Goal: Task Accomplishment & Management: Use online tool/utility

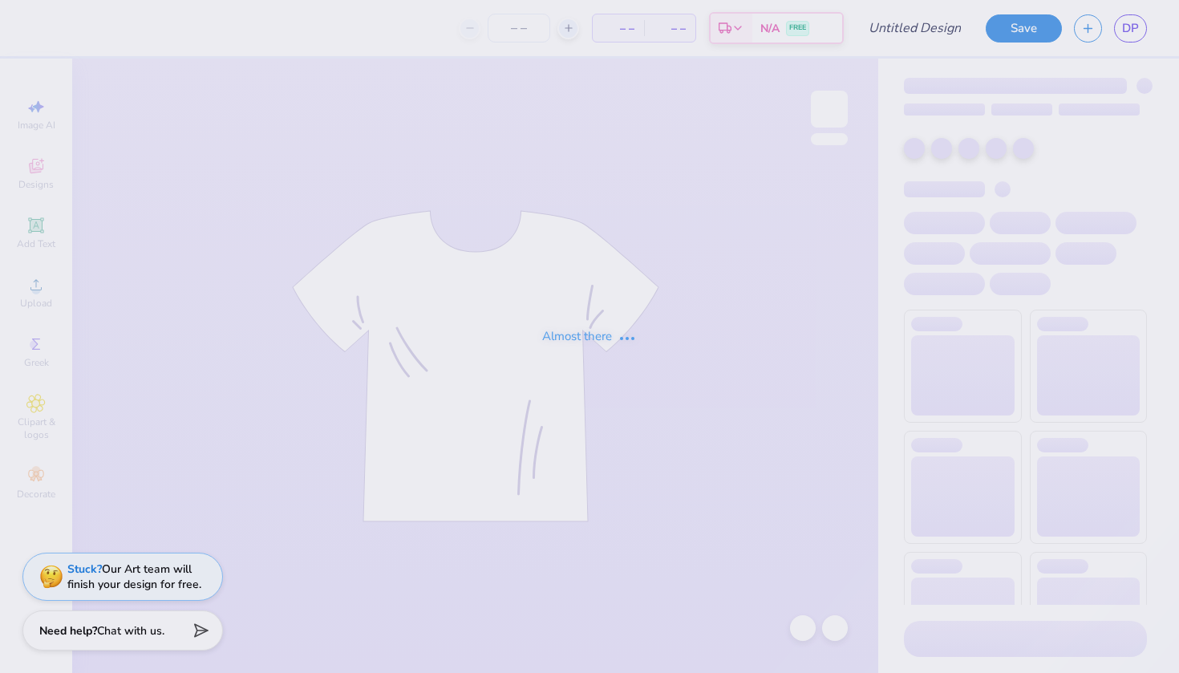
type input "poloroid"
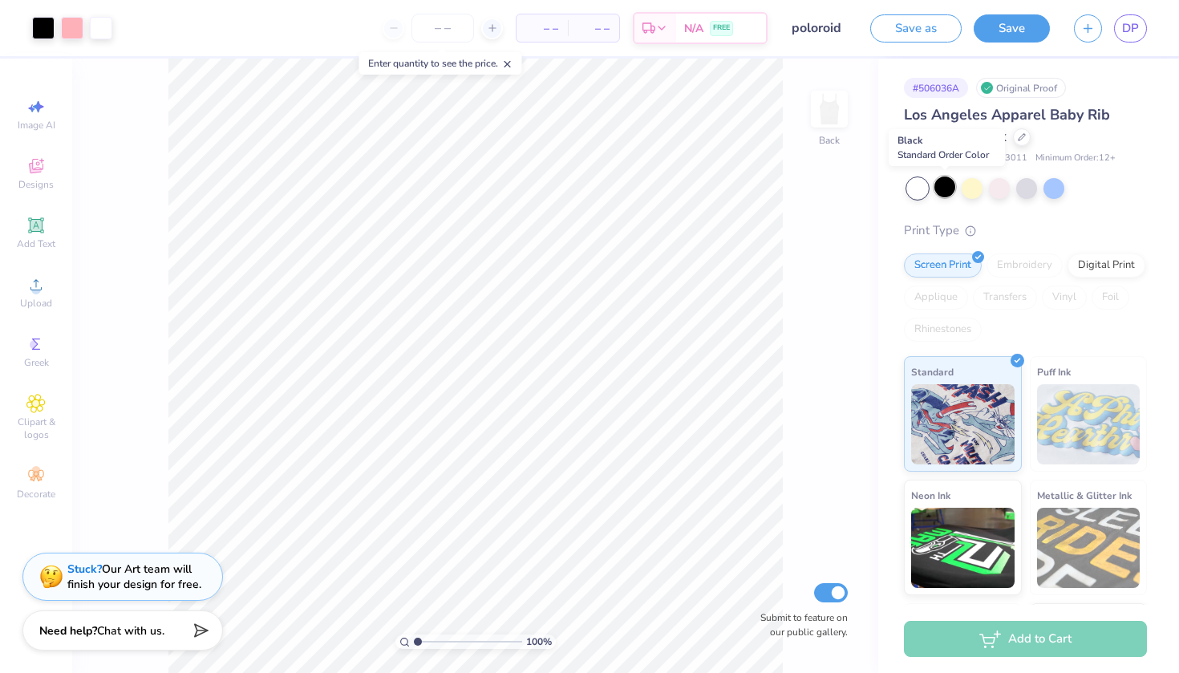
click at [948, 190] on div at bounding box center [944, 186] width 21 height 21
click at [39, 34] on div at bounding box center [43, 26] width 22 height 22
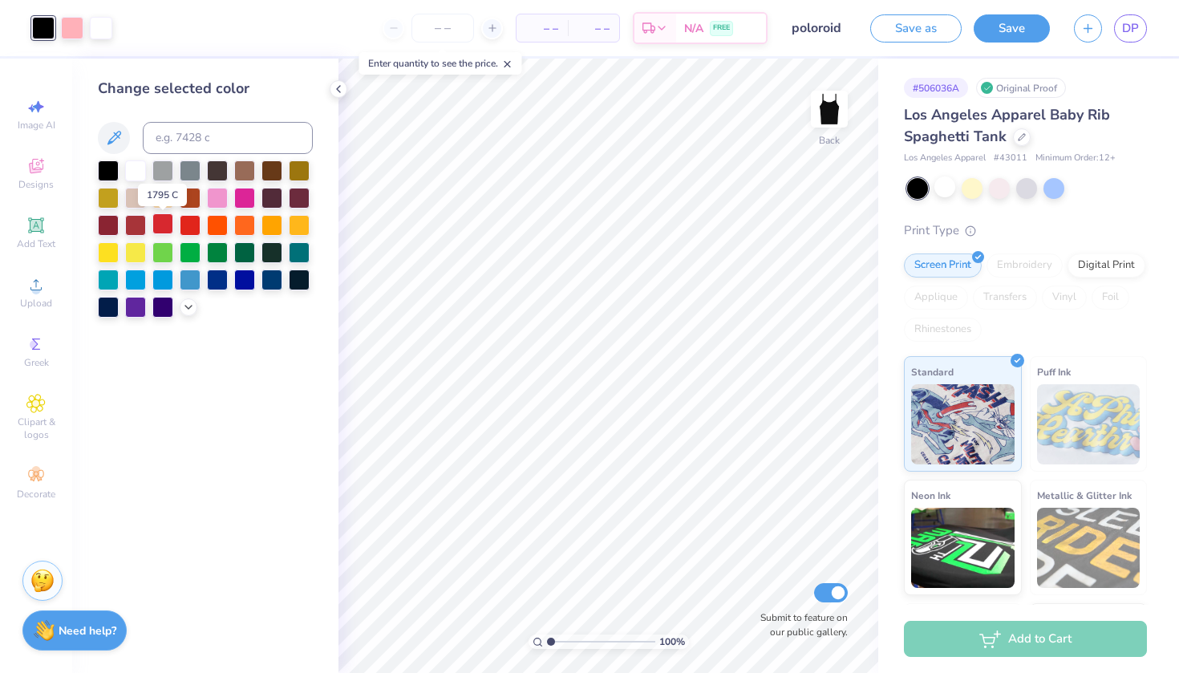
click at [157, 229] on div at bounding box center [162, 223] width 21 height 21
click at [1028, 33] on button "Save" at bounding box center [1012, 26] width 76 height 28
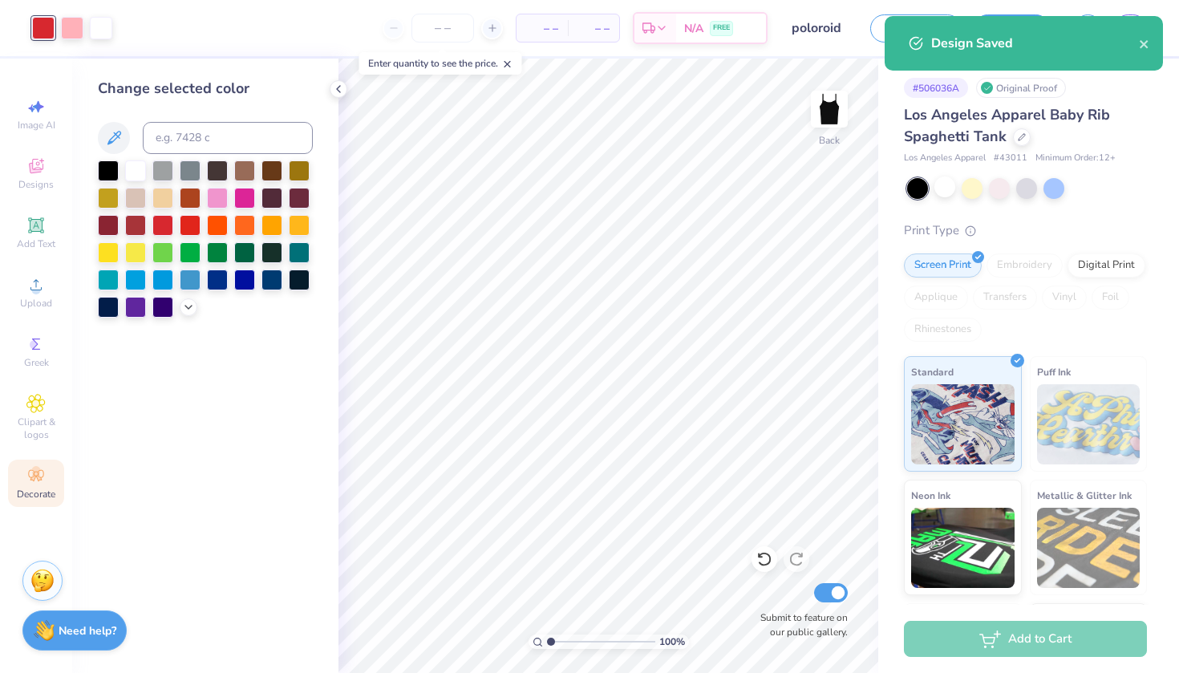
click at [27, 477] on icon at bounding box center [35, 475] width 19 height 19
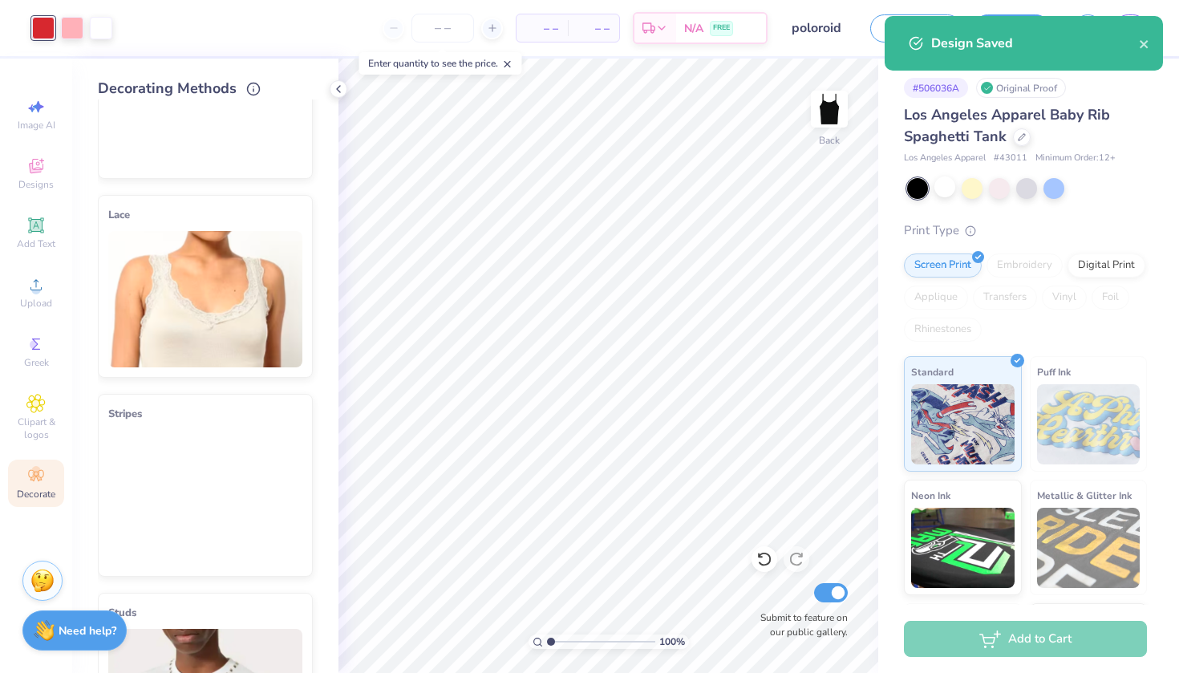
scroll to position [122, 0]
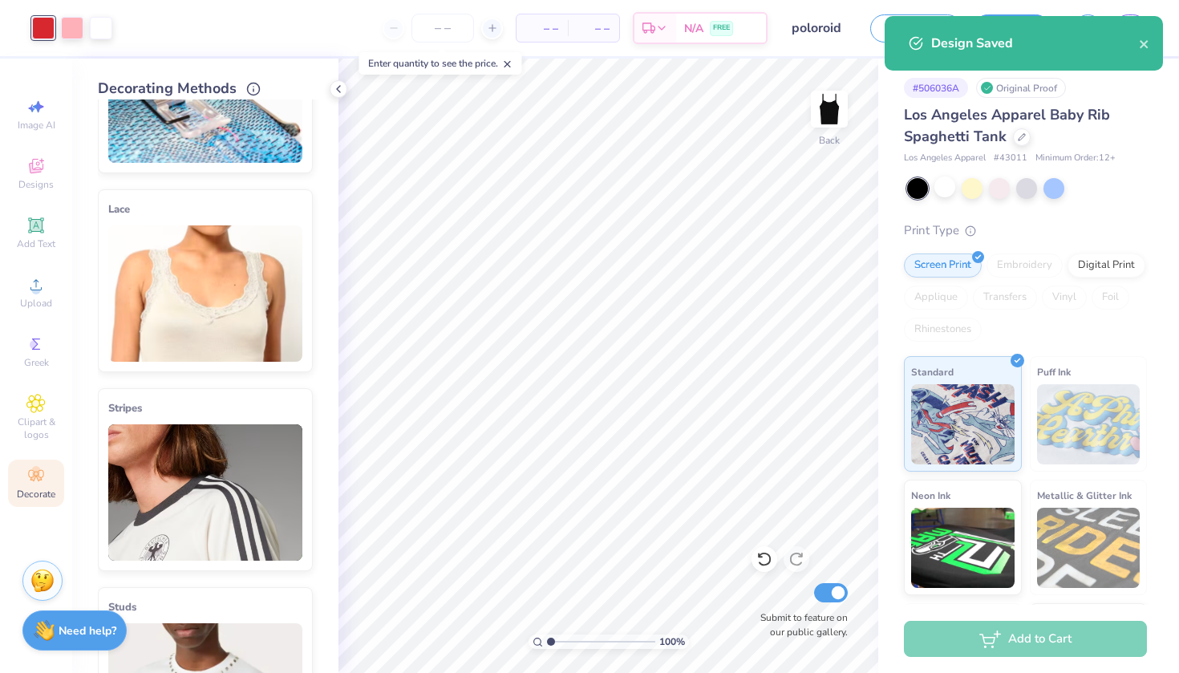
click at [253, 321] on img at bounding box center [205, 293] width 194 height 136
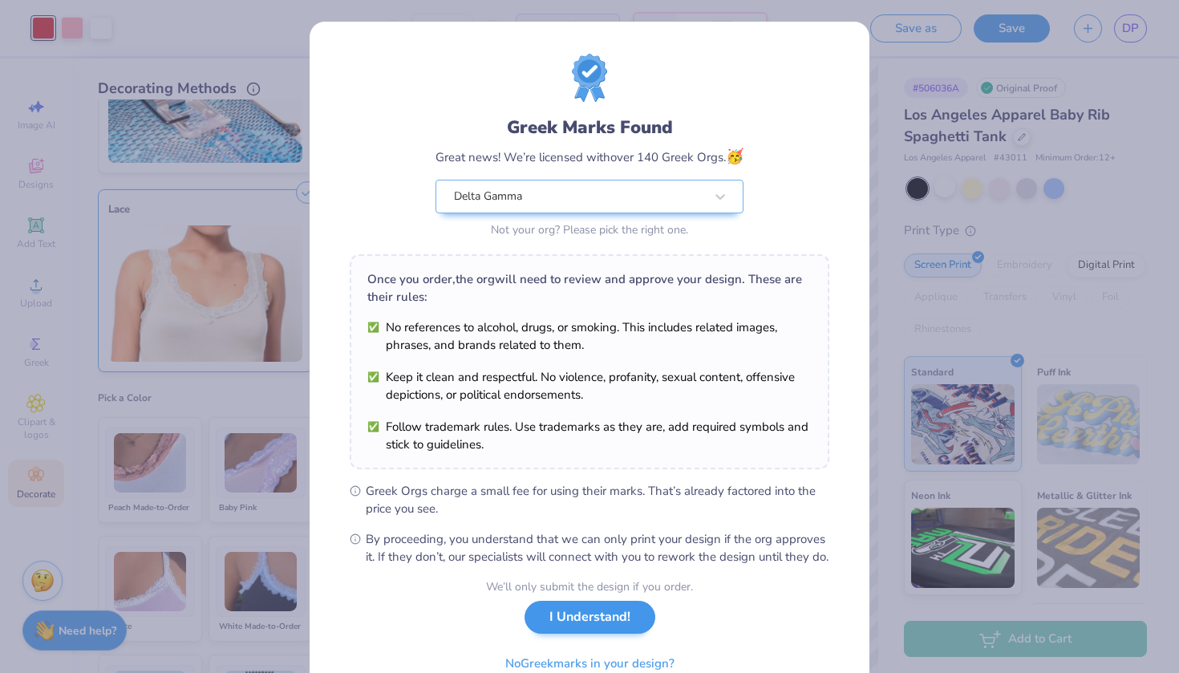
click at [613, 634] on button "I Understand!" at bounding box center [590, 617] width 131 height 33
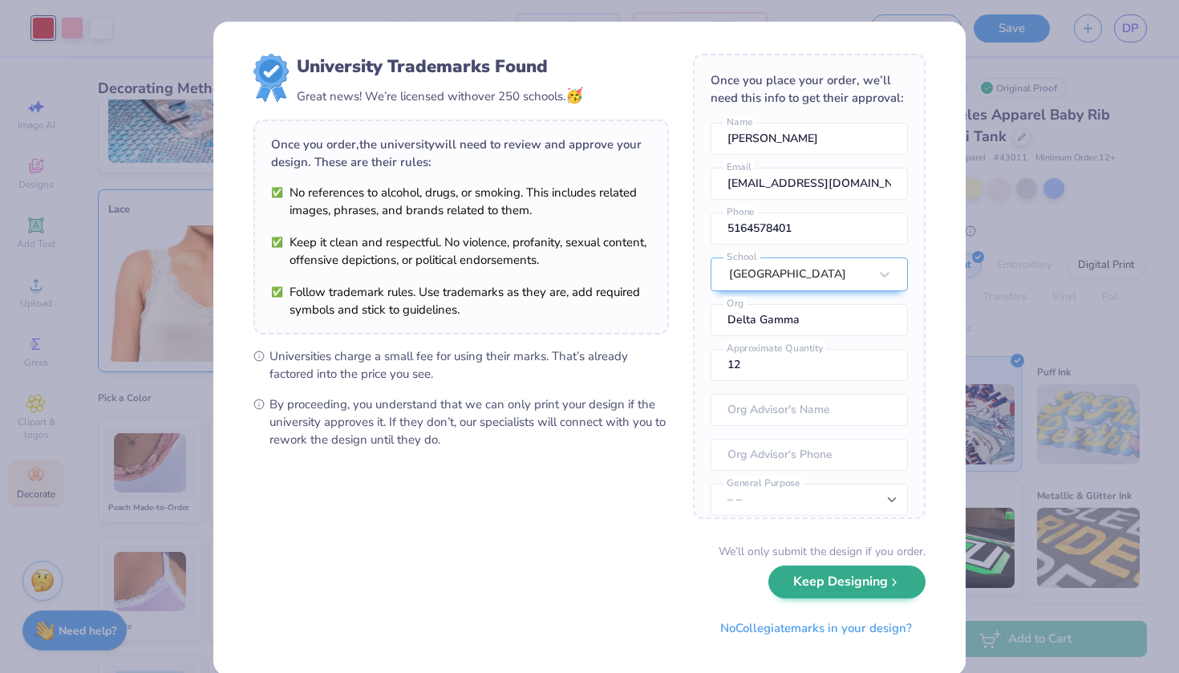
click at [841, 590] on button "Keep Designing" at bounding box center [846, 581] width 157 height 33
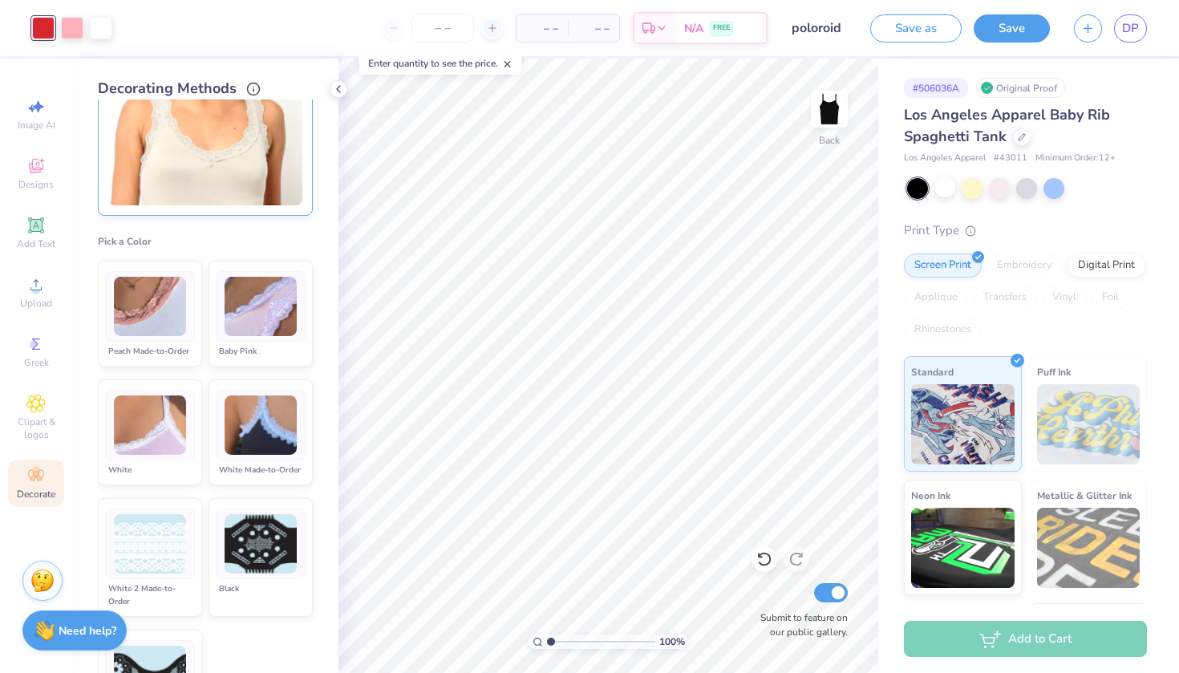
scroll to position [274, 0]
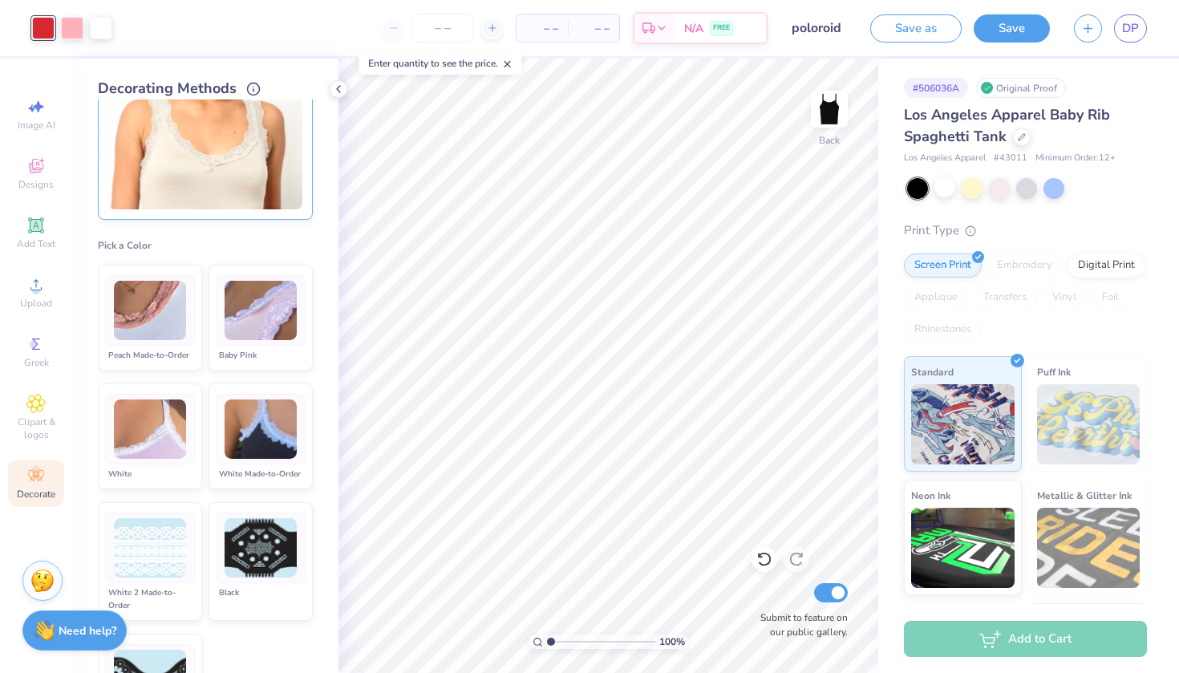
click at [170, 449] on img at bounding box center [150, 429] width 72 height 60
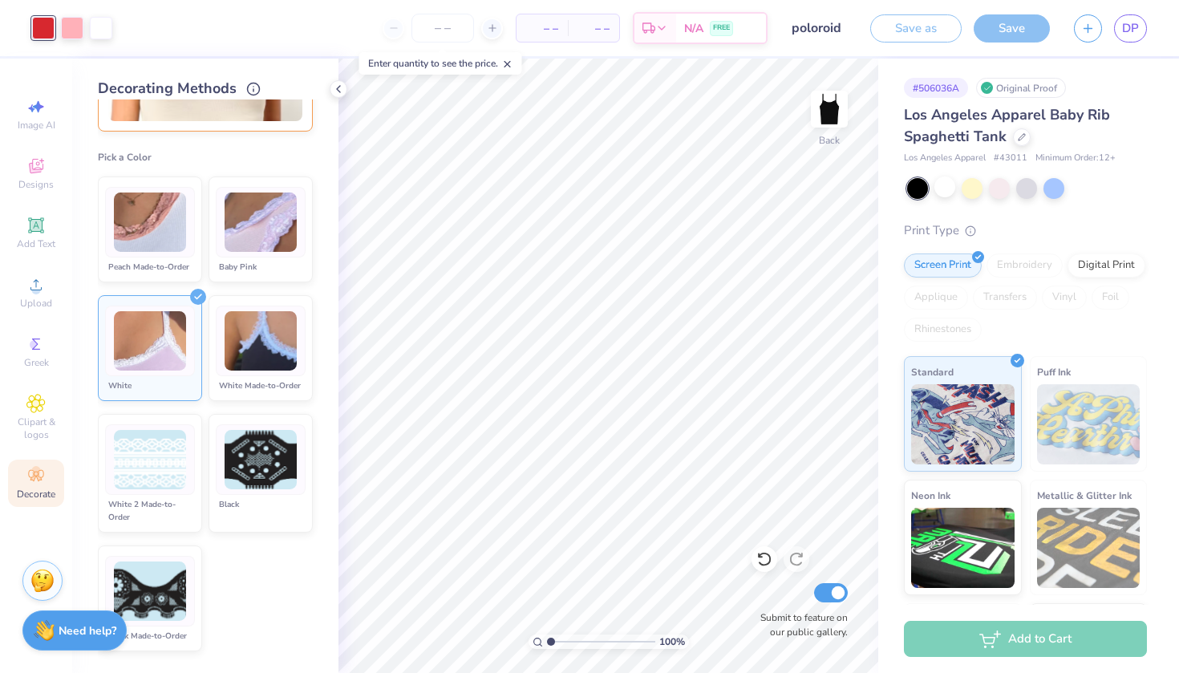
scroll to position [367, 0]
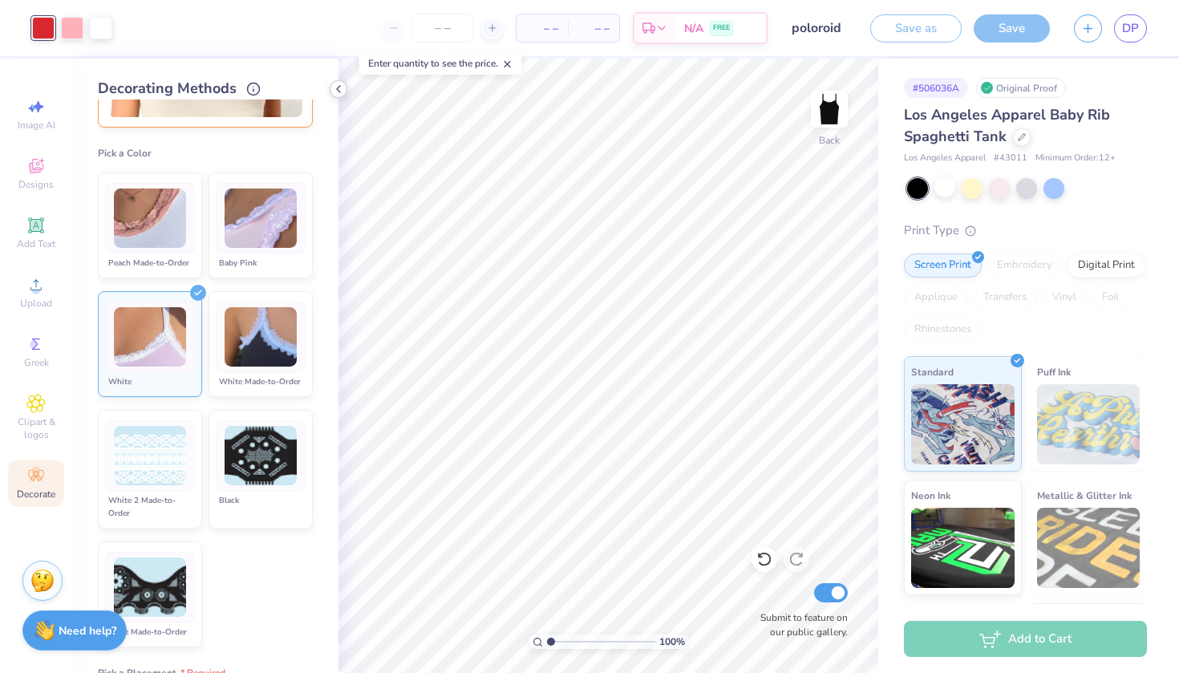
click at [339, 91] on icon at bounding box center [338, 89] width 13 height 13
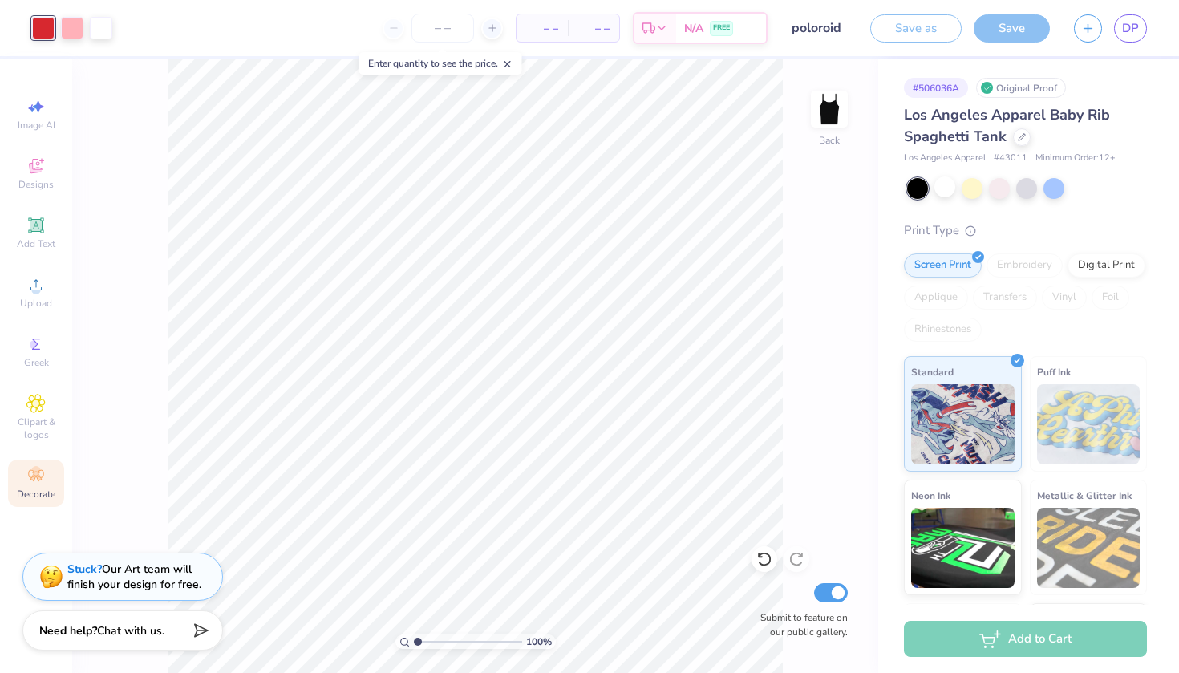
click at [33, 472] on circle at bounding box center [35, 470] width 9 height 9
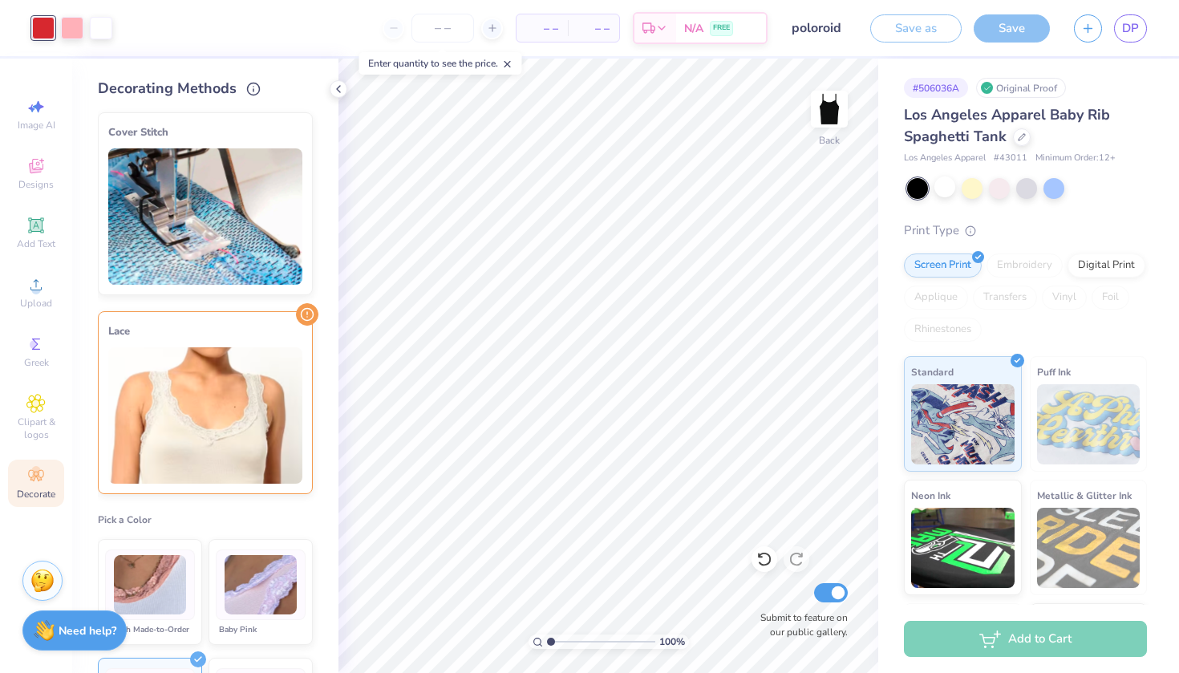
scroll to position [0, 0]
click at [294, 334] on div "Lace" at bounding box center [205, 331] width 194 height 19
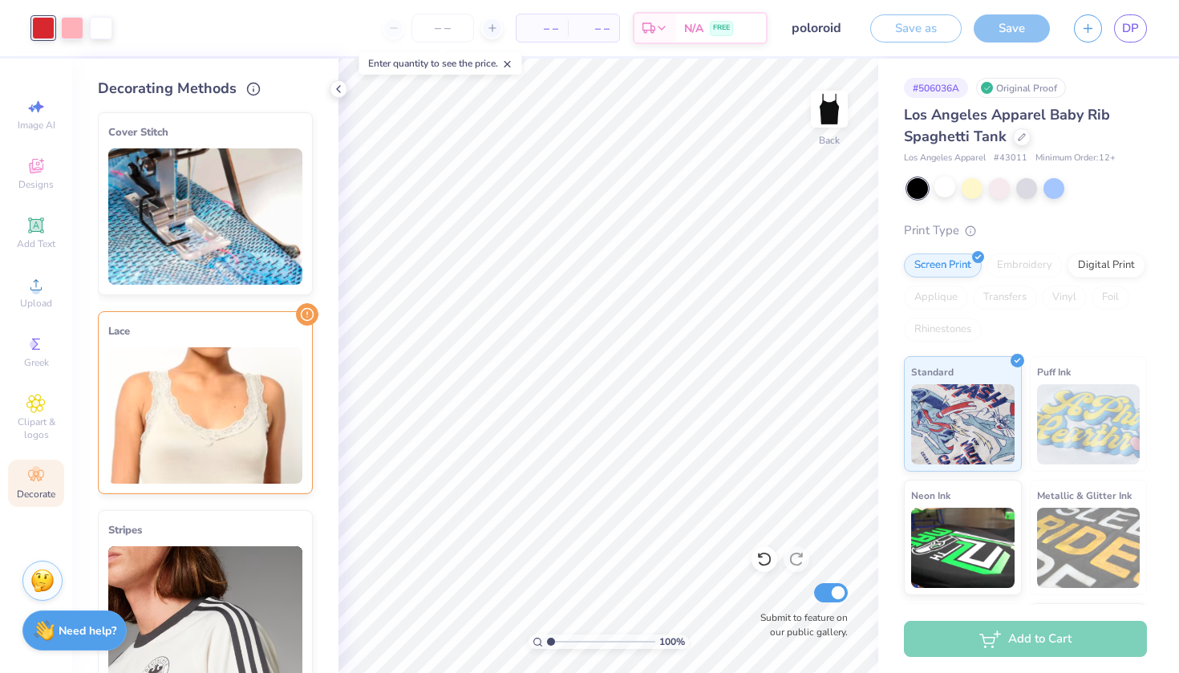
click at [294, 334] on div "Lace" at bounding box center [205, 331] width 194 height 19
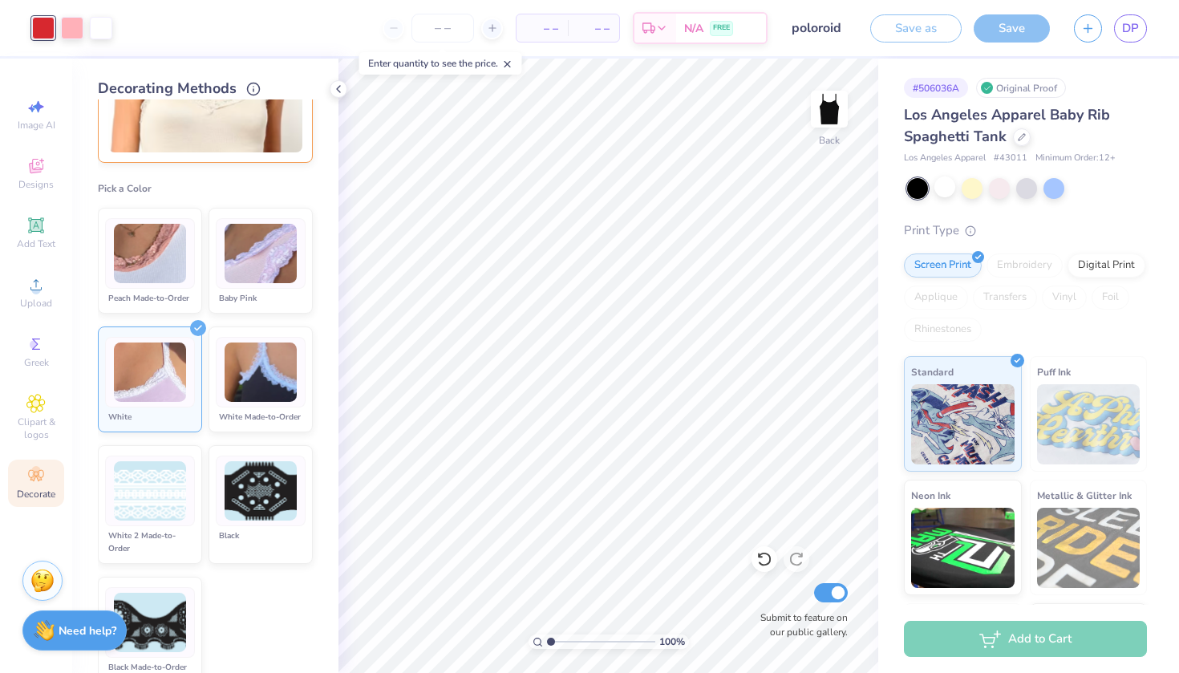
scroll to position [327, 0]
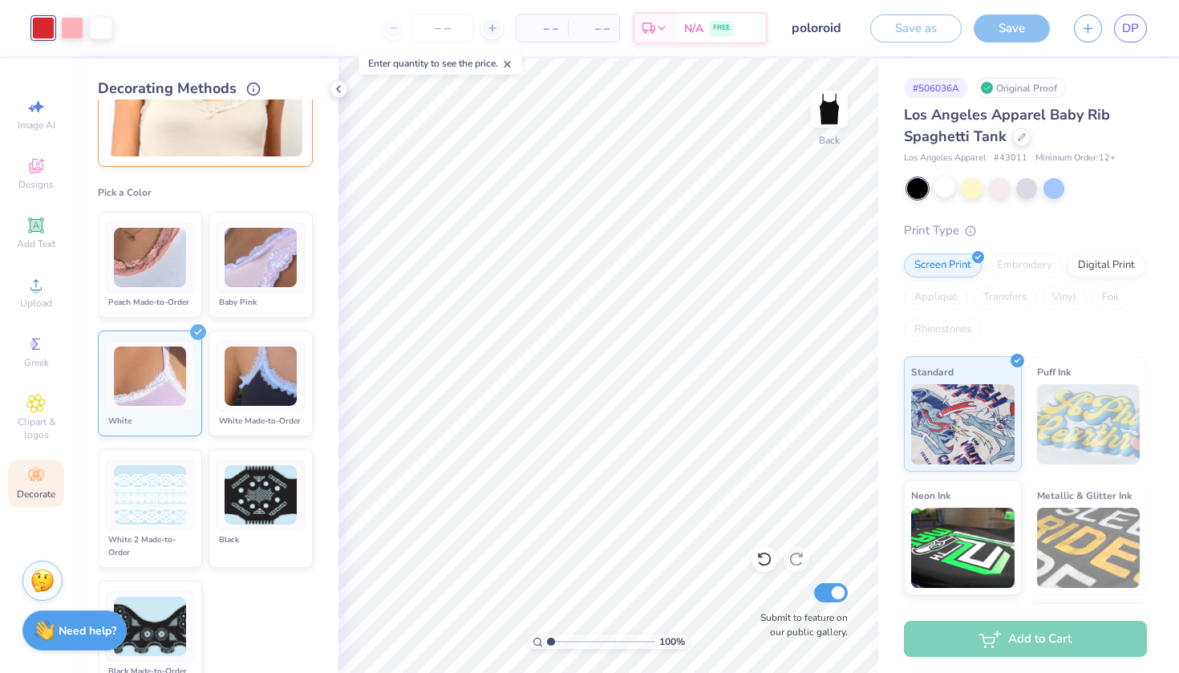
click at [1008, 28] on div "Save" at bounding box center [1012, 28] width 76 height 28
click at [161, 410] on div at bounding box center [150, 376] width 90 height 71
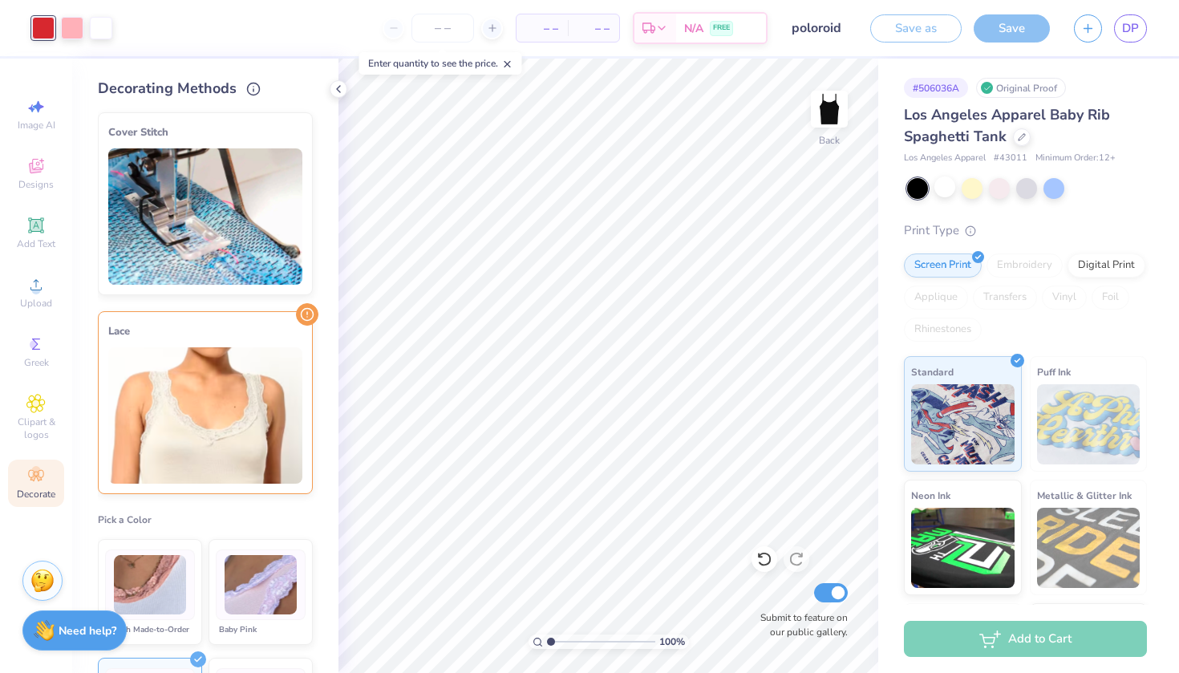
scroll to position [0, 0]
click at [246, 459] on img at bounding box center [205, 415] width 194 height 136
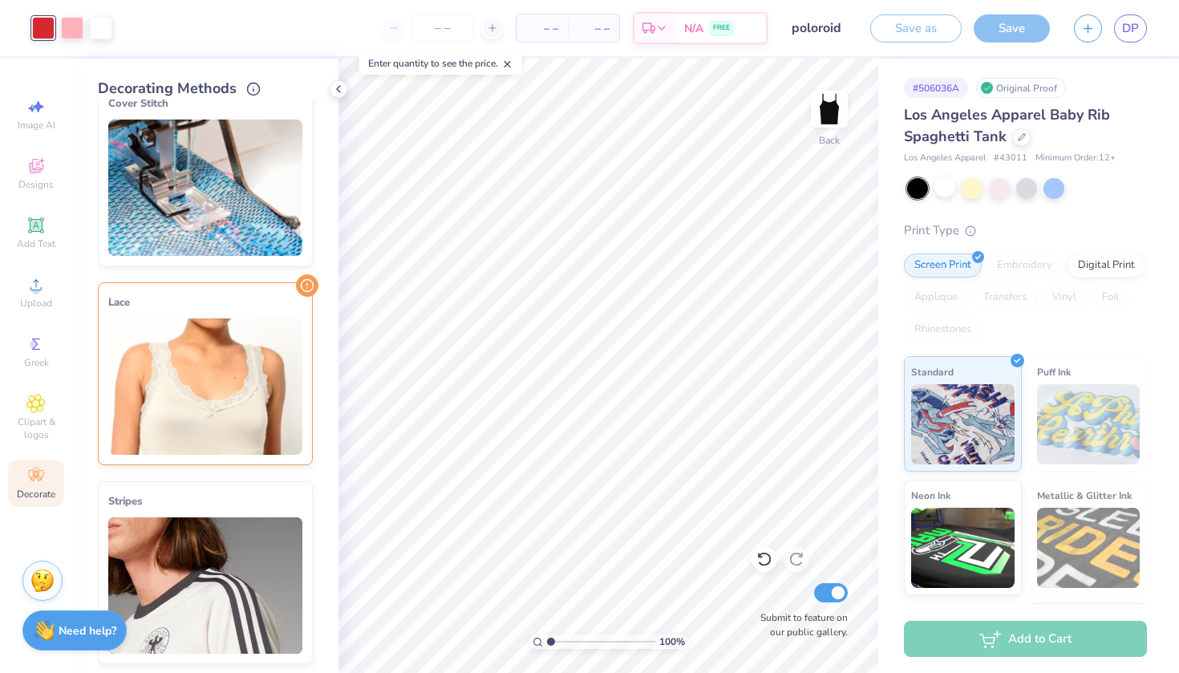
scroll to position [49, 0]
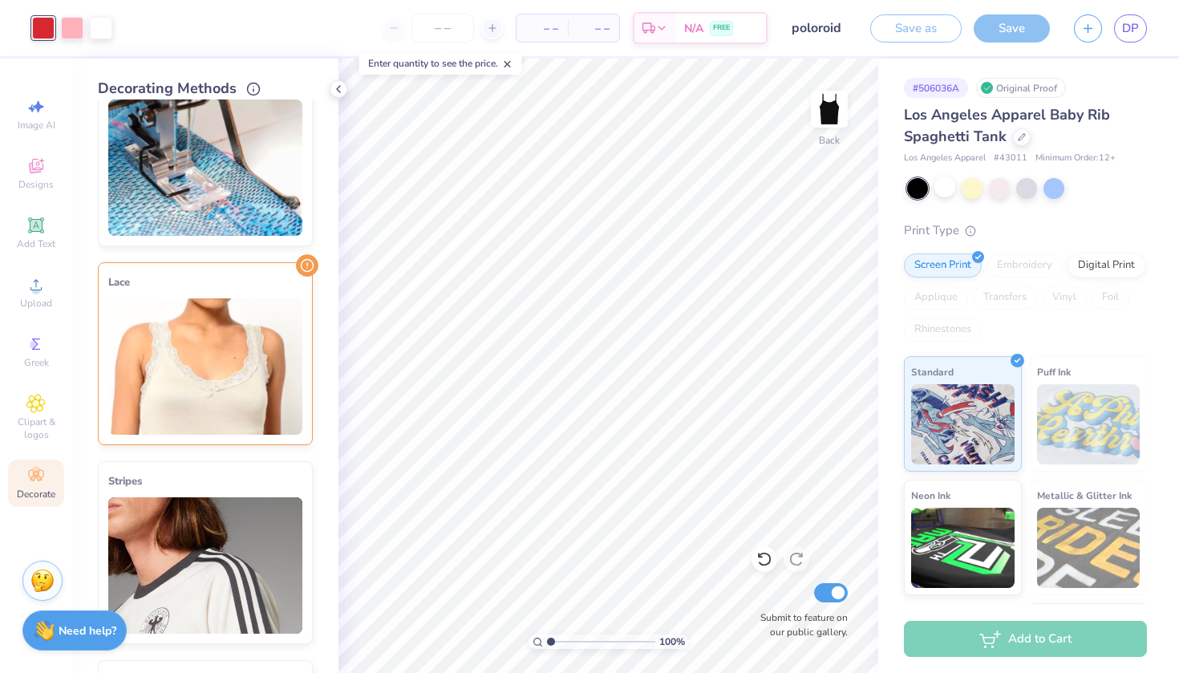
click at [250, 448] on div "Neckline, arms & bottom" at bounding box center [261, 450] width 90 height 26
click at [253, 395] on img at bounding box center [205, 366] width 194 height 136
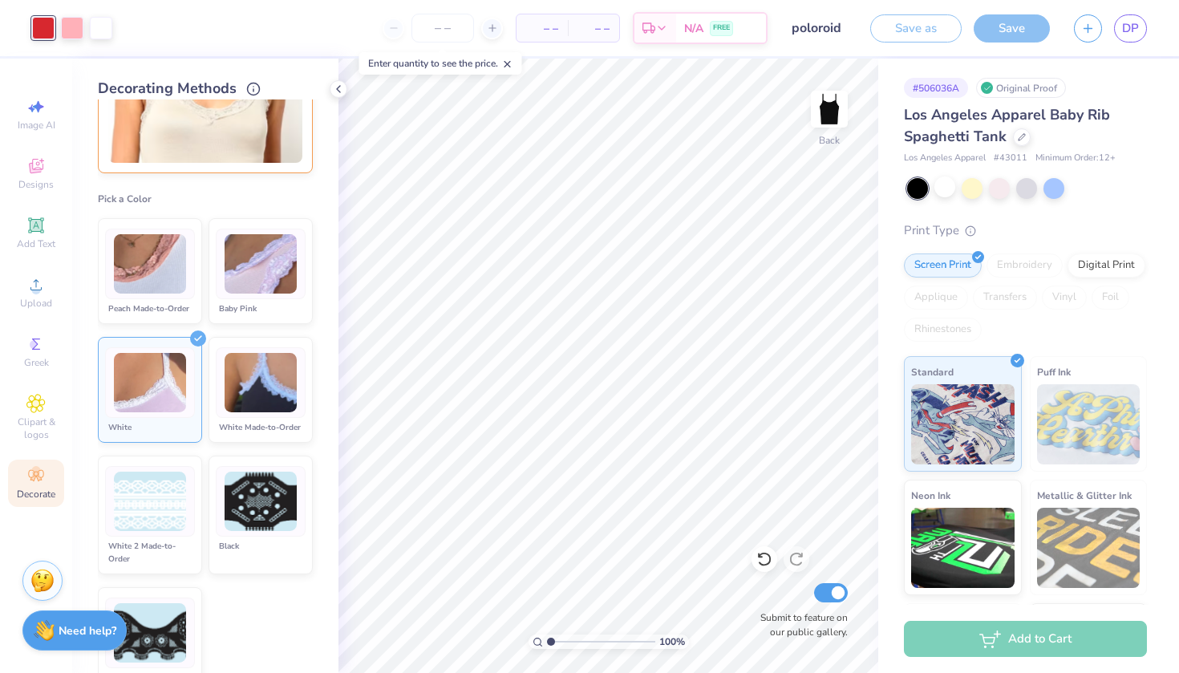
scroll to position [341, 0]
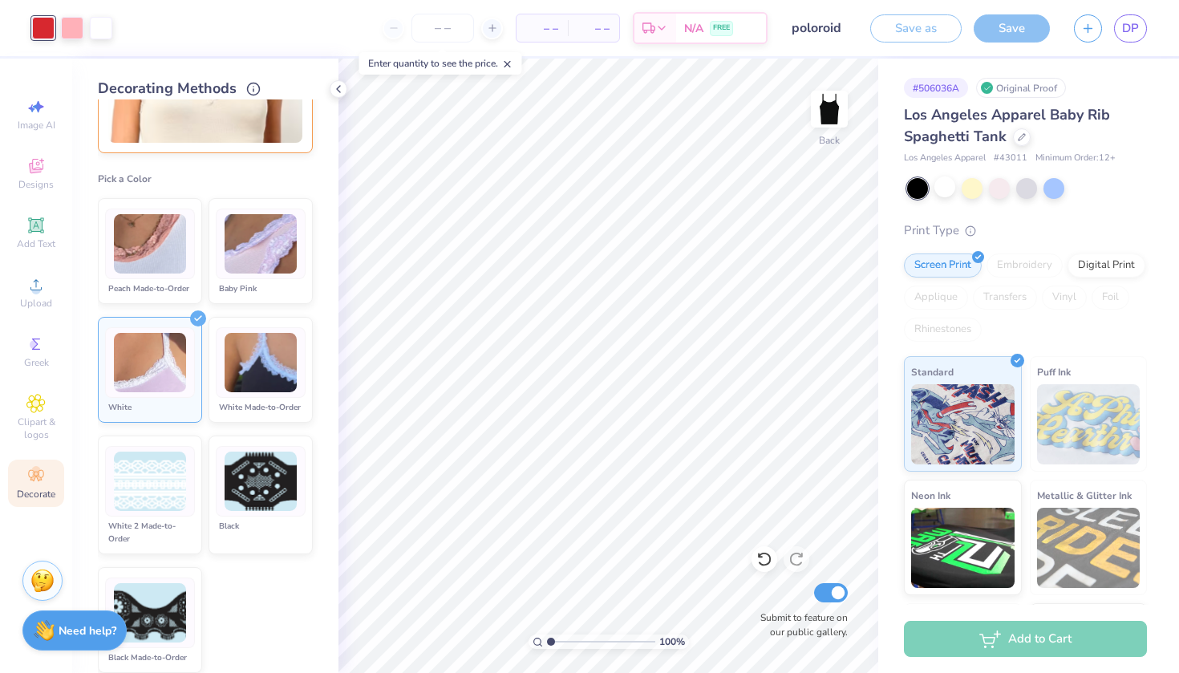
click at [170, 322] on li "White" at bounding box center [150, 370] width 104 height 106
click at [172, 341] on img at bounding box center [150, 363] width 72 height 60
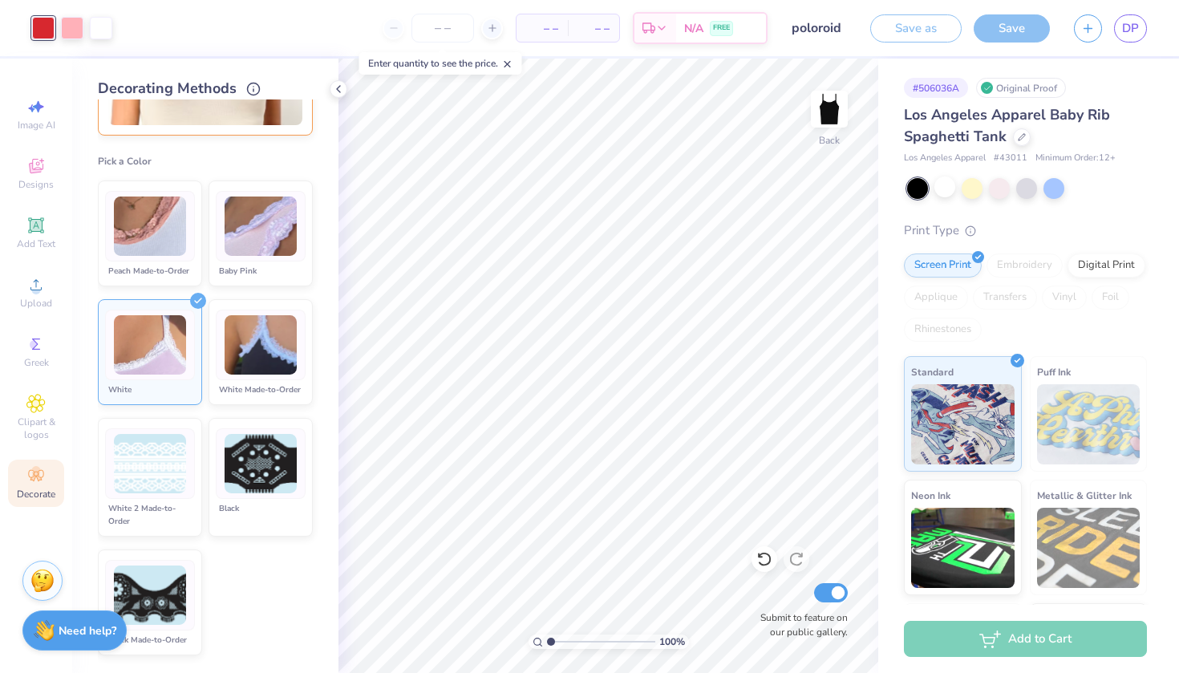
scroll to position [309, 0]
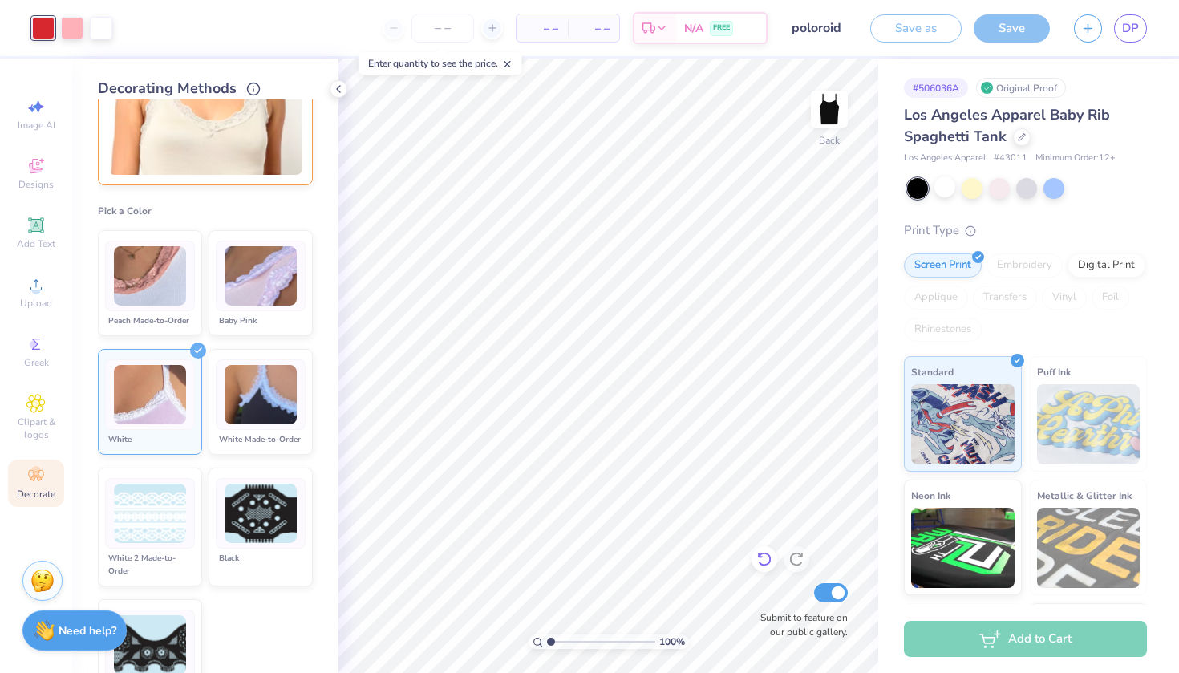
click at [764, 552] on icon at bounding box center [764, 559] width 16 height 16
click at [792, 560] on icon at bounding box center [796, 559] width 16 height 16
click at [134, 363] on div at bounding box center [150, 394] width 90 height 71
click at [193, 346] on icon at bounding box center [198, 351] width 16 height 16
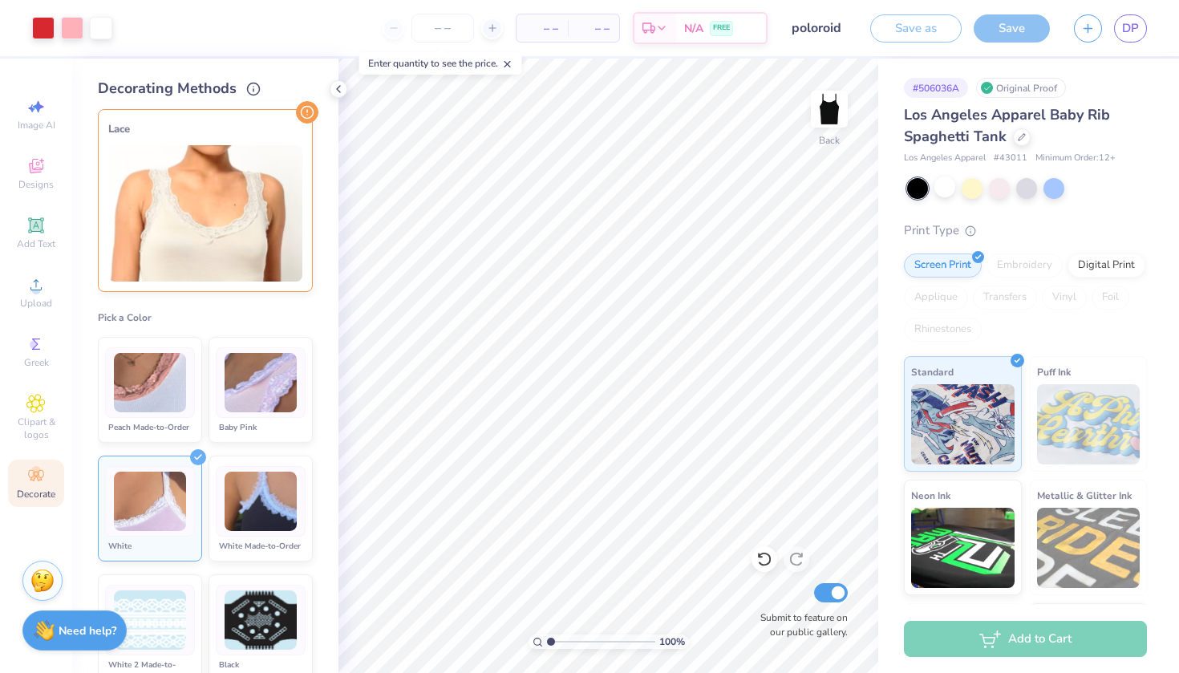
scroll to position [180, 0]
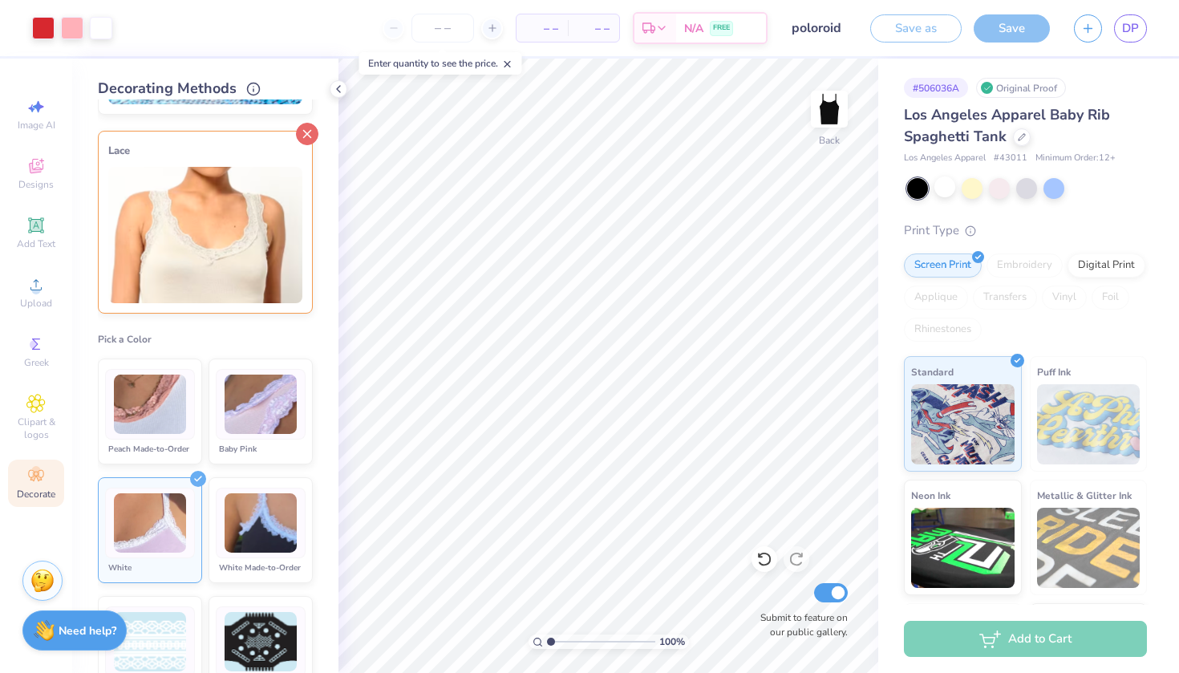
click at [299, 140] on icon at bounding box center [307, 134] width 22 height 22
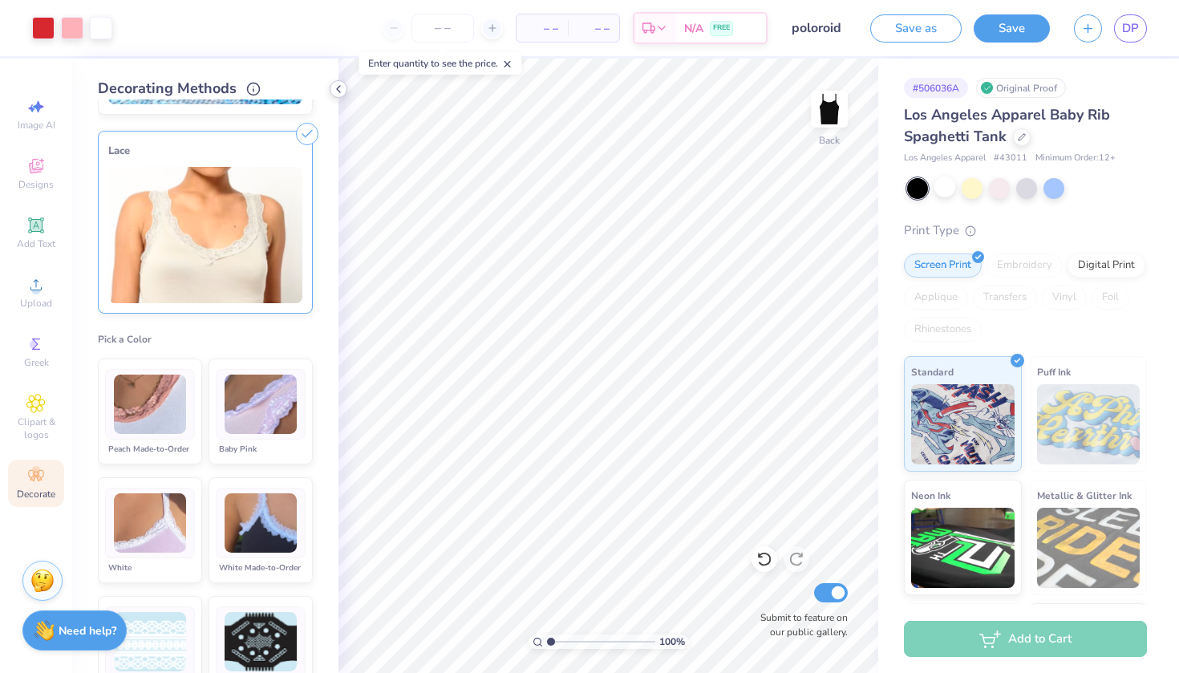
click at [340, 87] on icon at bounding box center [338, 89] width 13 height 13
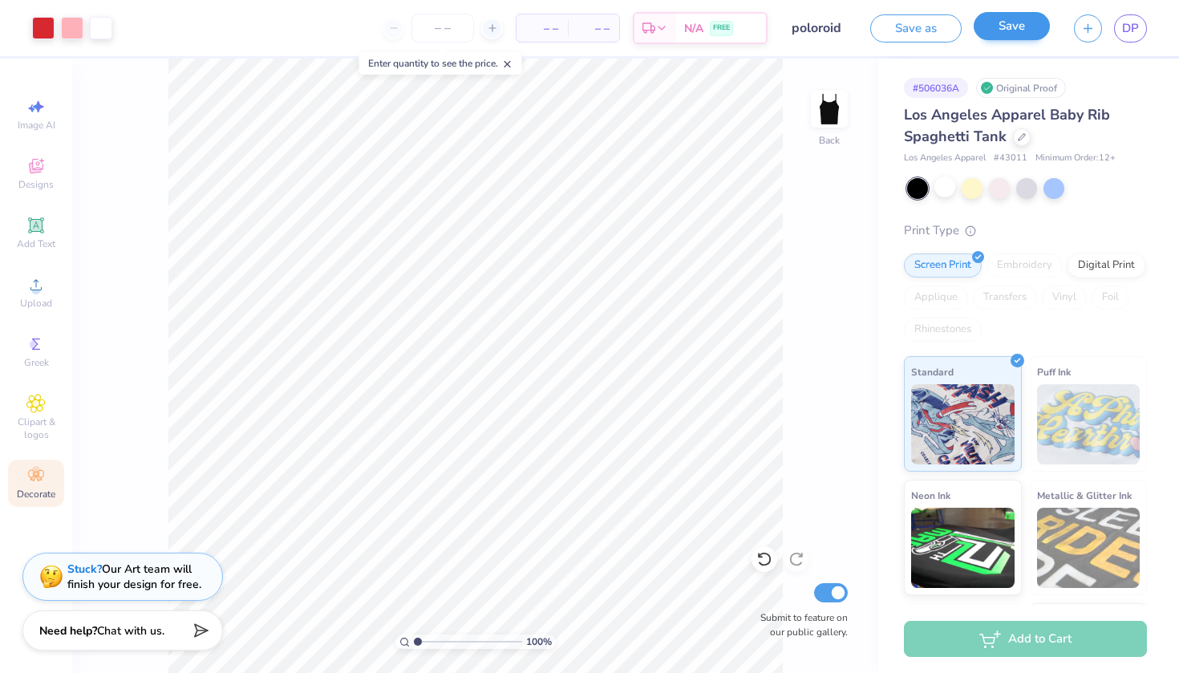
click at [1015, 27] on button "Save" at bounding box center [1012, 26] width 76 height 28
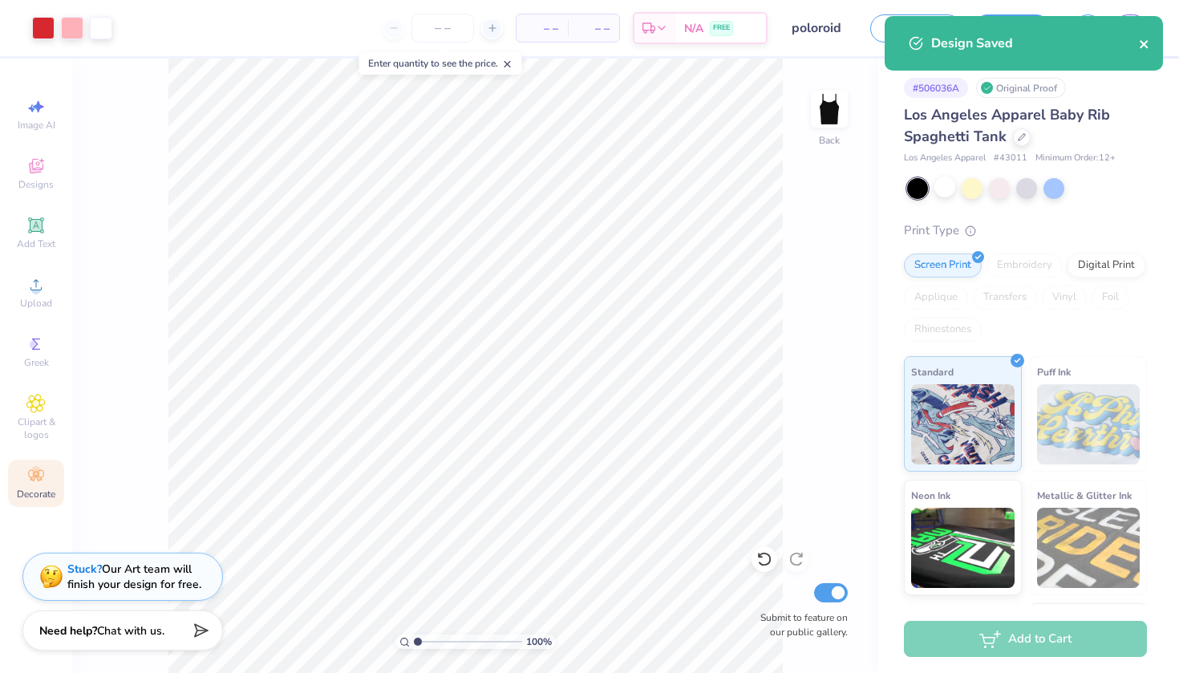
click at [1142, 47] on icon "close" at bounding box center [1144, 44] width 8 height 8
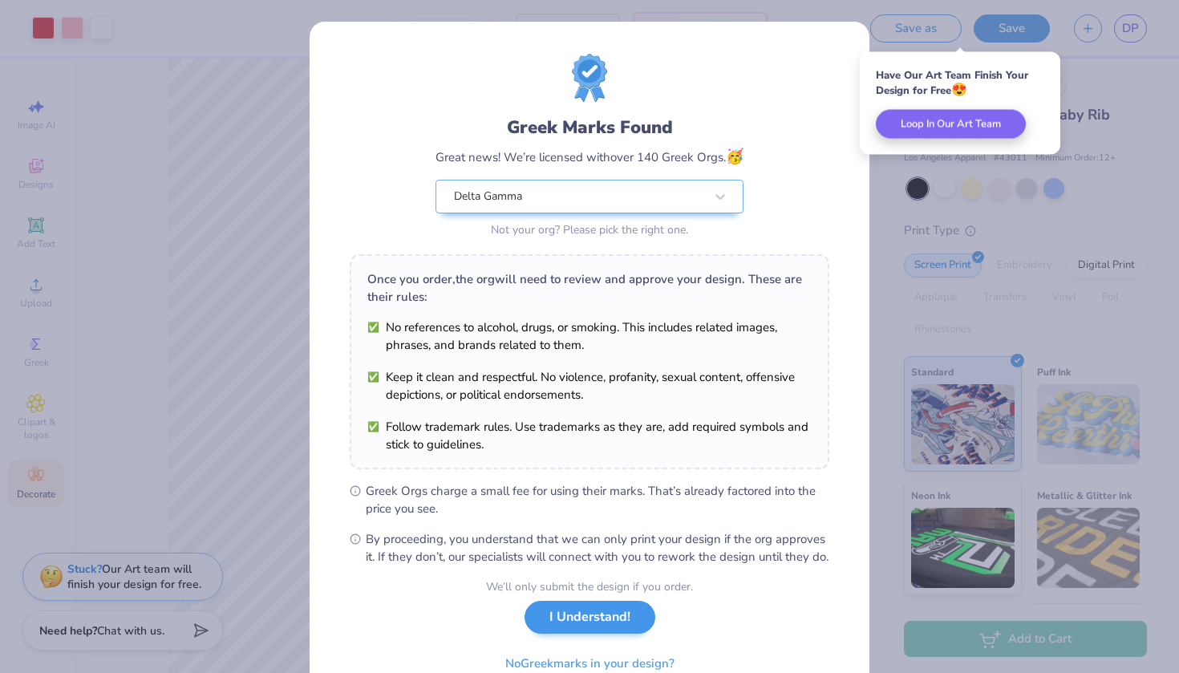
click at [647, 631] on button "I Understand!" at bounding box center [590, 617] width 131 height 33
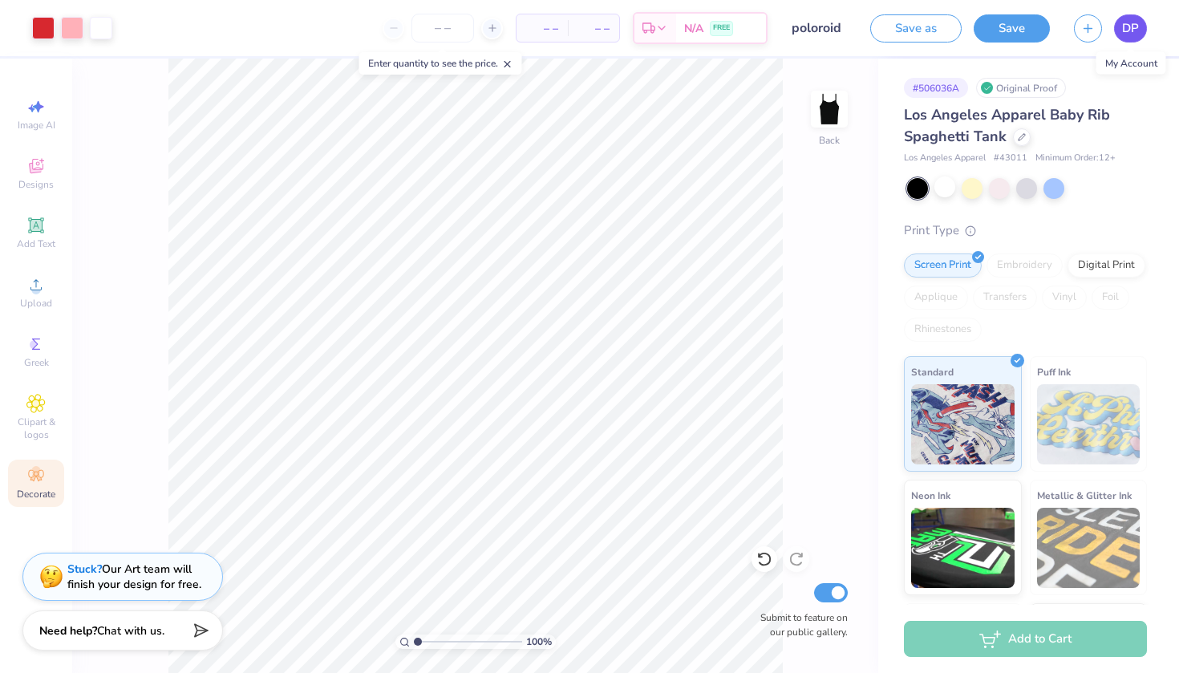
click at [1125, 20] on span "DP" at bounding box center [1130, 28] width 17 height 18
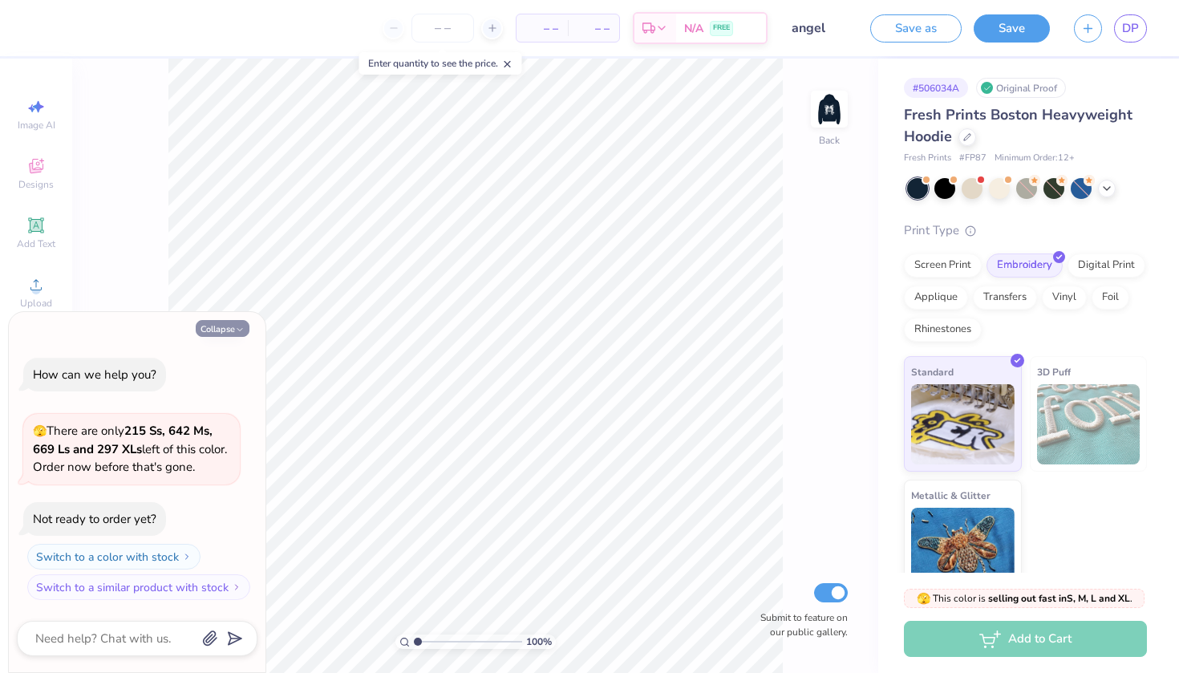
click at [233, 330] on button "Collapse" at bounding box center [223, 328] width 54 height 17
type textarea "x"
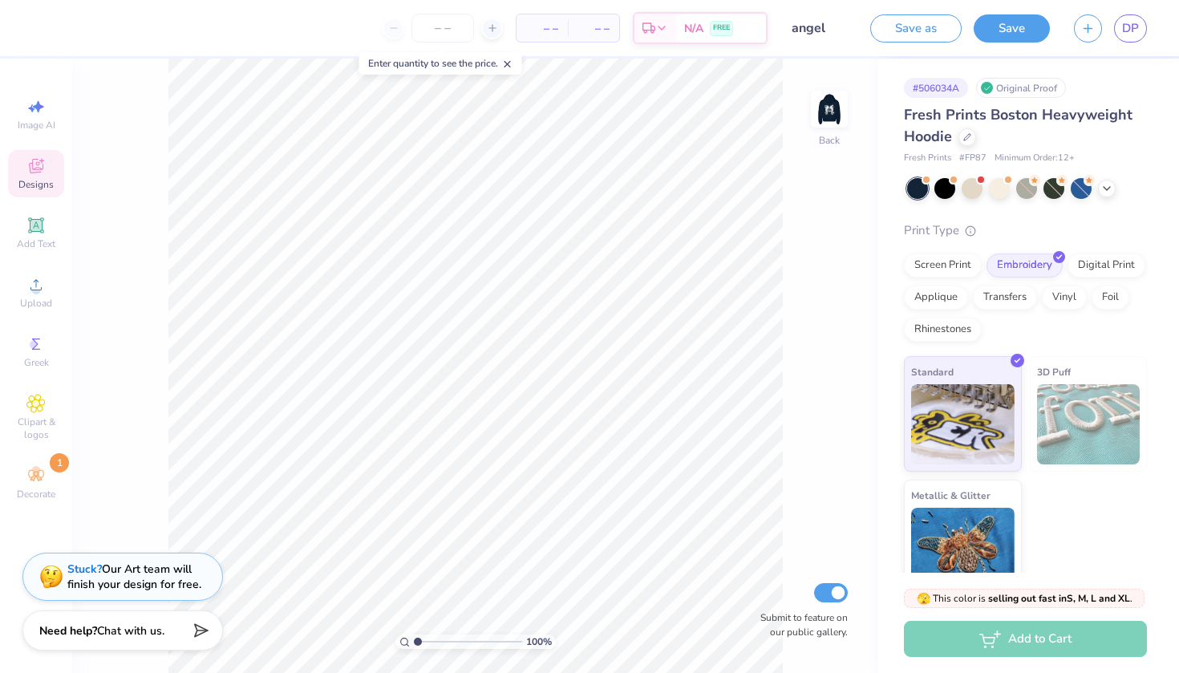
click at [32, 180] on span "Designs" at bounding box center [35, 184] width 35 height 13
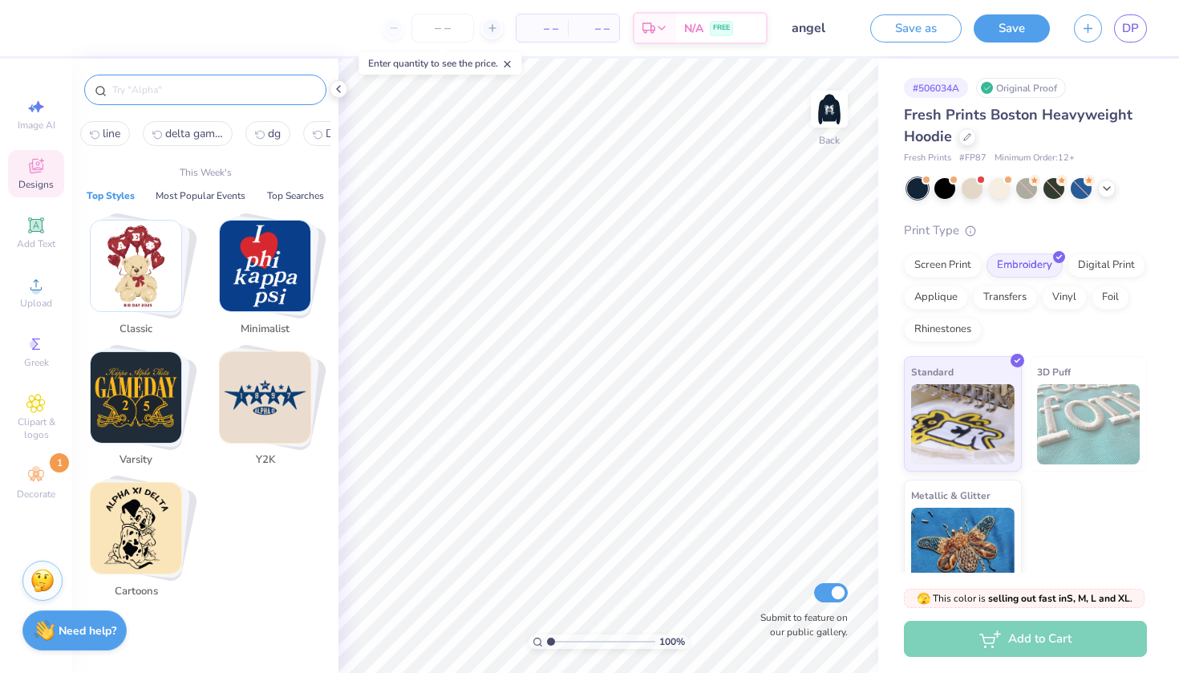
click at [180, 92] on input "text" at bounding box center [213, 90] width 205 height 16
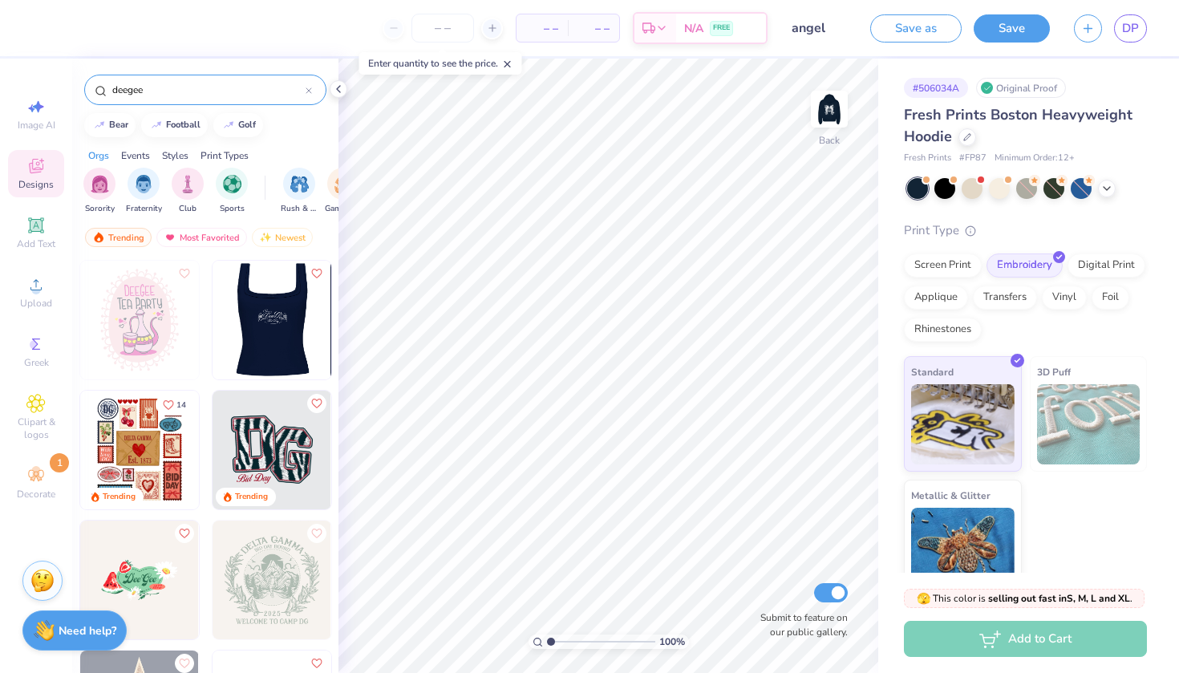
type input "deegee"
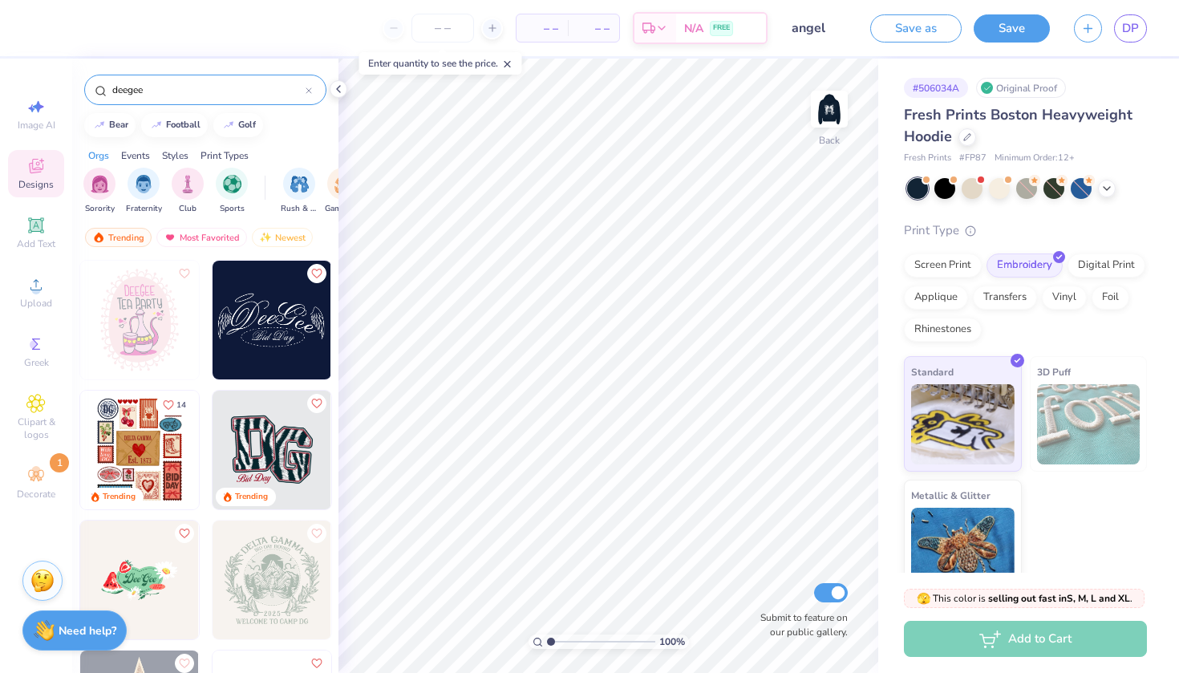
click at [259, 321] on div at bounding box center [153, 320] width 356 height 119
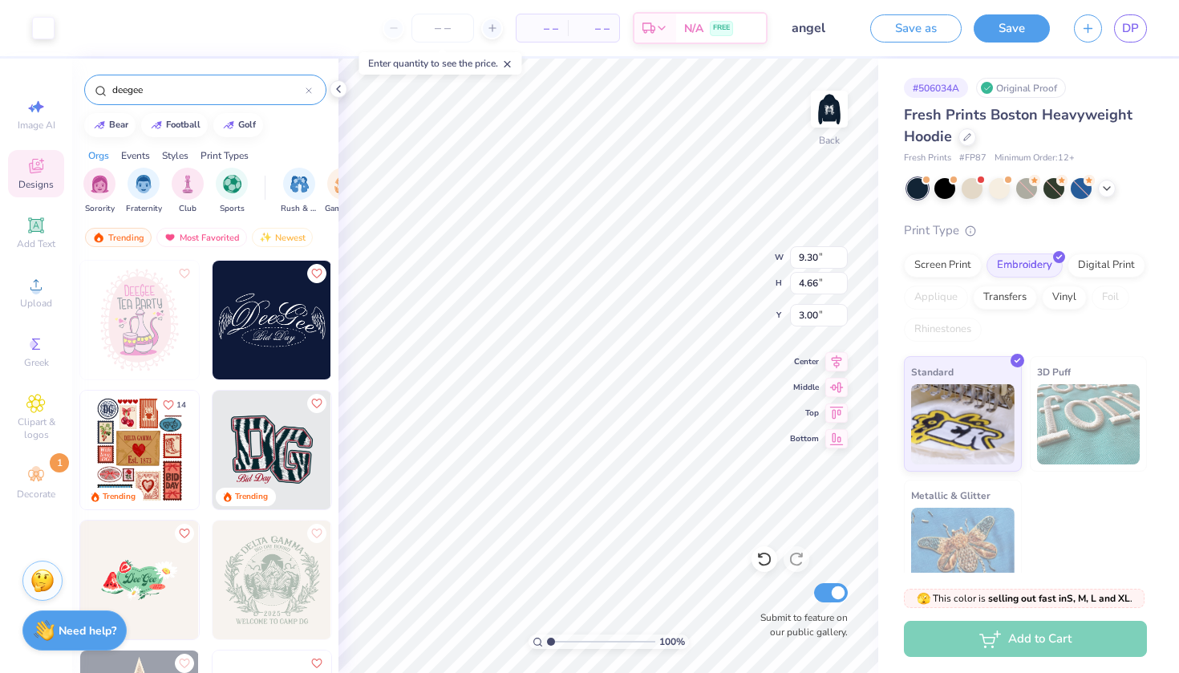
type input "5.10"
type input "1.93"
drag, startPoint x: 553, startPoint y: 639, endPoint x: 561, endPoint y: 643, distance: 9.0
click at [561, 643] on input "range" at bounding box center [601, 641] width 108 height 14
click at [513, 64] on icon at bounding box center [507, 64] width 11 height 11
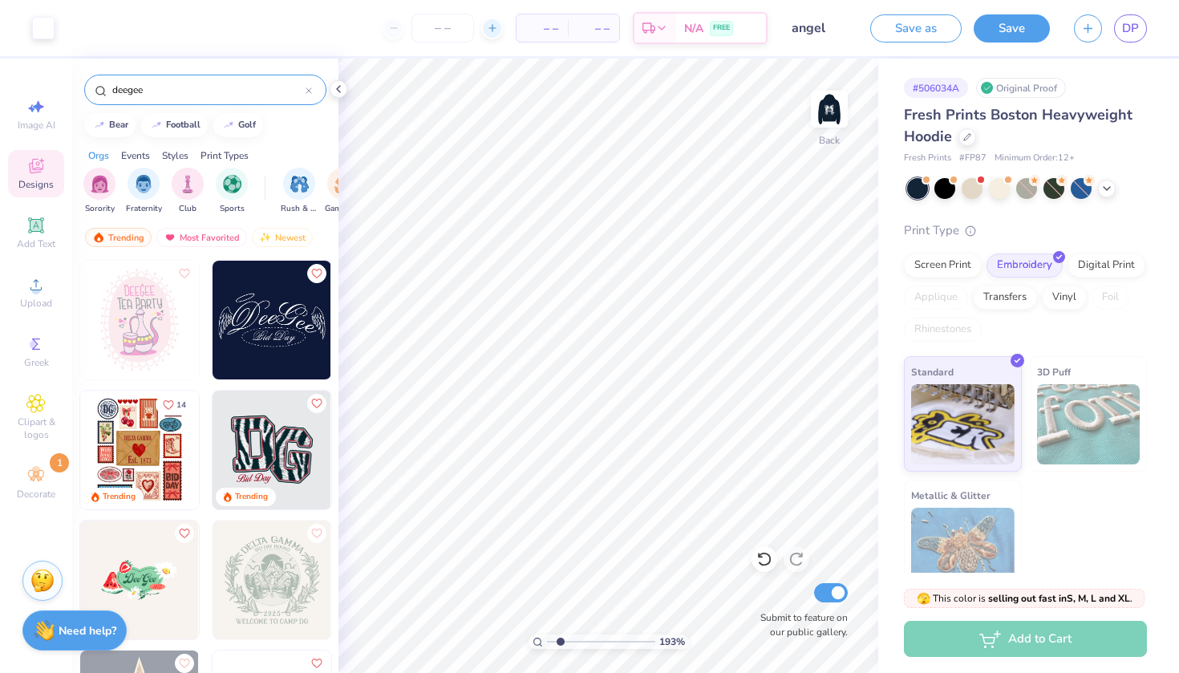
click at [492, 30] on icon at bounding box center [492, 27] width 11 height 11
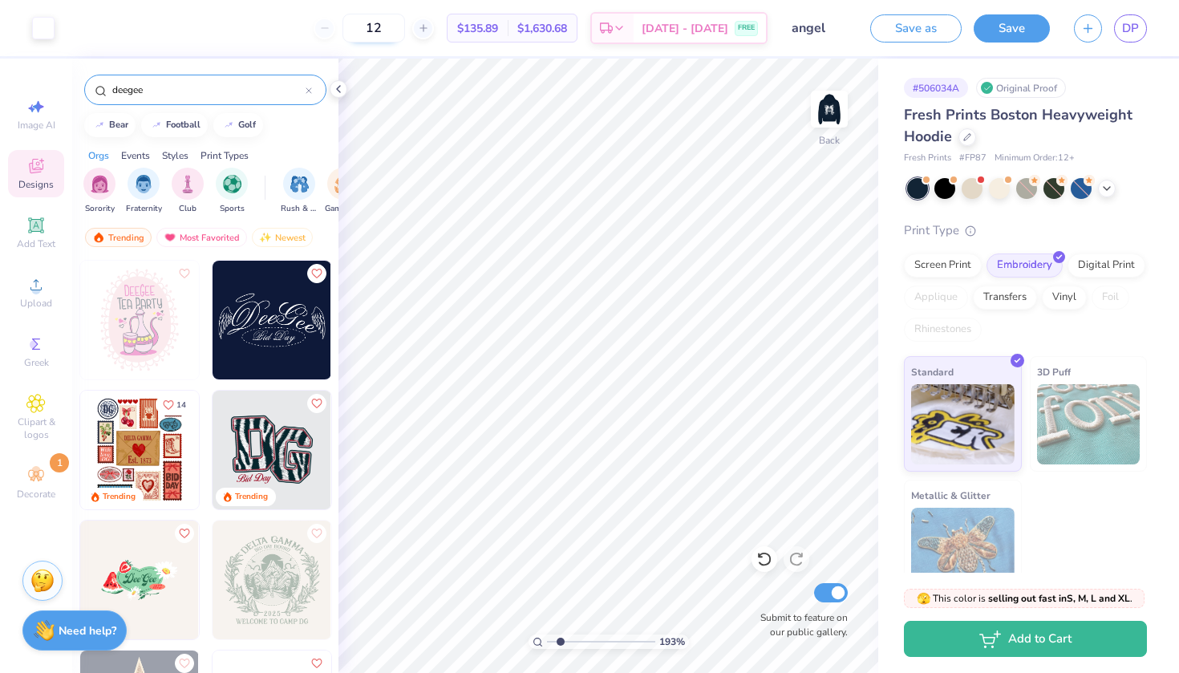
click at [400, 24] on input "12" at bounding box center [374, 28] width 63 height 29
type input "12"
click at [389, 37] on input "12" at bounding box center [374, 28] width 63 height 29
click at [445, 107] on div "The quantity you have entered is below the minimum order quantity of 12" at bounding box center [391, 77] width 170 height 61
drag, startPoint x: 561, startPoint y: 638, endPoint x: 533, endPoint y: 639, distance: 27.3
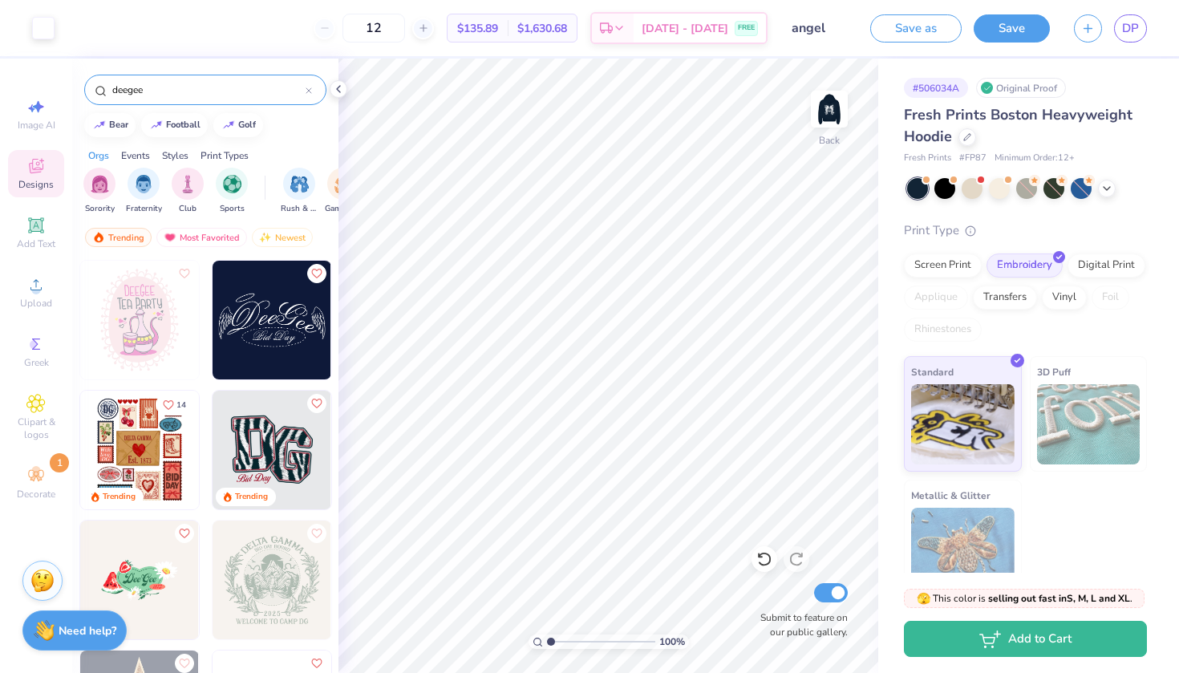
type input "1"
click at [535, 639] on div "100 %" at bounding box center [609, 641] width 160 height 14
click at [828, 123] on img at bounding box center [829, 109] width 64 height 64
click at [830, 116] on img at bounding box center [829, 109] width 64 height 64
click at [830, 115] on img at bounding box center [829, 109] width 64 height 64
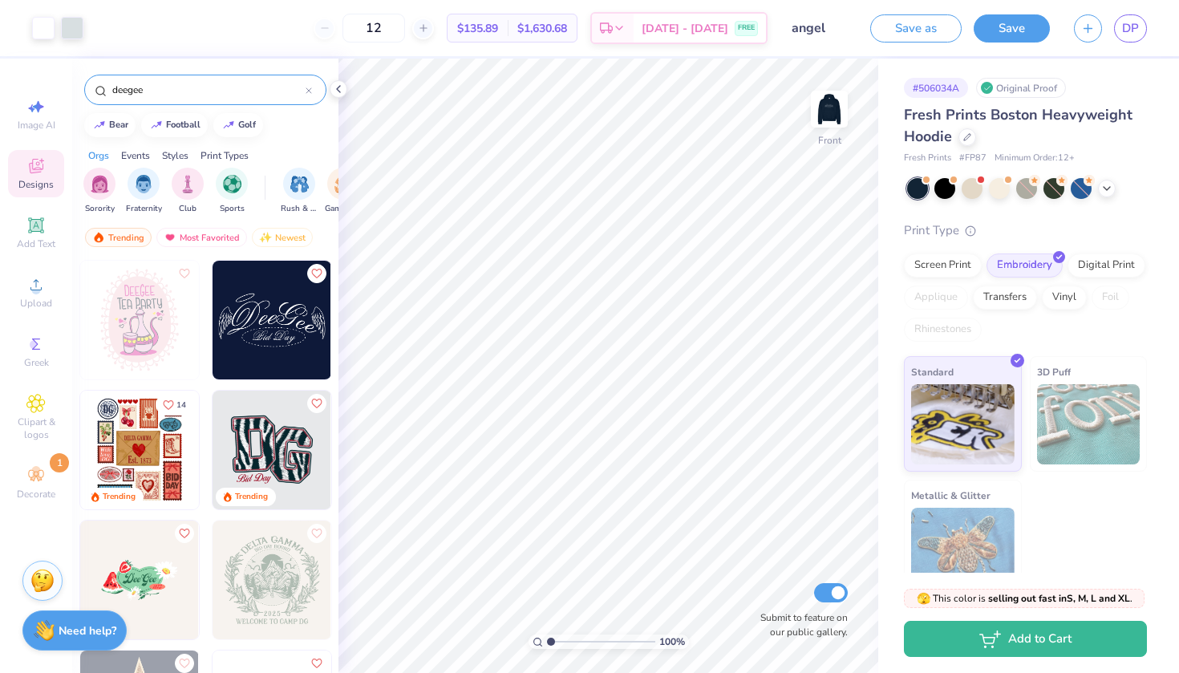
click at [830, 115] on img at bounding box center [829, 109] width 32 height 32
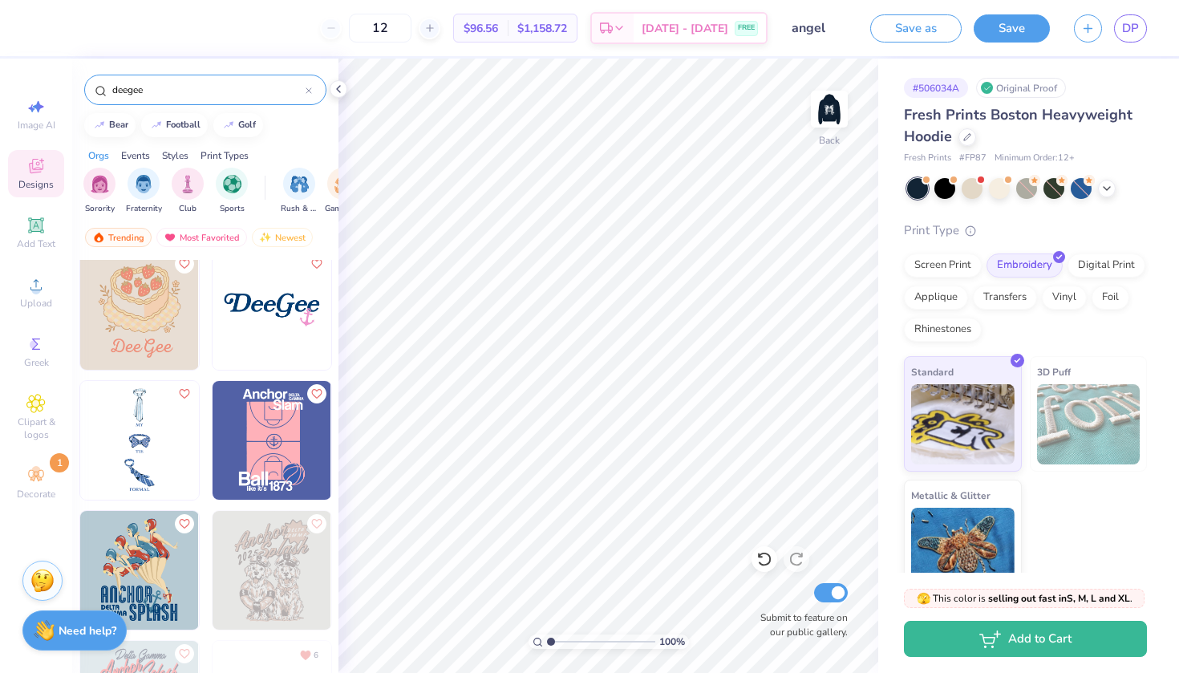
scroll to position [1043, 0]
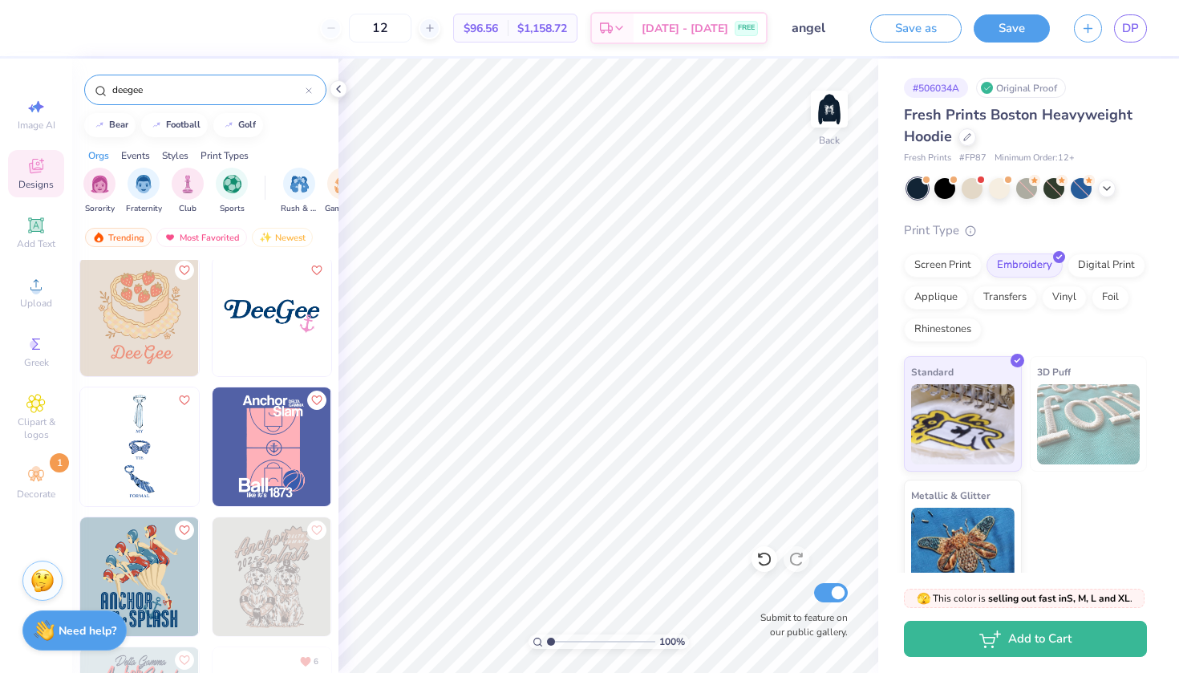
click at [290, 337] on img at bounding box center [272, 316] width 119 height 119
type input "6.00"
click at [34, 25] on div at bounding box center [43, 26] width 22 height 22
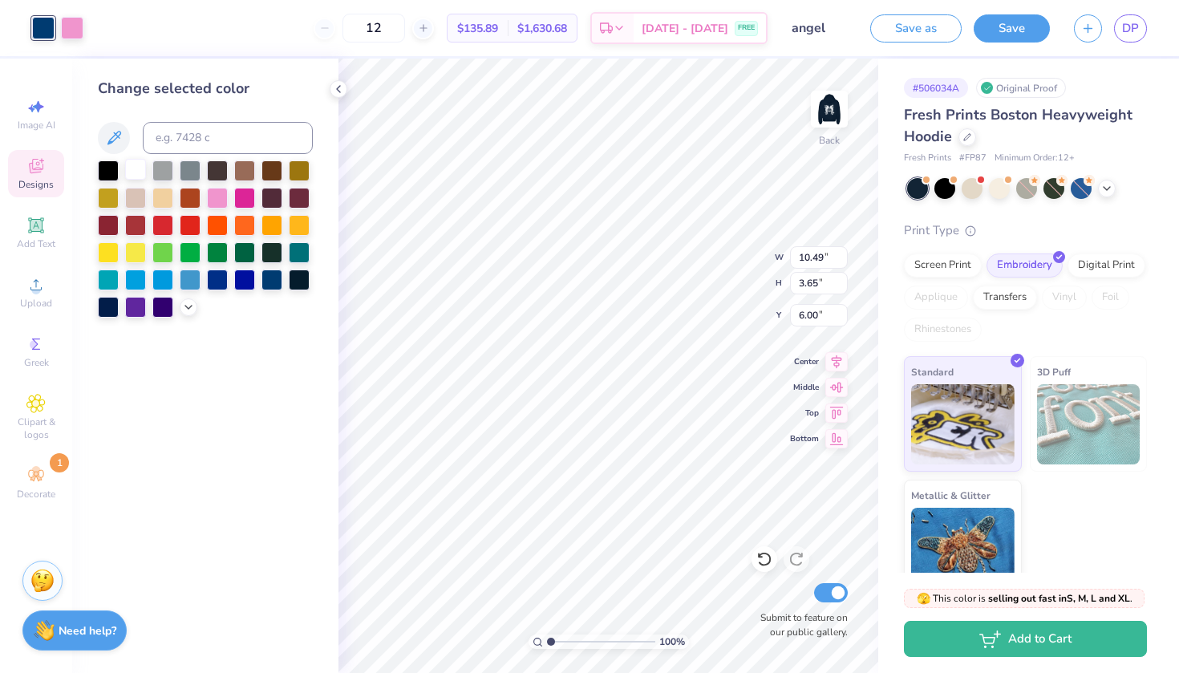
click at [135, 169] on div at bounding box center [135, 169] width 21 height 21
click at [73, 30] on div at bounding box center [72, 26] width 22 height 22
click at [190, 310] on icon at bounding box center [188, 305] width 13 height 13
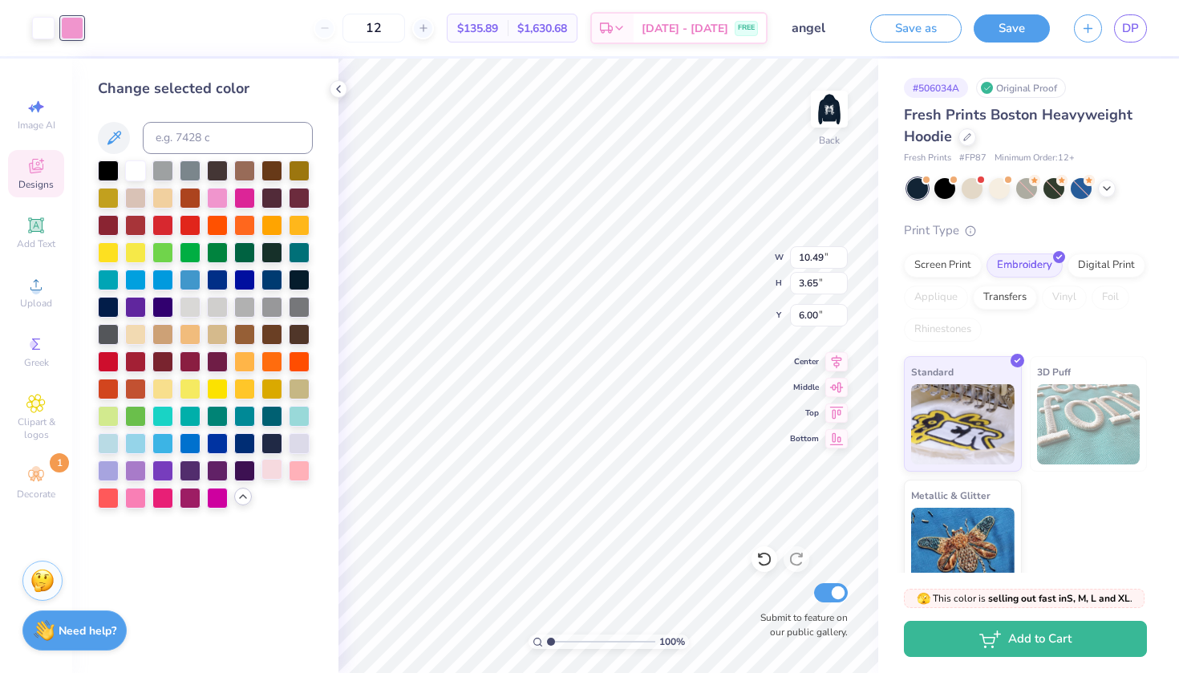
click at [274, 476] on div at bounding box center [271, 469] width 21 height 21
click at [298, 476] on div at bounding box center [299, 469] width 21 height 21
click at [279, 475] on div at bounding box center [271, 469] width 21 height 21
click at [299, 476] on div at bounding box center [299, 469] width 21 height 21
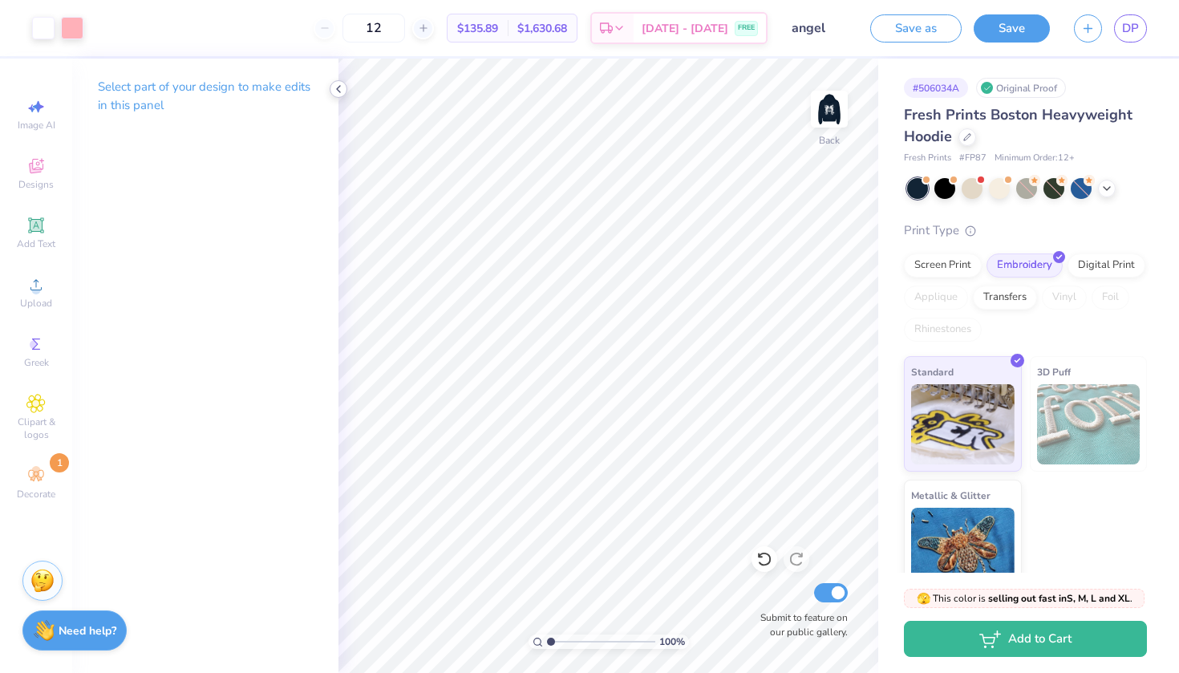
click at [334, 91] on icon at bounding box center [338, 89] width 13 height 13
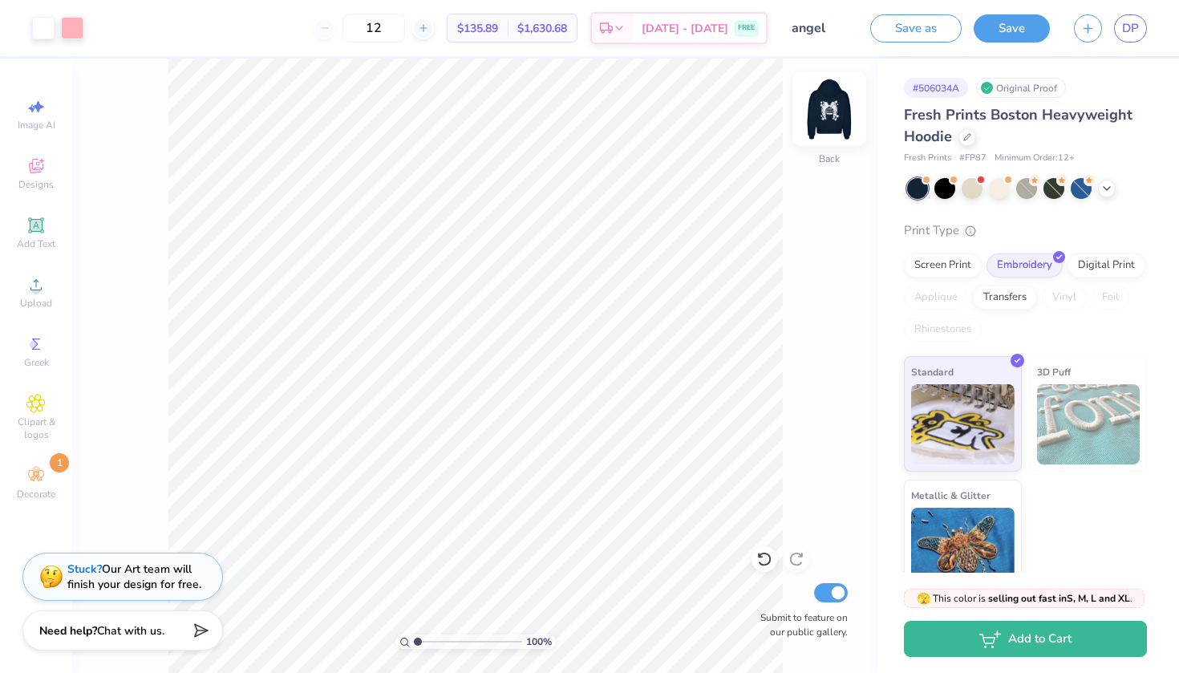
click at [831, 107] on img at bounding box center [829, 109] width 64 height 64
click at [833, 103] on img at bounding box center [829, 109] width 64 height 64
click at [49, 165] on div "Designs" at bounding box center [36, 173] width 56 height 47
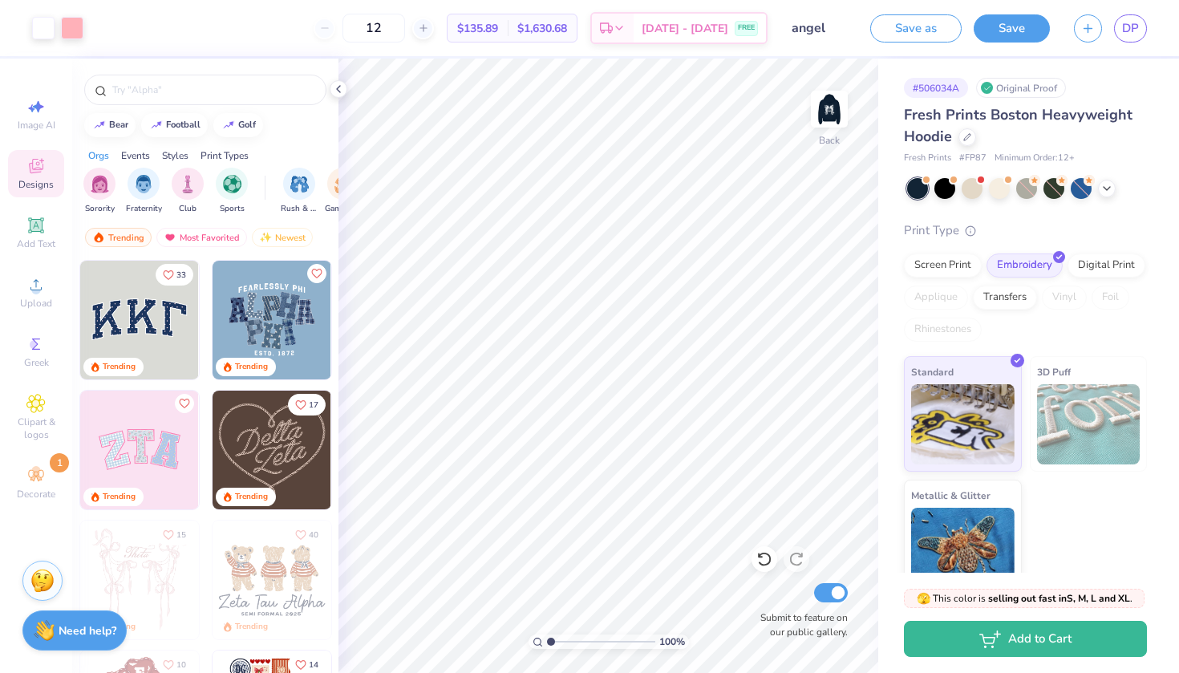
click at [48, 164] on div "Designs" at bounding box center [36, 173] width 56 height 47
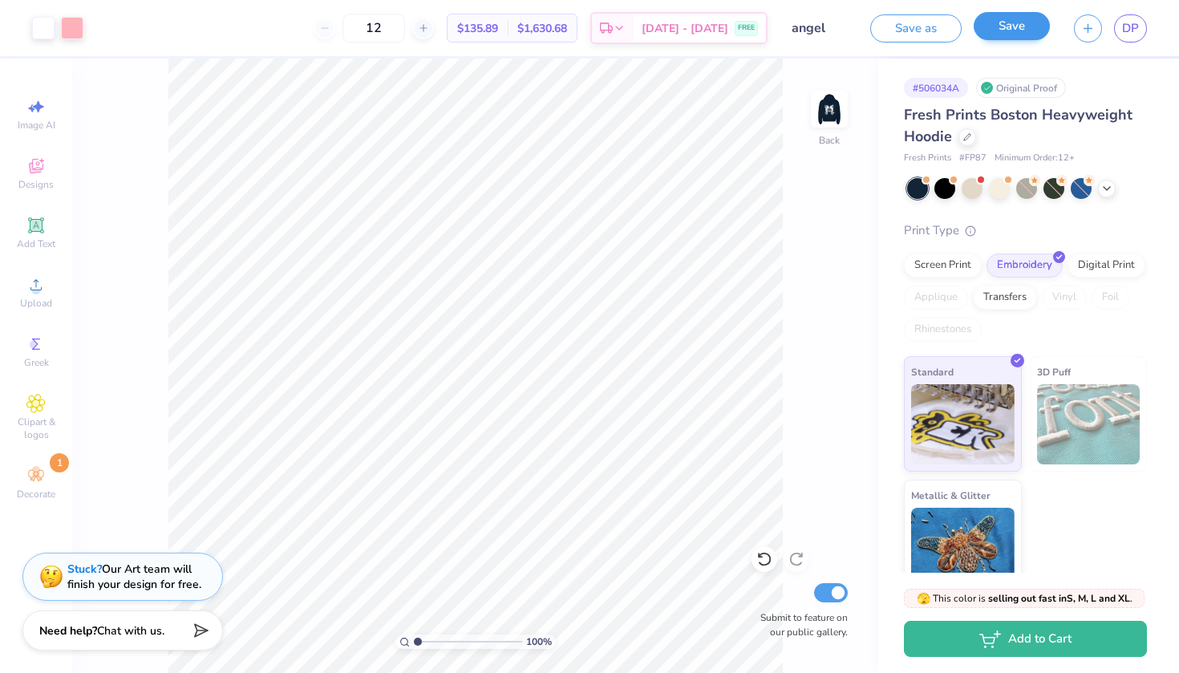
click at [1026, 30] on button "Save" at bounding box center [1012, 26] width 76 height 28
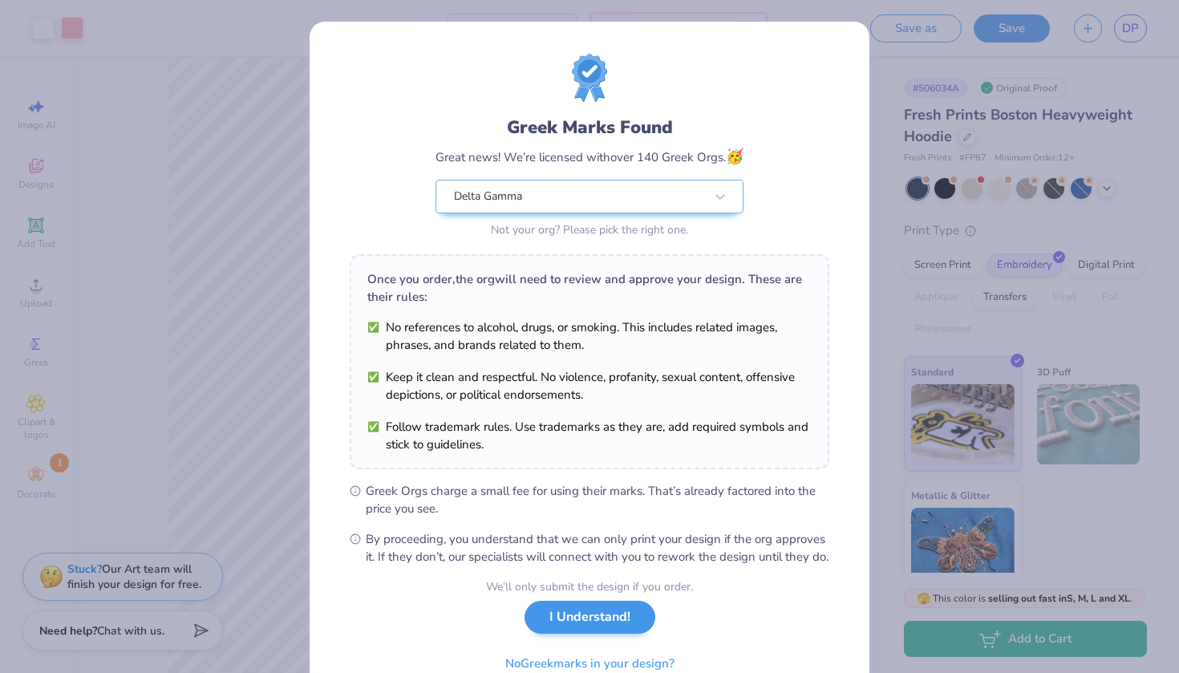
click at [601, 634] on button "I Understand!" at bounding box center [590, 617] width 131 height 33
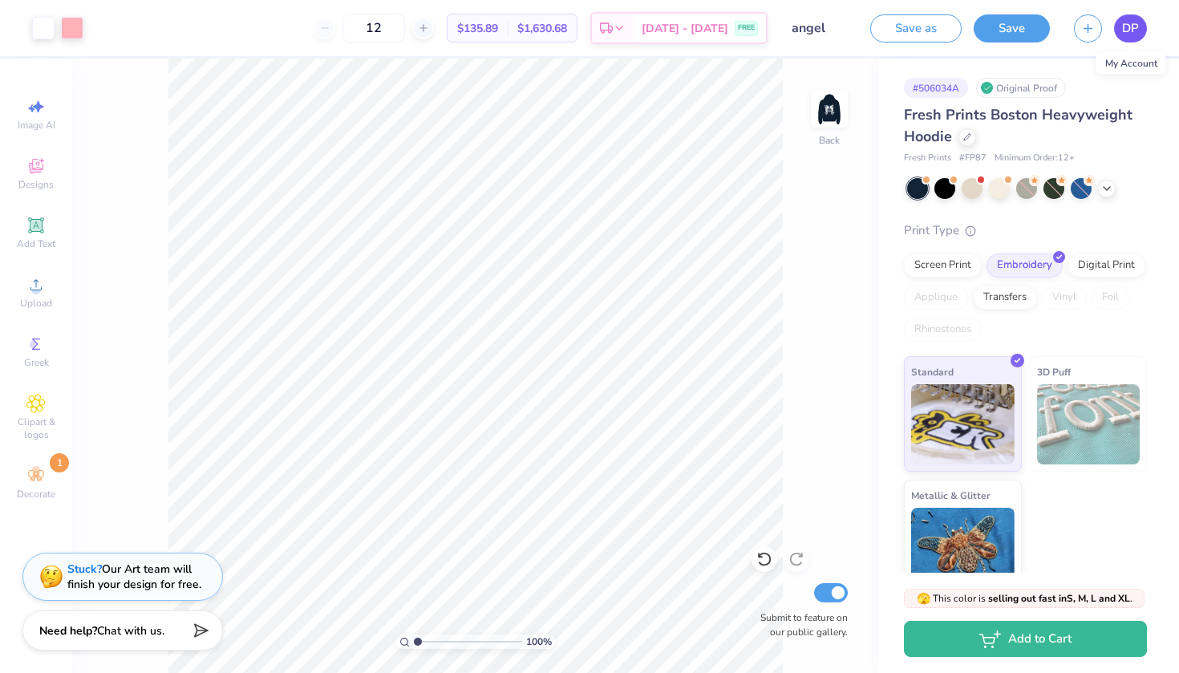
click at [1130, 26] on span "DP" at bounding box center [1130, 28] width 17 height 18
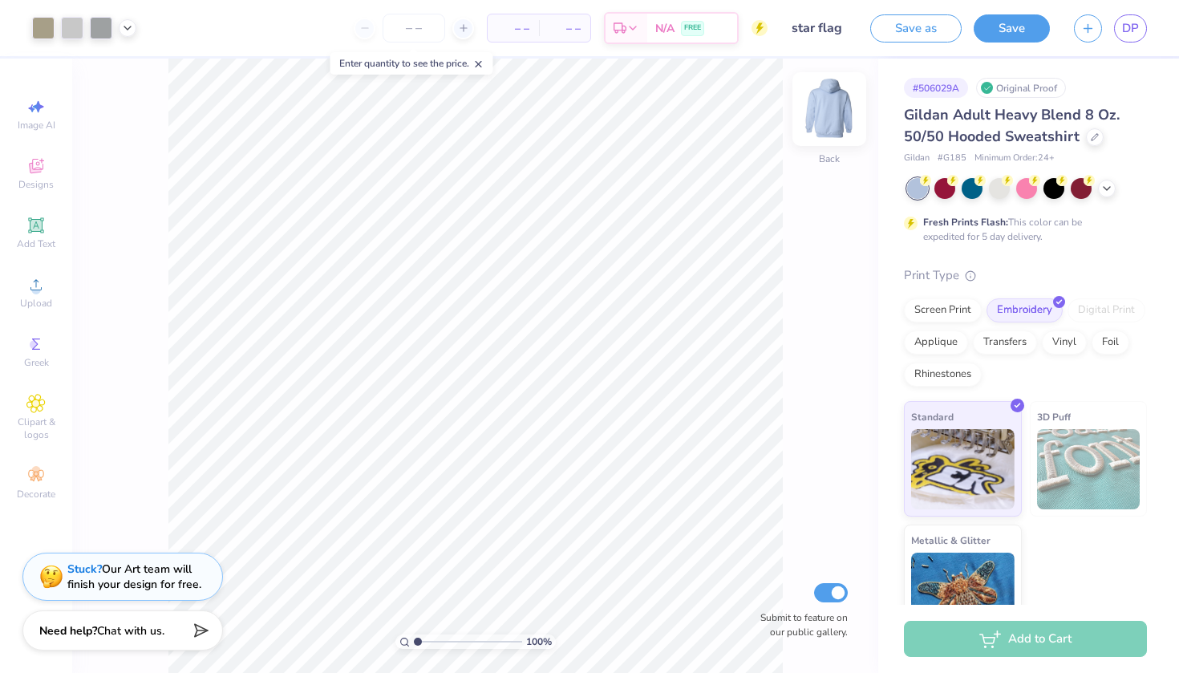
click at [847, 108] on img at bounding box center [829, 109] width 64 height 64
click at [30, 172] on icon at bounding box center [35, 165] width 19 height 19
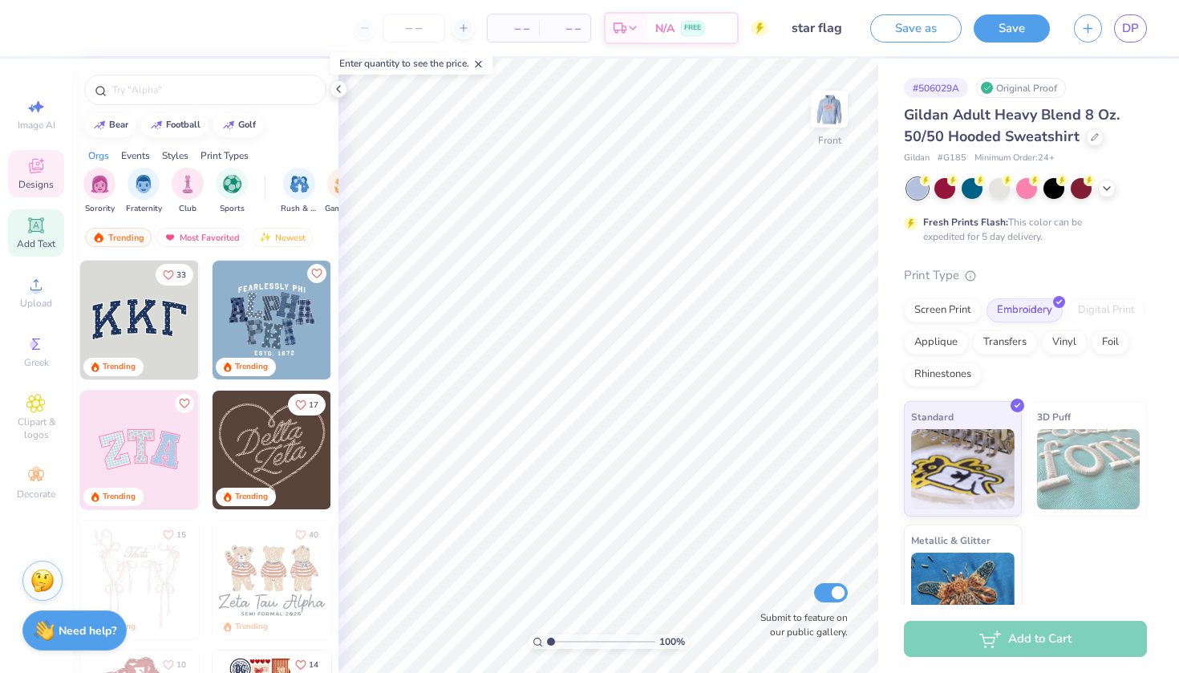
click at [41, 246] on span "Add Text" at bounding box center [36, 243] width 39 height 13
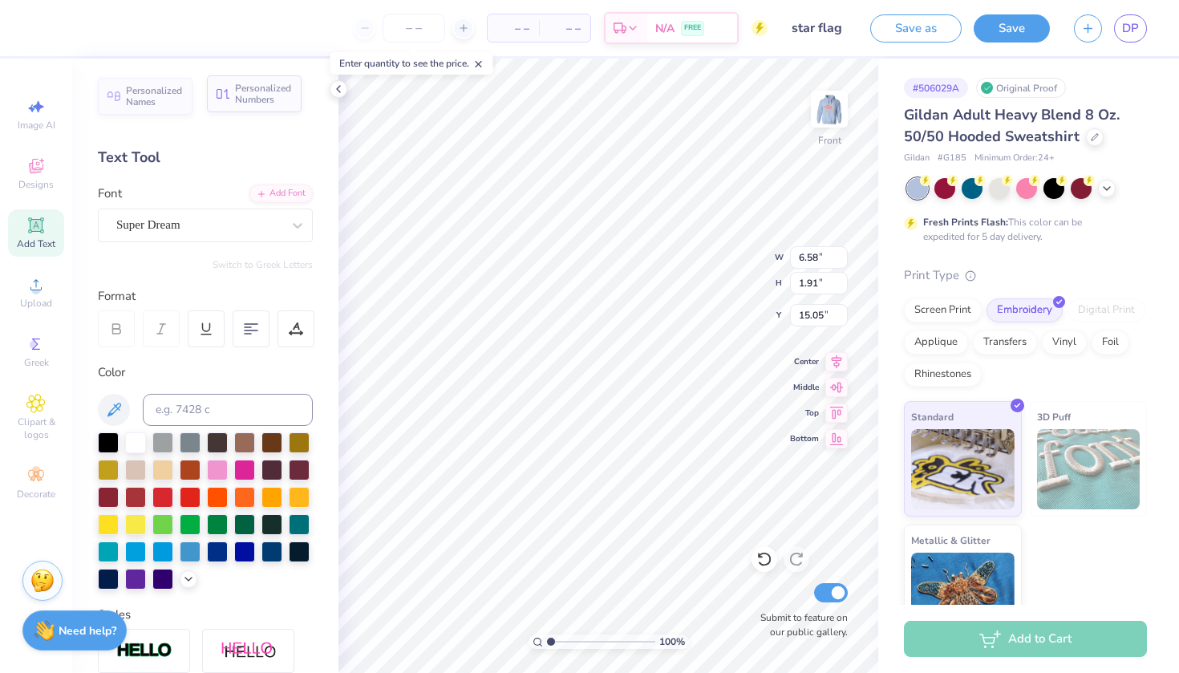
click at [272, 99] on span "Personalized Numbers" at bounding box center [263, 94] width 57 height 22
type input "2.78"
type input "2.00"
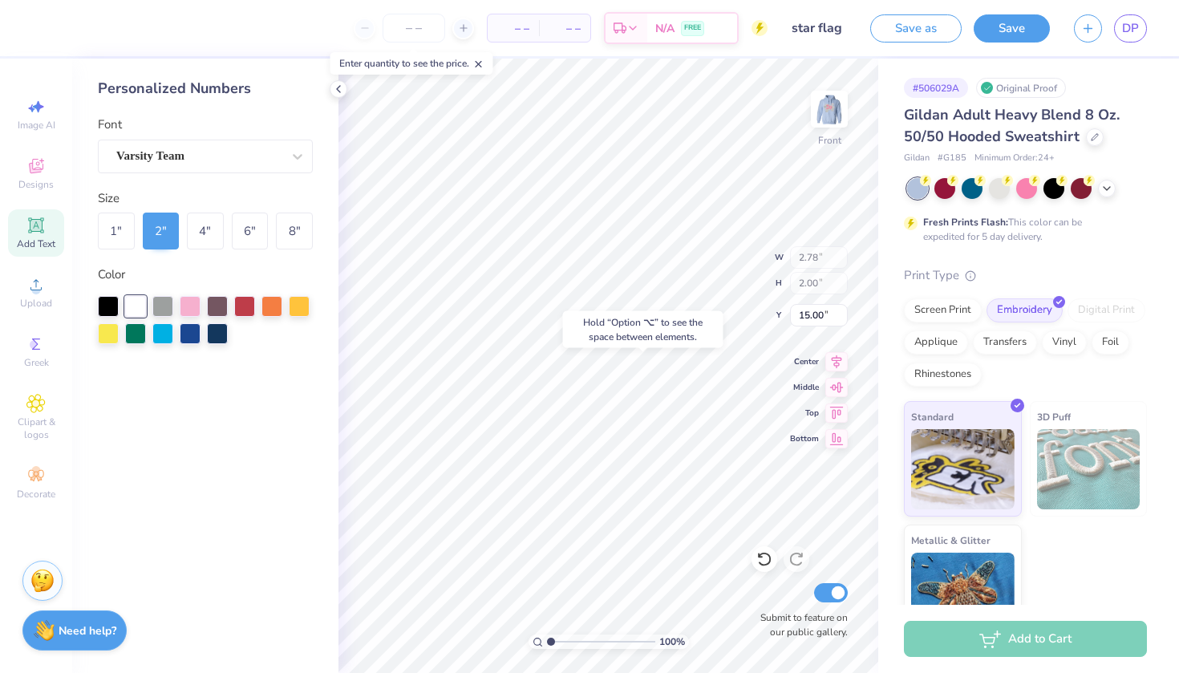
type input "11.73"
click at [288, 221] on div "8 "" at bounding box center [294, 231] width 37 height 37
type input "11.14"
type input "8.00"
type input "6.00"
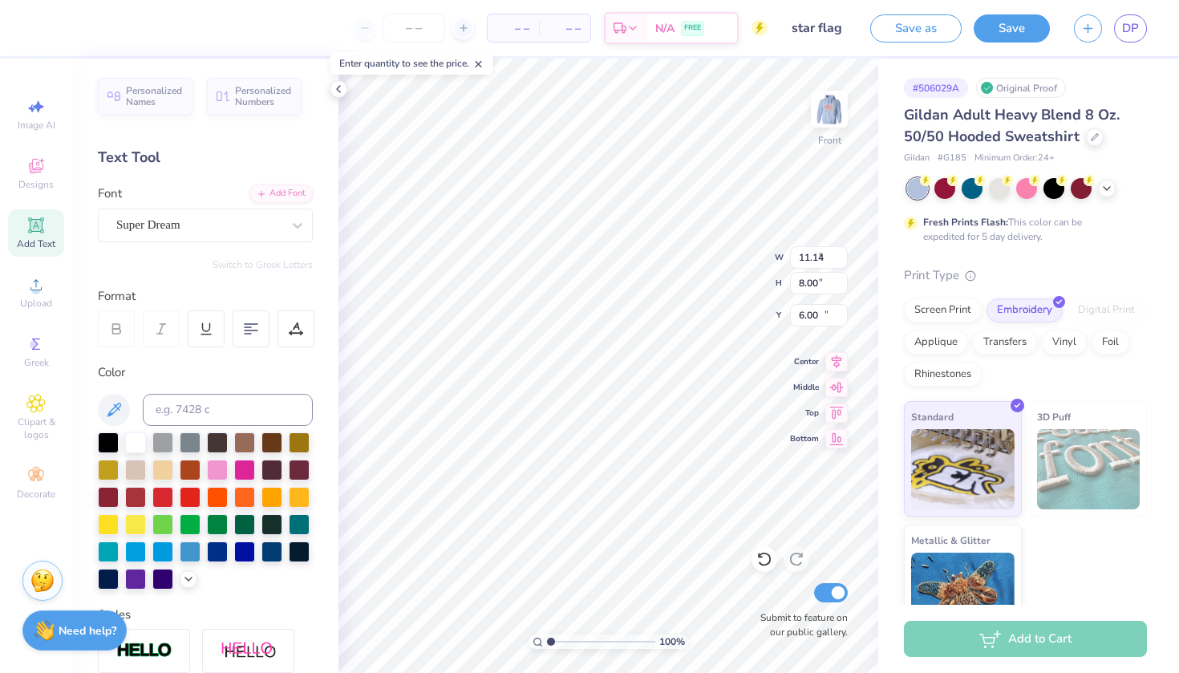
type input "6.58"
type input "1.91"
type input "15.05"
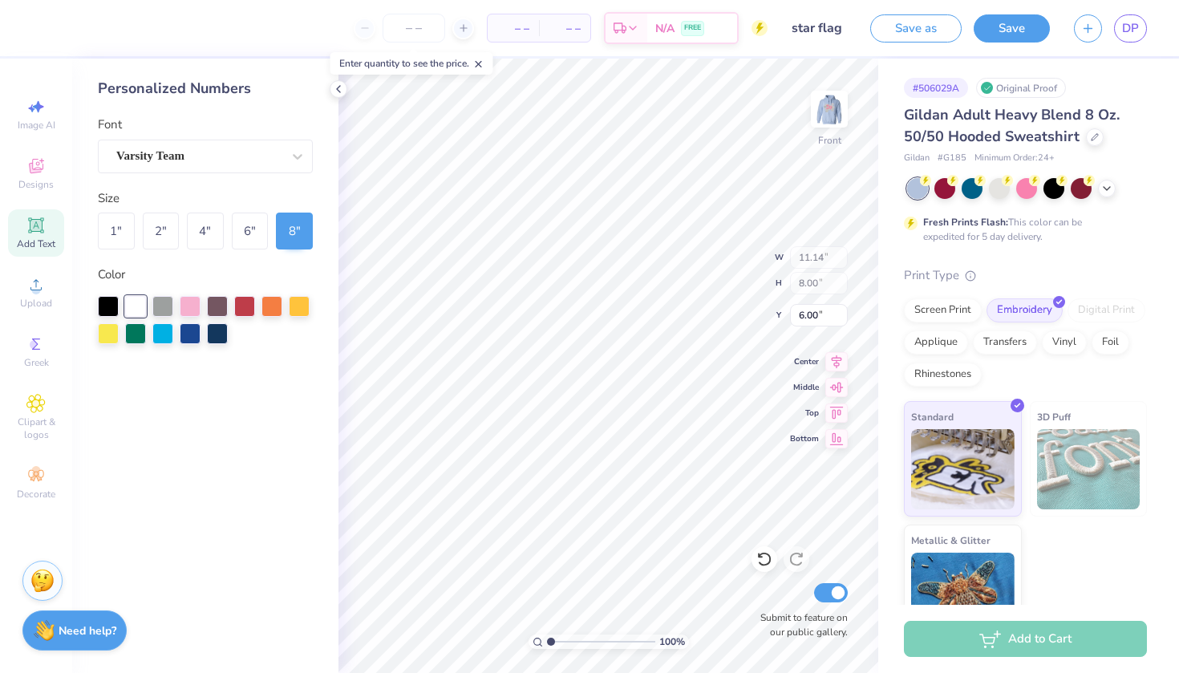
type input "8.34"
click at [46, 134] on div "Image AI" at bounding box center [36, 114] width 56 height 47
select select "4"
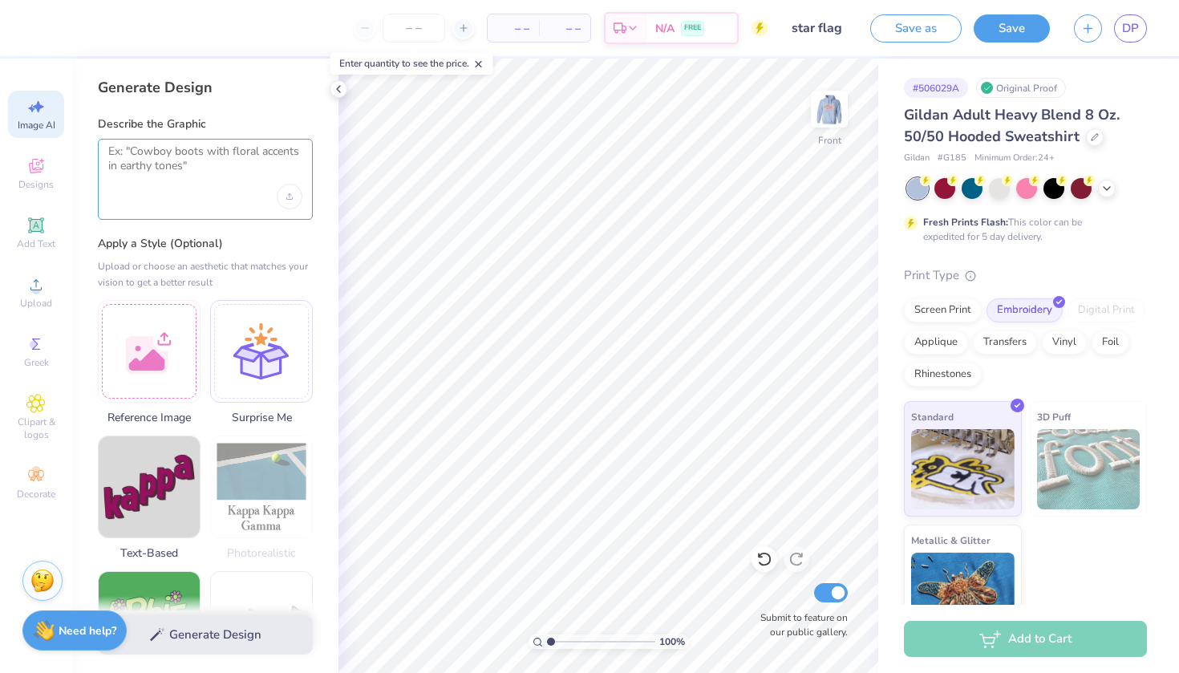
click at [175, 182] on textarea at bounding box center [205, 164] width 194 height 40
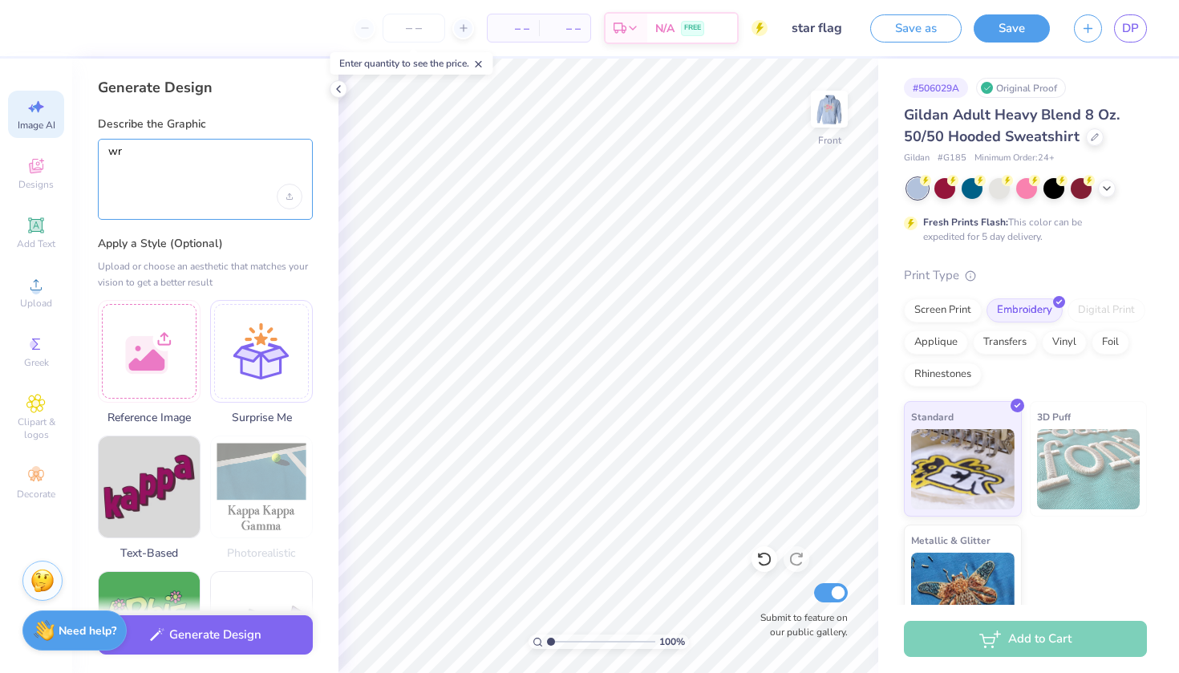
type textarea "w"
click at [124, 151] on textarea "04 jersey number, but make the inner color of the numbers with white stars" at bounding box center [205, 164] width 194 height 40
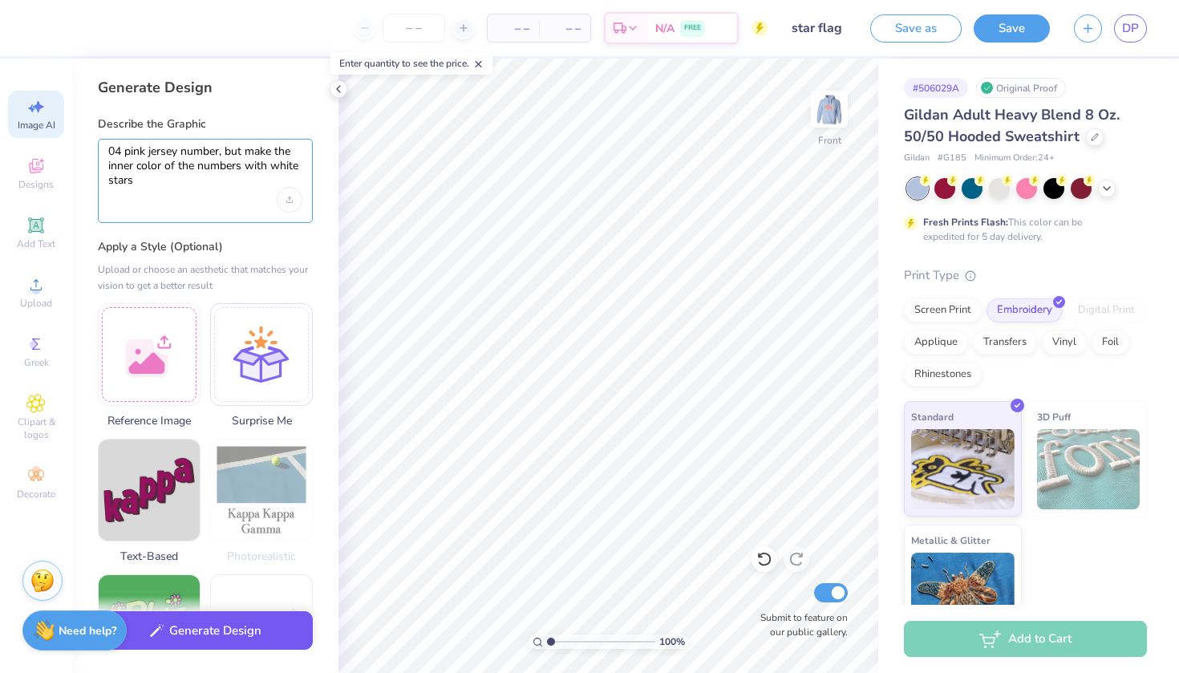
type textarea "04 pink jersey number, but make the inner color of the numbers with white stars"
click at [274, 633] on button "Generate Design" at bounding box center [205, 630] width 215 height 39
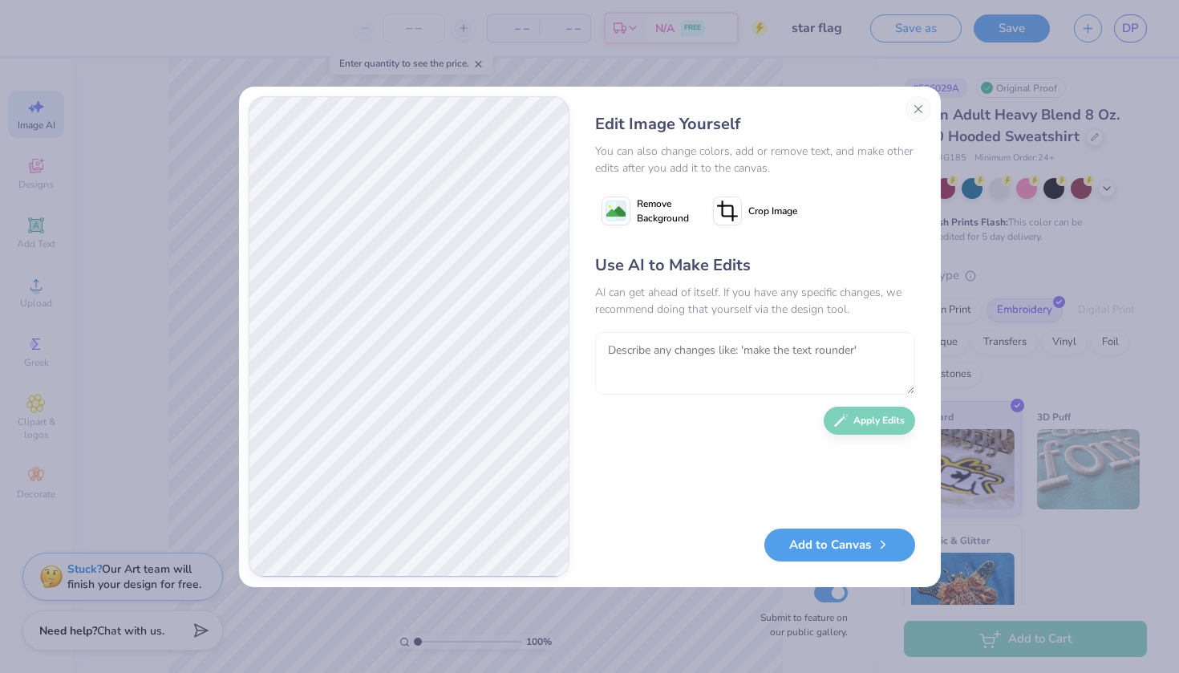
click at [657, 355] on textarea at bounding box center [755, 363] width 320 height 63
type textarea "perfect but make the pink a baby pink color"
click at [878, 430] on div "Use AI to Make Edits AI can get ahead of itself. If you have any specific chang…" at bounding box center [755, 383] width 320 height 260
click at [881, 413] on button "Apply Edits" at bounding box center [869, 417] width 91 height 28
click at [836, 544] on button "Add to Canvas" at bounding box center [839, 541] width 151 height 33
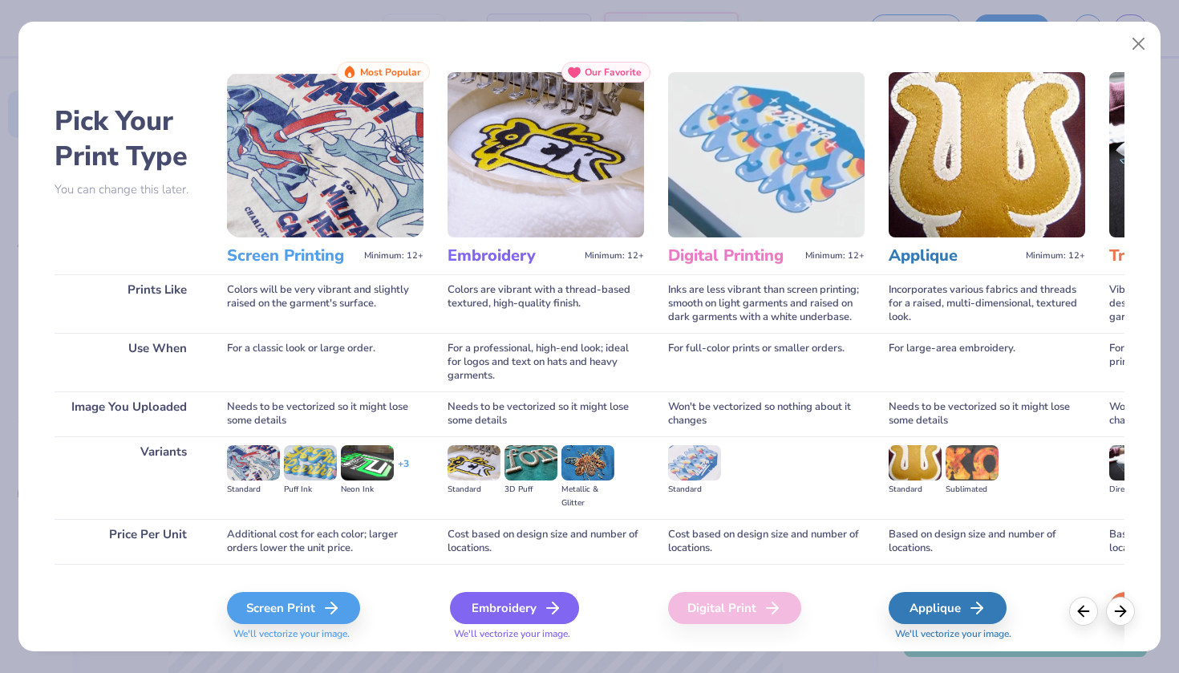
click at [515, 617] on div "Embroidery" at bounding box center [514, 608] width 129 height 32
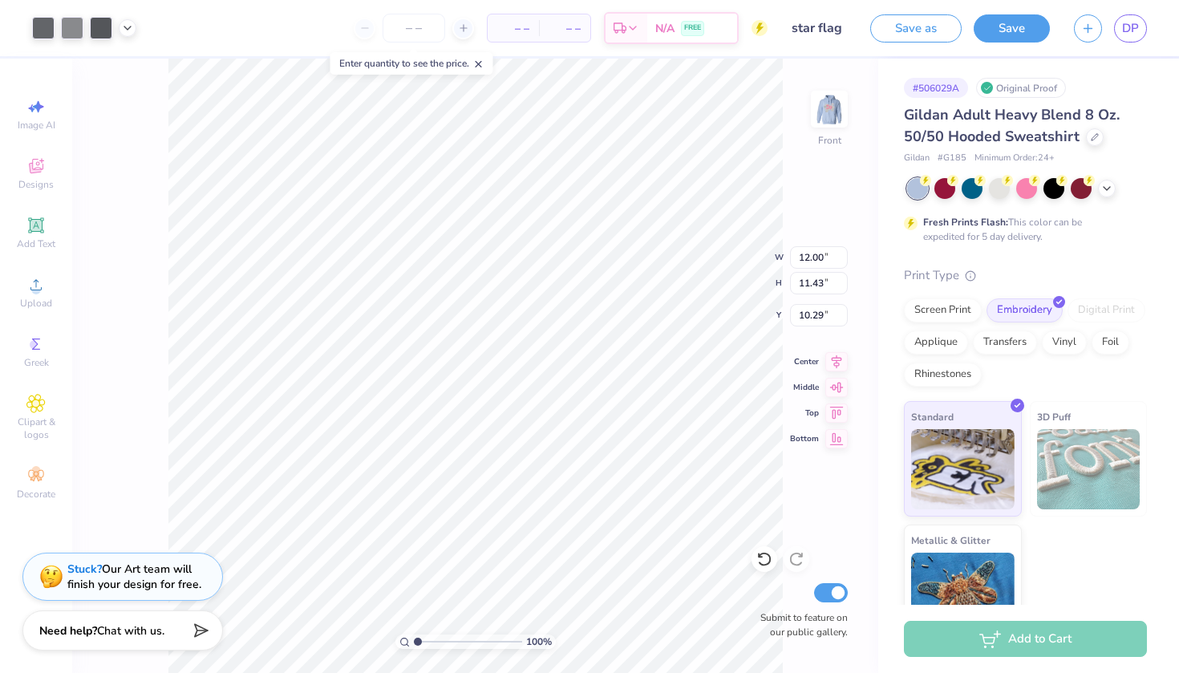
type input "8.14"
type input "10.58"
type input "10.08"
type input "8.32"
click at [833, 104] on img at bounding box center [829, 109] width 64 height 64
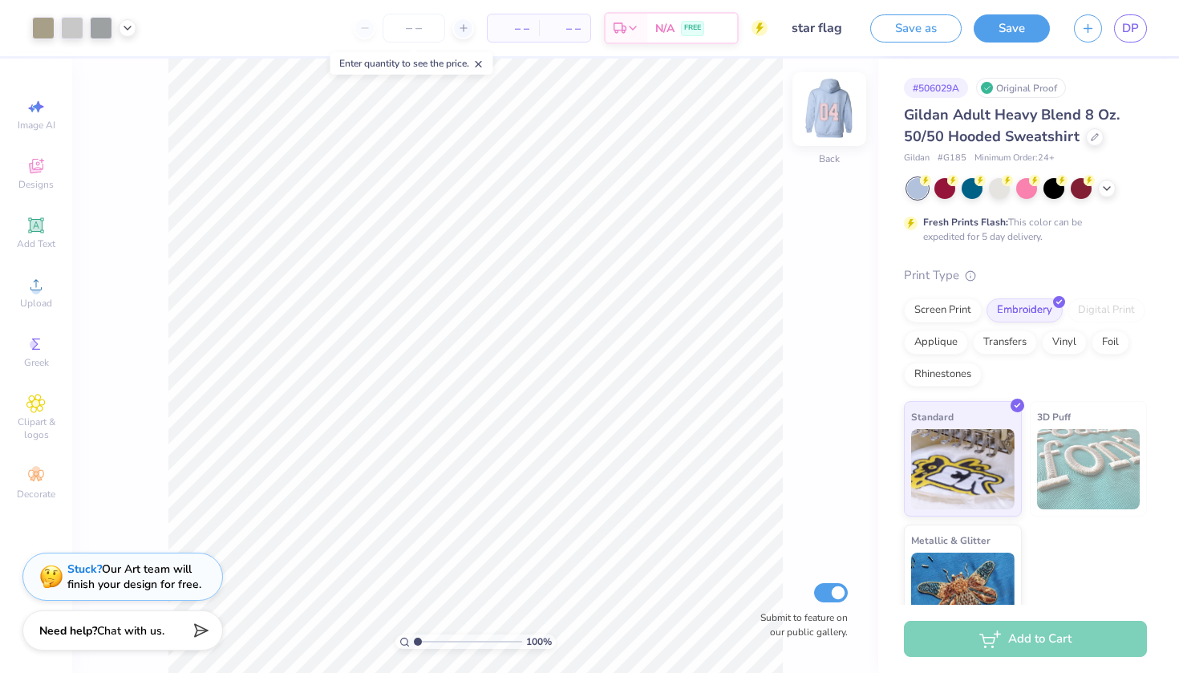
click at [833, 106] on img at bounding box center [829, 109] width 64 height 64
click at [955, 303] on div "Screen Print" at bounding box center [943, 308] width 78 height 24
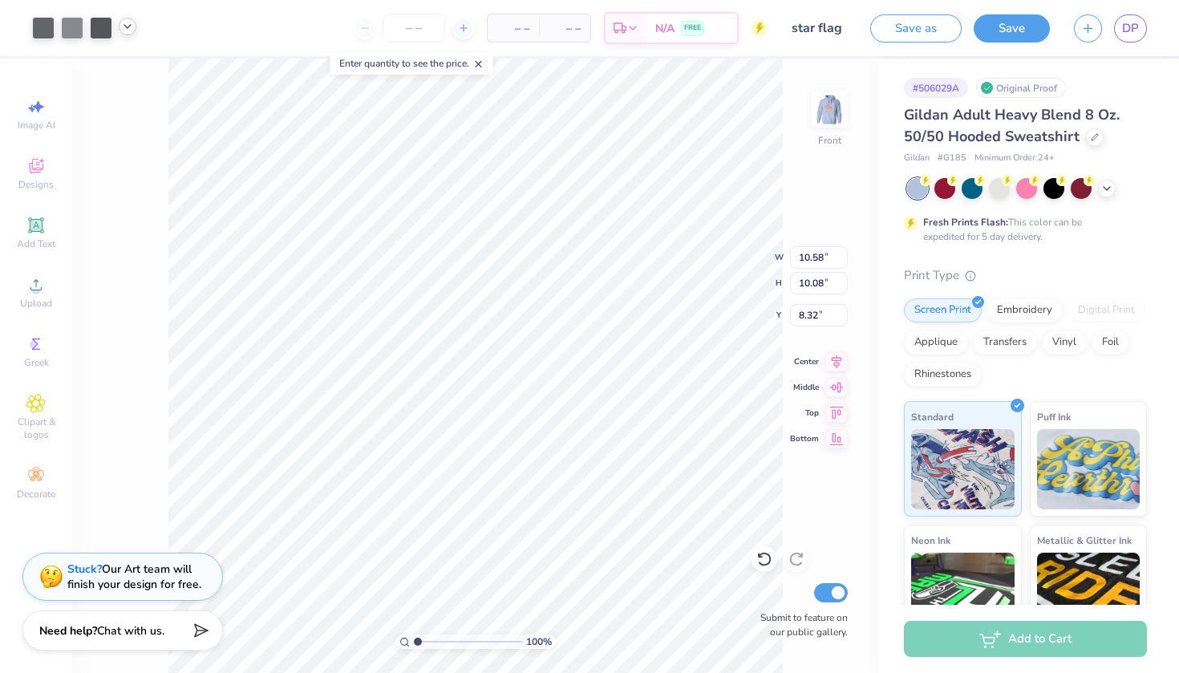
click at [128, 24] on icon at bounding box center [127, 26] width 13 height 13
click at [176, 66] on div at bounding box center [173, 67] width 22 height 22
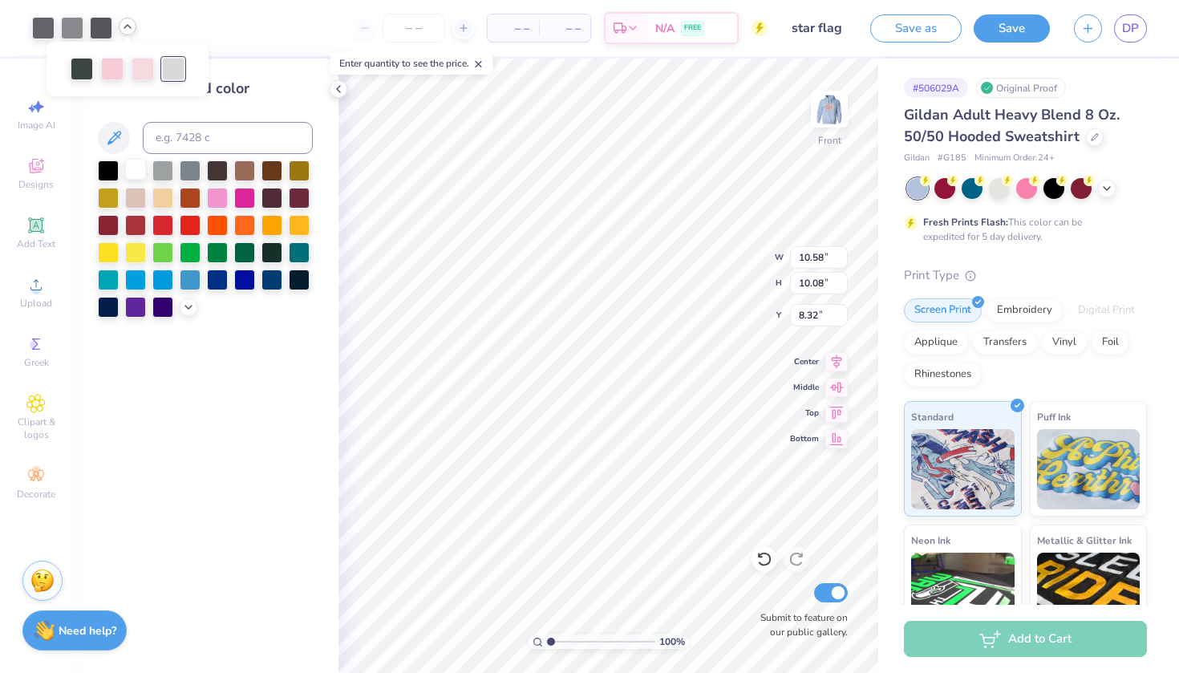
click at [134, 165] on div at bounding box center [135, 169] width 21 height 21
click at [79, 27] on div at bounding box center [72, 26] width 22 height 22
click at [339, 94] on icon at bounding box center [338, 89] width 13 height 13
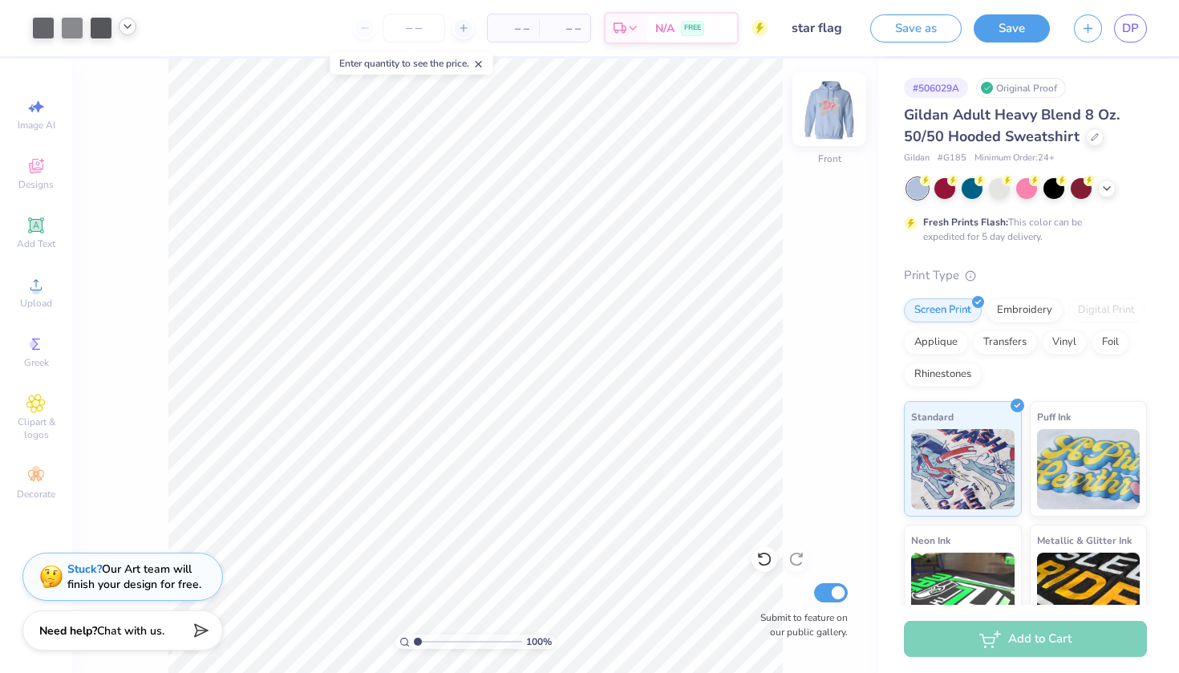
click at [837, 127] on img at bounding box center [829, 109] width 64 height 64
click at [837, 128] on img at bounding box center [829, 109] width 64 height 64
click at [833, 123] on img at bounding box center [829, 109] width 64 height 64
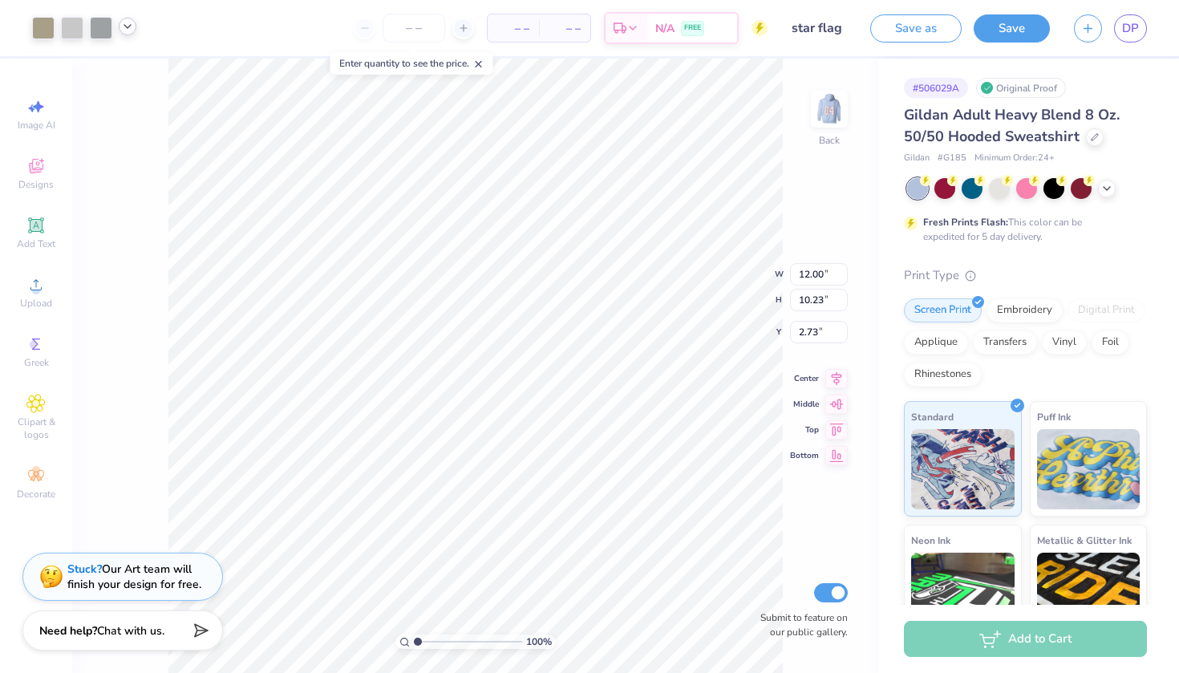
click at [128, 32] on icon at bounding box center [127, 26] width 13 height 13
click at [114, 67] on div at bounding box center [112, 67] width 22 height 22
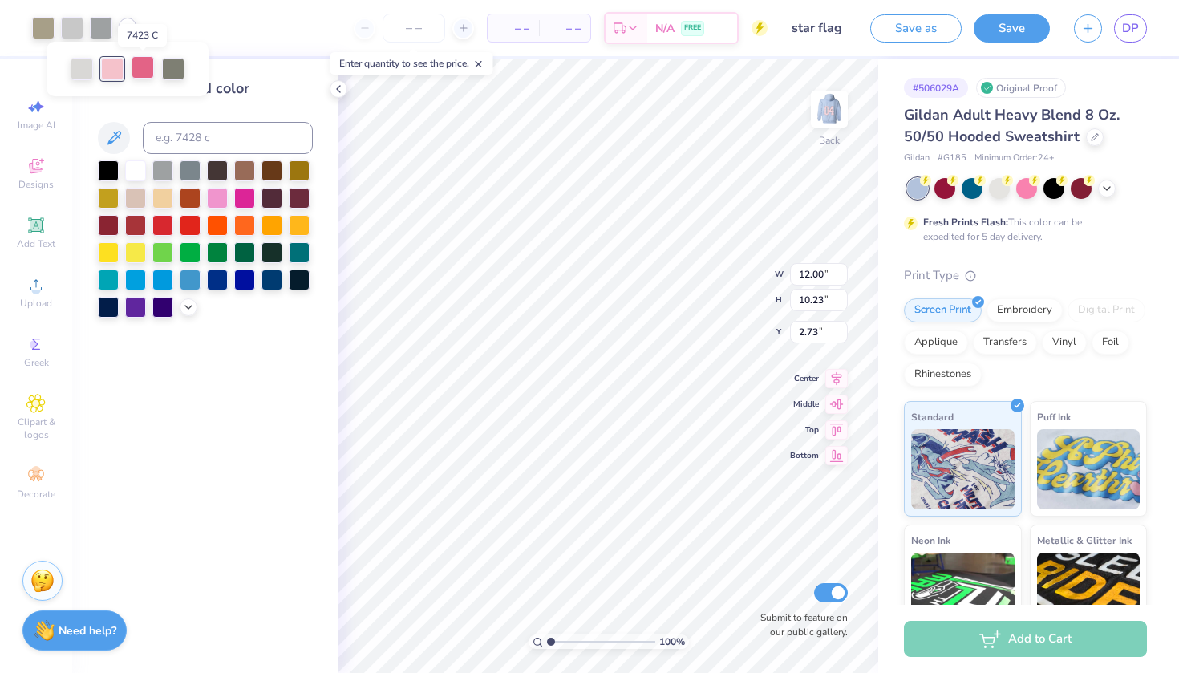
click at [143, 67] on div at bounding box center [143, 67] width 22 height 22
drag, startPoint x: 212, startPoint y: 142, endPoint x: 195, endPoint y: 139, distance: 17.1
click at [197, 139] on input at bounding box center [228, 138] width 170 height 32
click at [128, 33] on div at bounding box center [128, 27] width 18 height 18
click at [141, 65] on div at bounding box center [143, 69] width 22 height 22
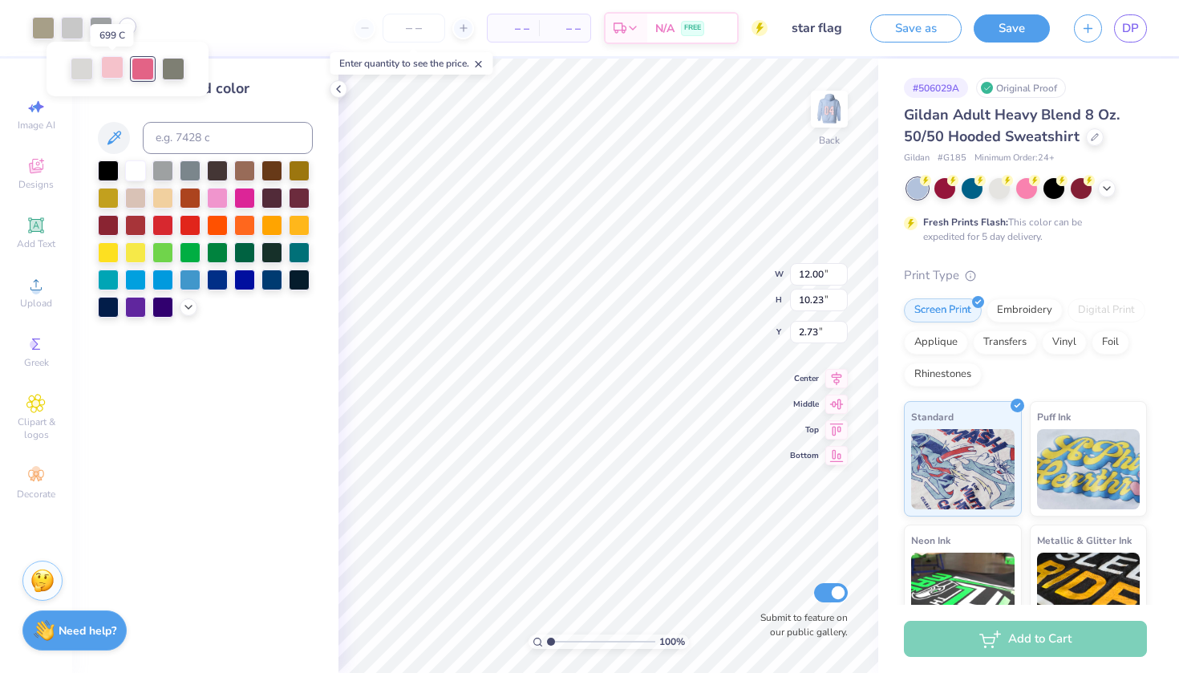
click at [110, 67] on div at bounding box center [112, 67] width 22 height 22
click at [141, 66] on div at bounding box center [143, 67] width 22 height 22
click at [825, 119] on img at bounding box center [829, 109] width 64 height 64
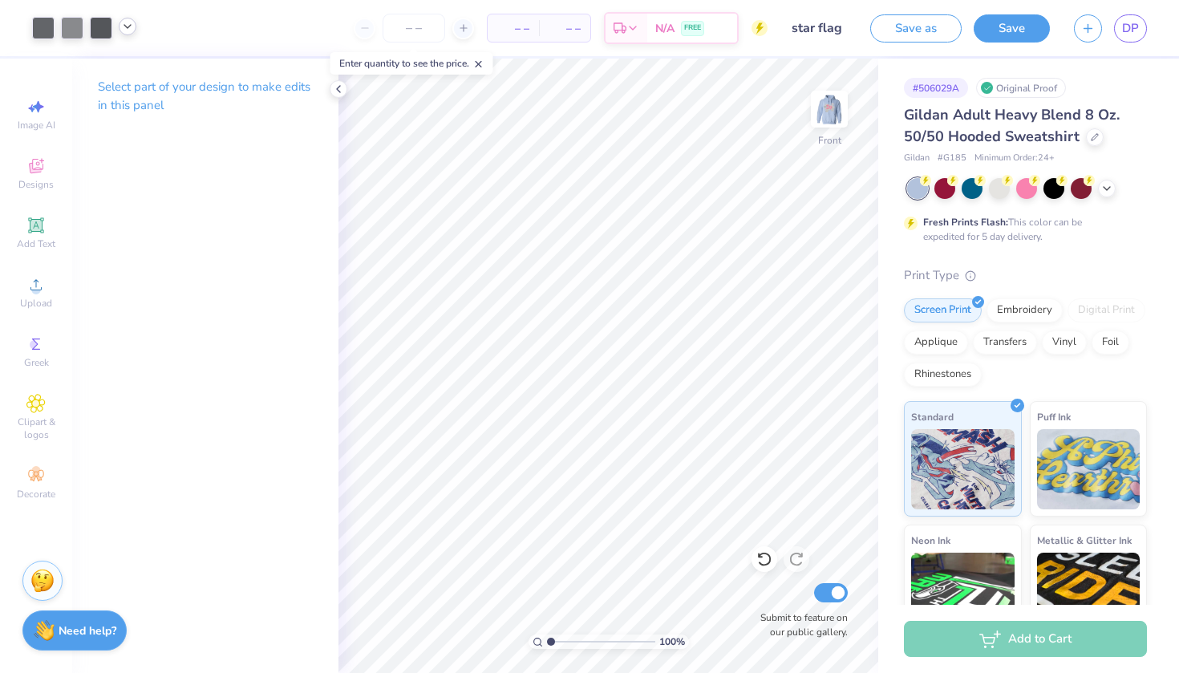
click at [129, 27] on icon at bounding box center [127, 26] width 13 height 13
click at [120, 68] on div at bounding box center [112, 67] width 22 height 22
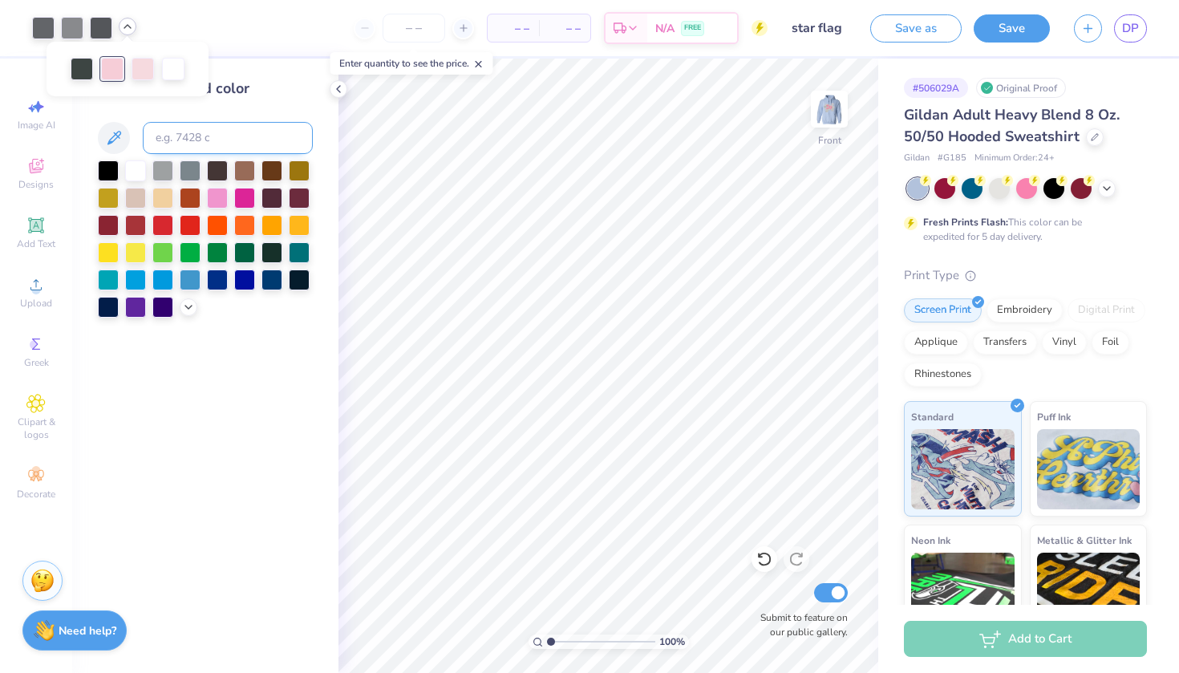
click at [242, 132] on input at bounding box center [228, 138] width 170 height 32
type input "7428"
type input "7423"
click at [341, 89] on icon at bounding box center [338, 89] width 13 height 13
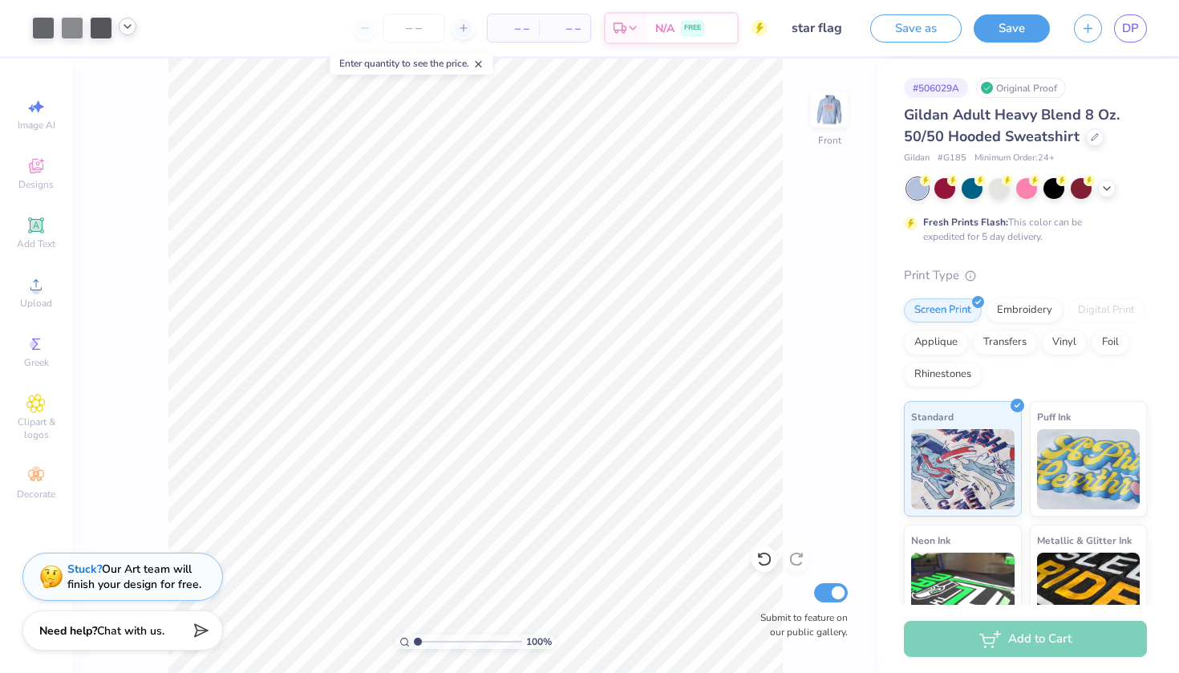
click at [132, 24] on icon at bounding box center [127, 26] width 13 height 13
click at [137, 69] on div at bounding box center [143, 67] width 22 height 22
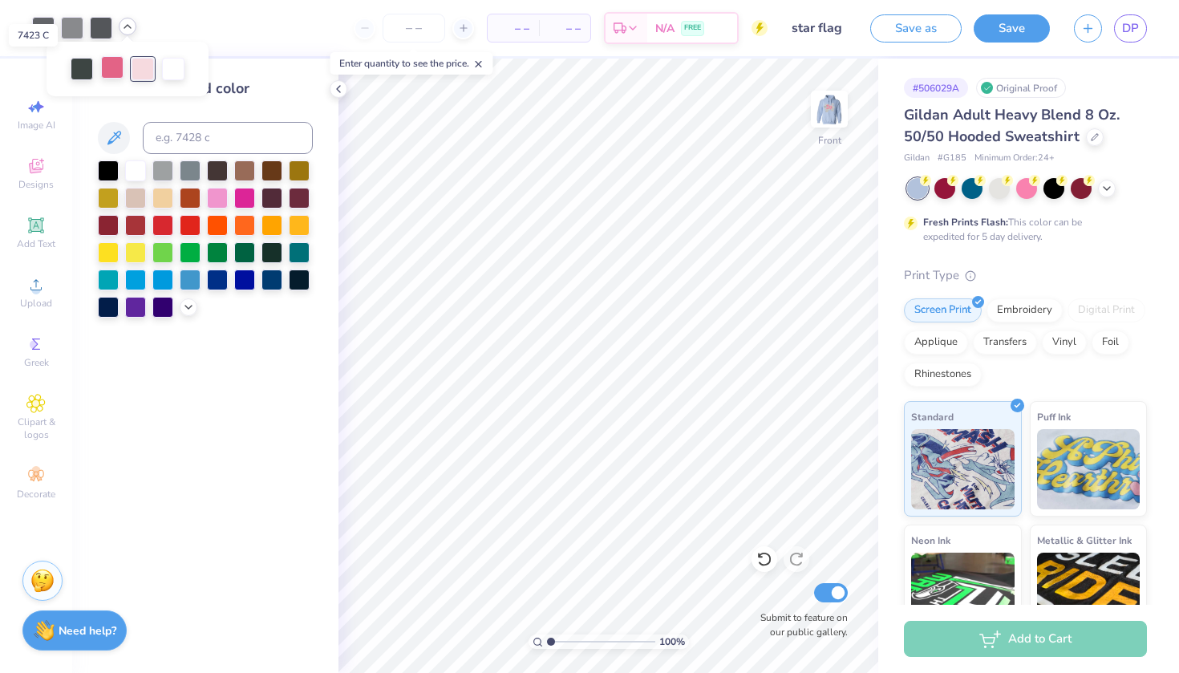
click at [118, 69] on div at bounding box center [112, 67] width 22 height 22
click at [140, 69] on div at bounding box center [143, 67] width 22 height 22
click at [116, 65] on div at bounding box center [112, 67] width 22 height 22
click at [127, 220] on div at bounding box center [135, 223] width 21 height 21
click at [141, 70] on div at bounding box center [143, 67] width 22 height 22
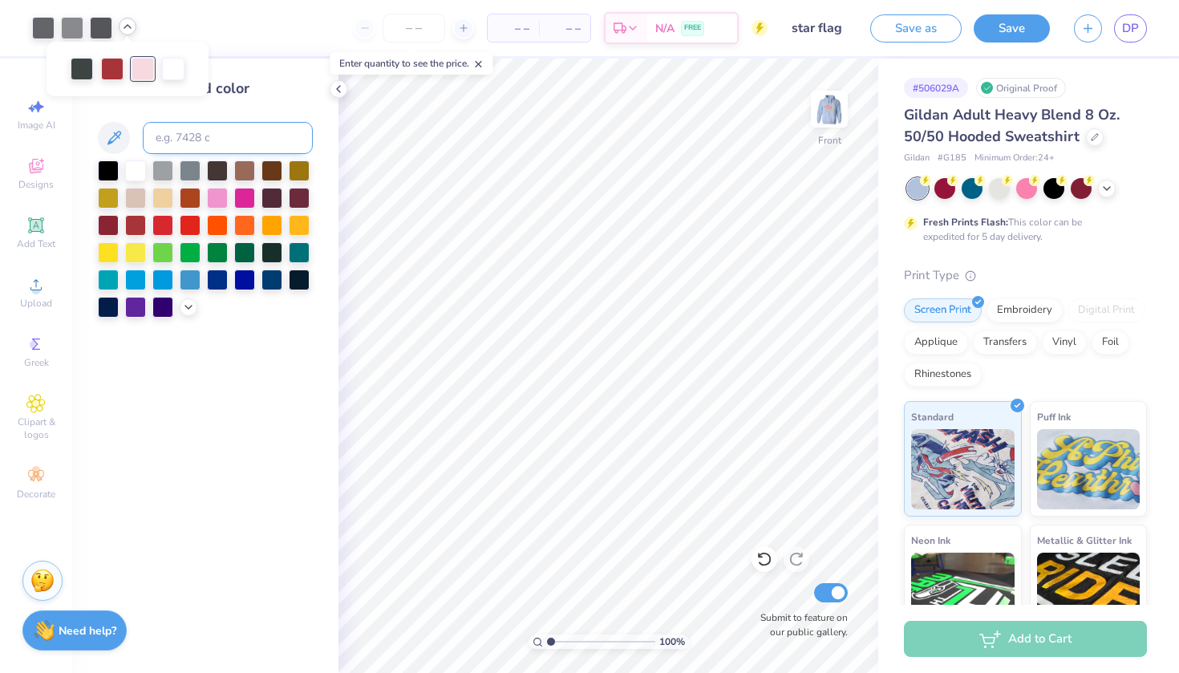
click at [184, 139] on input at bounding box center [228, 138] width 170 height 32
click at [344, 88] on icon at bounding box center [338, 89] width 13 height 13
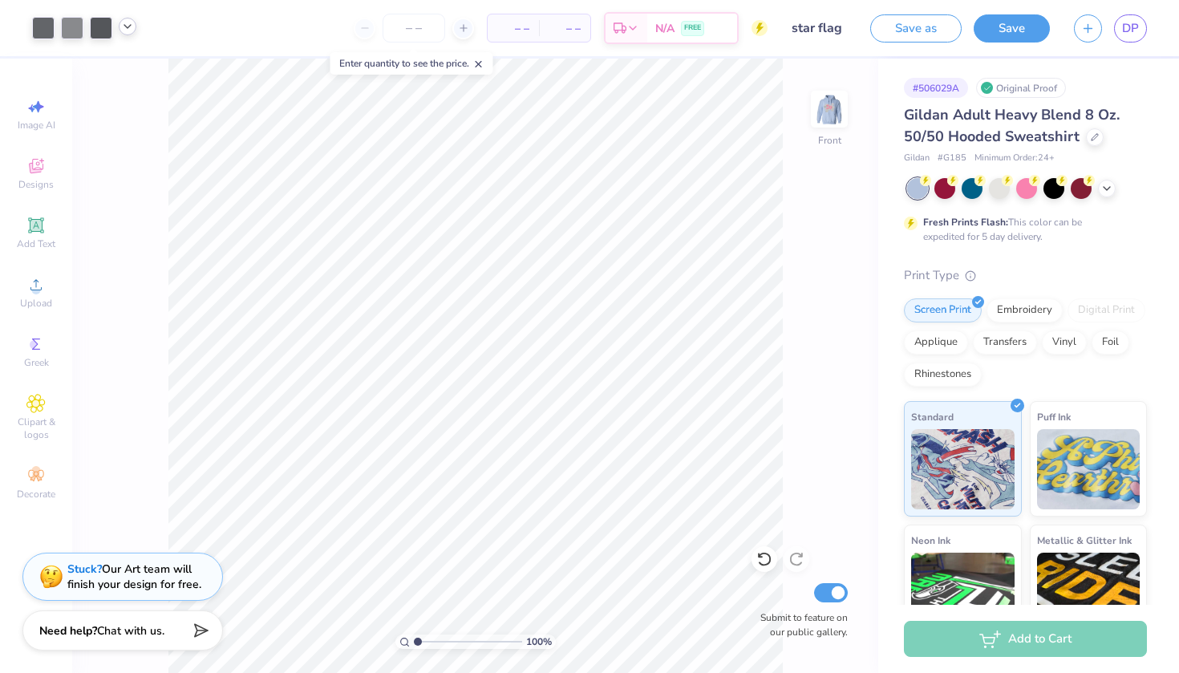
click at [131, 30] on icon at bounding box center [127, 26] width 13 height 13
click at [140, 66] on div at bounding box center [143, 69] width 22 height 22
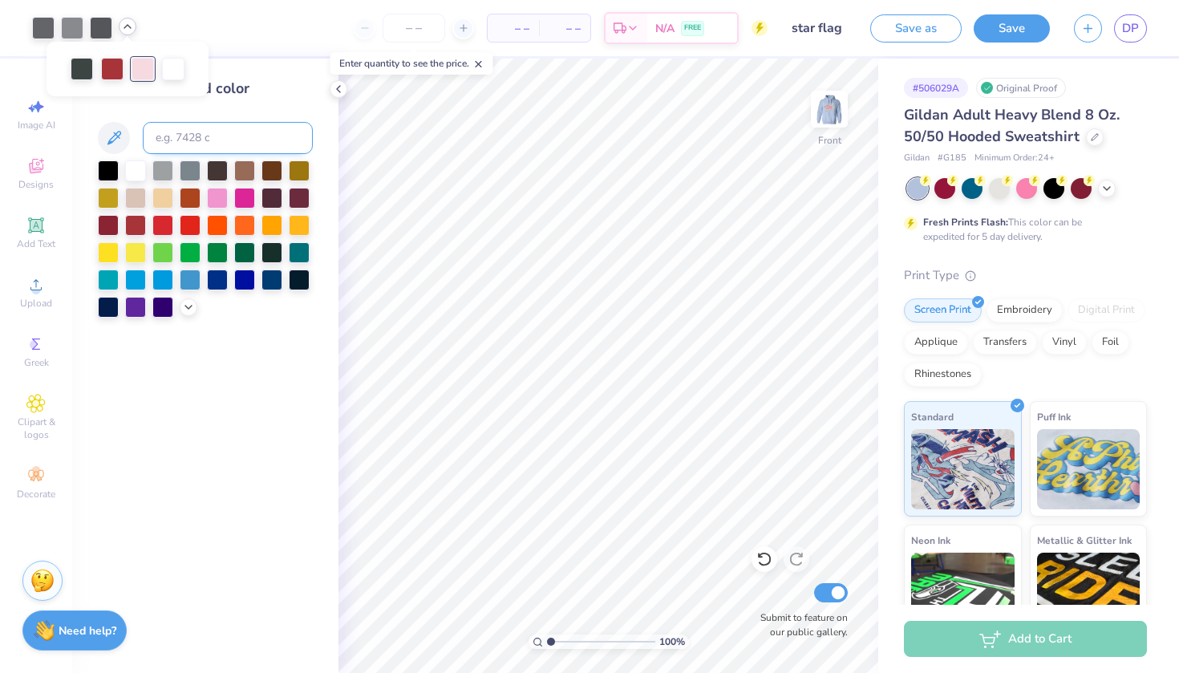
click at [201, 137] on input at bounding box center [228, 138] width 170 height 32
type input "7423"
click at [333, 89] on icon at bounding box center [338, 89] width 13 height 13
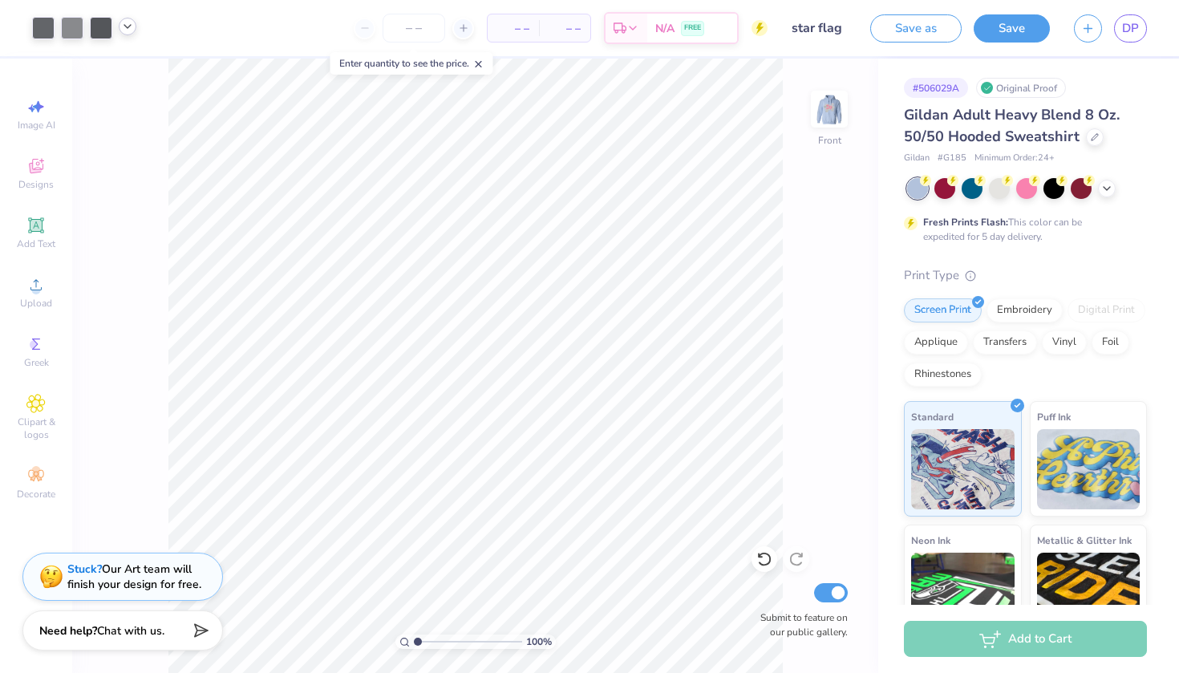
click at [125, 27] on icon at bounding box center [127, 26] width 13 height 13
click at [118, 64] on div at bounding box center [112, 67] width 22 height 22
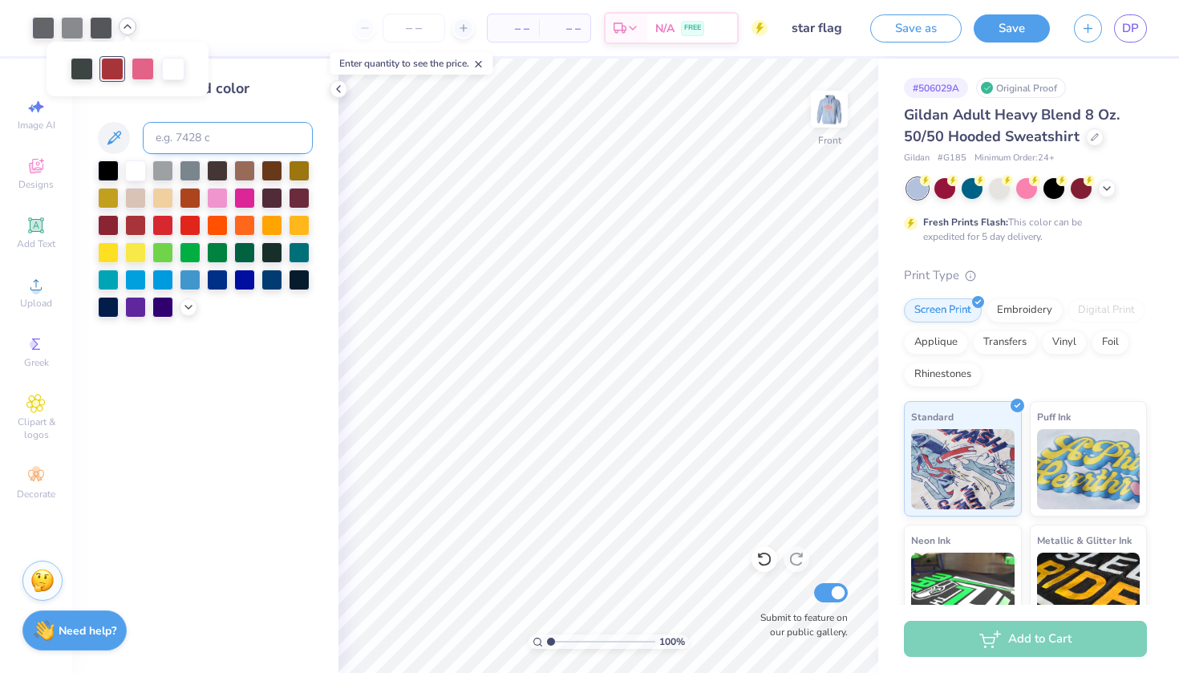
click at [208, 136] on input at bounding box center [228, 138] width 170 height 32
type input "705"
click at [343, 87] on icon at bounding box center [338, 89] width 13 height 13
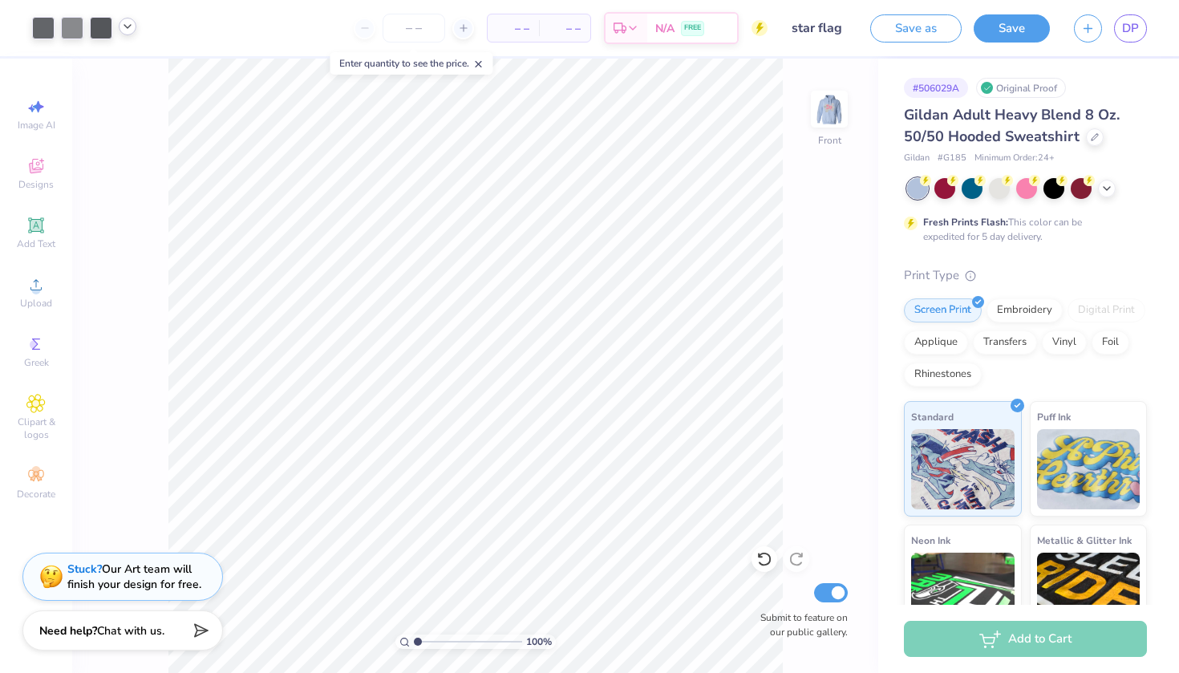
click at [128, 34] on div at bounding box center [128, 27] width 18 height 18
click at [824, 103] on img at bounding box center [829, 109] width 64 height 64
click at [129, 26] on polyline at bounding box center [127, 26] width 6 height 3
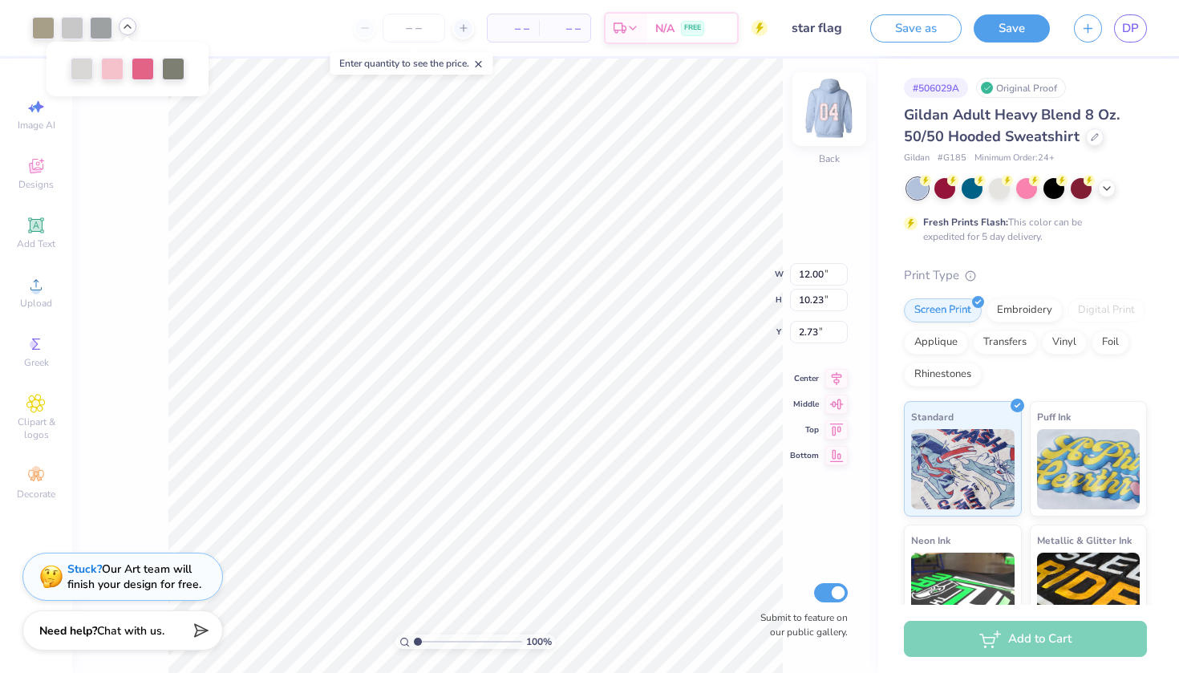
click at [832, 107] on img at bounding box center [829, 109] width 64 height 64
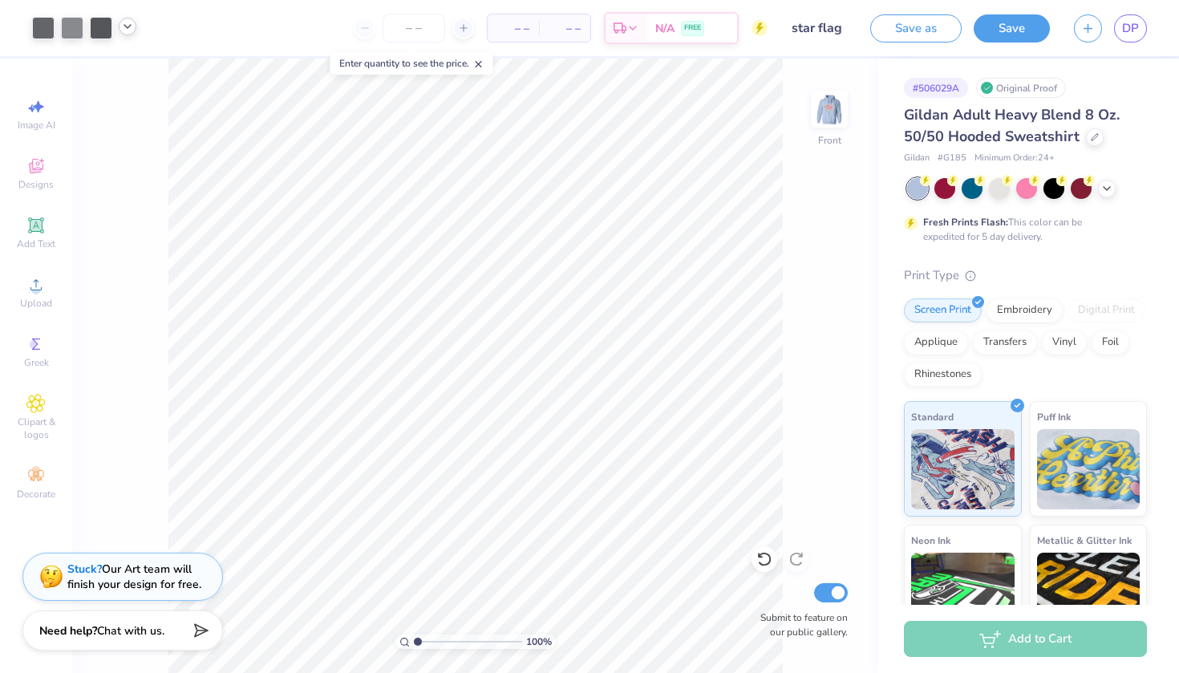
click at [131, 26] on icon at bounding box center [127, 26] width 13 height 13
click at [114, 71] on div at bounding box center [112, 67] width 22 height 22
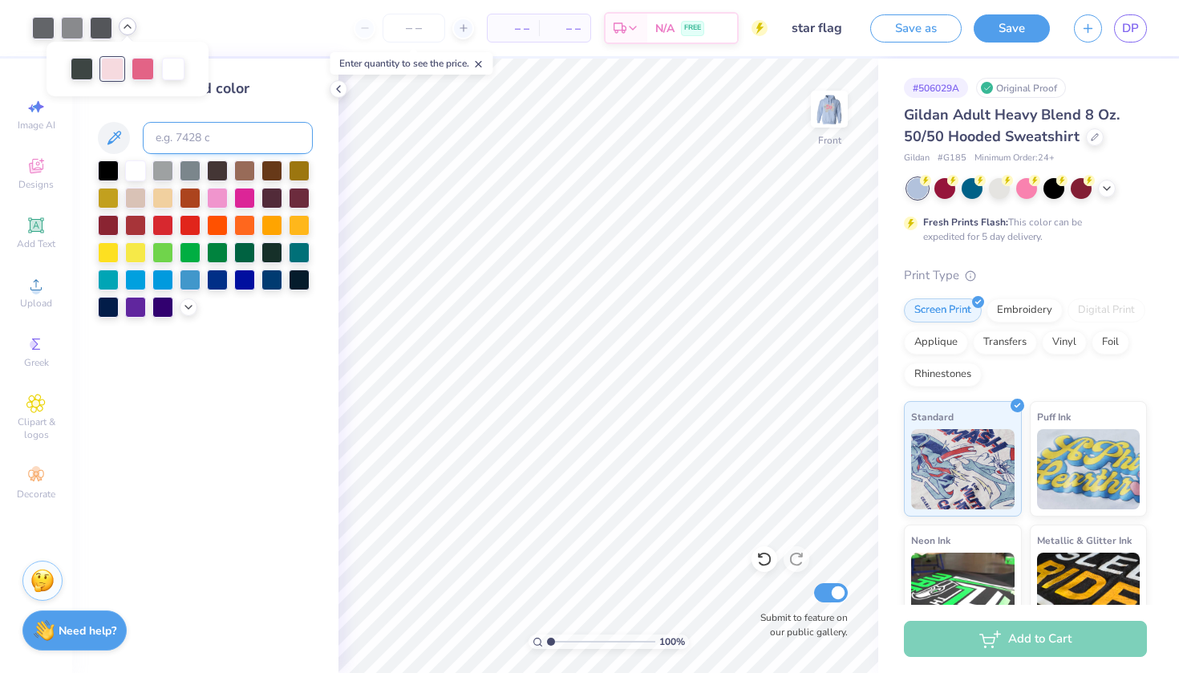
click at [202, 133] on input at bounding box center [228, 138] width 170 height 32
type input "699"
click at [825, 113] on img at bounding box center [829, 109] width 64 height 64
click at [128, 30] on icon at bounding box center [127, 26] width 13 height 13
click at [108, 26] on div at bounding box center [101, 26] width 22 height 22
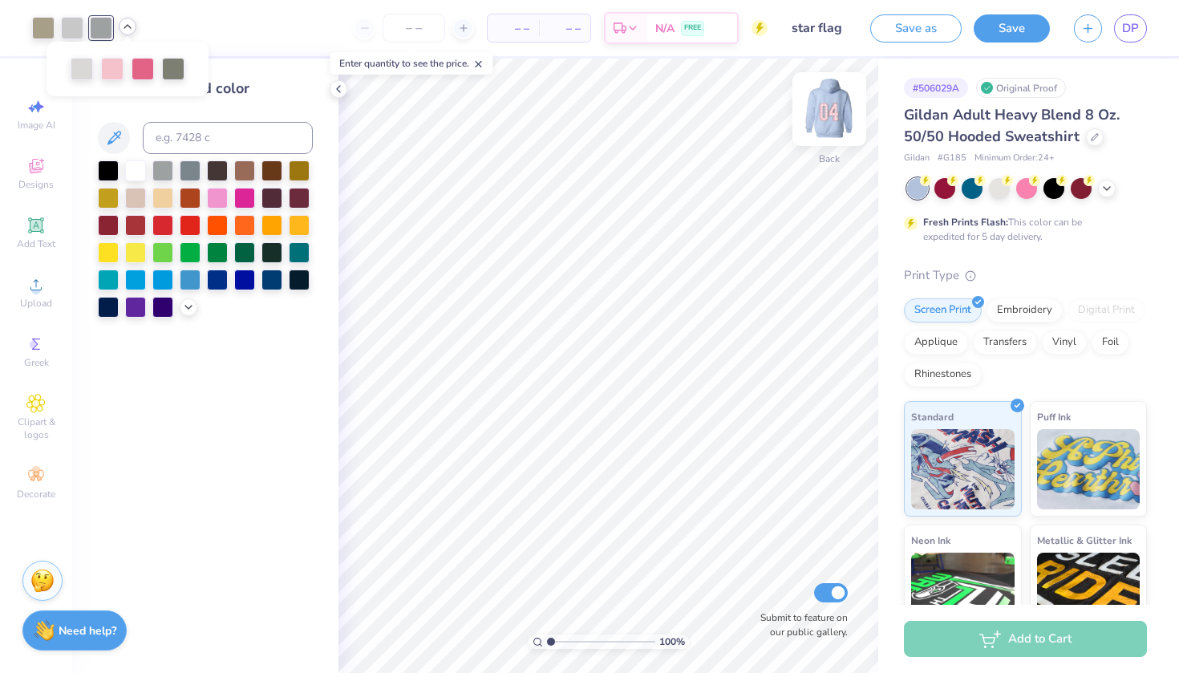
click at [820, 113] on img at bounding box center [829, 109] width 64 height 64
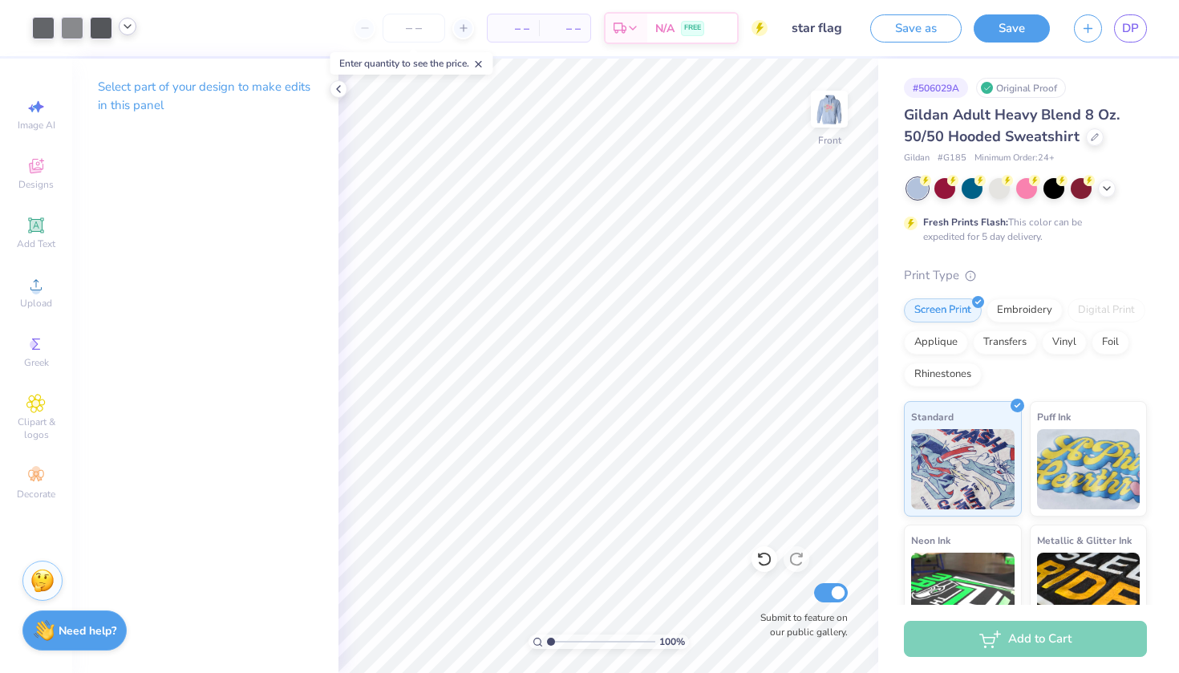
click at [130, 30] on icon at bounding box center [127, 26] width 13 height 13
click at [40, 29] on div at bounding box center [43, 26] width 22 height 22
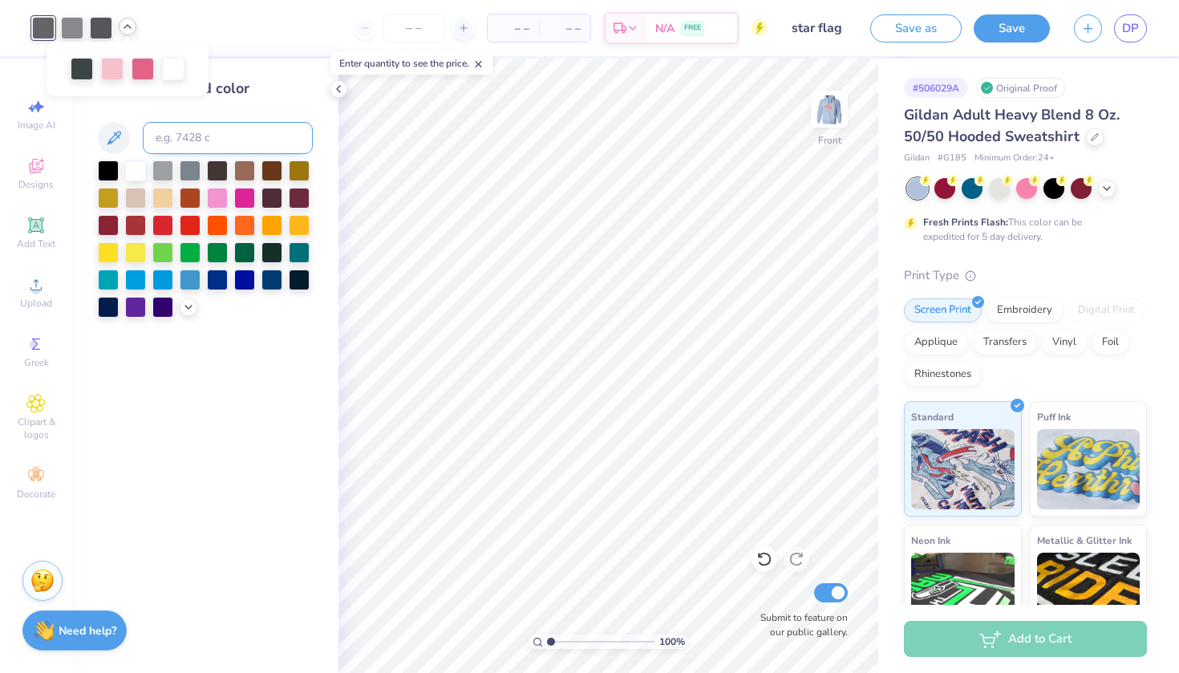
click at [183, 138] on input at bounding box center [228, 138] width 170 height 32
type input "422"
click at [80, 30] on div at bounding box center [72, 26] width 22 height 22
click at [197, 152] on input at bounding box center [228, 138] width 170 height 32
type input "422"
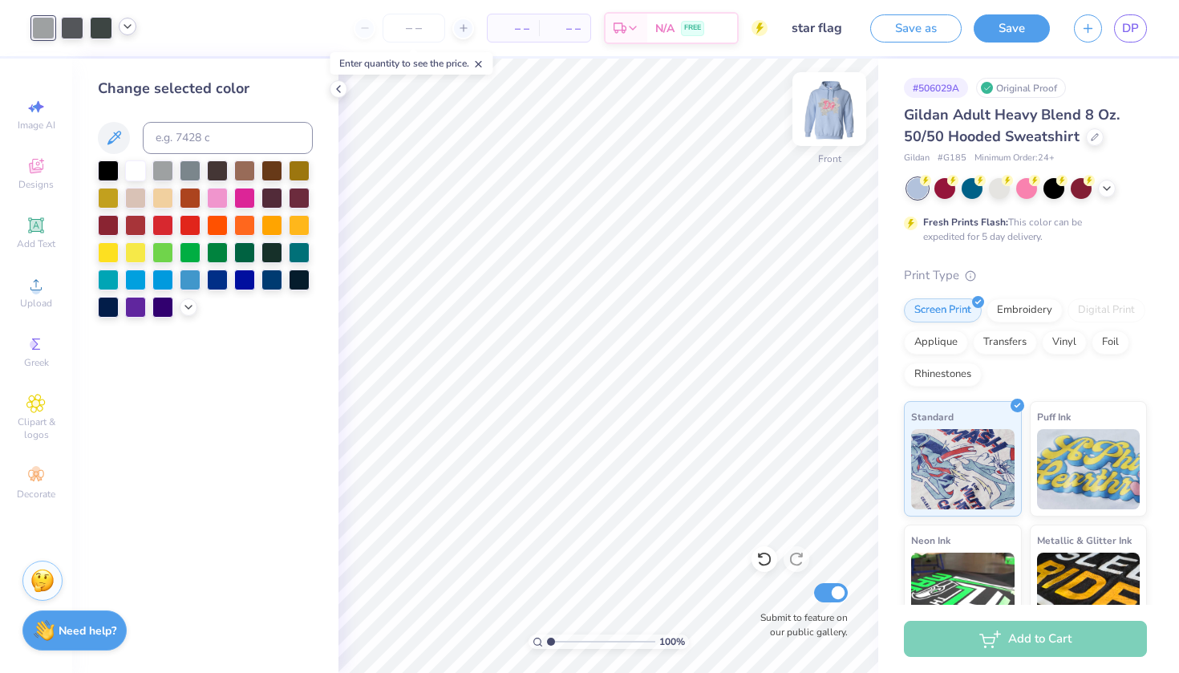
click at [840, 121] on img at bounding box center [829, 109] width 64 height 64
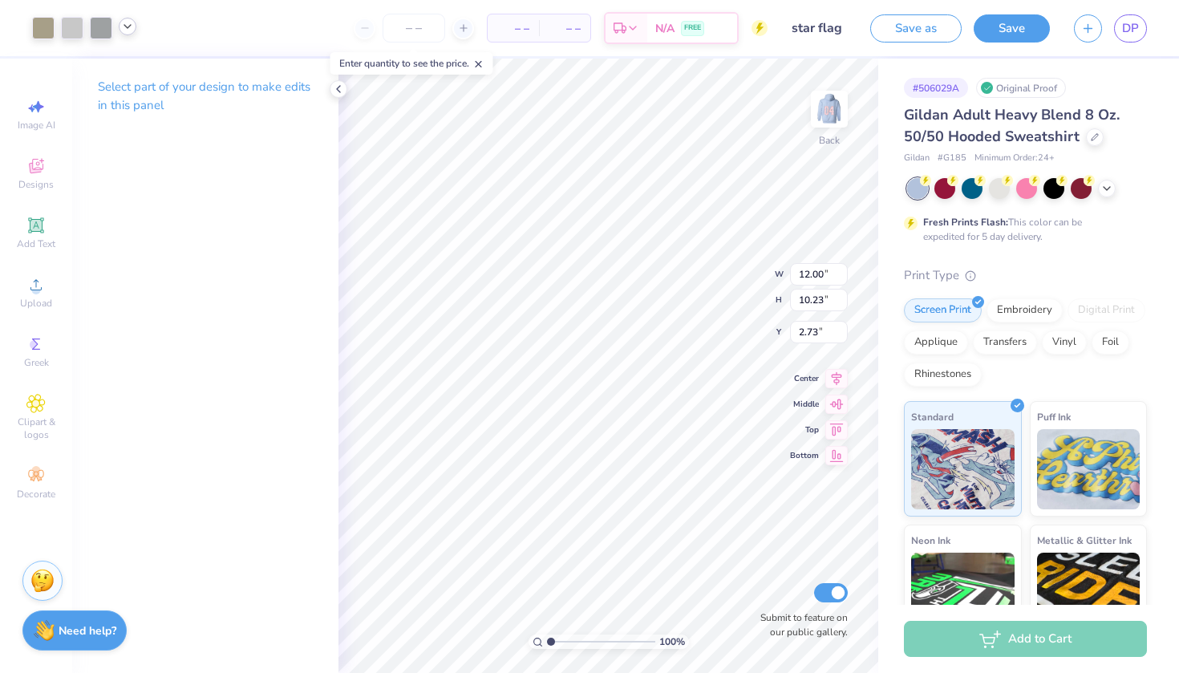
click at [132, 34] on div at bounding box center [128, 27] width 18 height 18
click at [88, 69] on div at bounding box center [82, 67] width 22 height 22
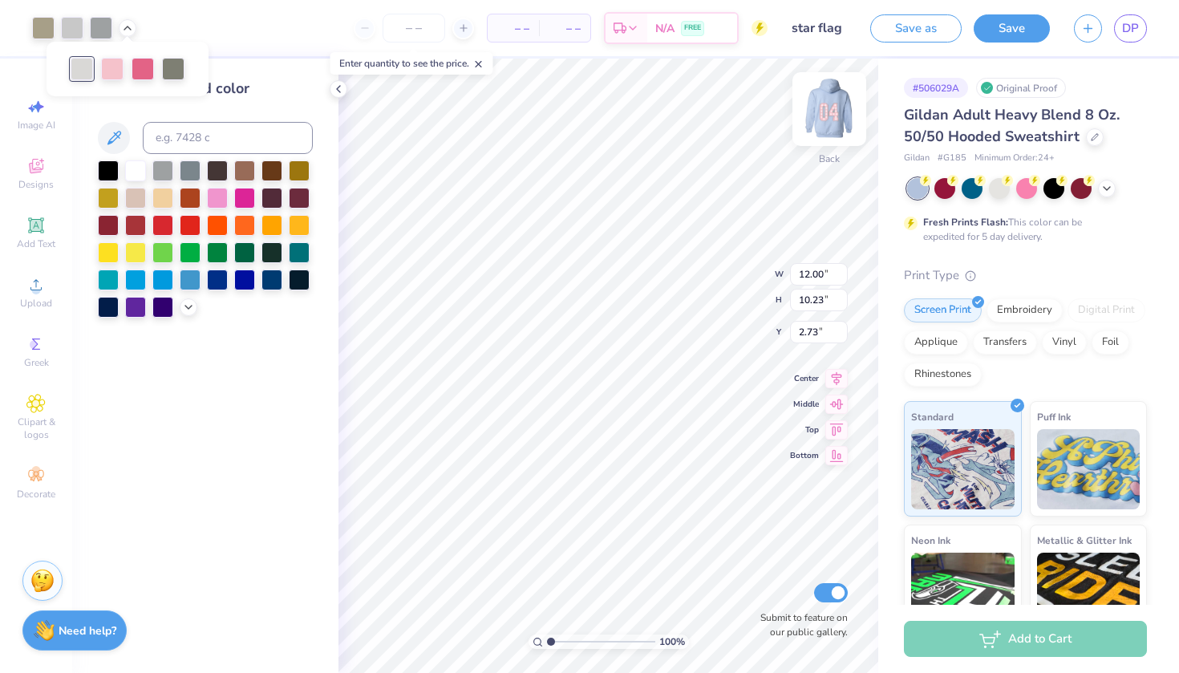
click at [828, 112] on img at bounding box center [829, 109] width 64 height 64
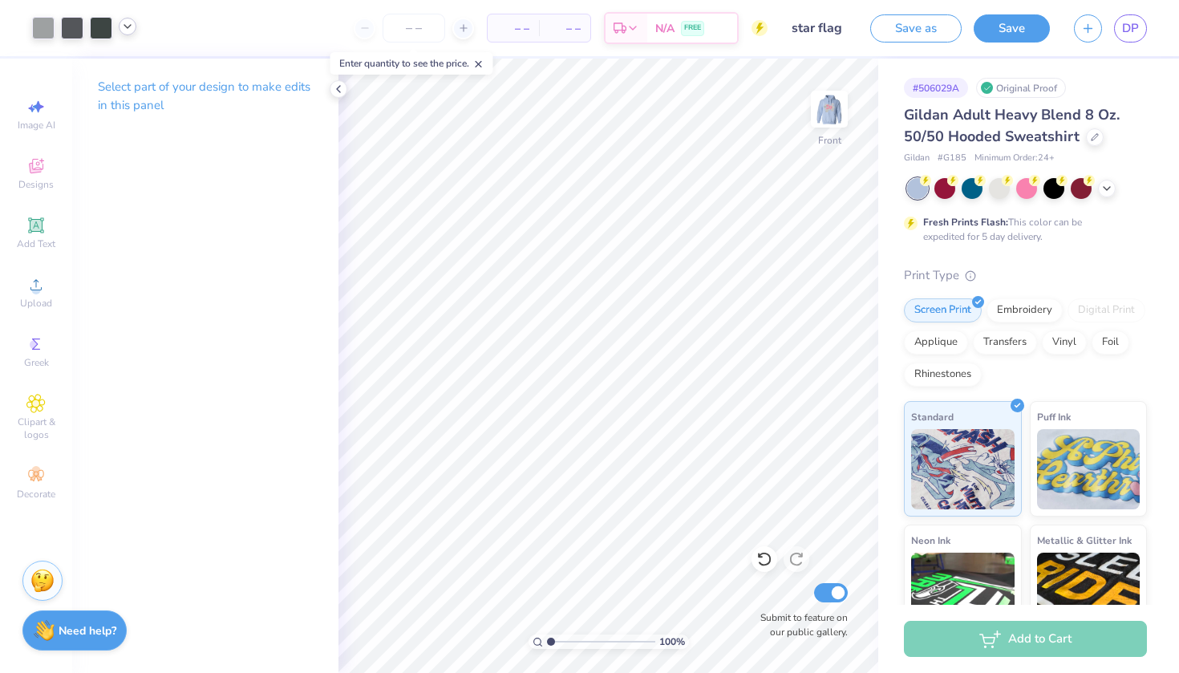
click at [129, 30] on icon at bounding box center [127, 26] width 13 height 13
click at [161, 67] on div at bounding box center [158, 67] width 22 height 22
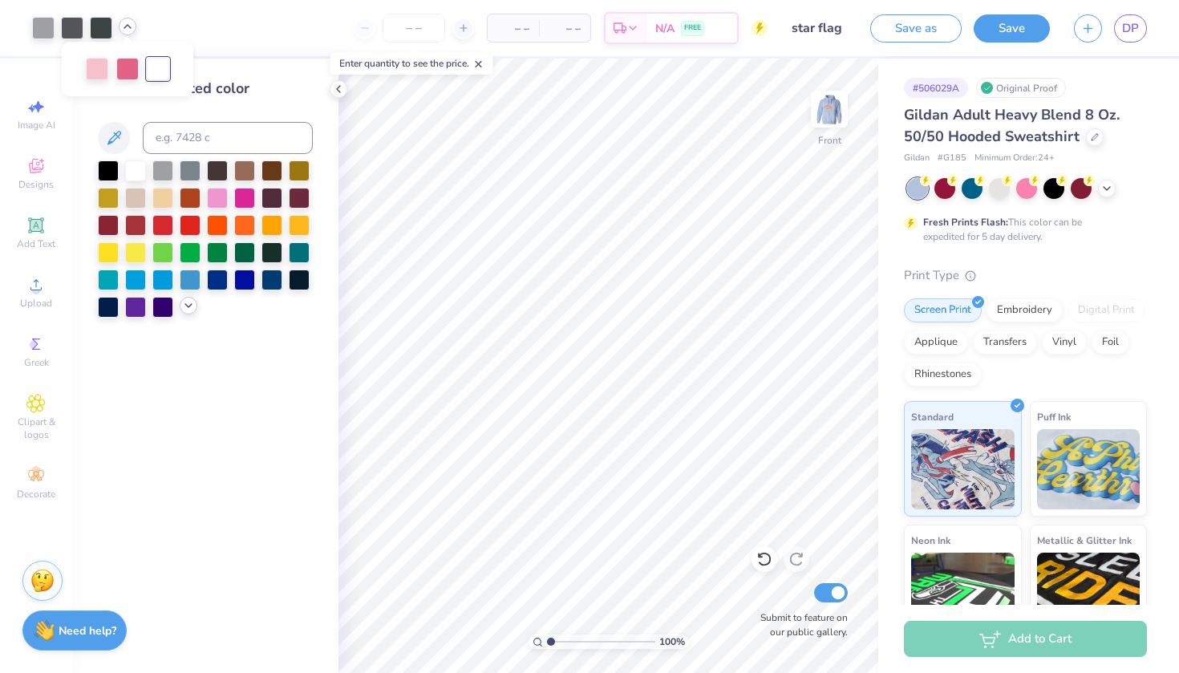
click at [192, 307] on icon at bounding box center [188, 305] width 13 height 13
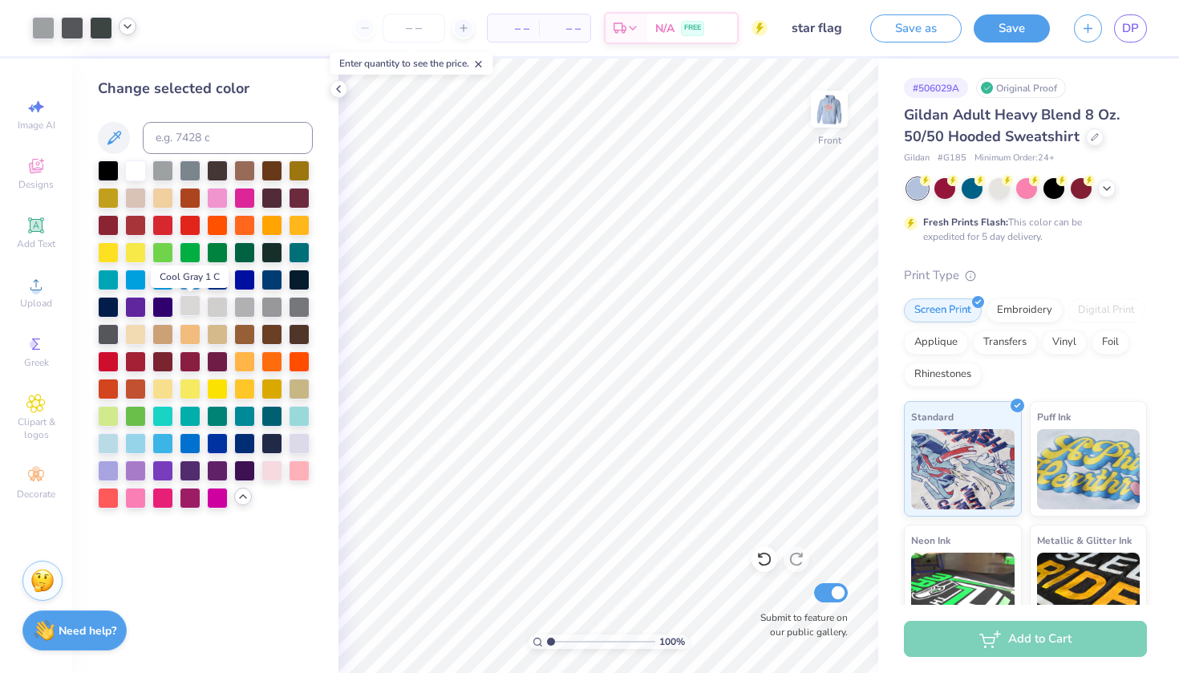
click at [188, 308] on div at bounding box center [190, 305] width 21 height 21
click at [136, 174] on div at bounding box center [135, 169] width 21 height 21
click at [334, 92] on icon at bounding box center [338, 89] width 13 height 13
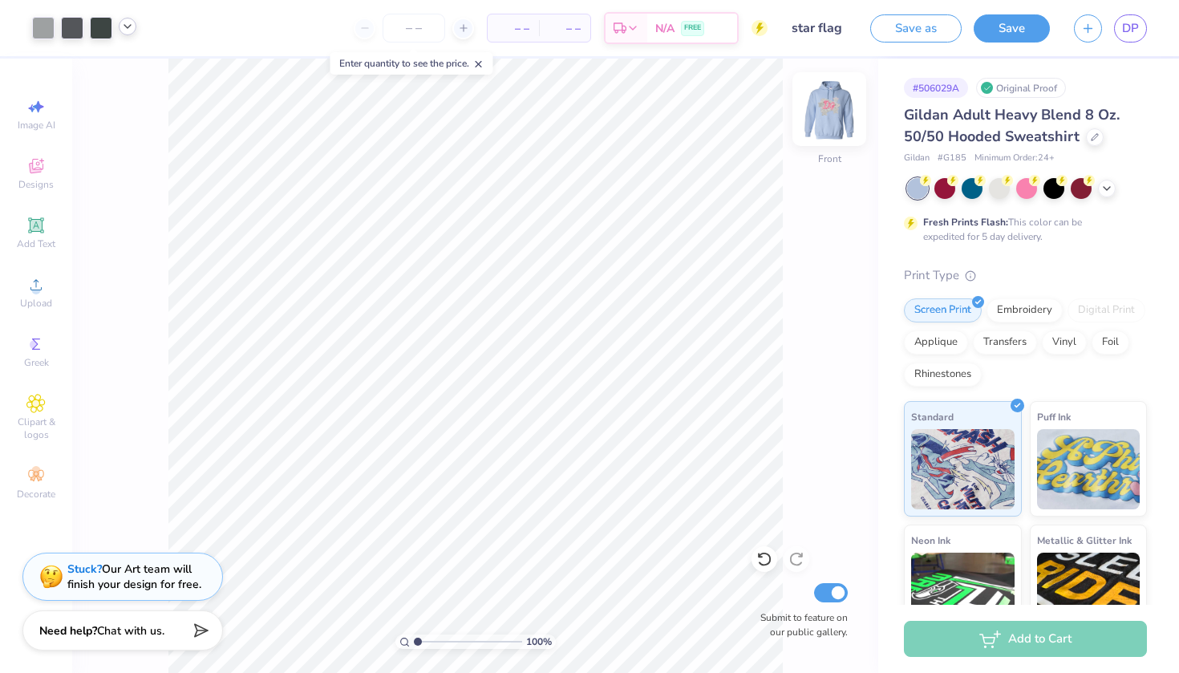
click at [834, 119] on img at bounding box center [829, 109] width 64 height 64
click at [837, 120] on img at bounding box center [829, 109] width 64 height 64
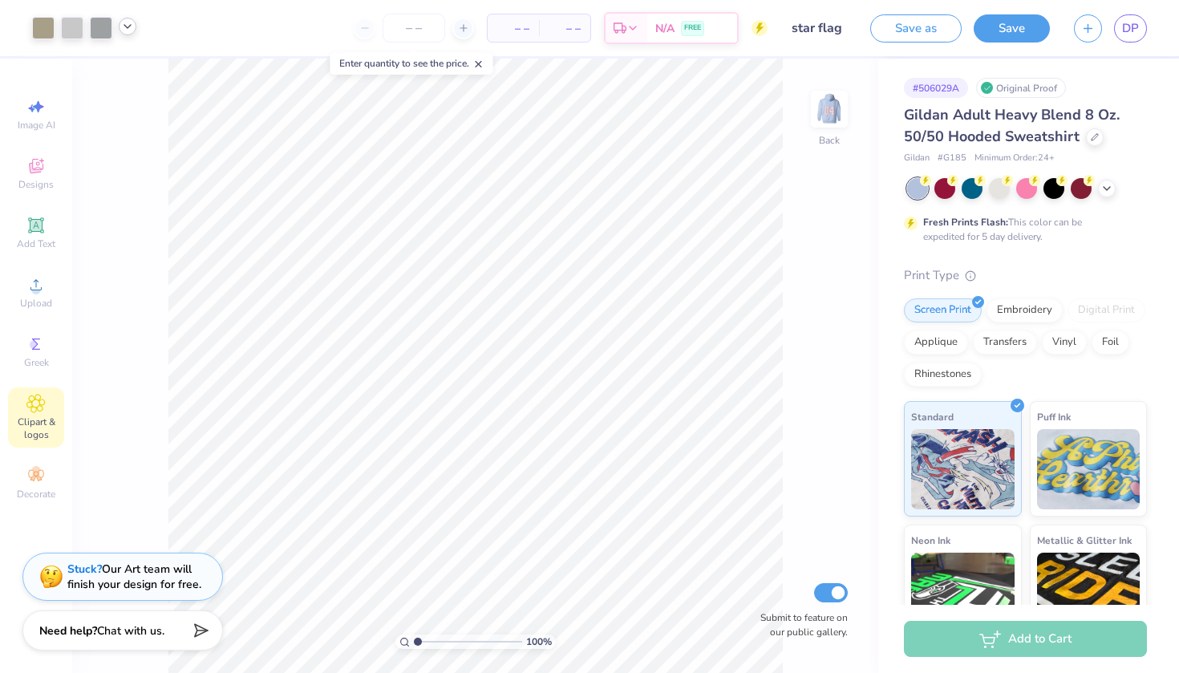
click at [40, 424] on span "Clipart & logos" at bounding box center [36, 428] width 56 height 26
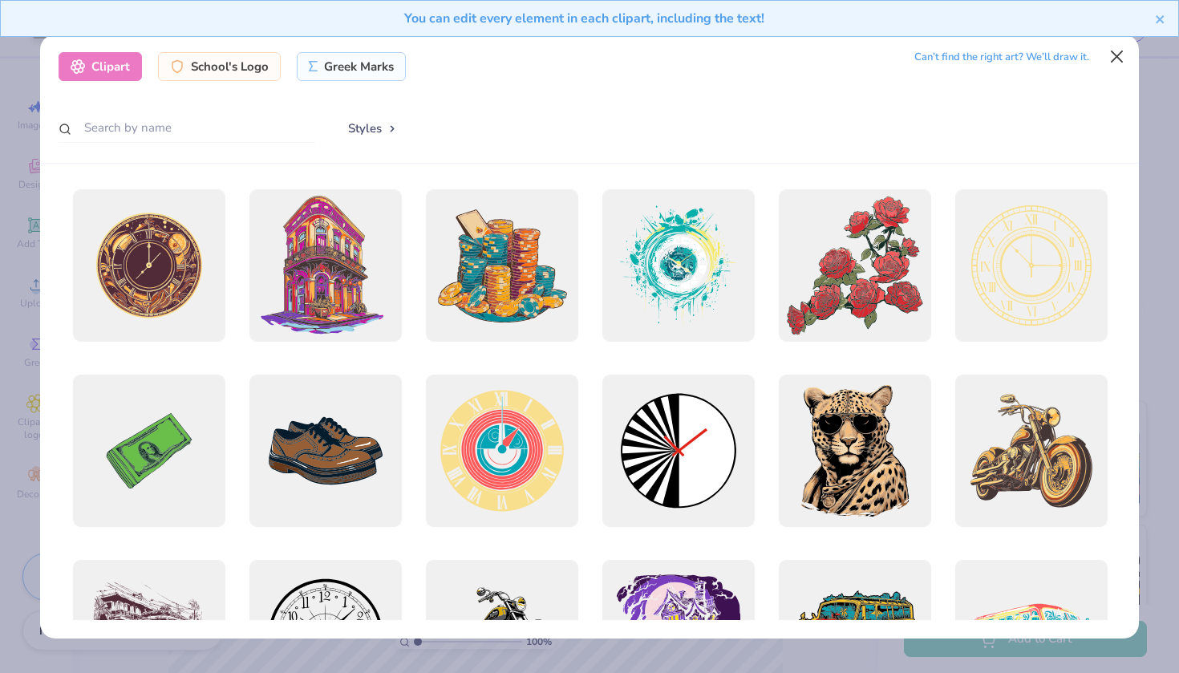
click at [1121, 51] on button "Close" at bounding box center [1117, 57] width 30 height 30
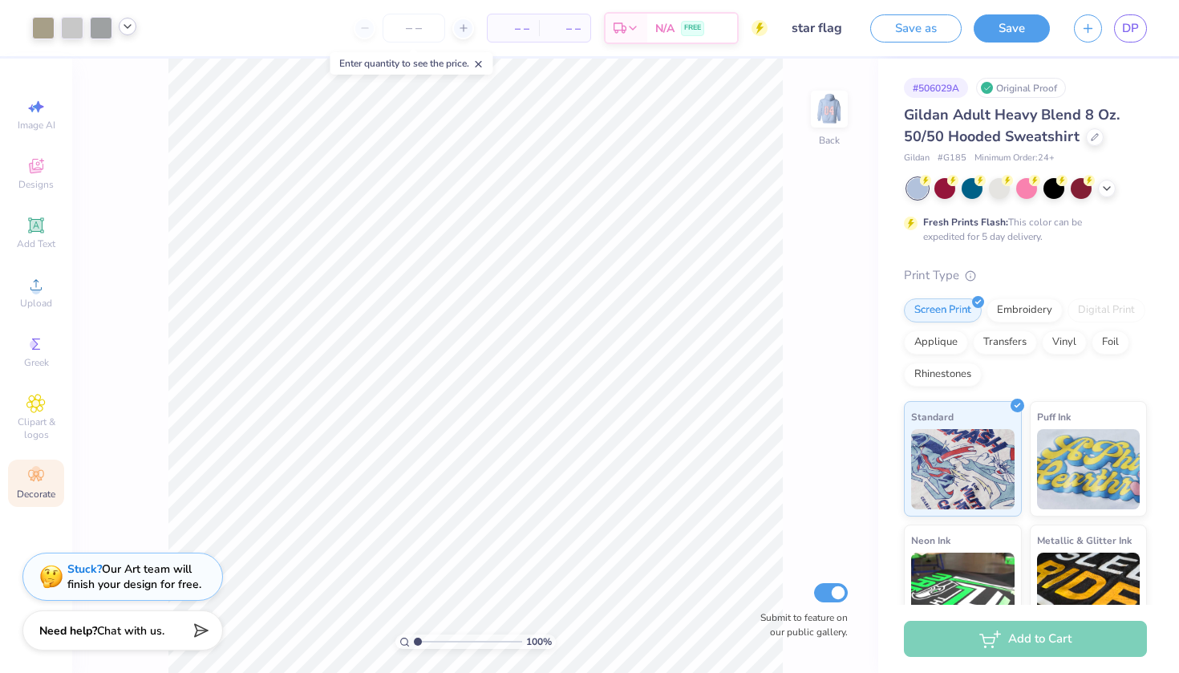
click at [46, 473] on div "Decorate" at bounding box center [36, 483] width 56 height 47
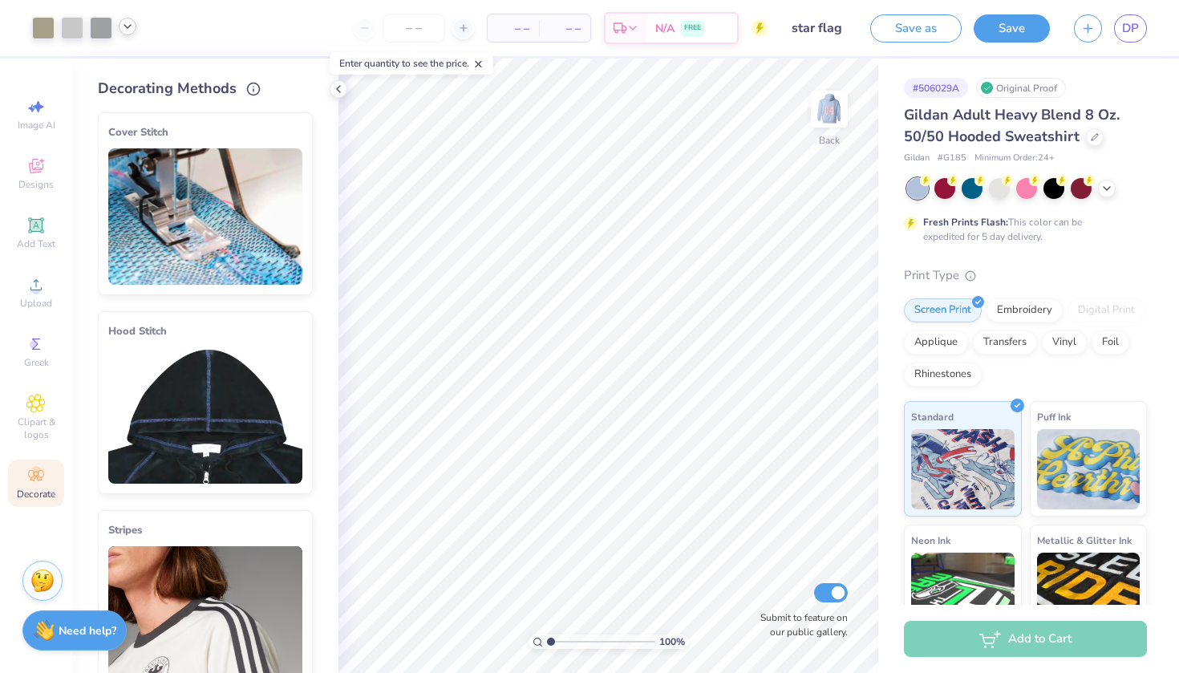
click at [273, 188] on img at bounding box center [205, 216] width 194 height 136
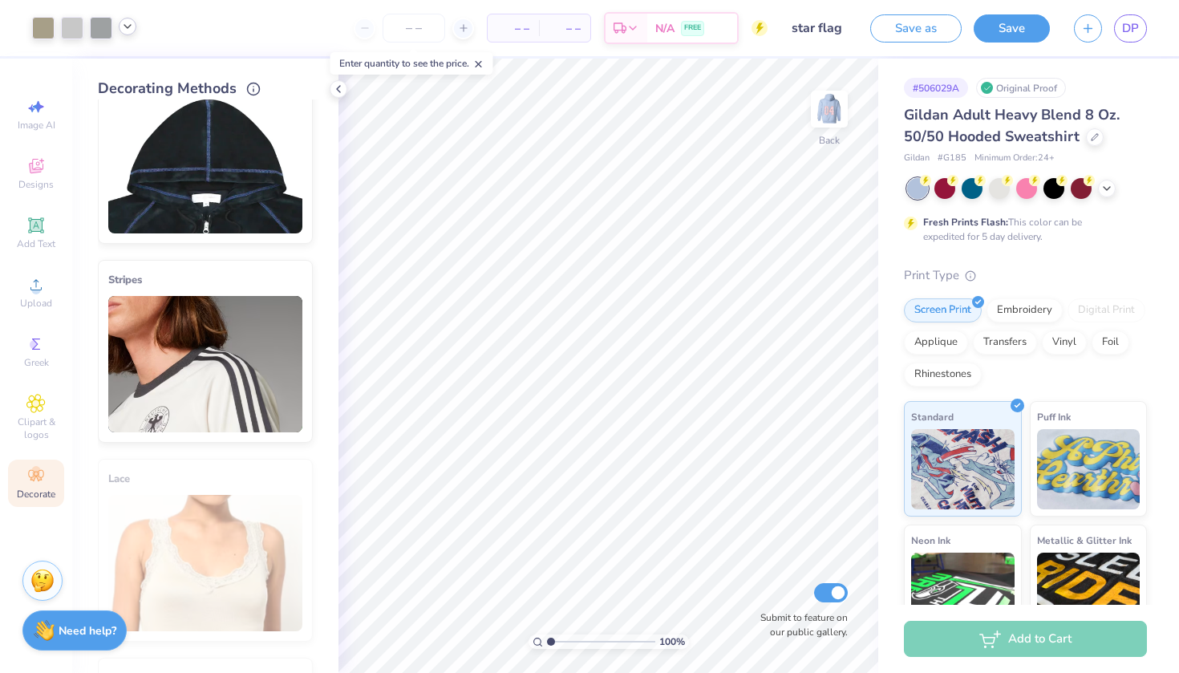
scroll to position [405, 0]
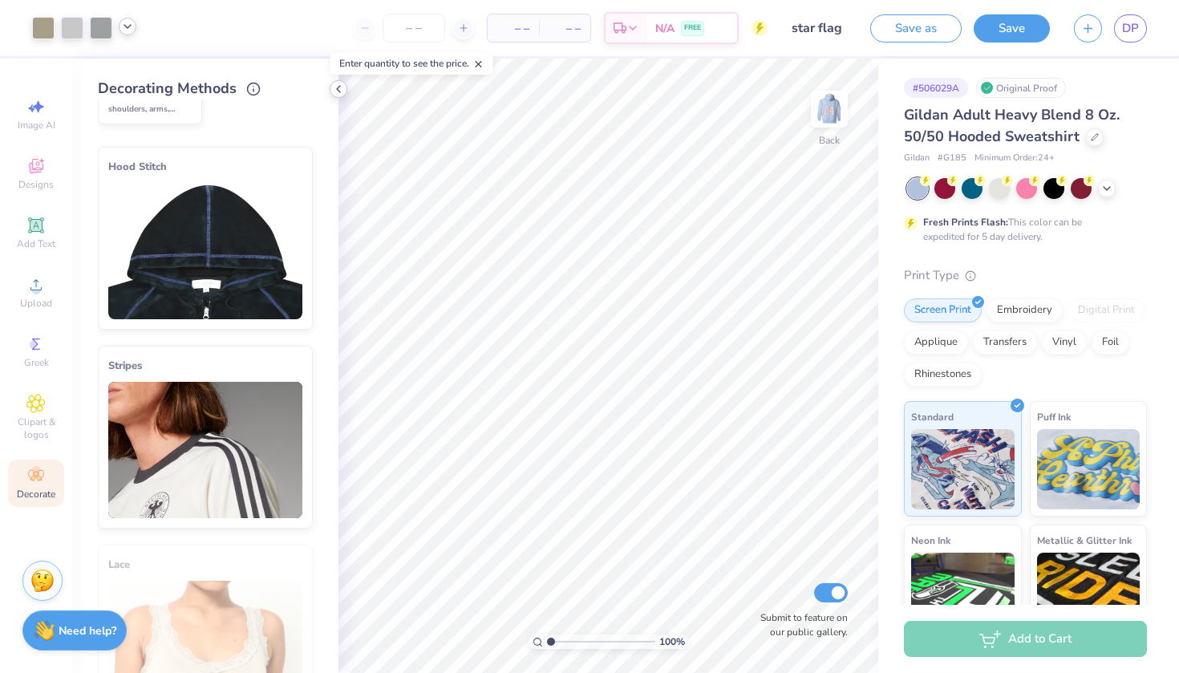
click at [338, 89] on icon at bounding box center [338, 89] width 13 height 13
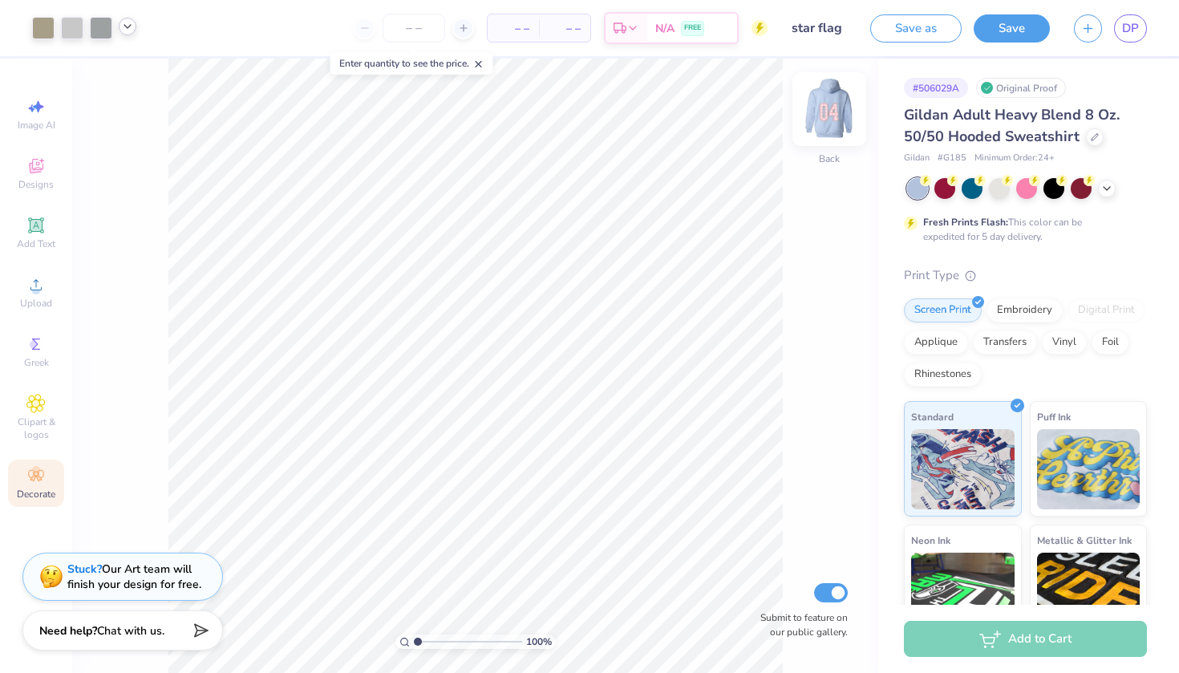
click at [837, 117] on img at bounding box center [829, 109] width 64 height 64
click at [833, 107] on img at bounding box center [829, 109] width 64 height 64
click at [1021, 26] on button "Save" at bounding box center [1012, 26] width 76 height 28
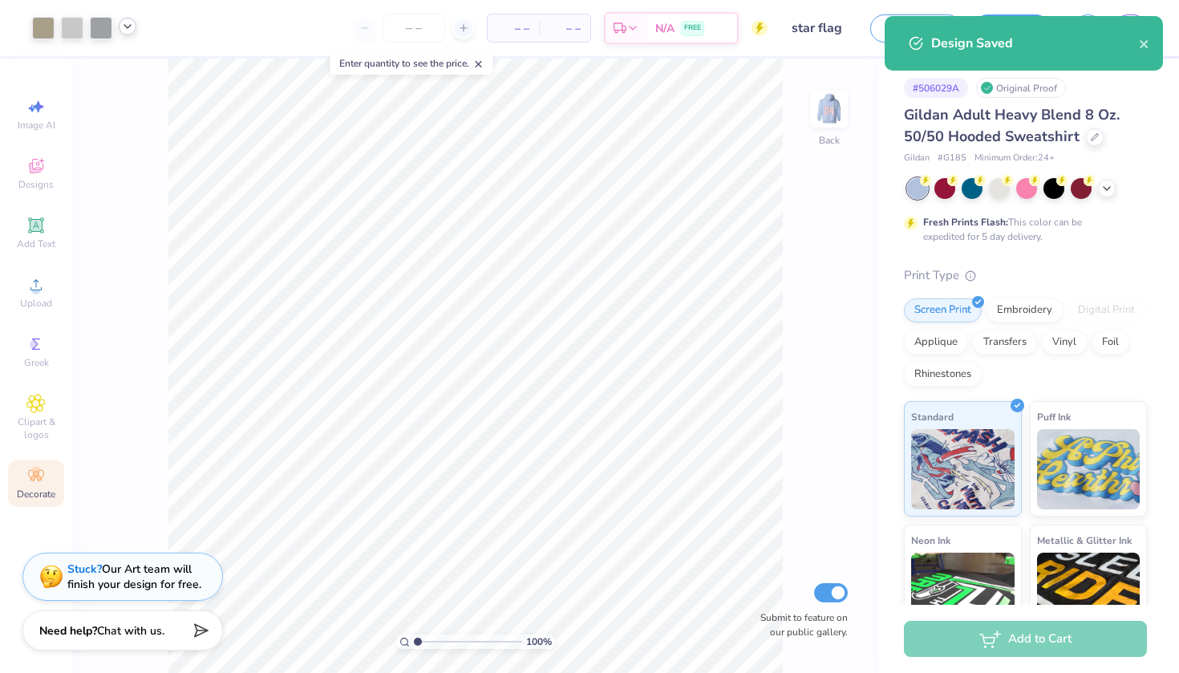
click at [1137, 45] on div "Design Saved" at bounding box center [1035, 43] width 208 height 19
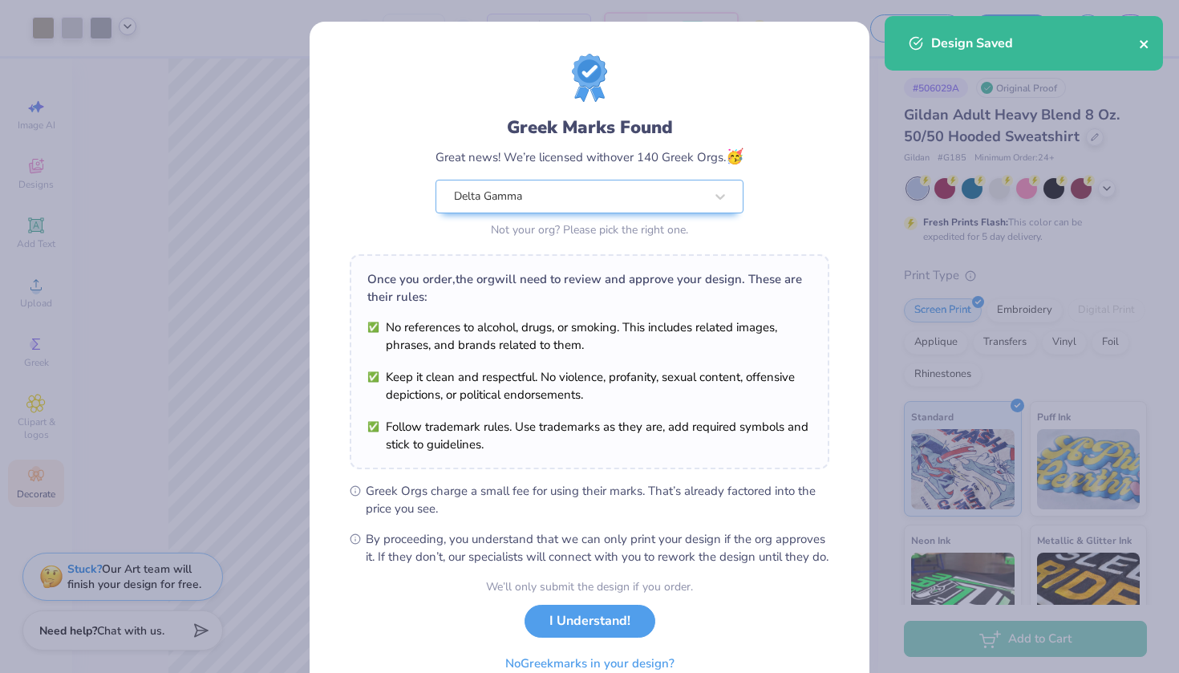
click at [1145, 45] on icon "close" at bounding box center [1144, 44] width 8 height 8
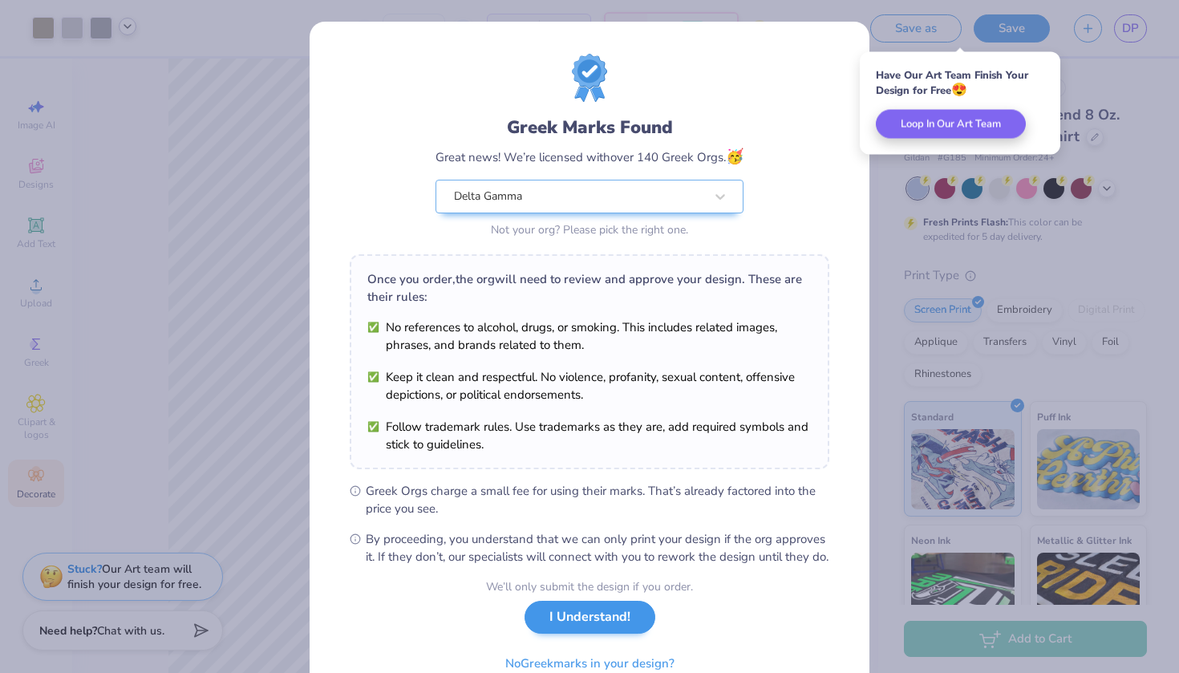
click at [556, 634] on button "I Understand!" at bounding box center [590, 617] width 131 height 33
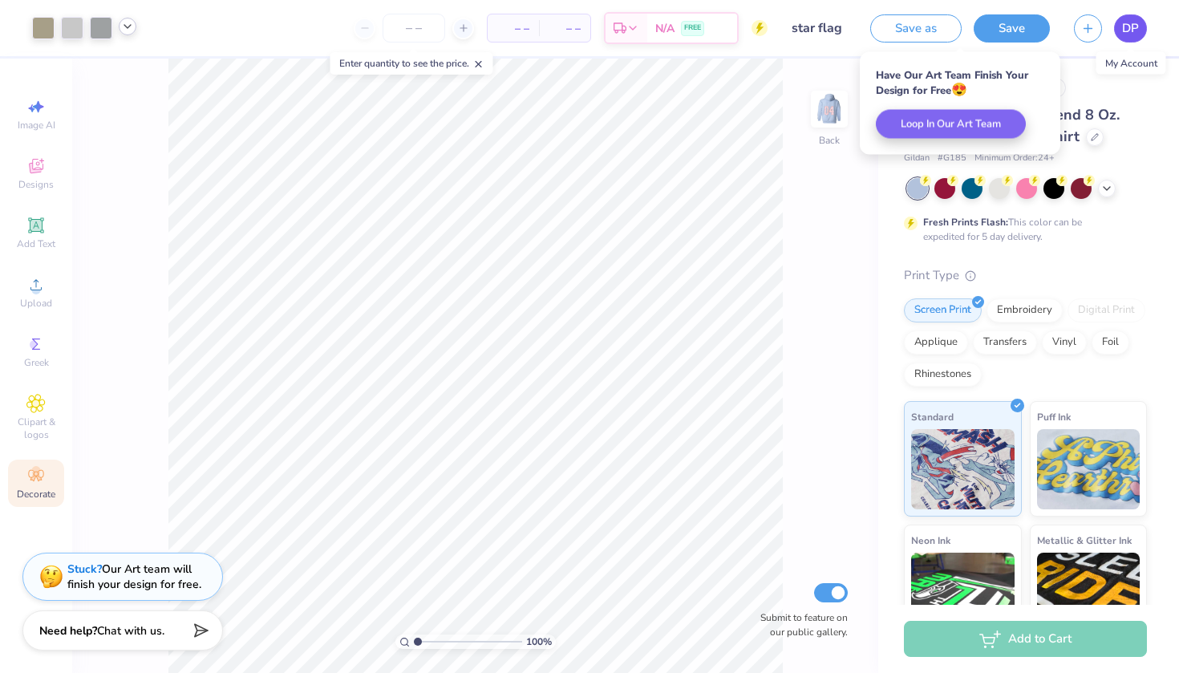
click at [1130, 25] on span "DP" at bounding box center [1130, 28] width 17 height 18
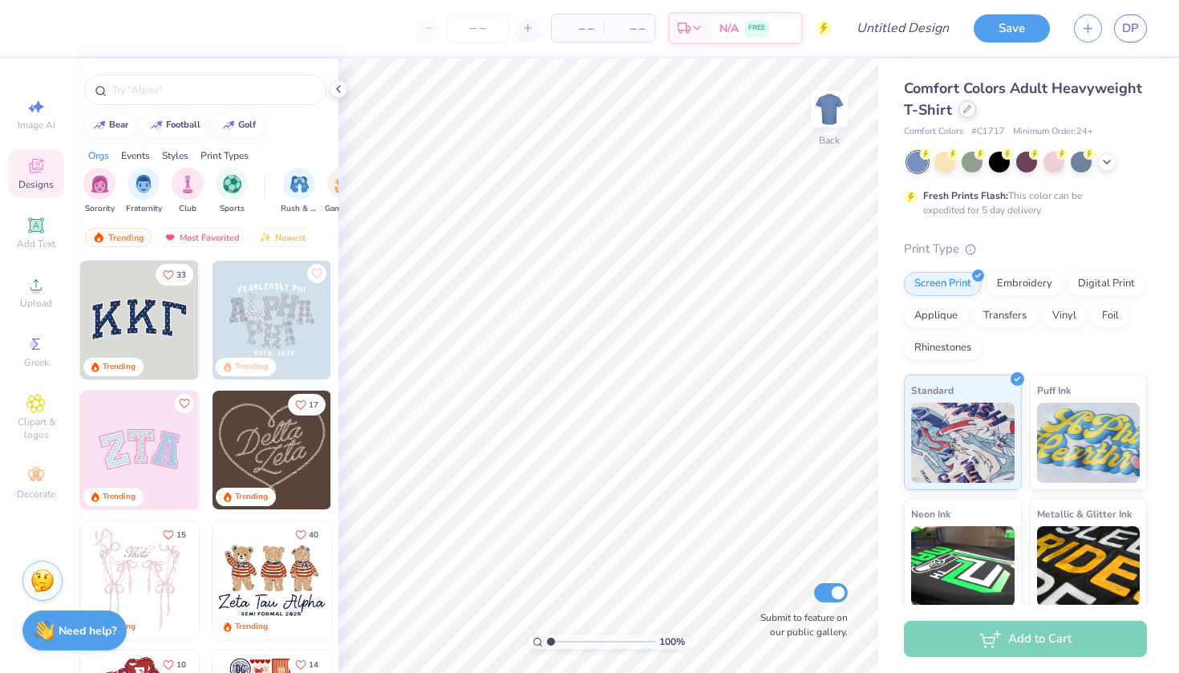
click at [968, 111] on icon at bounding box center [967, 109] width 8 height 8
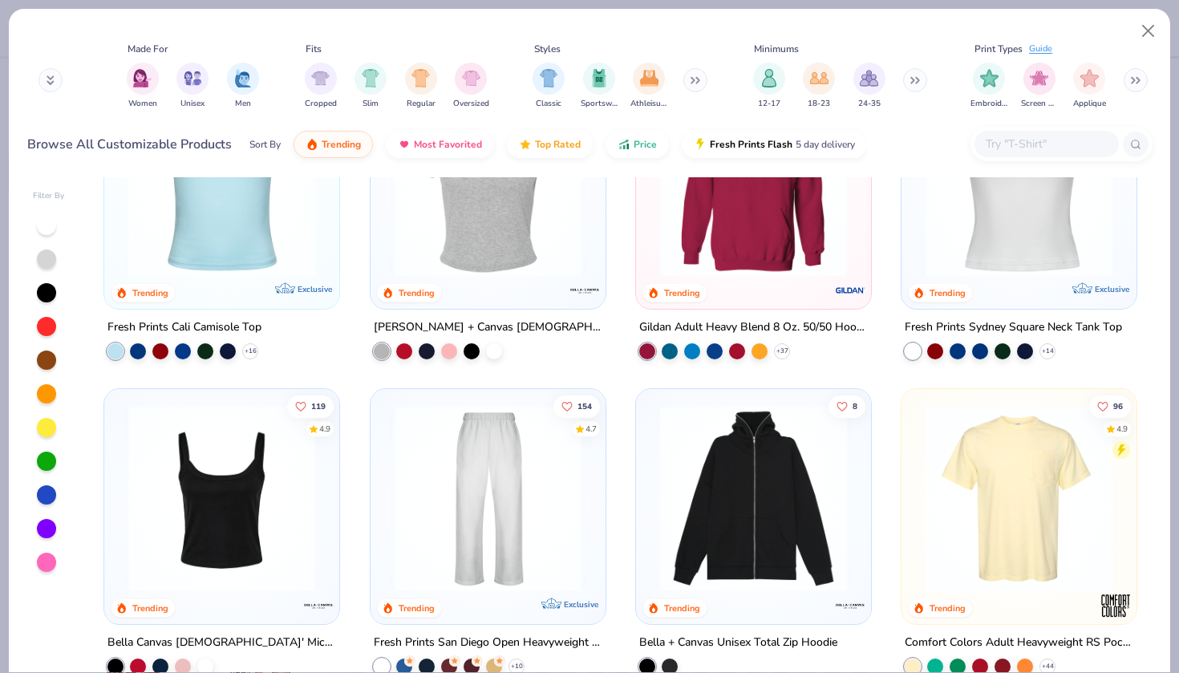
scroll to position [430, 0]
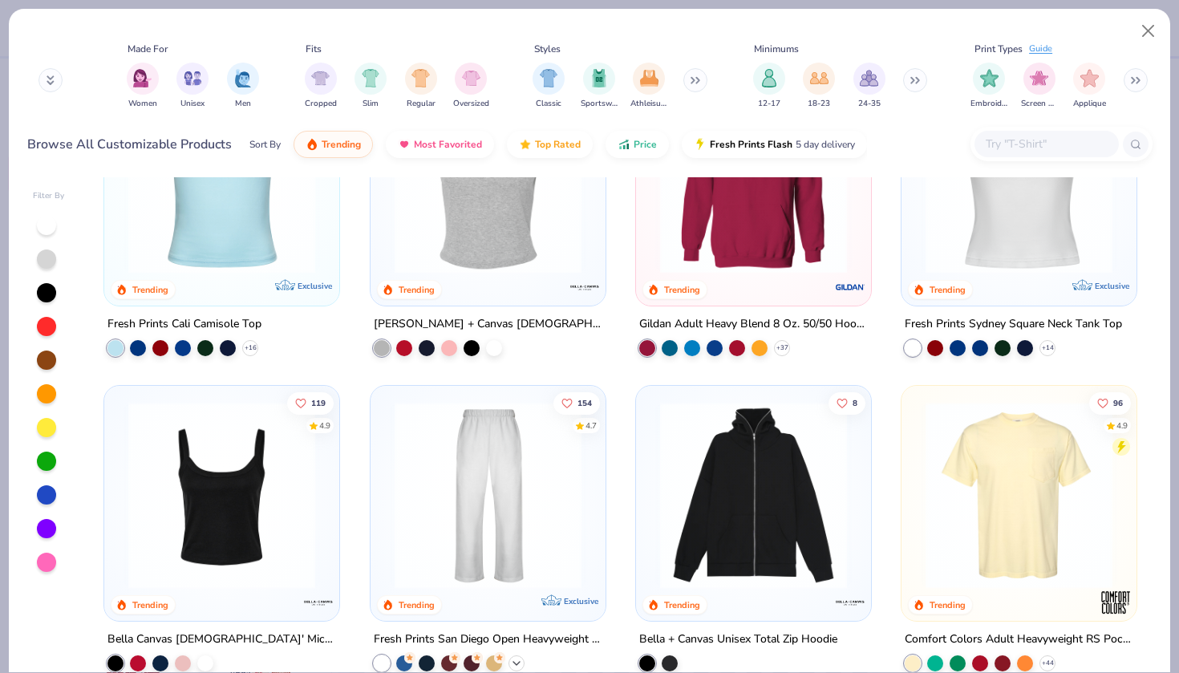
click at [518, 657] on icon at bounding box center [516, 663] width 13 height 13
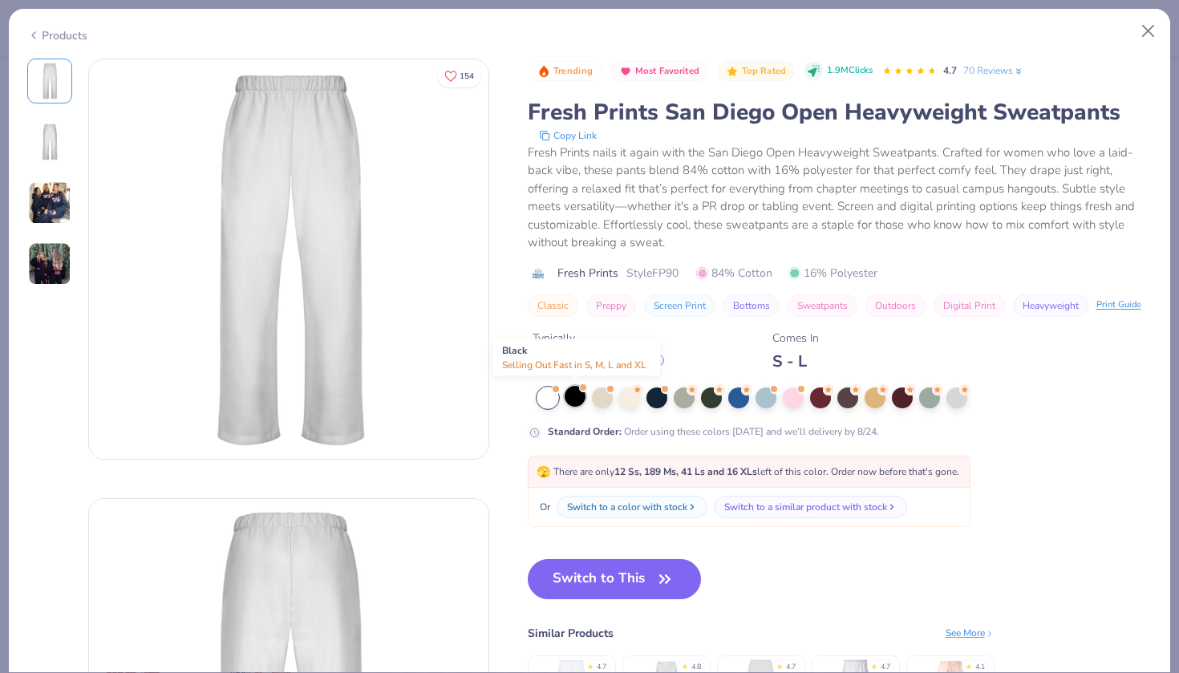
click at [571, 400] on div at bounding box center [575, 396] width 21 height 21
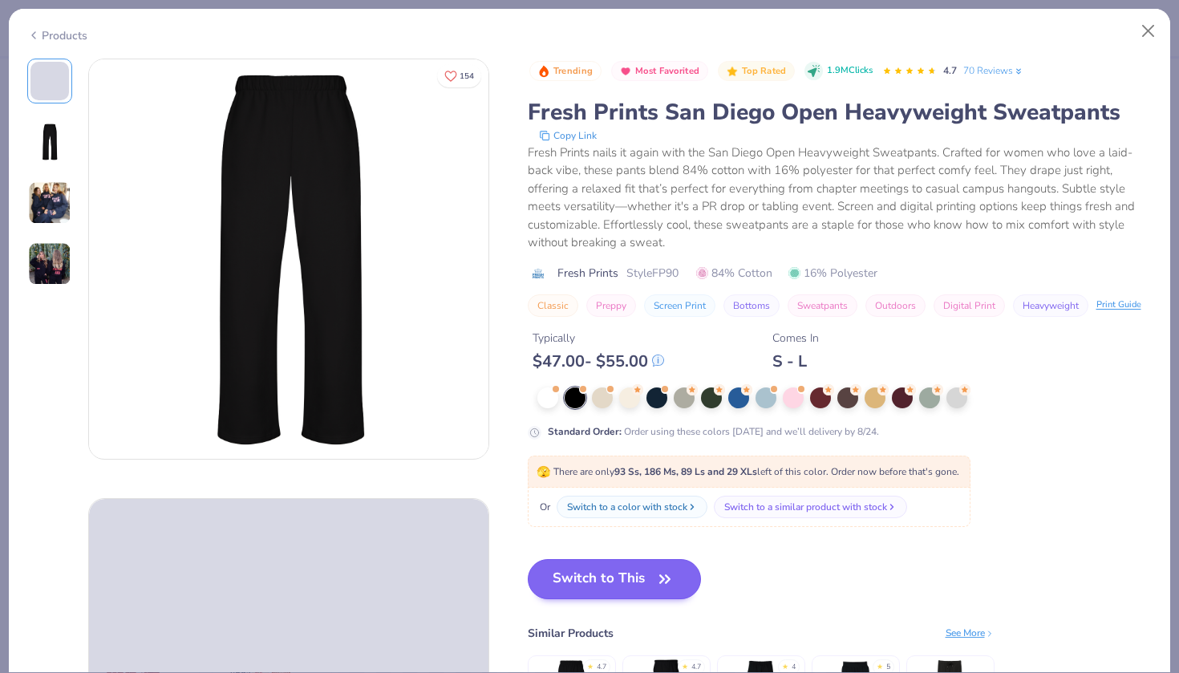
click at [606, 574] on button "Switch to This" at bounding box center [615, 579] width 174 height 40
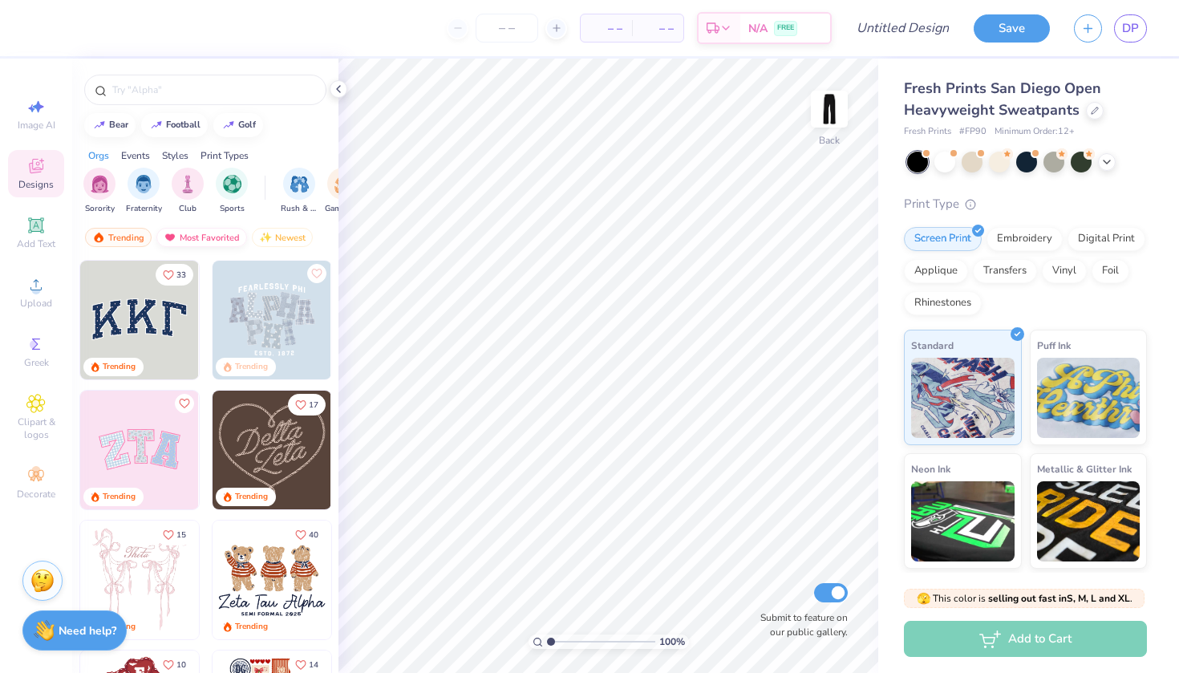
click at [179, 234] on div "Most Favorited" at bounding box center [201, 237] width 91 height 19
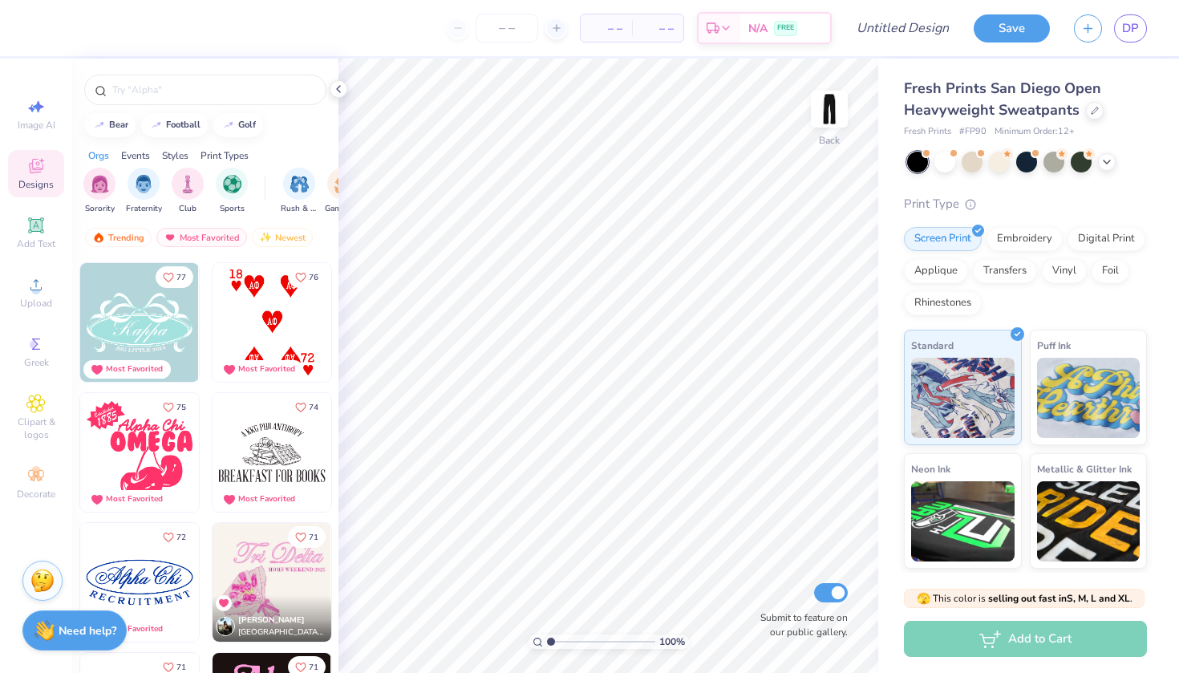
scroll to position [2731, 0]
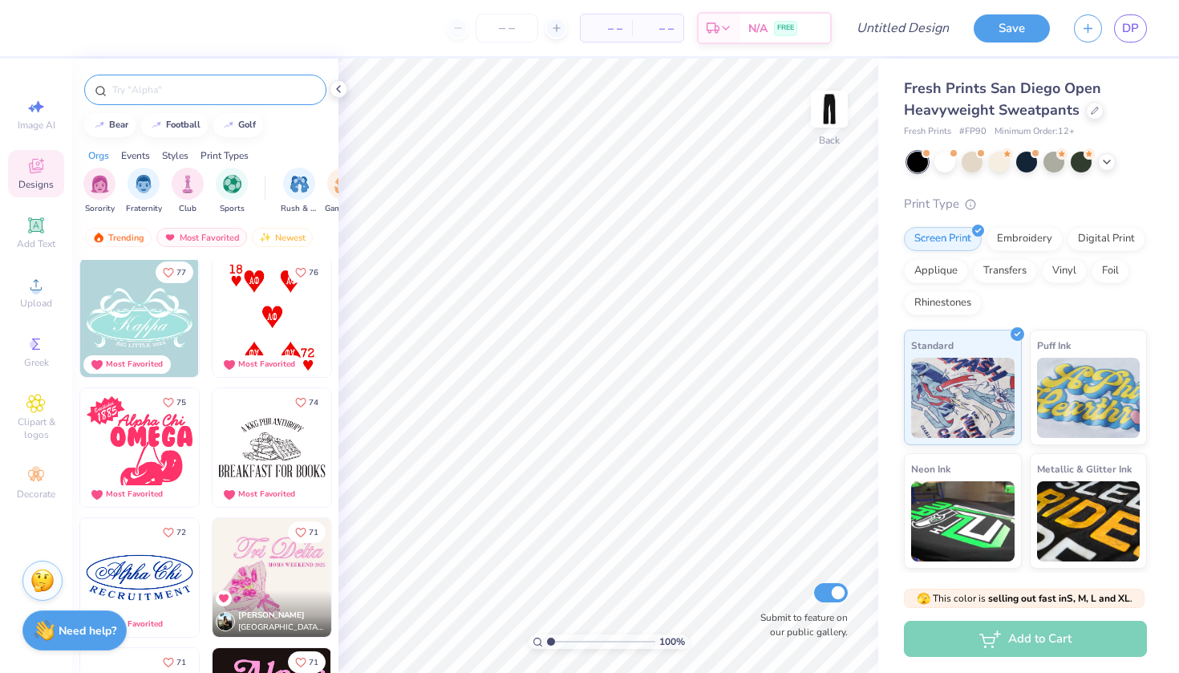
click at [260, 103] on div at bounding box center [205, 90] width 242 height 30
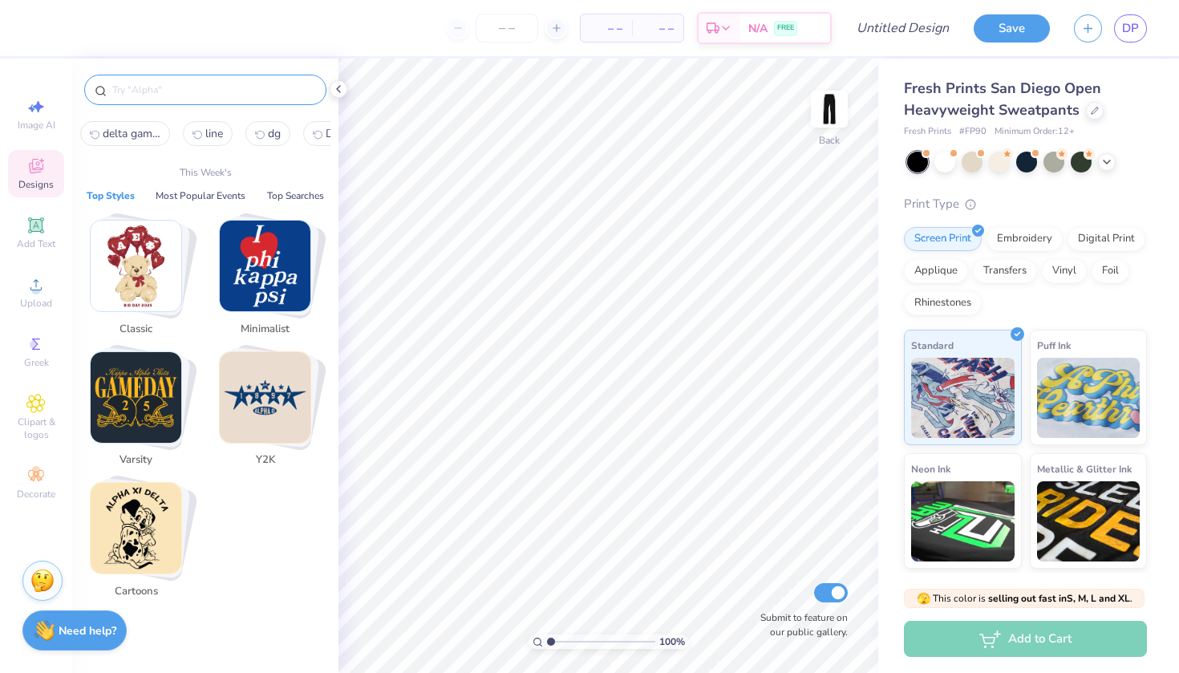
click at [271, 90] on input "text" at bounding box center [213, 90] width 205 height 16
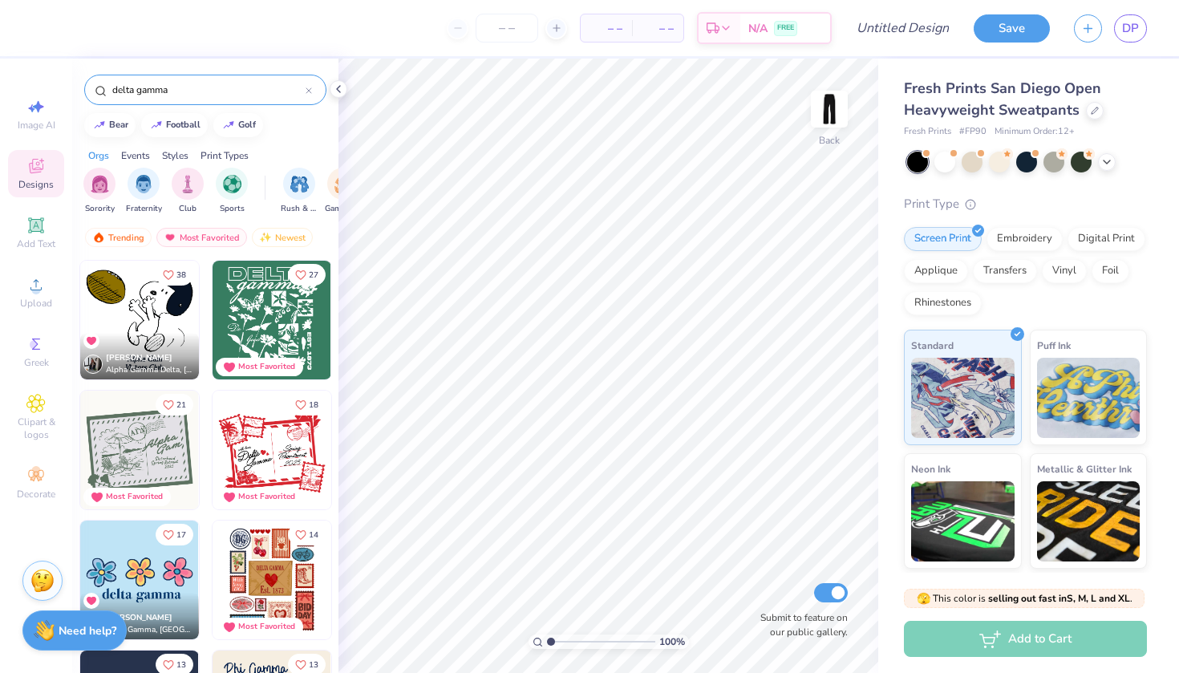
type input "delta gamma"
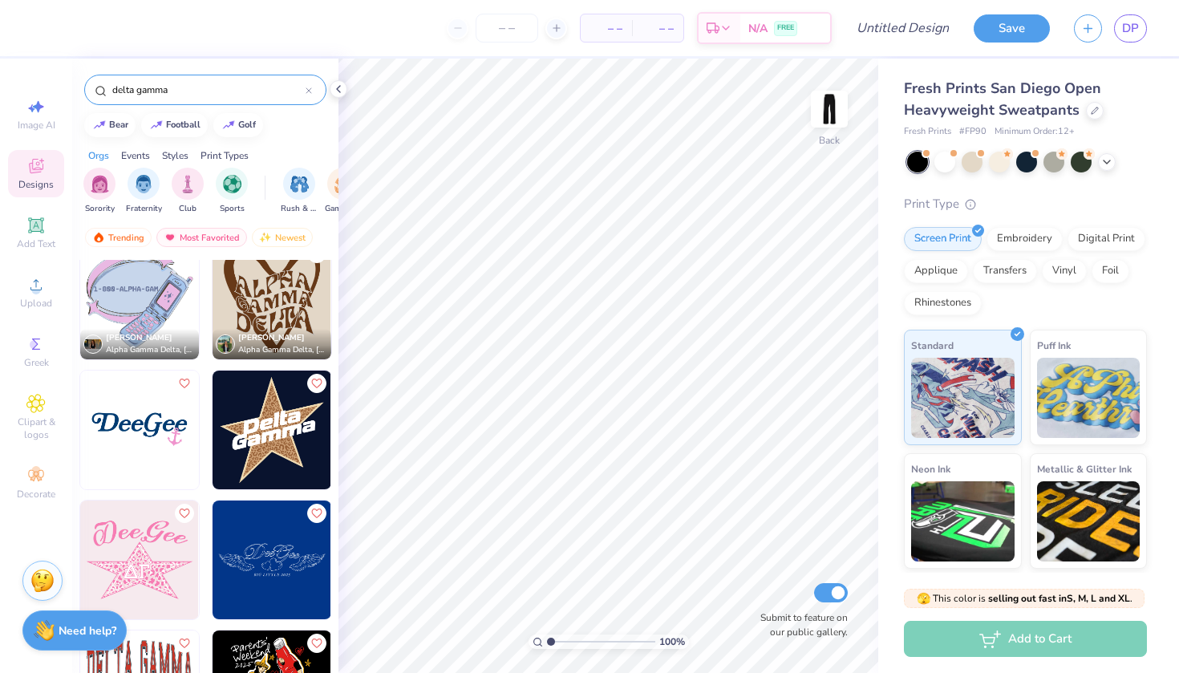
scroll to position [2232, 0]
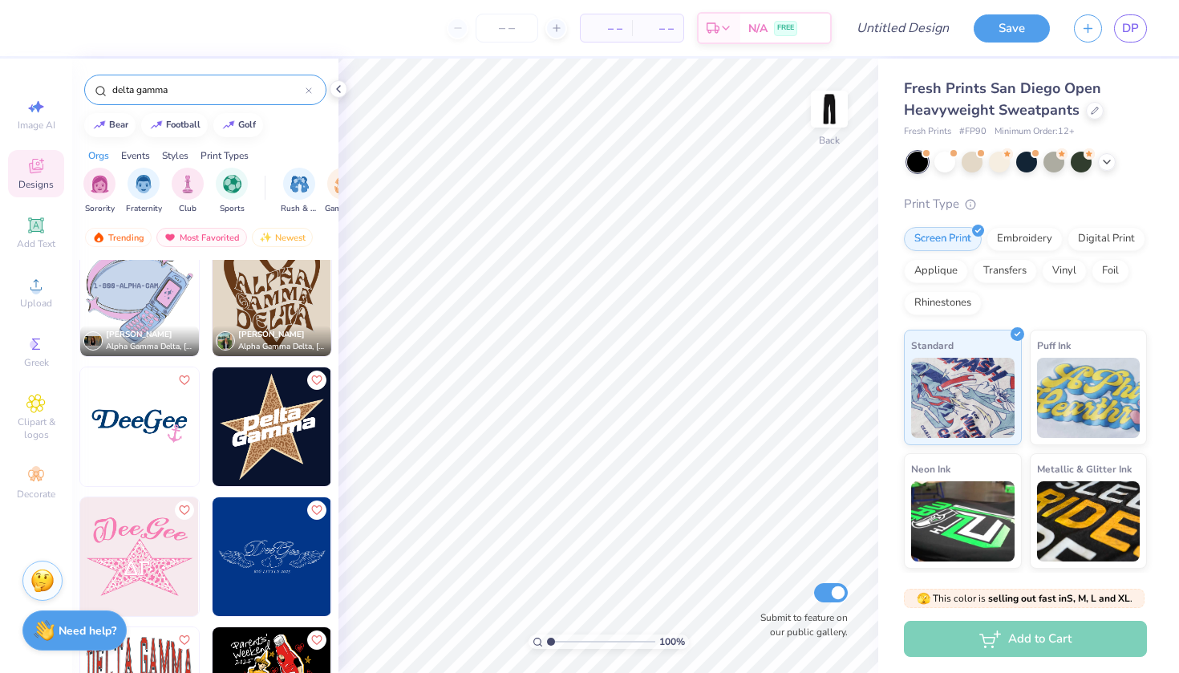
click at [262, 428] on img at bounding box center [272, 426] width 119 height 119
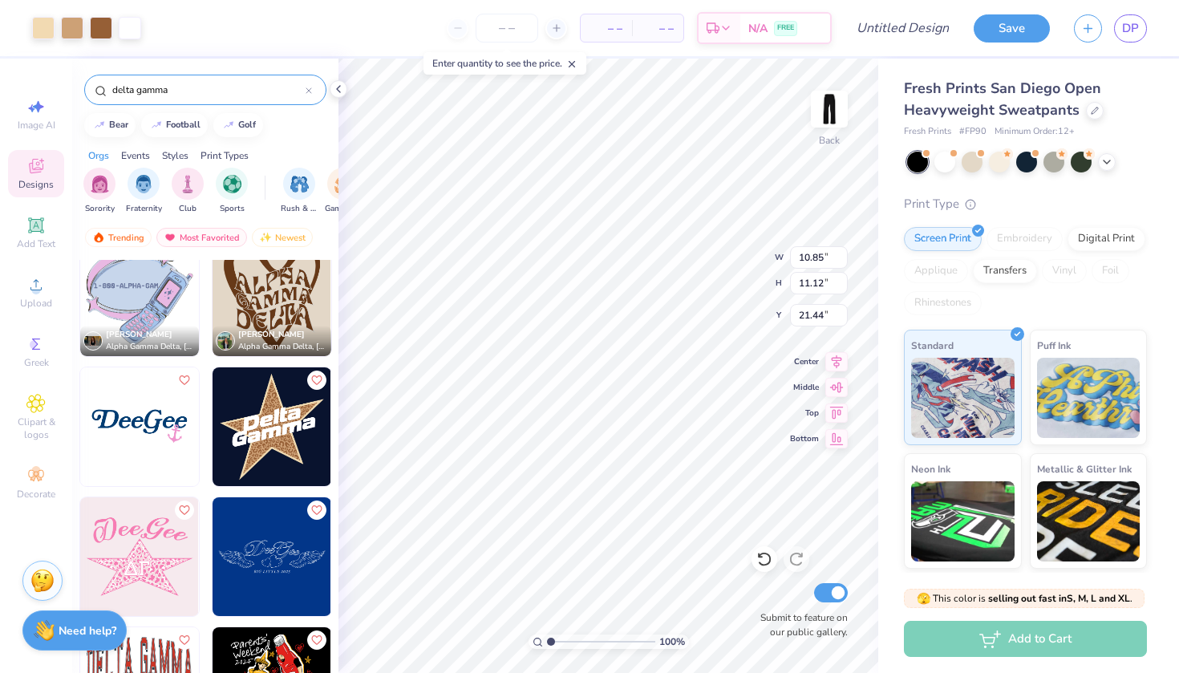
type input "5.67"
type input "5.81"
type input "2.39"
click at [748, 269] on div "100 % Back W 5.67 H 5.81 Y 2.39 Center Middle Top Bottom Submit to feature on o…" at bounding box center [608, 366] width 540 height 614
type input "4.73"
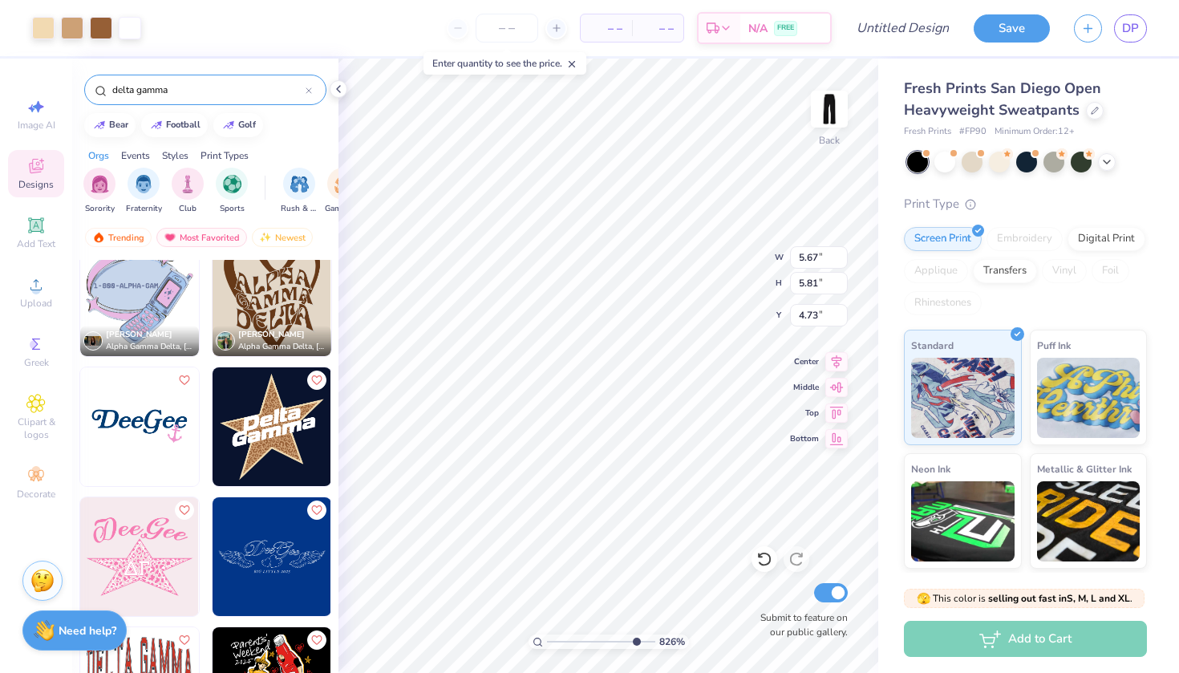
drag, startPoint x: 553, startPoint y: 643, endPoint x: 634, endPoint y: 634, distance: 80.7
click at [634, 634] on input "range" at bounding box center [601, 641] width 108 height 14
click at [98, 30] on div at bounding box center [101, 26] width 22 height 22
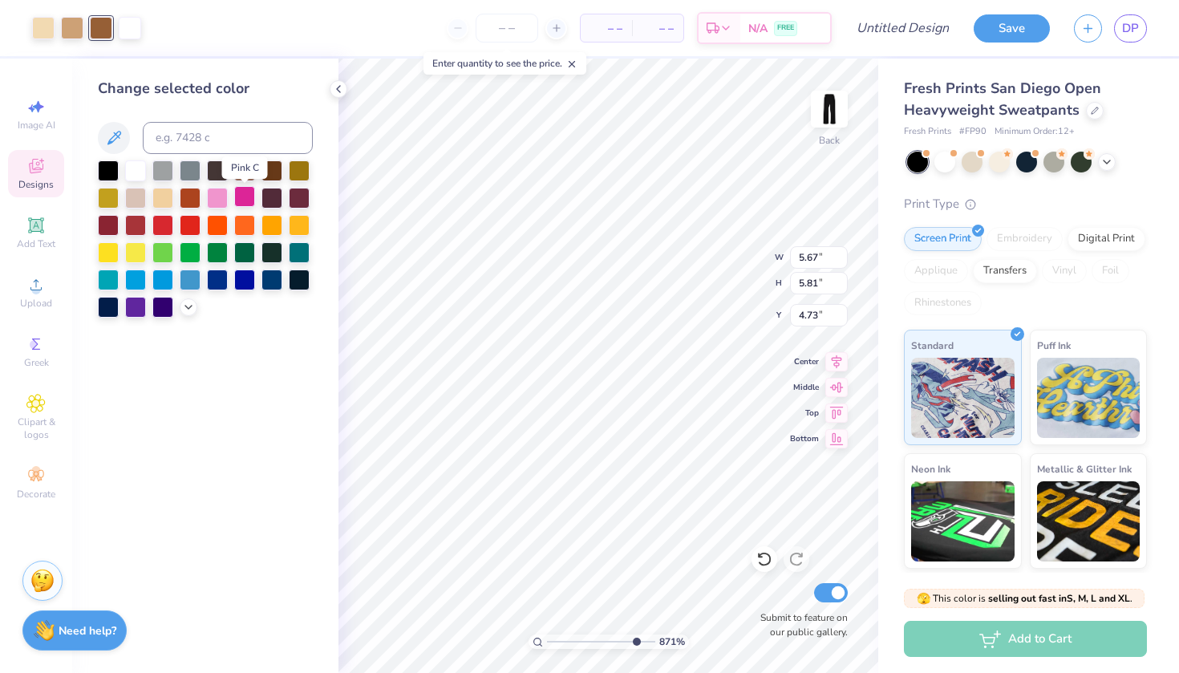
click at [245, 200] on div at bounding box center [244, 196] width 21 height 21
click at [225, 205] on div at bounding box center [217, 196] width 21 height 21
click at [81, 26] on div at bounding box center [72, 26] width 22 height 22
click at [243, 205] on div at bounding box center [244, 196] width 21 height 21
click at [40, 26] on div at bounding box center [43, 26] width 22 height 22
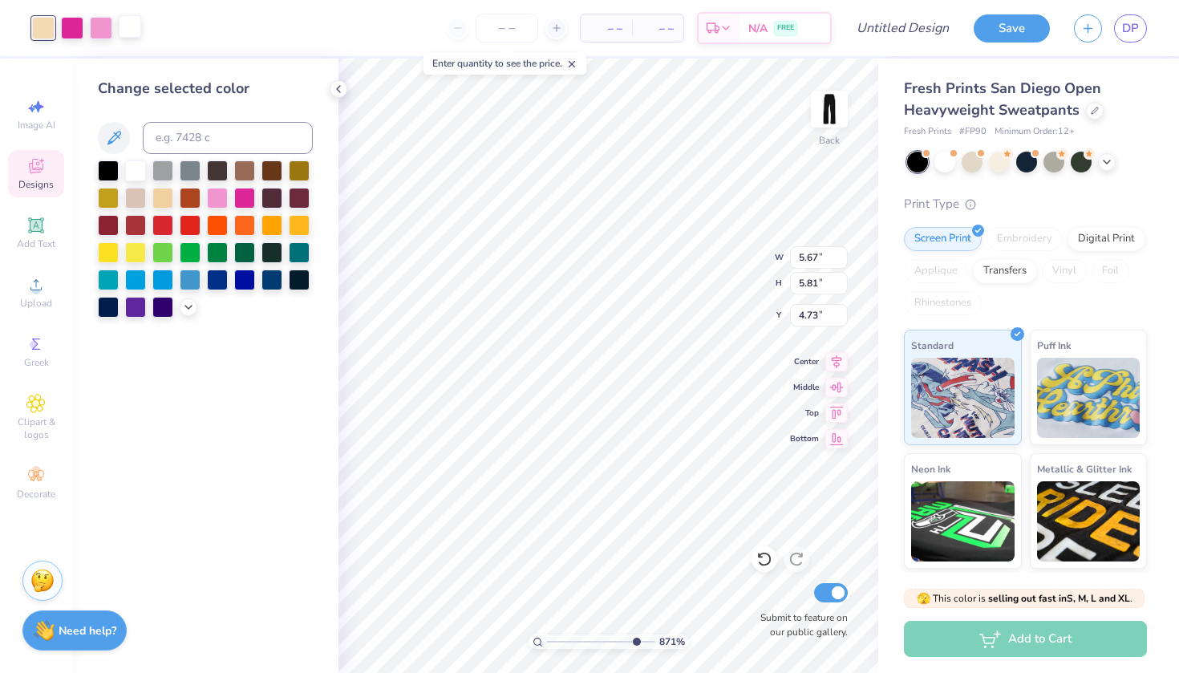
click at [120, 25] on div at bounding box center [130, 26] width 22 height 22
click at [188, 307] on polyline at bounding box center [188, 305] width 6 height 3
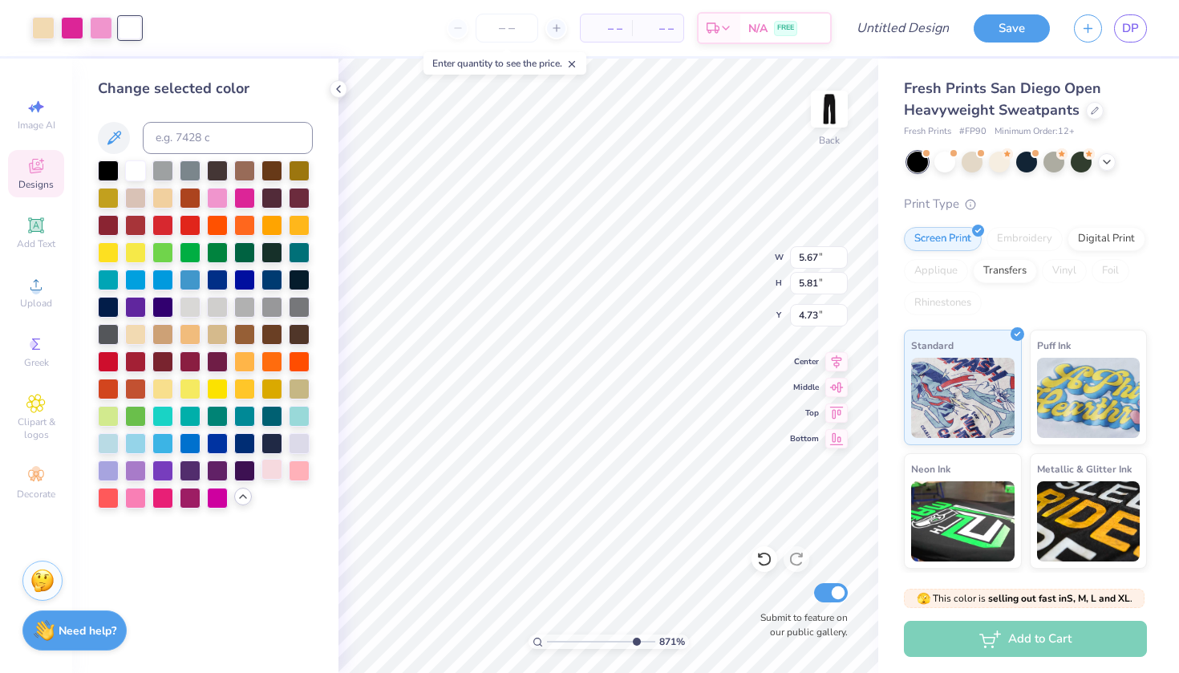
click at [274, 484] on div at bounding box center [205, 334] width 215 height 348
click at [274, 476] on div at bounding box center [271, 469] width 21 height 21
click at [55, 34] on div at bounding box center [43, 26] width 22 height 22
click at [132, 162] on div at bounding box center [135, 169] width 21 height 21
click at [78, 22] on div at bounding box center [72, 26] width 22 height 22
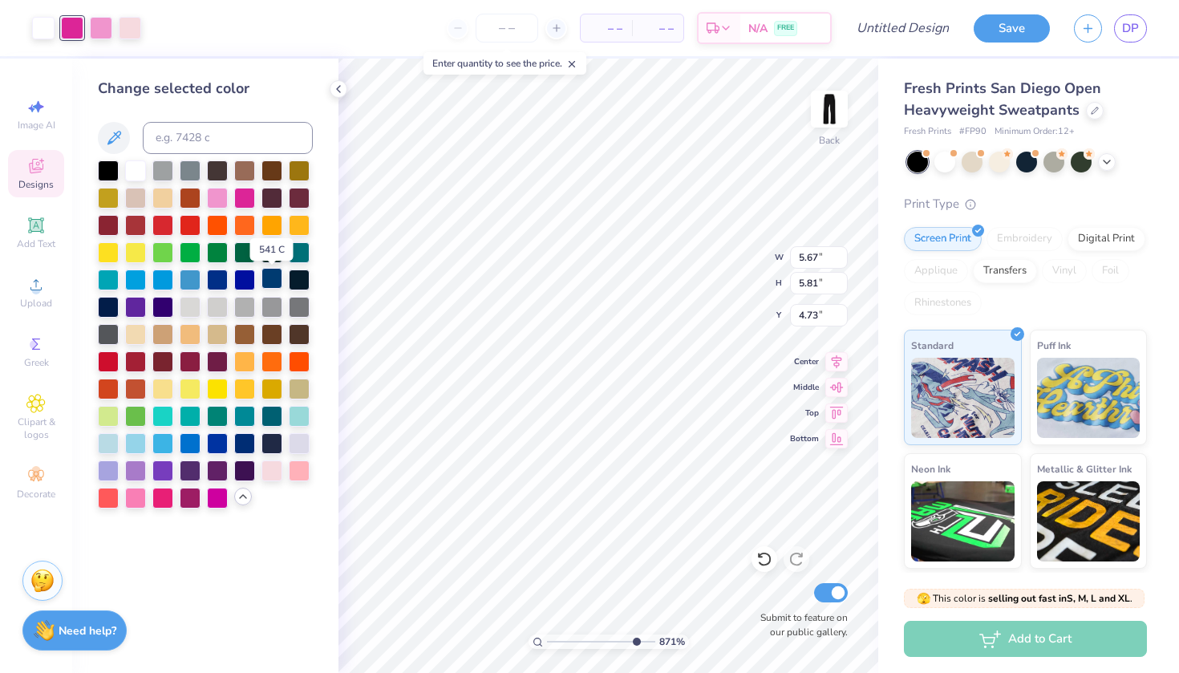
click at [270, 282] on div at bounding box center [271, 278] width 21 height 21
click at [109, 30] on div at bounding box center [101, 26] width 22 height 22
click at [300, 468] on div at bounding box center [299, 469] width 21 height 21
click at [133, 22] on div at bounding box center [130, 26] width 22 height 22
click at [234, 442] on div at bounding box center [244, 442] width 21 height 21
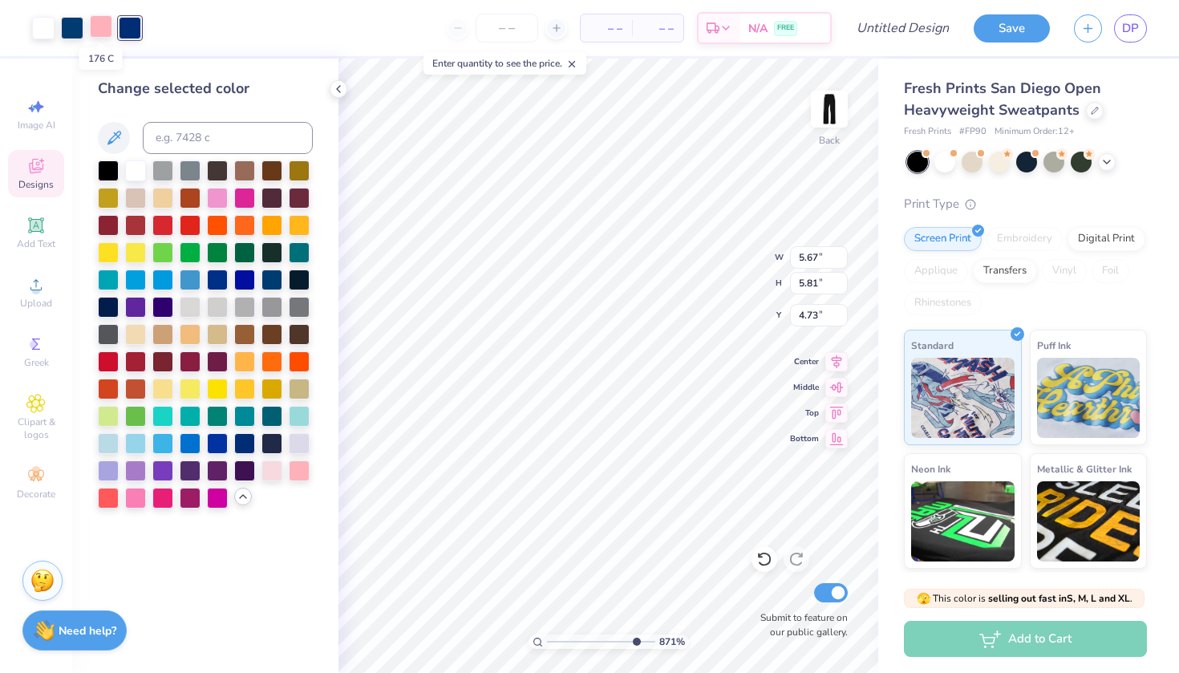
click at [106, 34] on div at bounding box center [101, 26] width 22 height 22
click at [272, 468] on div at bounding box center [271, 469] width 21 height 21
click at [135, 27] on div at bounding box center [130, 26] width 22 height 22
click at [298, 469] on div at bounding box center [299, 469] width 21 height 21
click at [138, 173] on div at bounding box center [135, 169] width 21 height 21
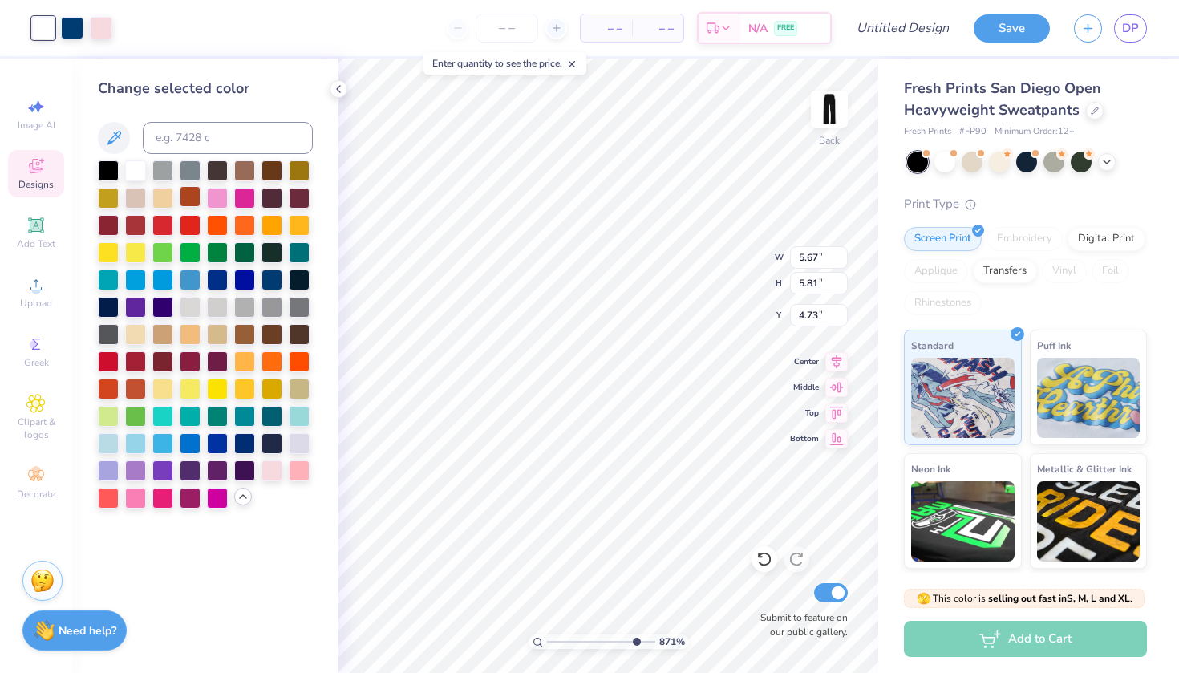
click at [193, 207] on div at bounding box center [190, 196] width 21 height 21
click at [768, 558] on icon at bounding box center [764, 559] width 16 height 16
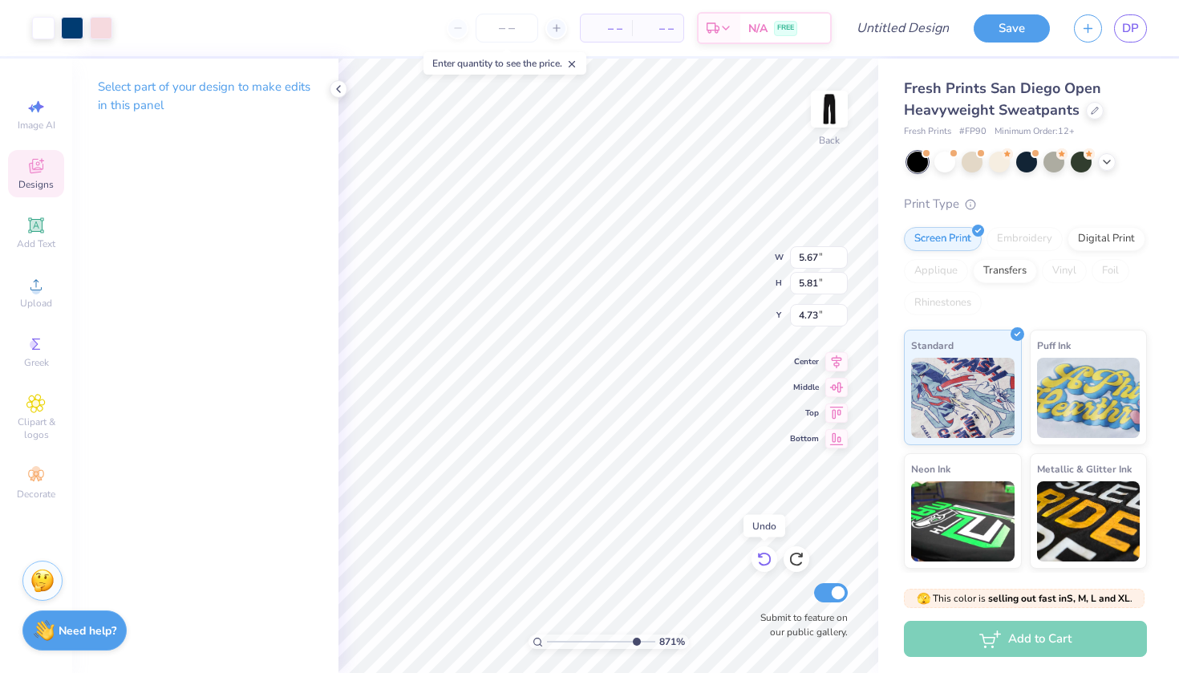
click at [768, 558] on icon at bounding box center [764, 559] width 16 height 16
click at [133, 33] on div at bounding box center [130, 26] width 22 height 22
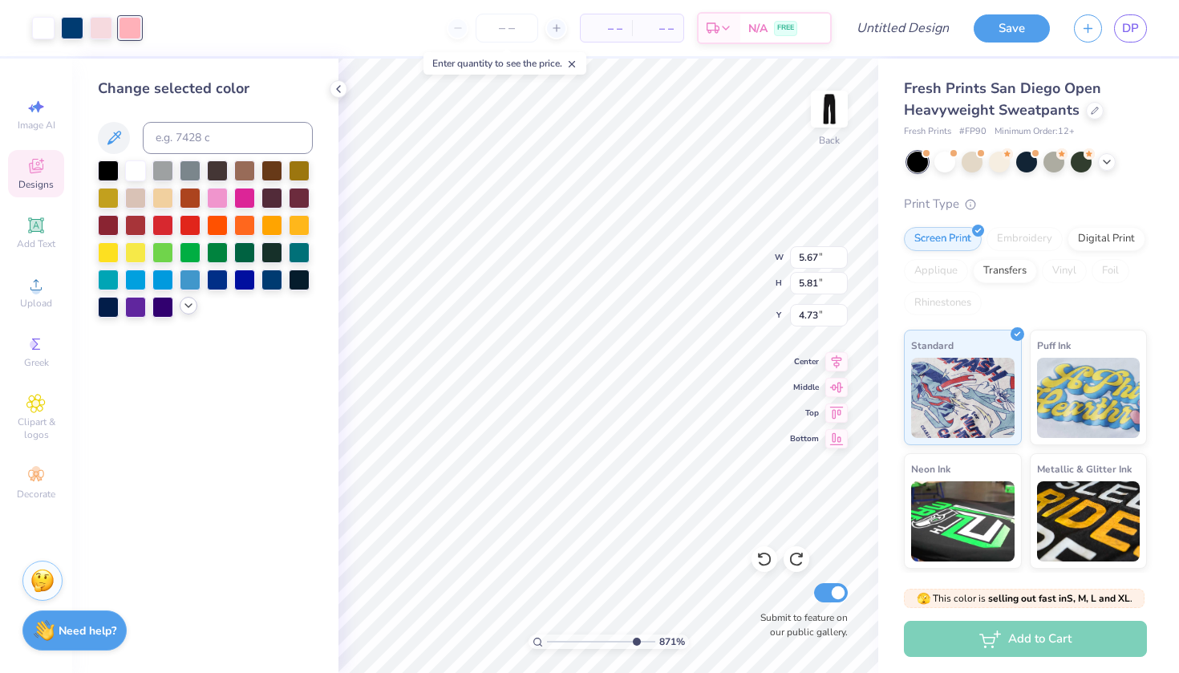
click at [185, 306] on icon at bounding box center [188, 305] width 13 height 13
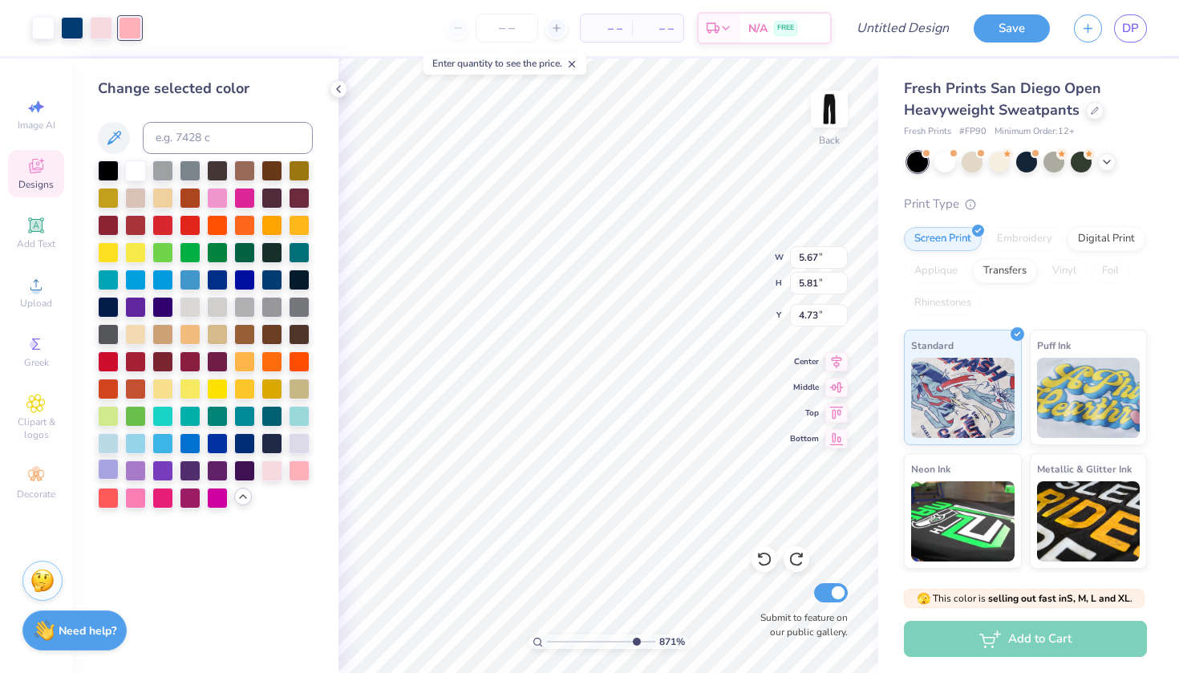
click at [112, 470] on div at bounding box center [108, 469] width 21 height 21
click at [168, 172] on div at bounding box center [162, 169] width 21 height 21
click at [55, 25] on div at bounding box center [43, 26] width 22 height 22
click at [160, 174] on div at bounding box center [162, 169] width 21 height 21
click at [764, 565] on icon at bounding box center [764, 560] width 14 height 14
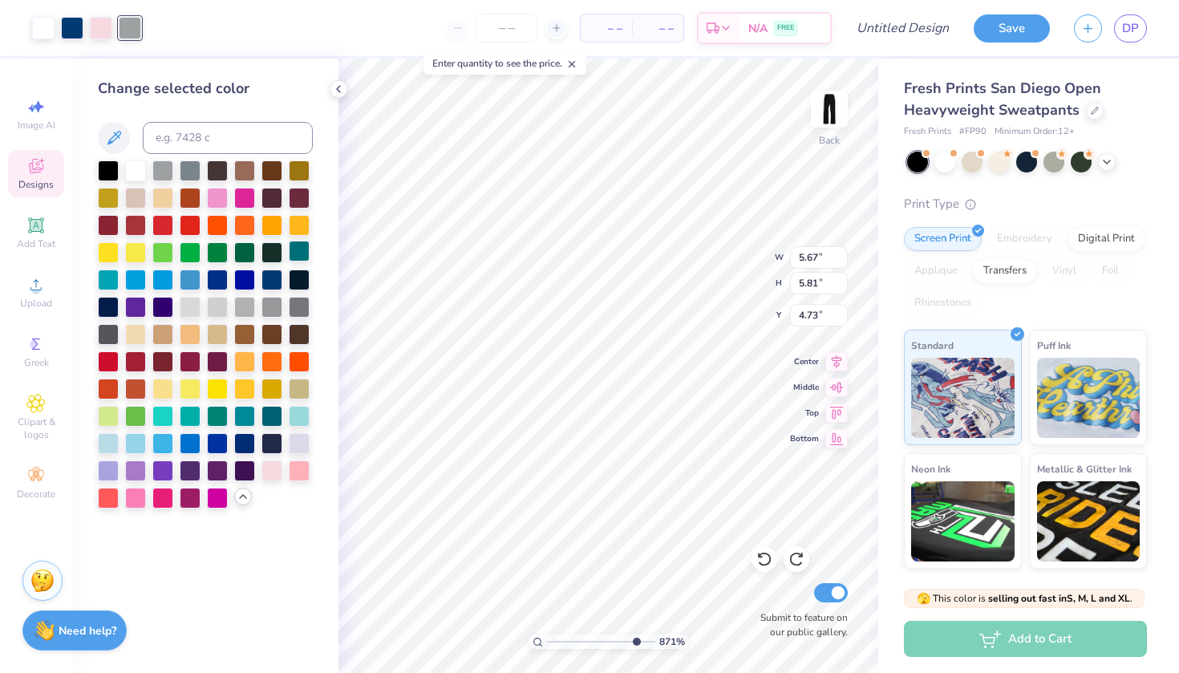
click at [298, 252] on div at bounding box center [299, 251] width 21 height 21
click at [43, 32] on div at bounding box center [43, 26] width 22 height 22
click at [161, 179] on div at bounding box center [162, 169] width 21 height 21
click at [130, 31] on div at bounding box center [130, 26] width 22 height 22
click at [136, 174] on div at bounding box center [135, 169] width 21 height 21
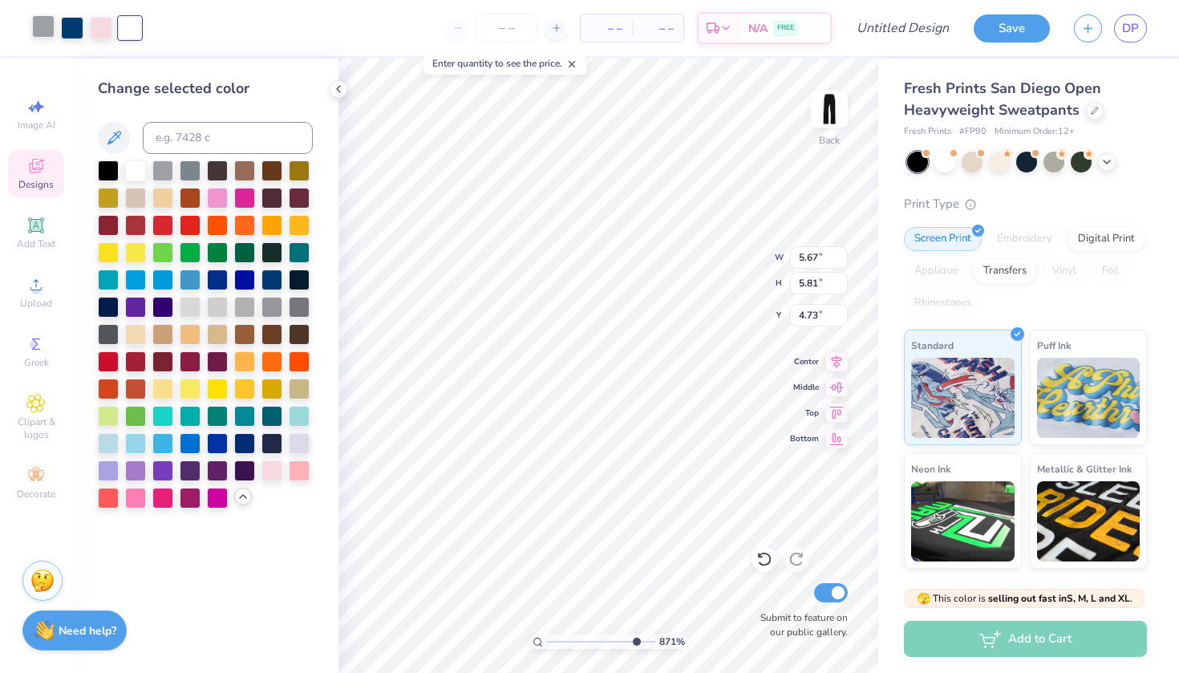
click at [41, 27] on div at bounding box center [43, 26] width 22 height 22
click at [191, 176] on div at bounding box center [190, 169] width 21 height 21
drag, startPoint x: 630, startPoint y: 641, endPoint x: 541, endPoint y: 631, distance: 89.6
click at [541, 631] on div "100 %" at bounding box center [609, 366] width 614 height 614
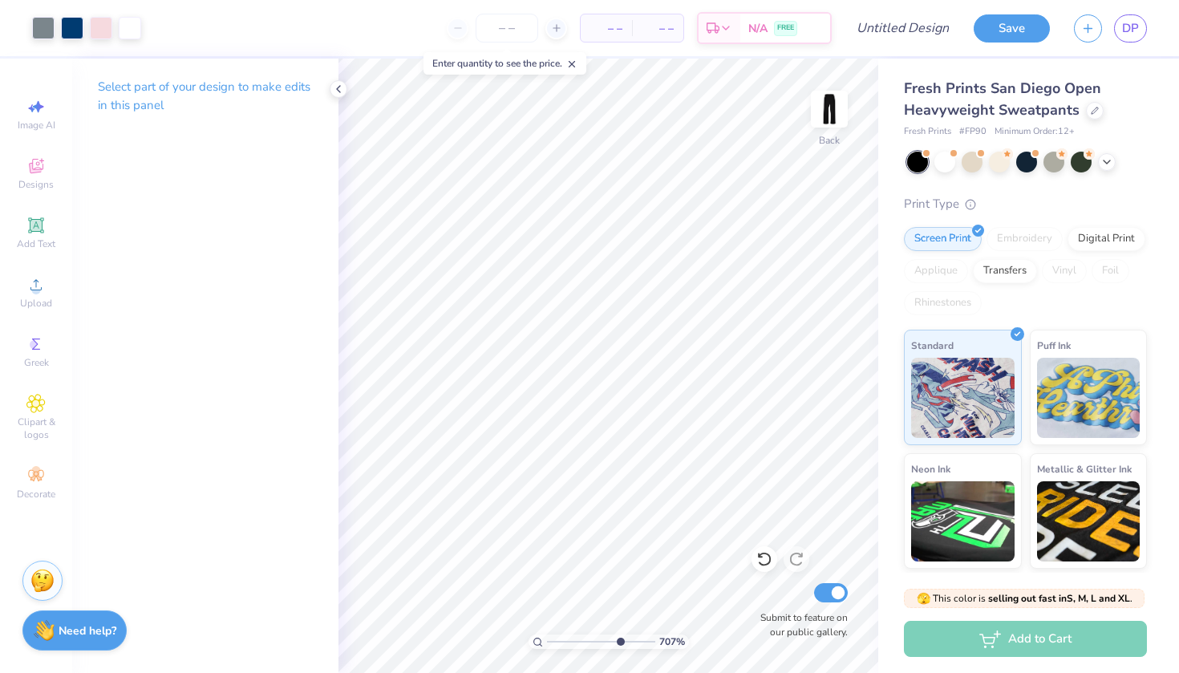
drag, startPoint x: 553, startPoint y: 641, endPoint x: 618, endPoint y: 628, distance: 67.0
click at [618, 628] on div "707 %" at bounding box center [609, 366] width 614 height 614
click at [73, 30] on div at bounding box center [72, 26] width 22 height 22
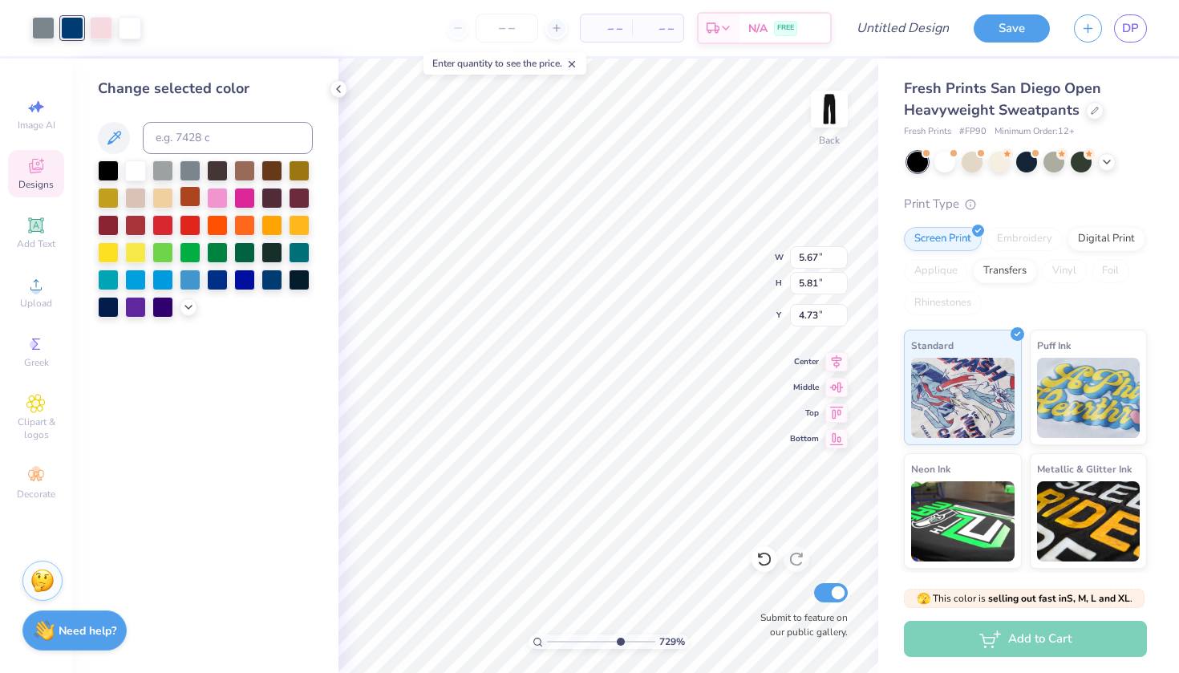
click at [195, 203] on div at bounding box center [190, 196] width 21 height 21
click at [99, 26] on div at bounding box center [101, 26] width 22 height 22
click at [274, 282] on div at bounding box center [271, 278] width 21 height 21
click at [77, 23] on div at bounding box center [72, 26] width 22 height 22
click at [184, 309] on icon at bounding box center [188, 305] width 13 height 13
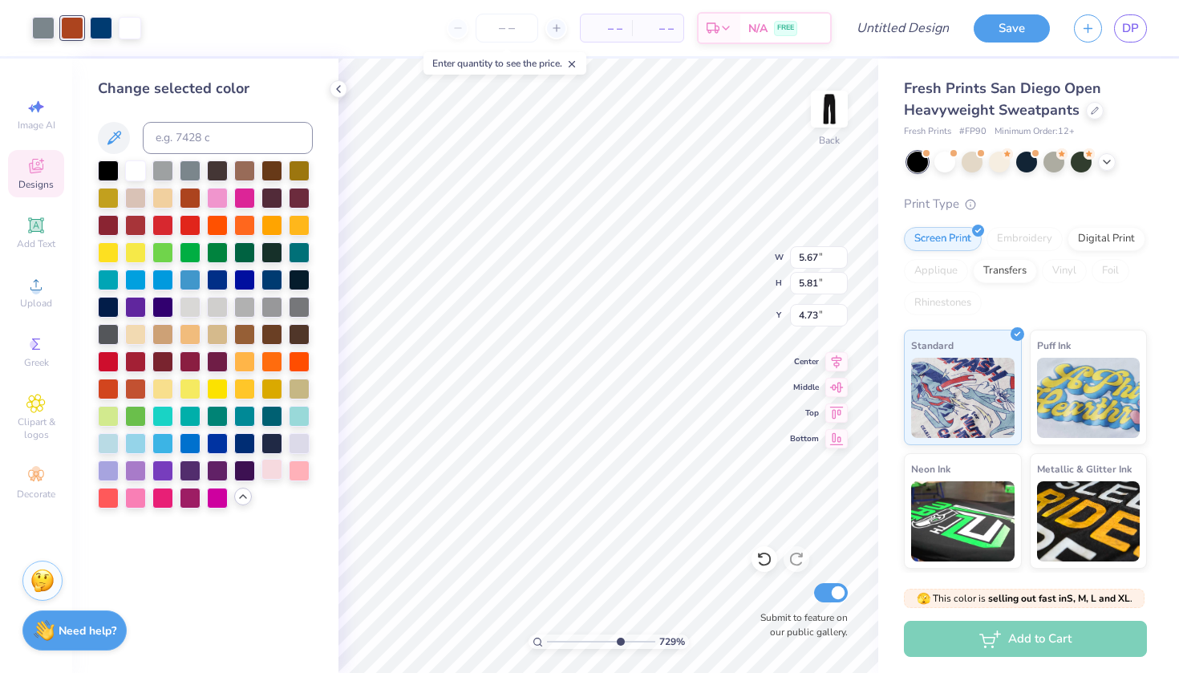
click at [268, 475] on div at bounding box center [271, 469] width 21 height 21
click at [303, 467] on div at bounding box center [299, 469] width 21 height 21
click at [281, 468] on div at bounding box center [271, 469] width 21 height 21
click at [91, 27] on div at bounding box center [101, 26] width 22 height 22
click at [297, 466] on div at bounding box center [299, 469] width 21 height 21
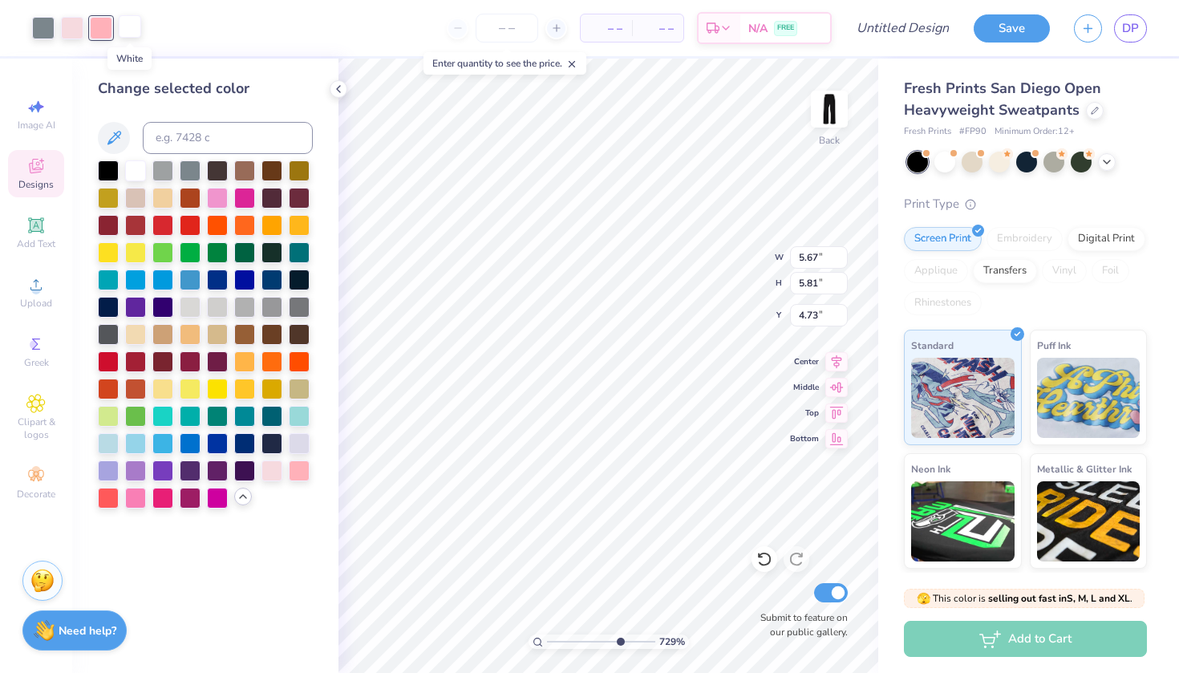
click at [131, 25] on div at bounding box center [130, 26] width 22 height 22
click at [270, 282] on div at bounding box center [271, 278] width 21 height 21
click at [219, 301] on div at bounding box center [217, 305] width 21 height 21
click at [47, 32] on div at bounding box center [43, 26] width 22 height 22
click at [249, 450] on div at bounding box center [244, 442] width 21 height 21
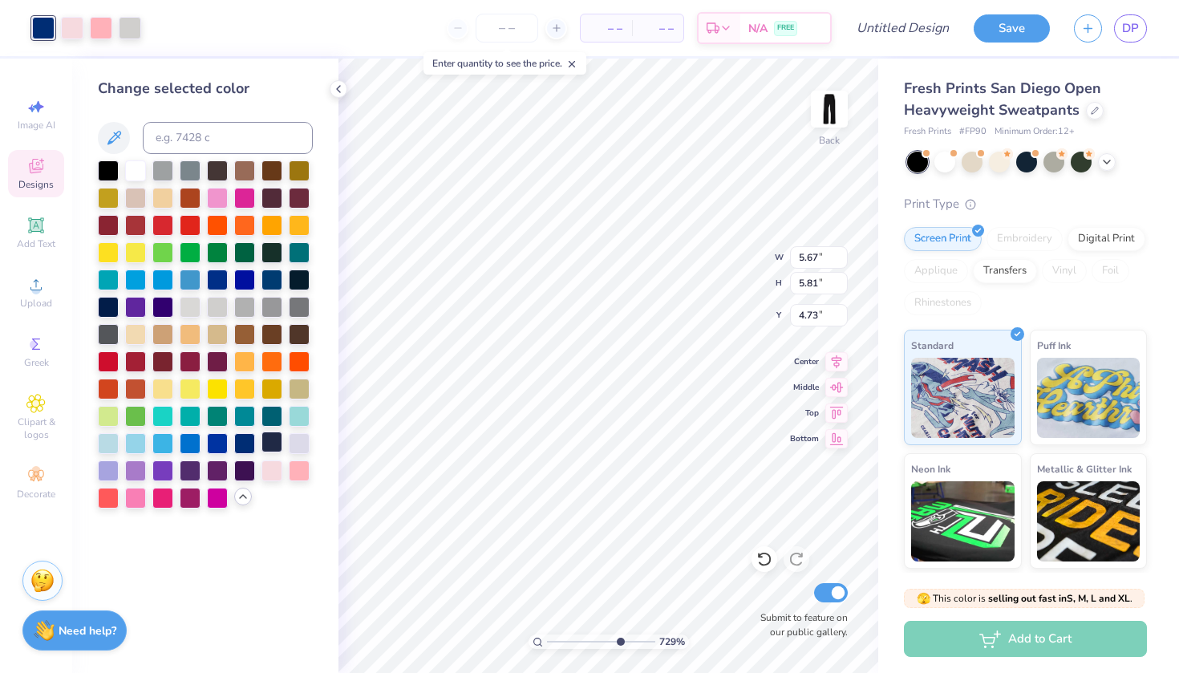
click at [264, 445] on div at bounding box center [271, 442] width 21 height 21
click at [269, 278] on div at bounding box center [271, 278] width 21 height 21
click at [139, 25] on div at bounding box center [130, 26] width 22 height 22
click at [129, 172] on div at bounding box center [135, 169] width 21 height 21
drag, startPoint x: 621, startPoint y: 641, endPoint x: 543, endPoint y: 637, distance: 77.9
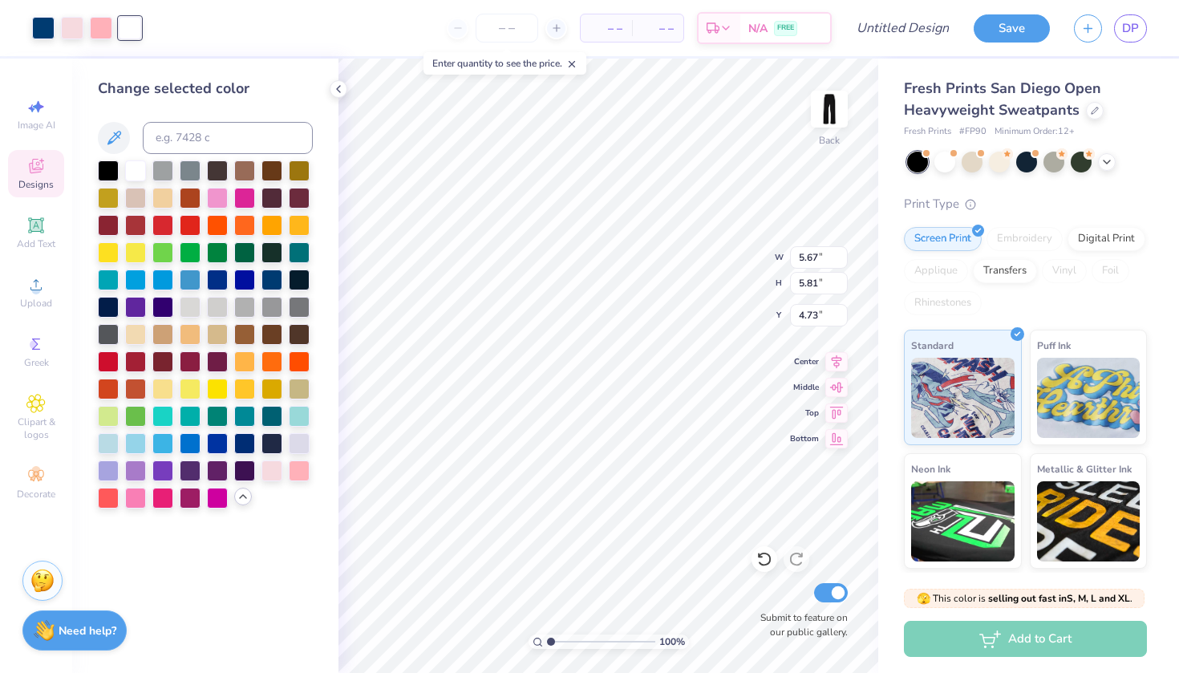
type input "1"
click at [543, 637] on div "100 %" at bounding box center [609, 641] width 160 height 14
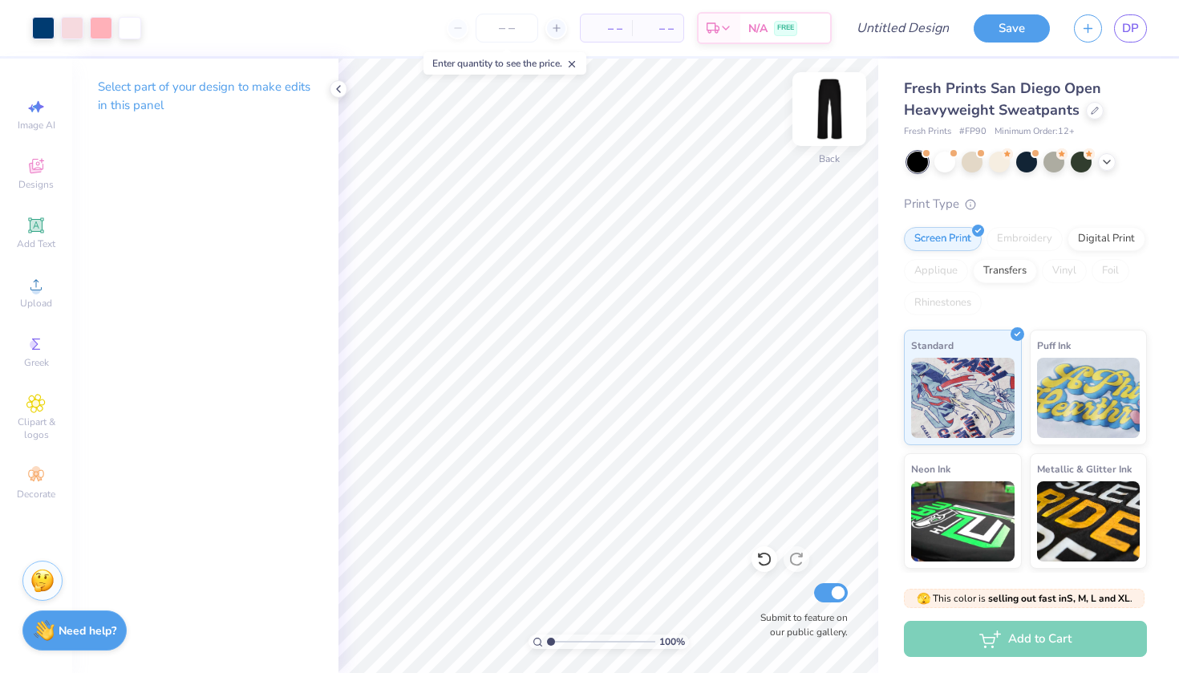
click at [831, 106] on img at bounding box center [829, 109] width 64 height 64
click at [49, 183] on span "Designs" at bounding box center [35, 184] width 35 height 13
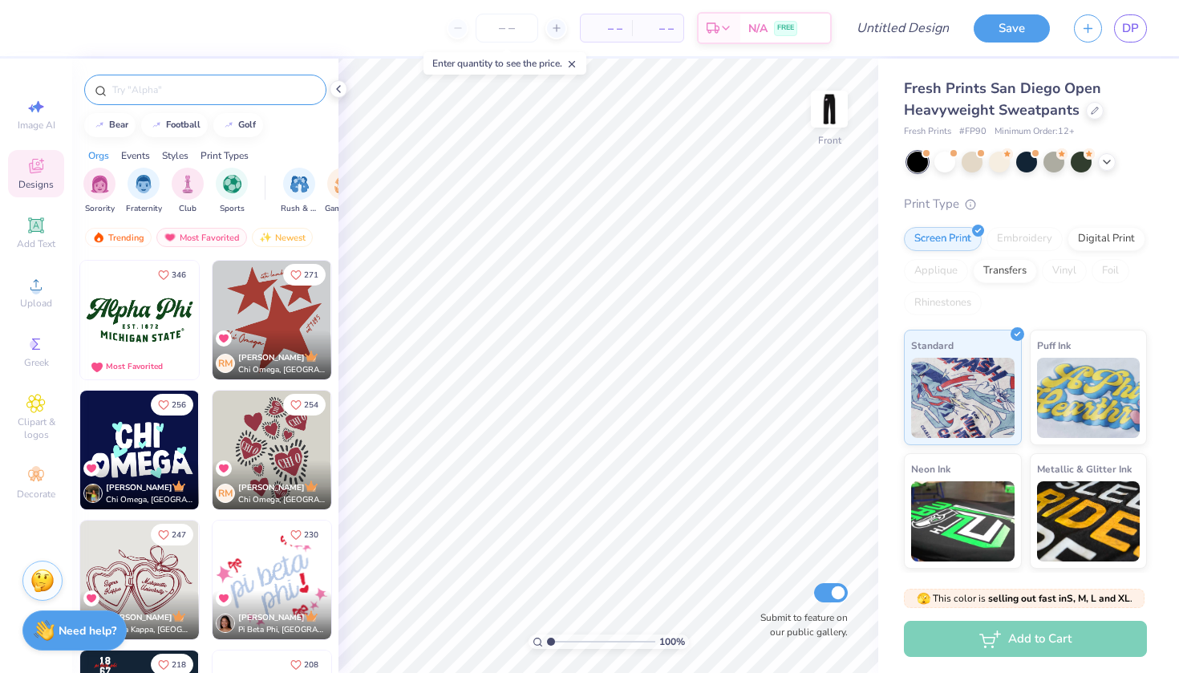
click at [213, 91] on input "text" at bounding box center [213, 90] width 205 height 16
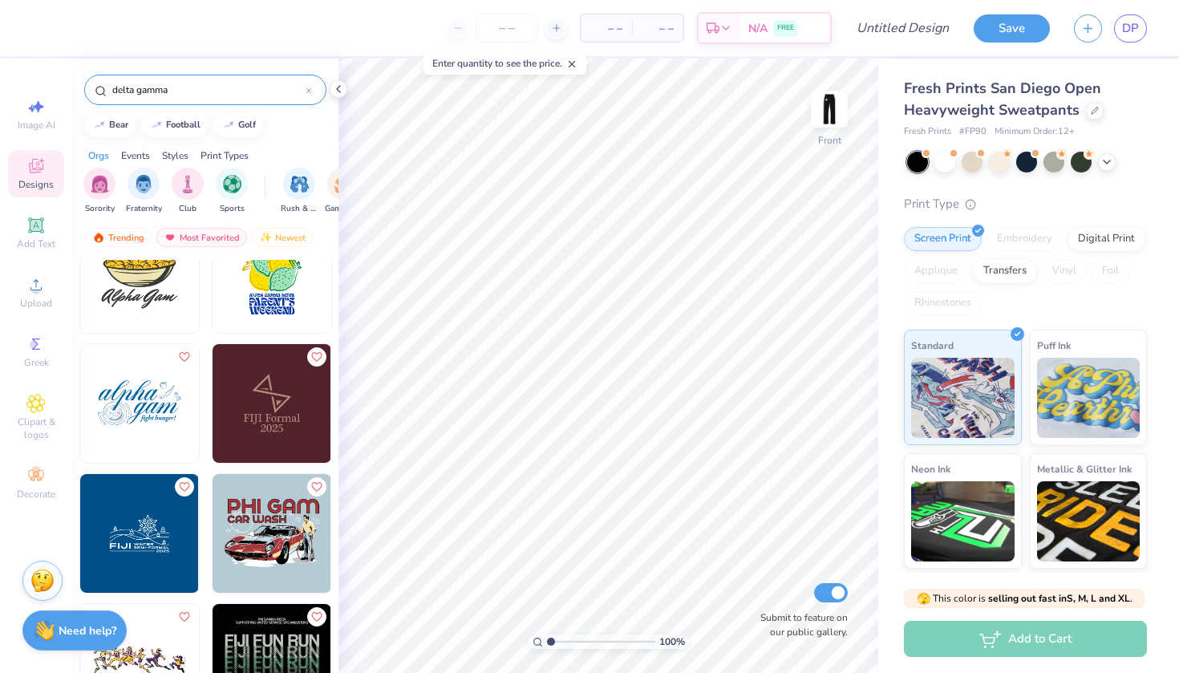
scroll to position [12911, 0]
click at [269, 95] on input "delta gamma" at bounding box center [208, 90] width 195 height 16
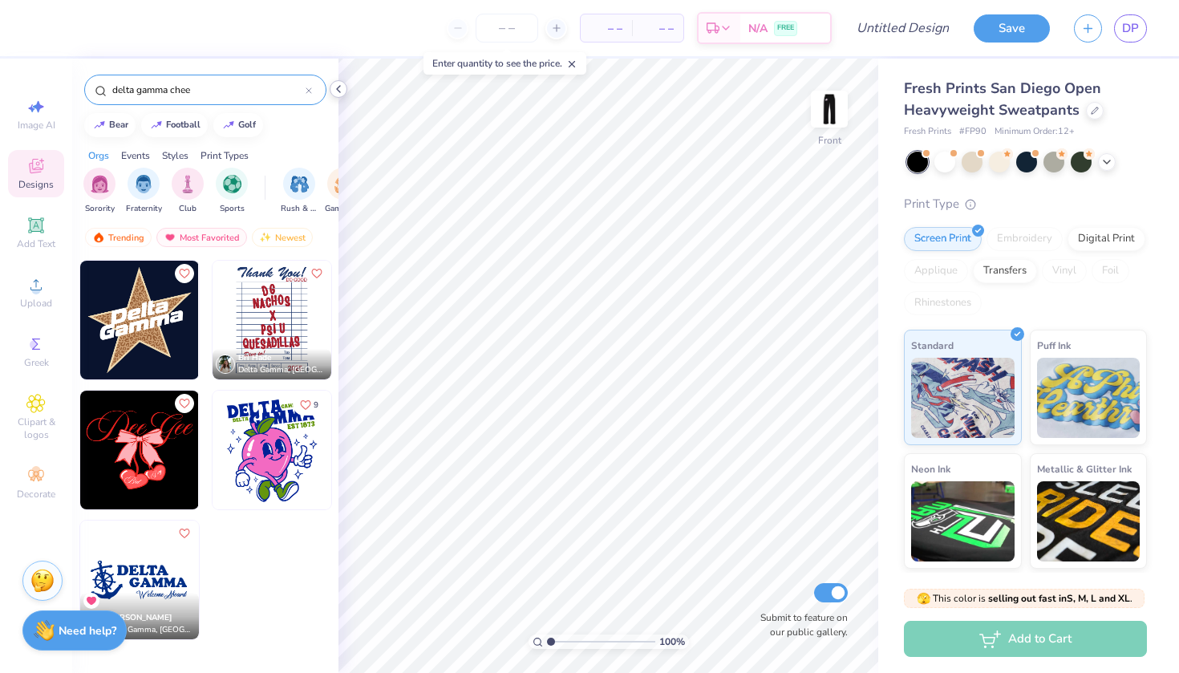
type input "delta gamma chee"
click at [339, 86] on icon at bounding box center [338, 89] width 13 height 13
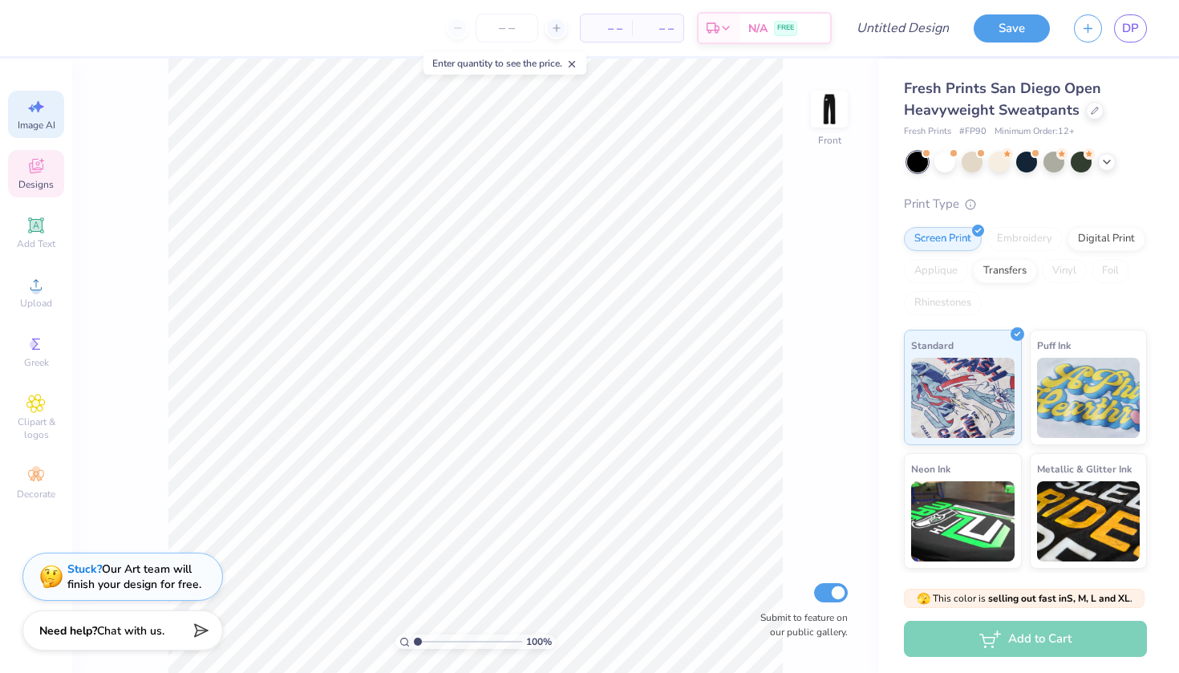
click at [47, 104] on div "Image AI" at bounding box center [36, 114] width 56 height 47
select select "4"
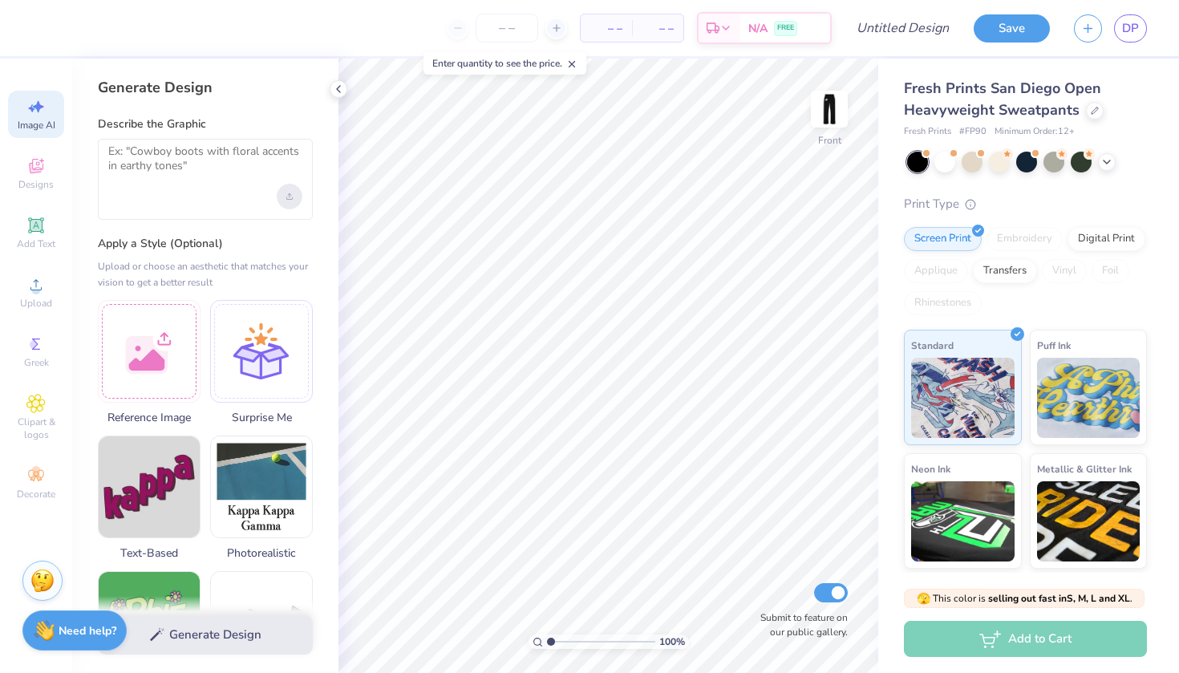
click at [286, 197] on div "Upload image" at bounding box center [290, 197] width 26 height 26
click at [293, 200] on div "Upload image" at bounding box center [290, 197] width 26 height 26
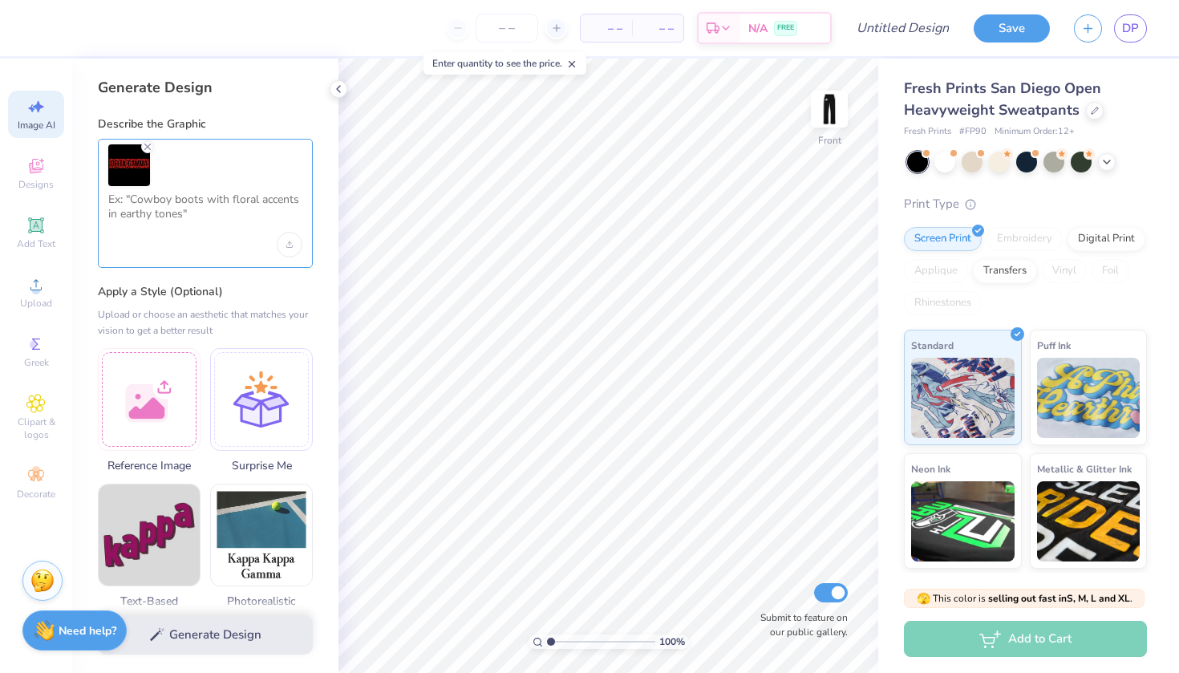
click at [184, 217] on textarea at bounding box center [205, 213] width 194 height 40
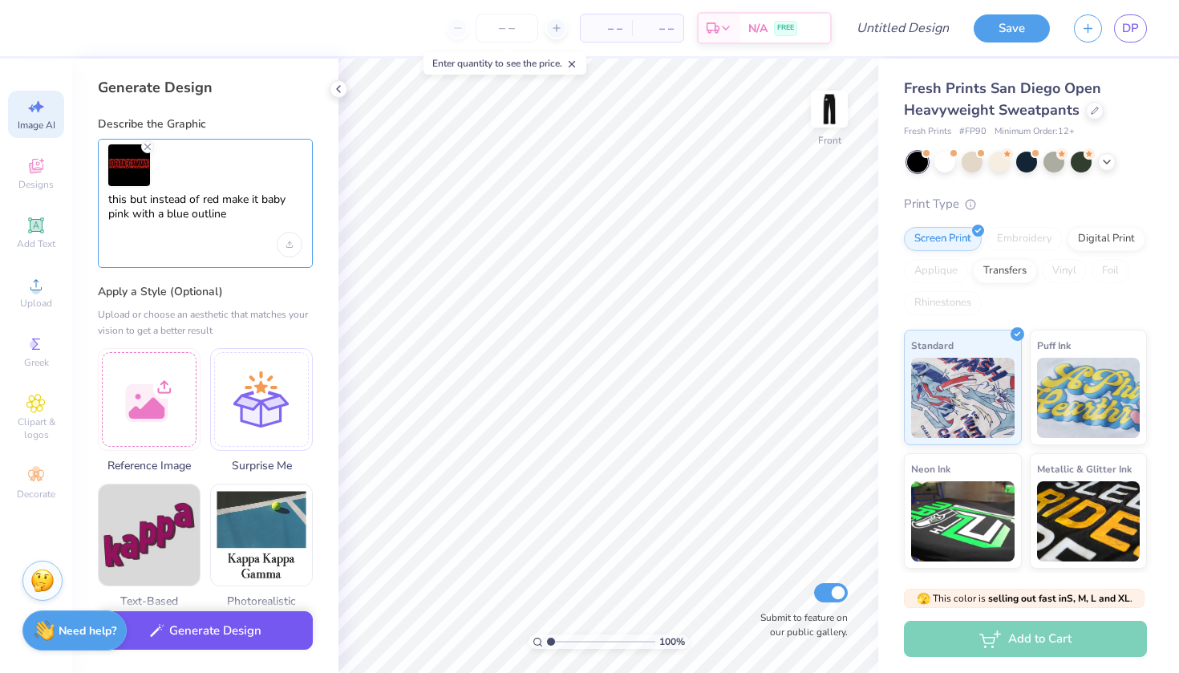
type textarea "this but instead of red make it baby pink with a blue outline"
click at [277, 638] on button "Generate Design" at bounding box center [205, 630] width 215 height 39
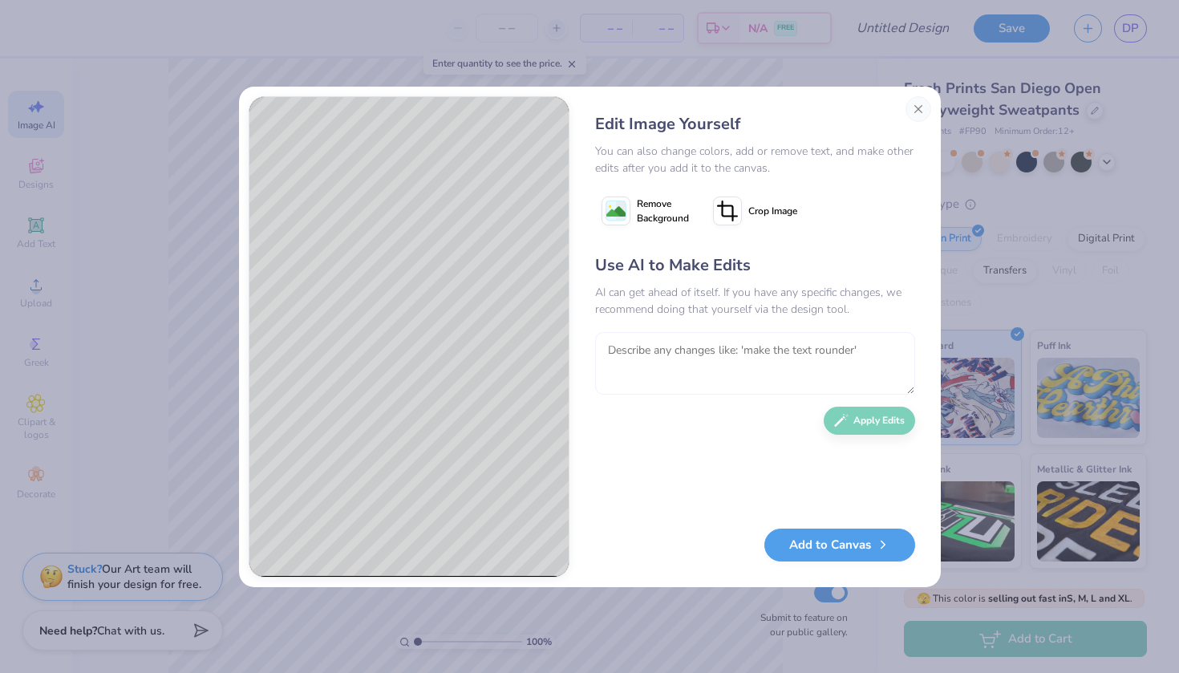
click at [752, 359] on textarea at bounding box center [755, 363] width 320 height 63
type textarea "change the cheetah spots to purple"
click at [863, 417] on button "Apply Edits" at bounding box center [869, 417] width 91 height 28
click at [769, 349] on textarea at bounding box center [755, 363] width 320 height 63
type textarea "and make the inside of the letters brown"
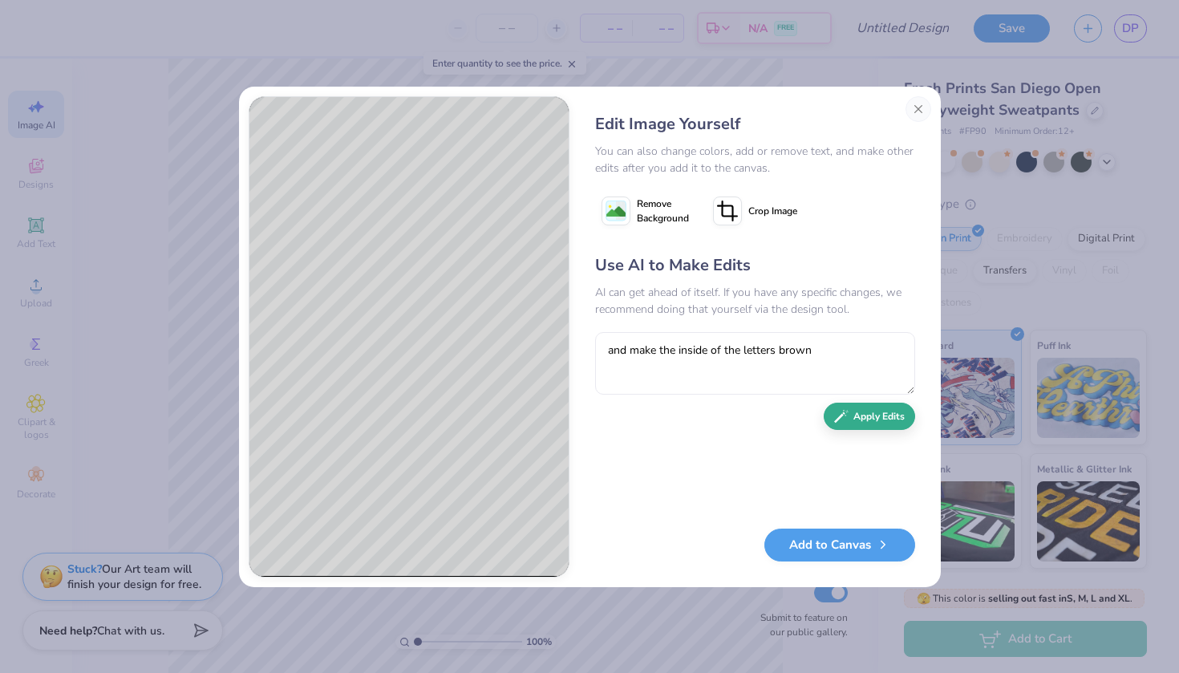
click at [886, 425] on button "Apply Edits" at bounding box center [869, 417] width 91 height 28
click at [841, 560] on div "Add to Canvas" at bounding box center [755, 545] width 320 height 33
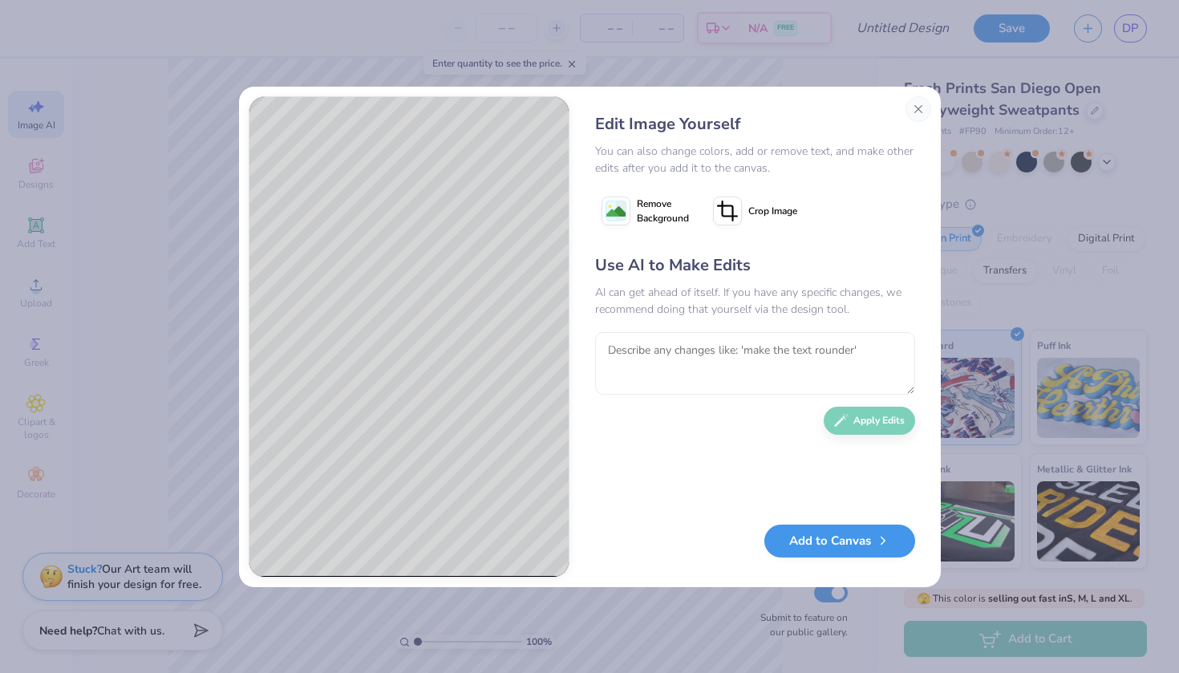
click at [846, 553] on button "Add to Canvas" at bounding box center [839, 541] width 151 height 33
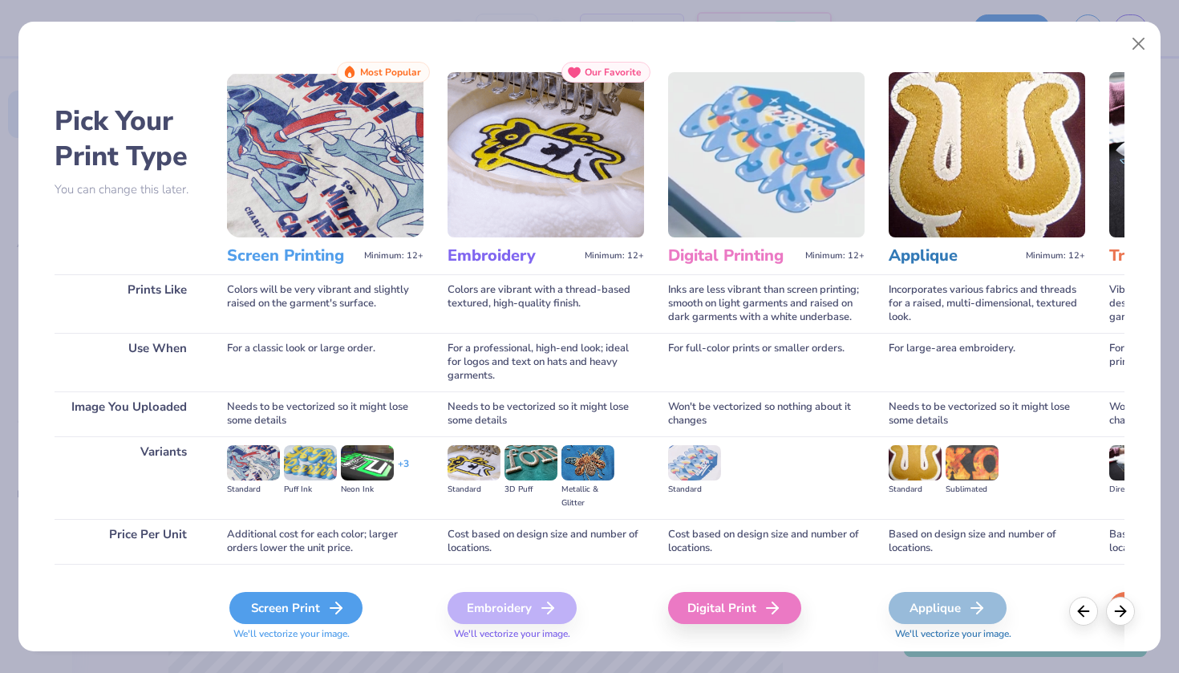
click at [352, 609] on div "Screen Print" at bounding box center [295, 608] width 133 height 32
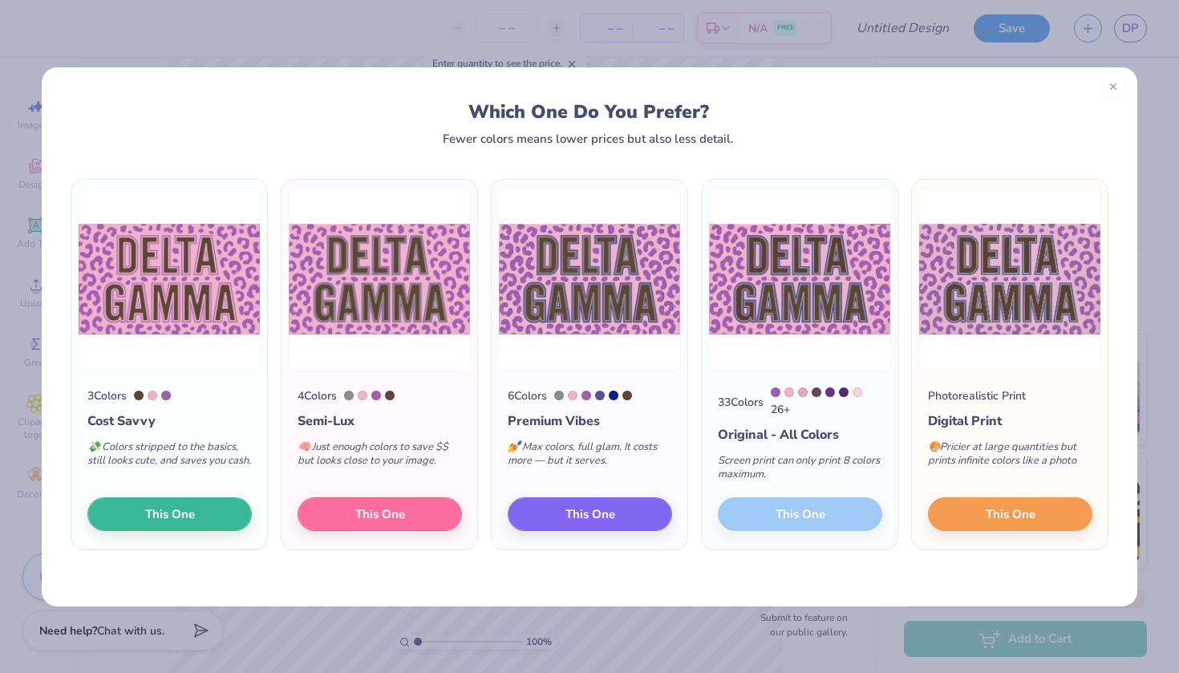
click at [1112, 81] on icon at bounding box center [1113, 86] width 11 height 11
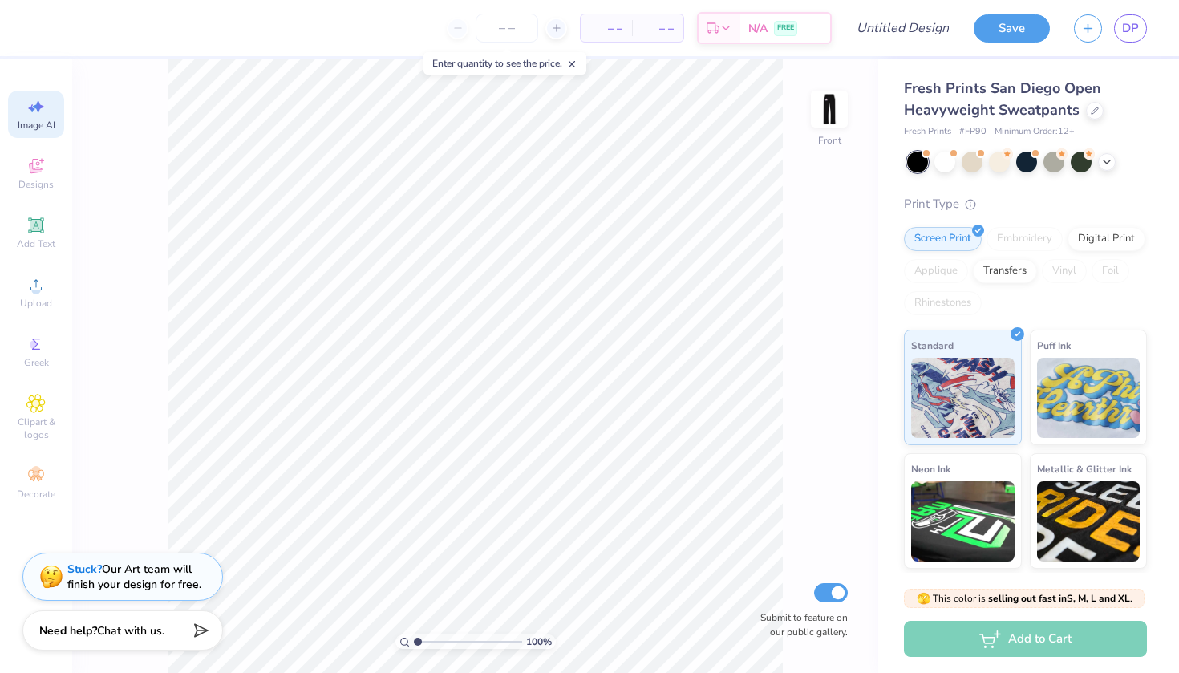
click at [41, 124] on span "Image AI" at bounding box center [37, 125] width 38 height 13
select select "4"
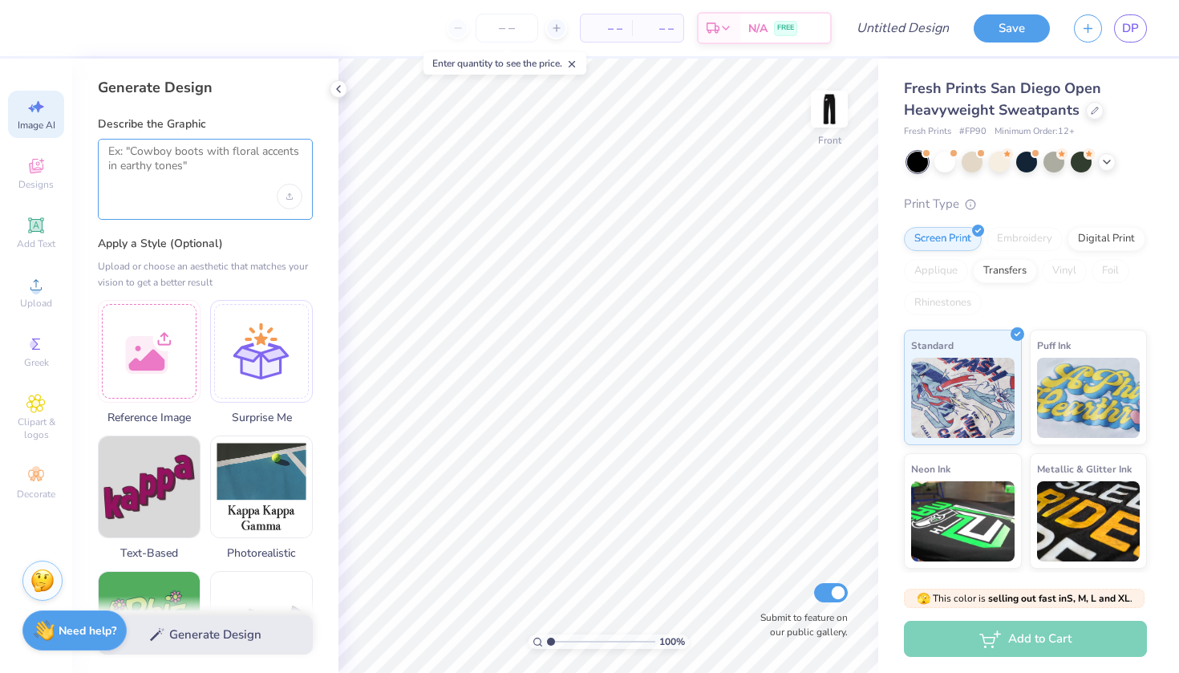
click at [206, 168] on textarea at bounding box center [205, 164] width 194 height 40
click at [286, 188] on div "Upload image" at bounding box center [290, 197] width 26 height 26
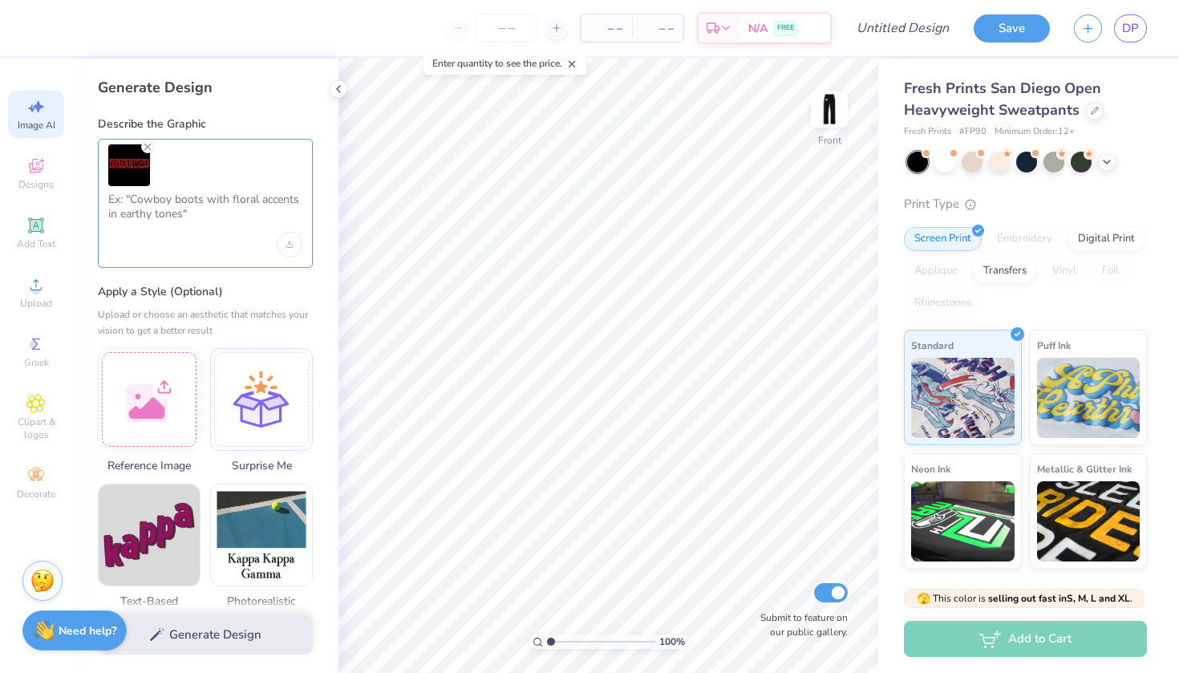
click at [228, 205] on textarea at bounding box center [205, 213] width 194 height 40
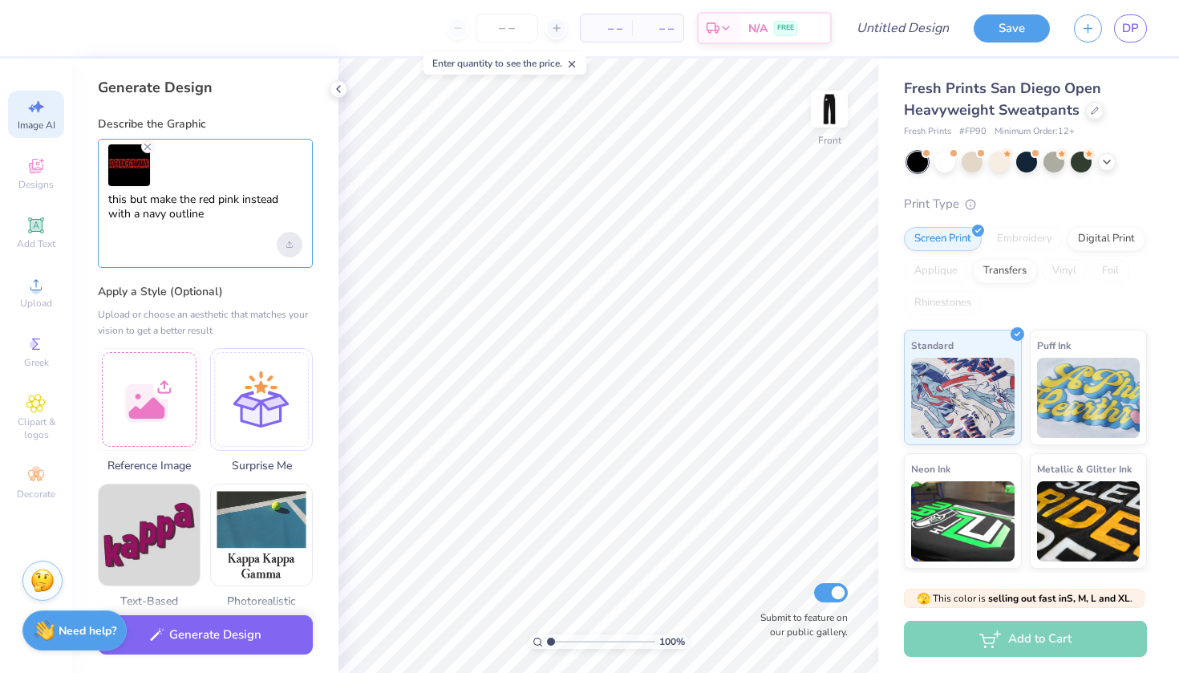
type textarea "this but make the red pink instead with a navy outline"
click at [293, 245] on div "Upload image" at bounding box center [290, 245] width 26 height 26
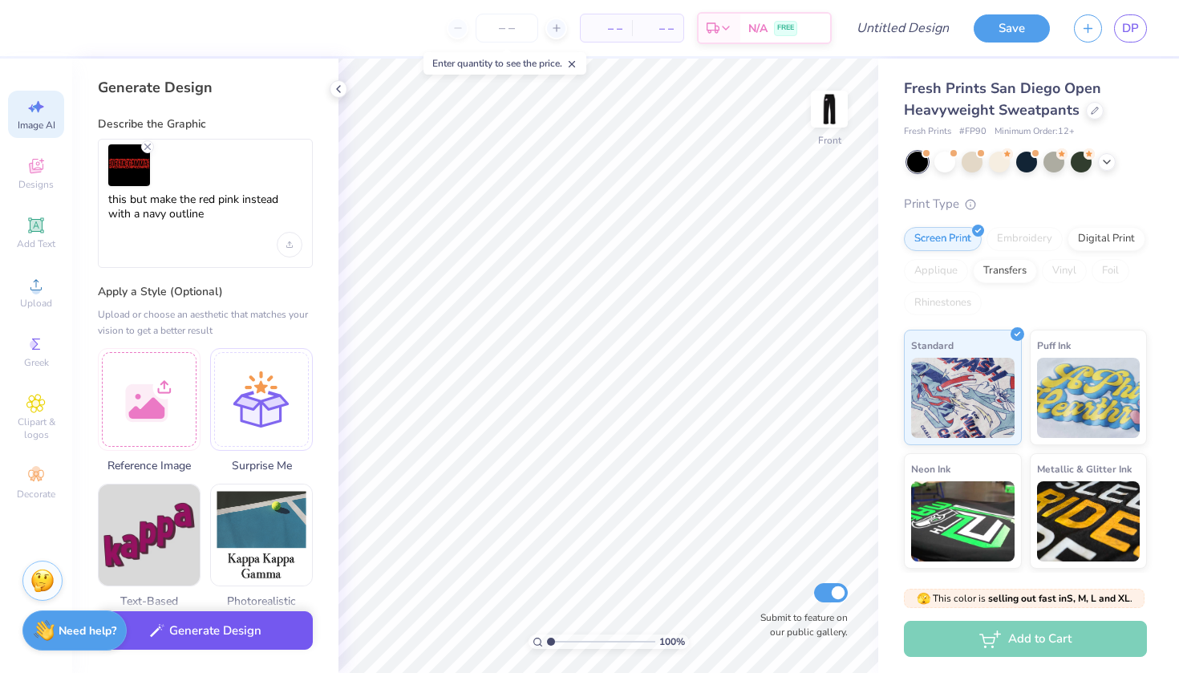
click at [295, 633] on button "Generate Design" at bounding box center [205, 630] width 215 height 39
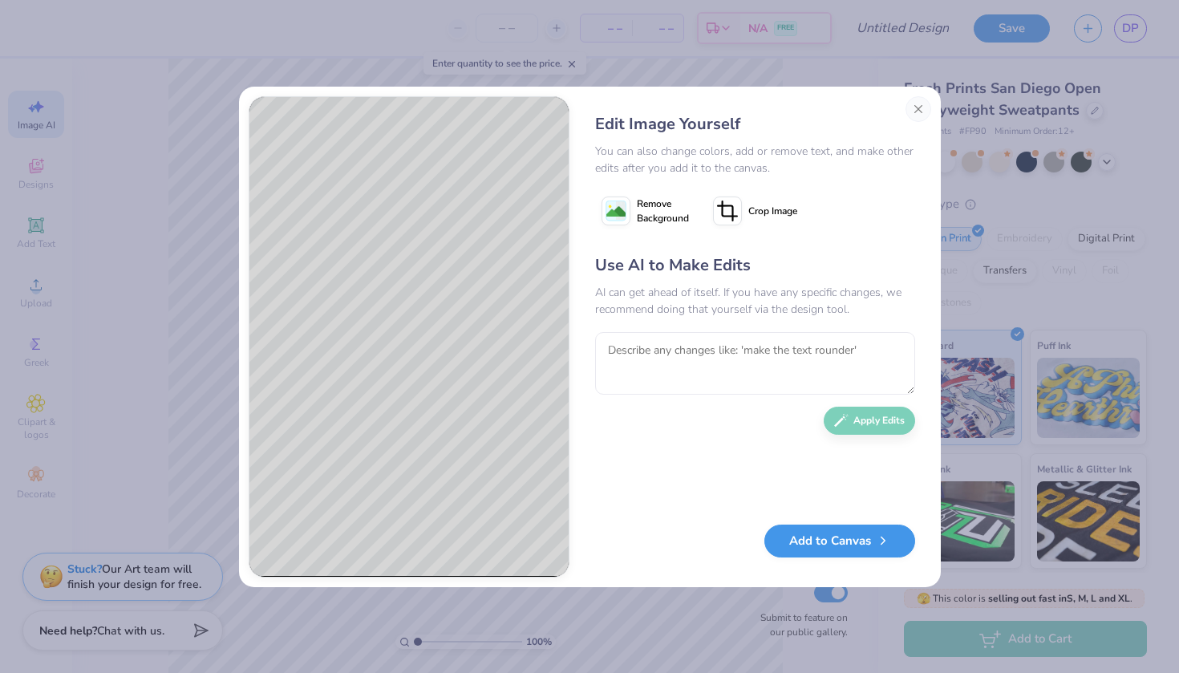
click at [805, 550] on button "Add to Canvas" at bounding box center [839, 541] width 151 height 33
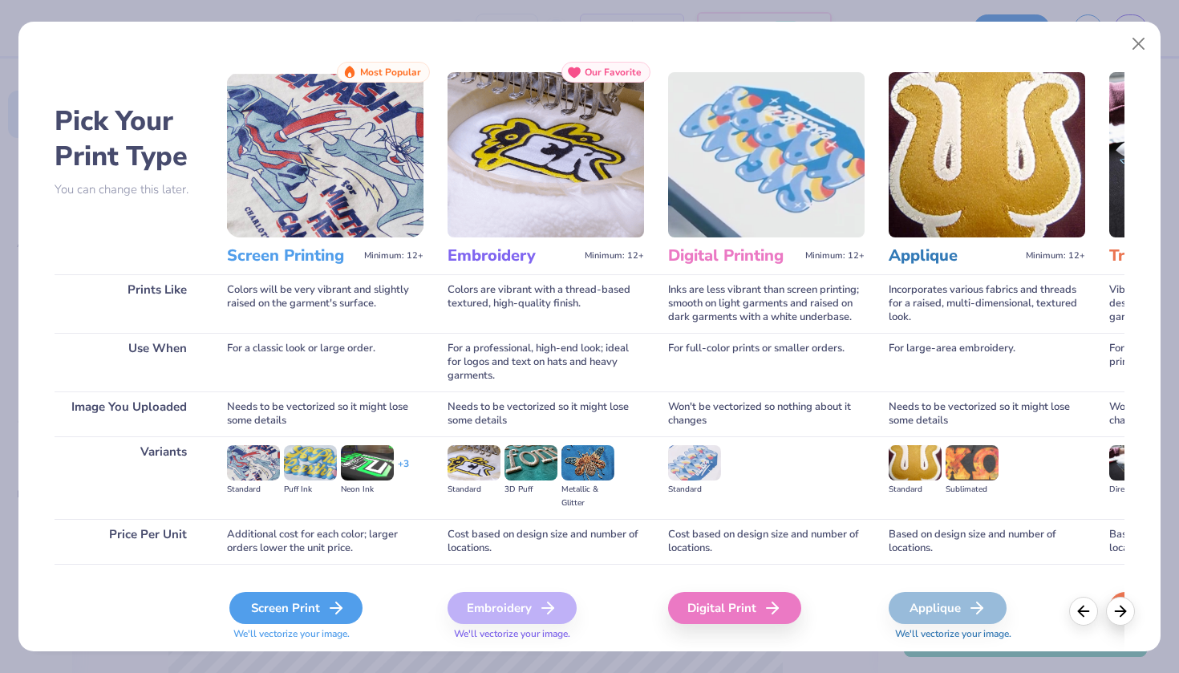
click at [324, 604] on div "Screen Print" at bounding box center [295, 608] width 133 height 32
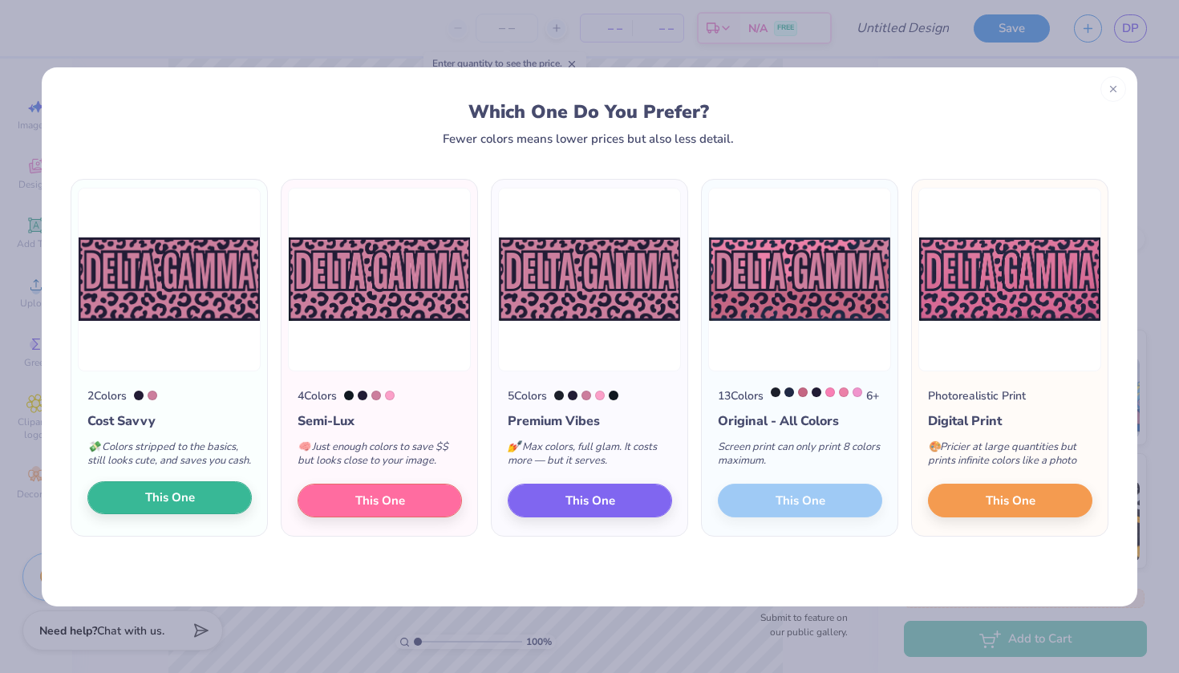
click at [201, 515] on button "This One" at bounding box center [169, 498] width 164 height 34
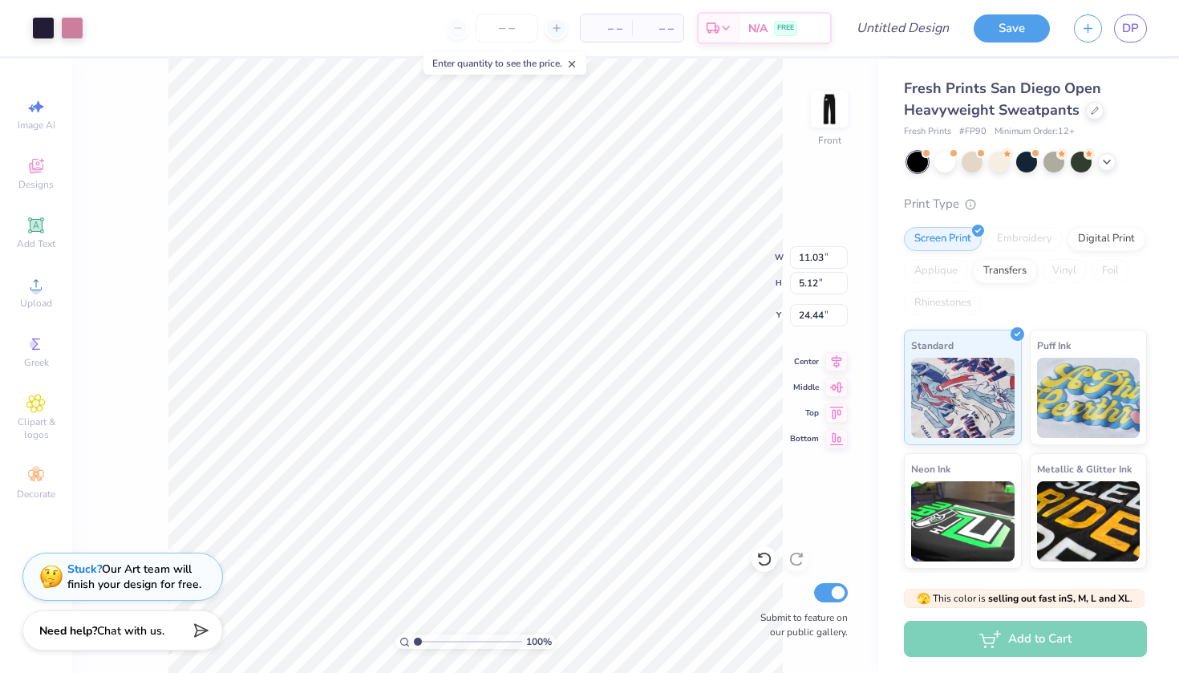
type input "7.03"
type input "3.26"
type input "6.15"
click at [841, 103] on img at bounding box center [829, 109] width 64 height 64
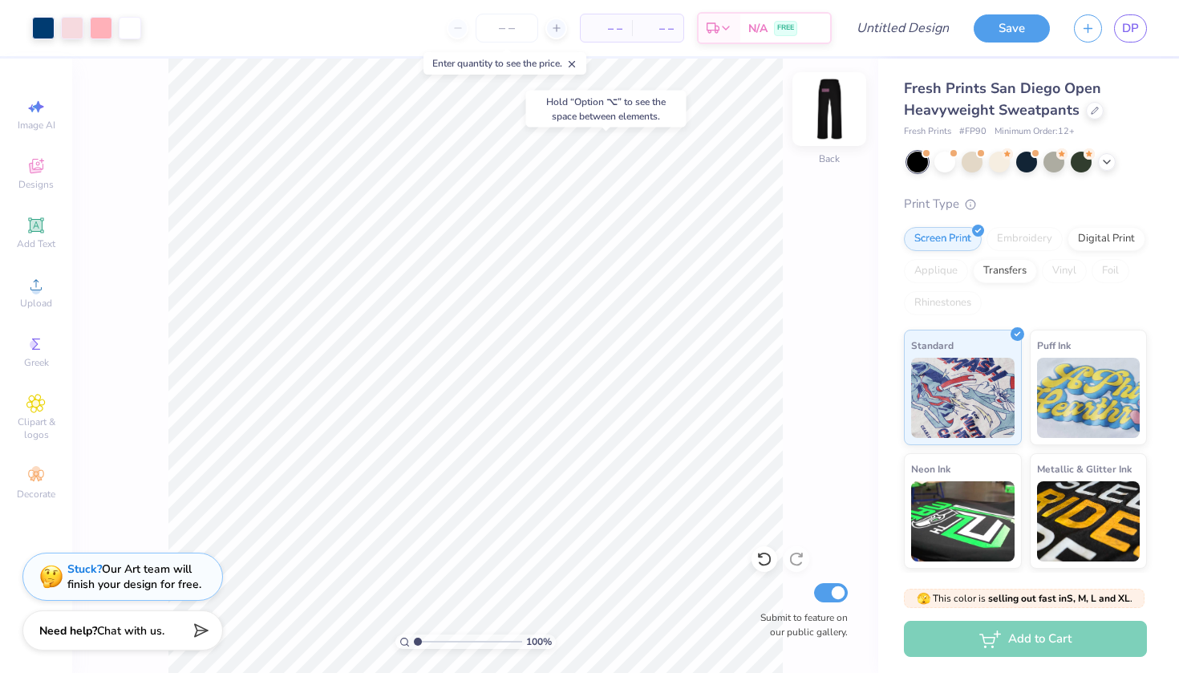
click at [816, 99] on img at bounding box center [829, 109] width 64 height 64
click at [853, 103] on div "100 % Front Submit to feature on our public gallery." at bounding box center [475, 366] width 806 height 614
click at [833, 103] on img at bounding box center [829, 109] width 64 height 64
click at [934, 23] on input "Design Title" at bounding box center [922, 28] width 79 height 32
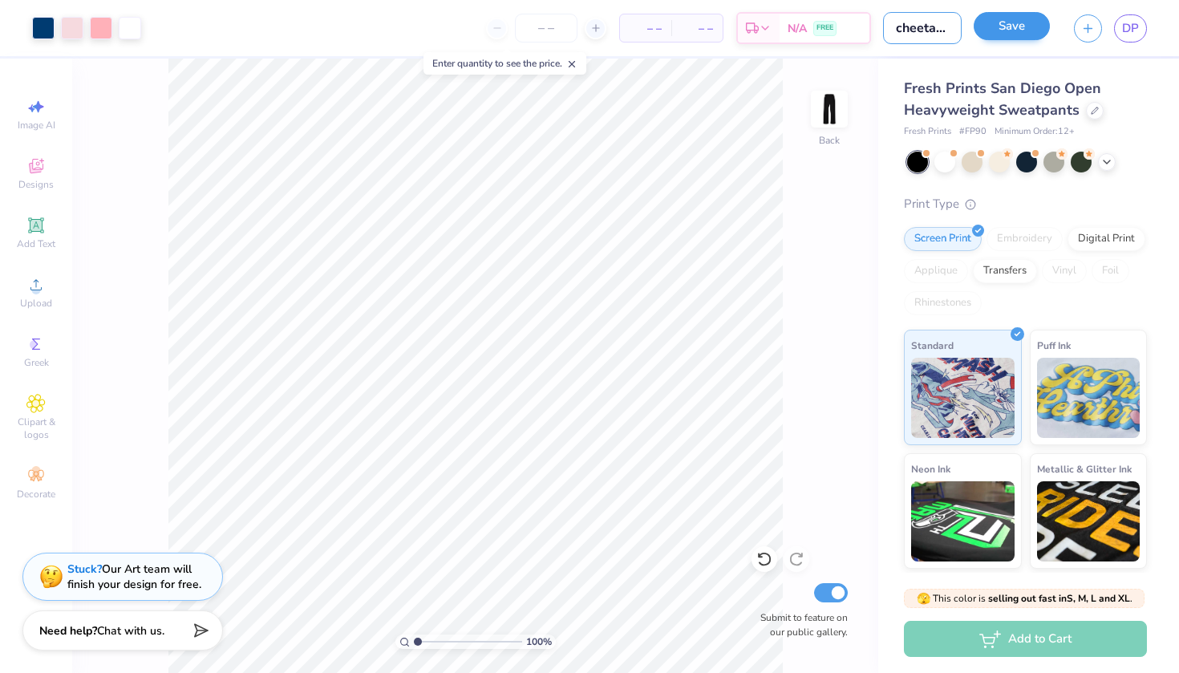
type input "cheetah star"
click at [1005, 23] on button "Save" at bounding box center [1012, 26] width 76 height 28
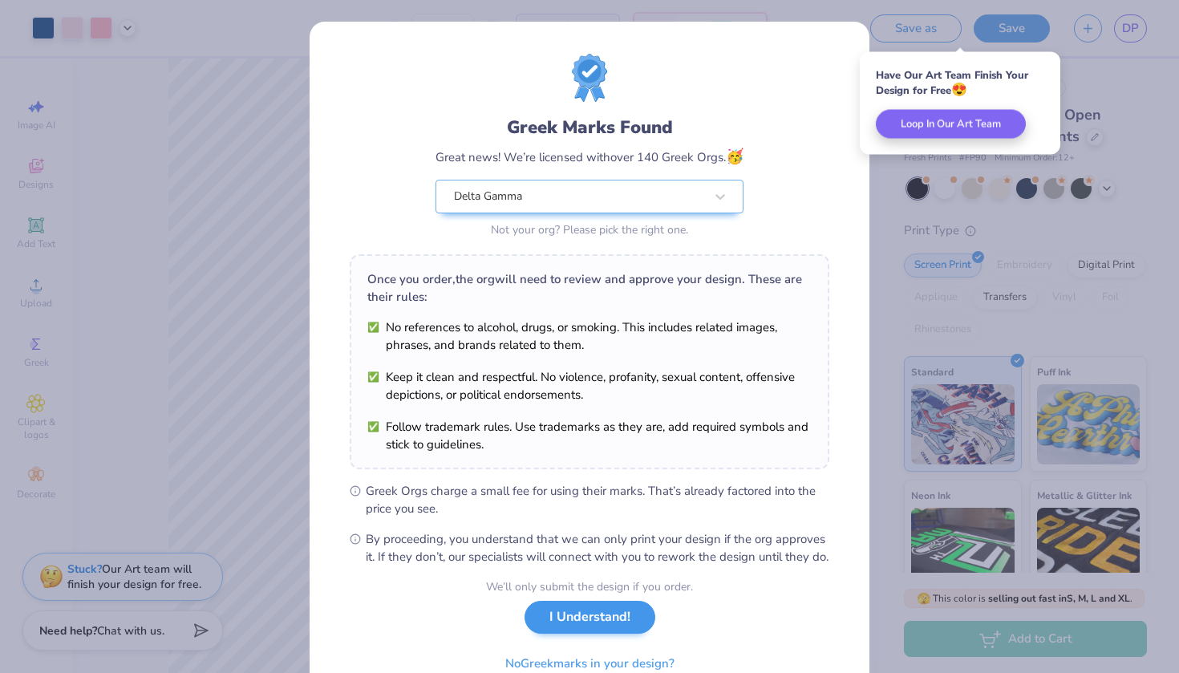
click at [590, 626] on button "I Understand!" at bounding box center [590, 617] width 131 height 33
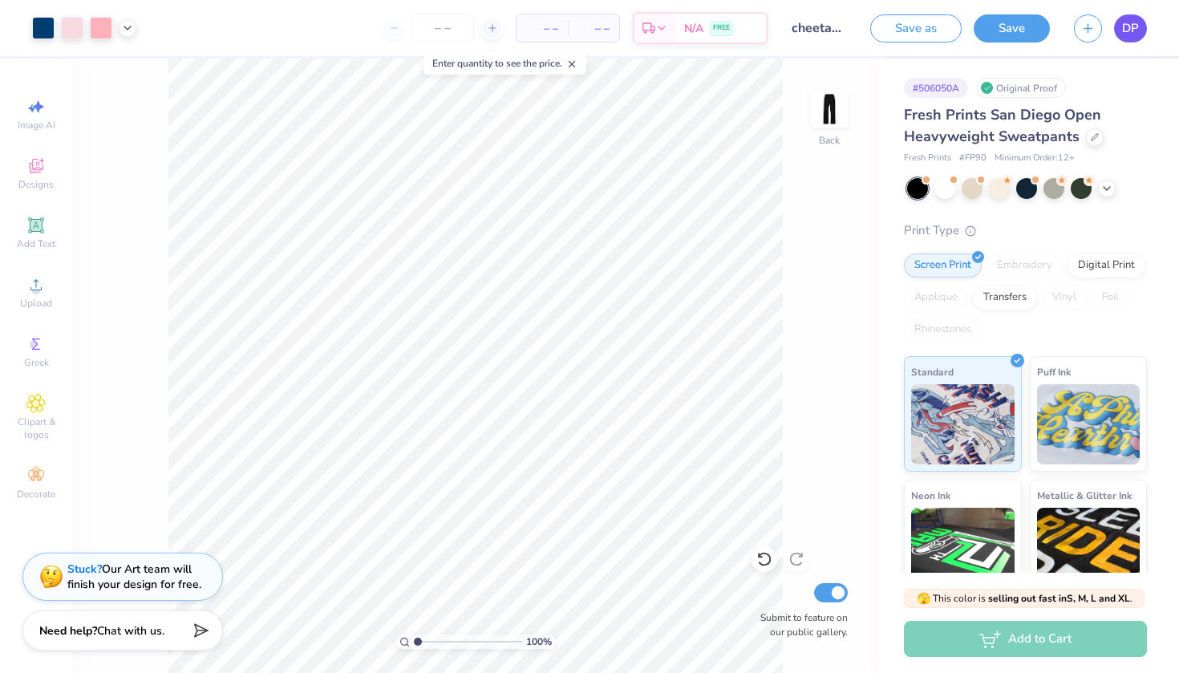
click at [1131, 30] on span "DP" at bounding box center [1130, 28] width 17 height 18
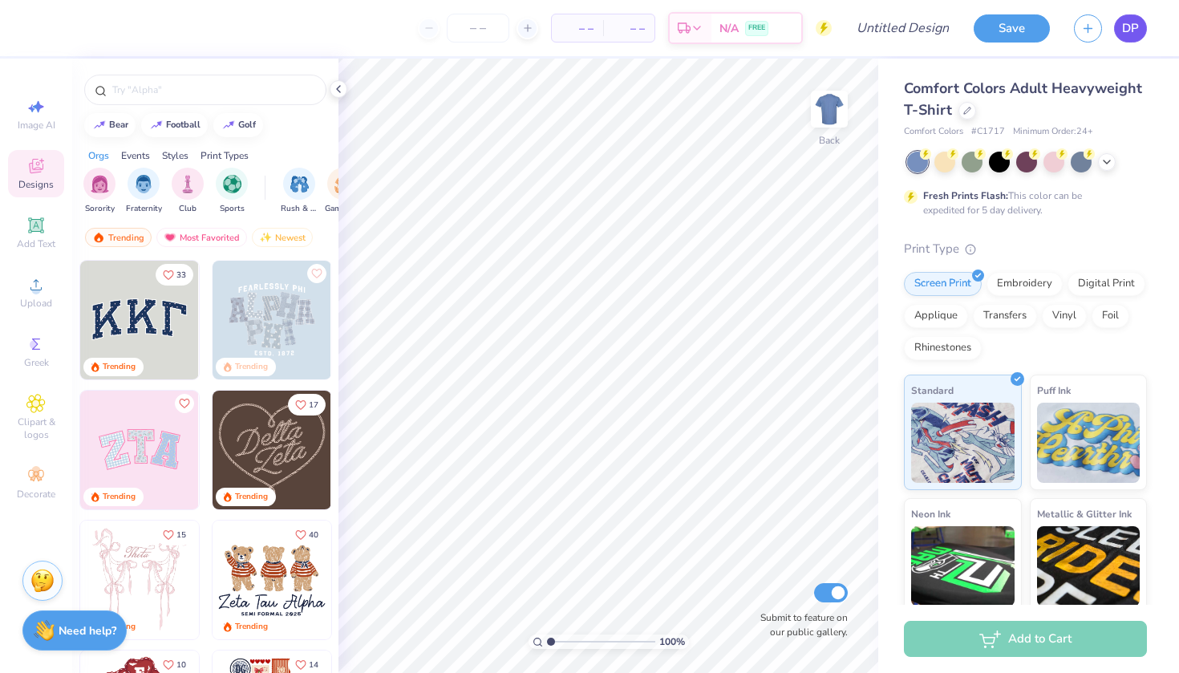
click at [1125, 39] on link "DP" at bounding box center [1130, 28] width 33 height 28
click at [969, 111] on icon at bounding box center [967, 109] width 8 height 8
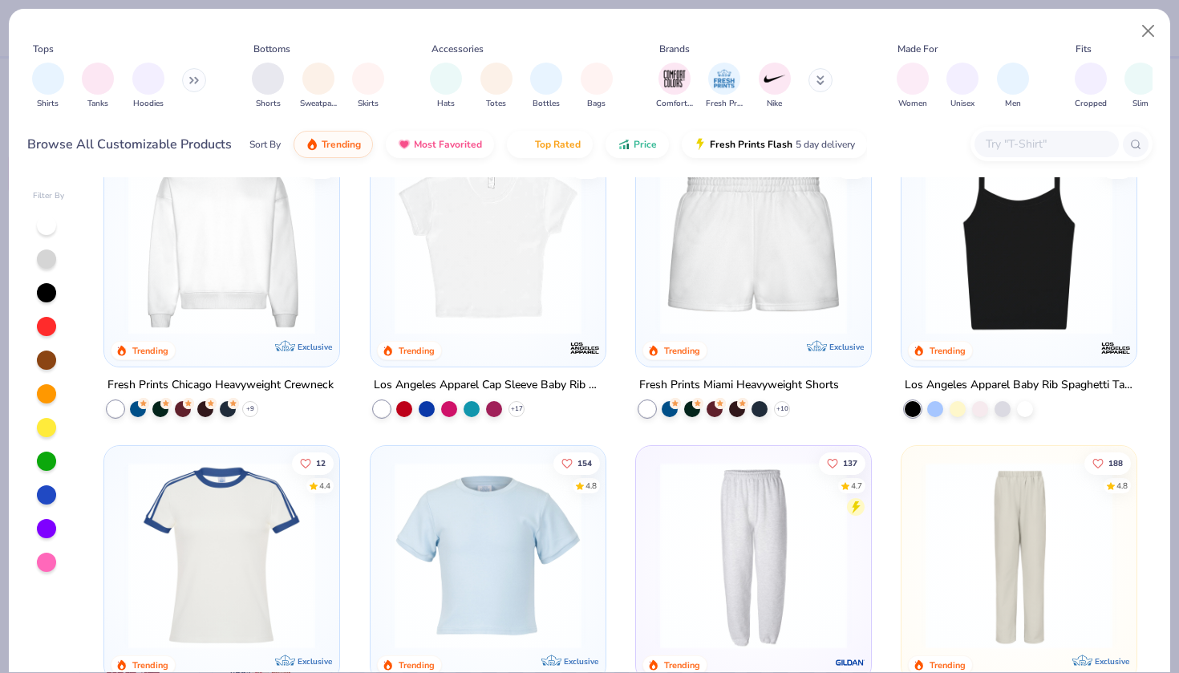
scroll to position [988, 0]
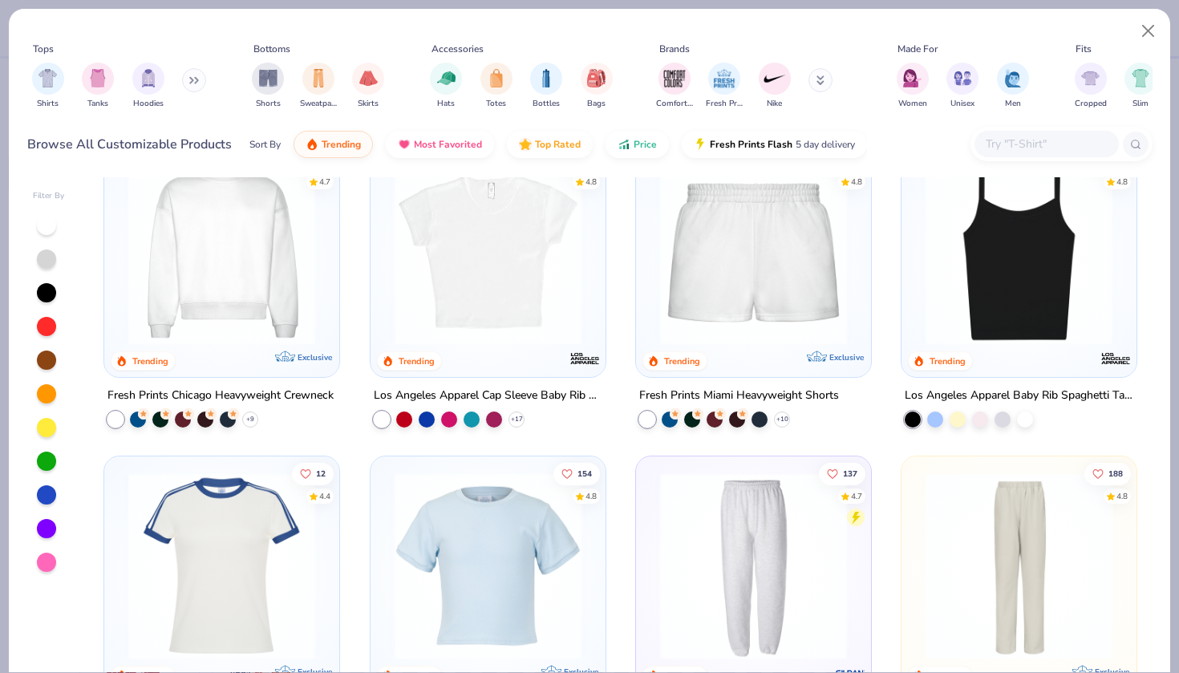
click at [1066, 268] on img at bounding box center [1019, 251] width 203 height 187
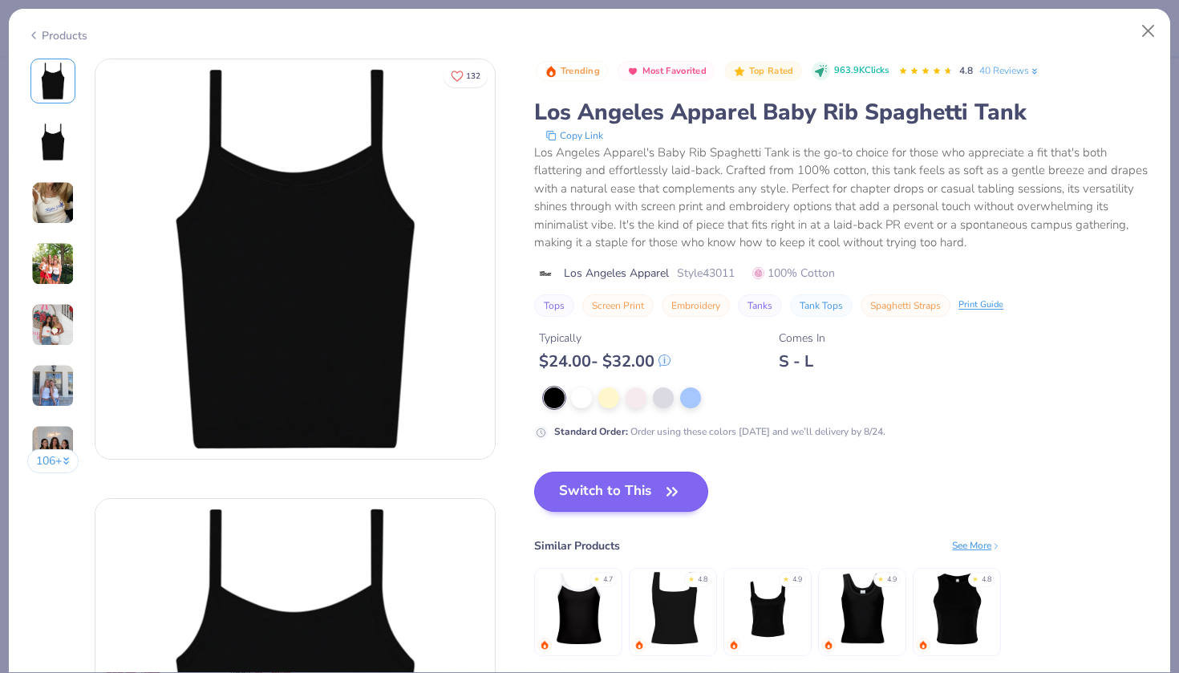
click at [614, 497] on button "Switch to This" at bounding box center [621, 492] width 174 height 40
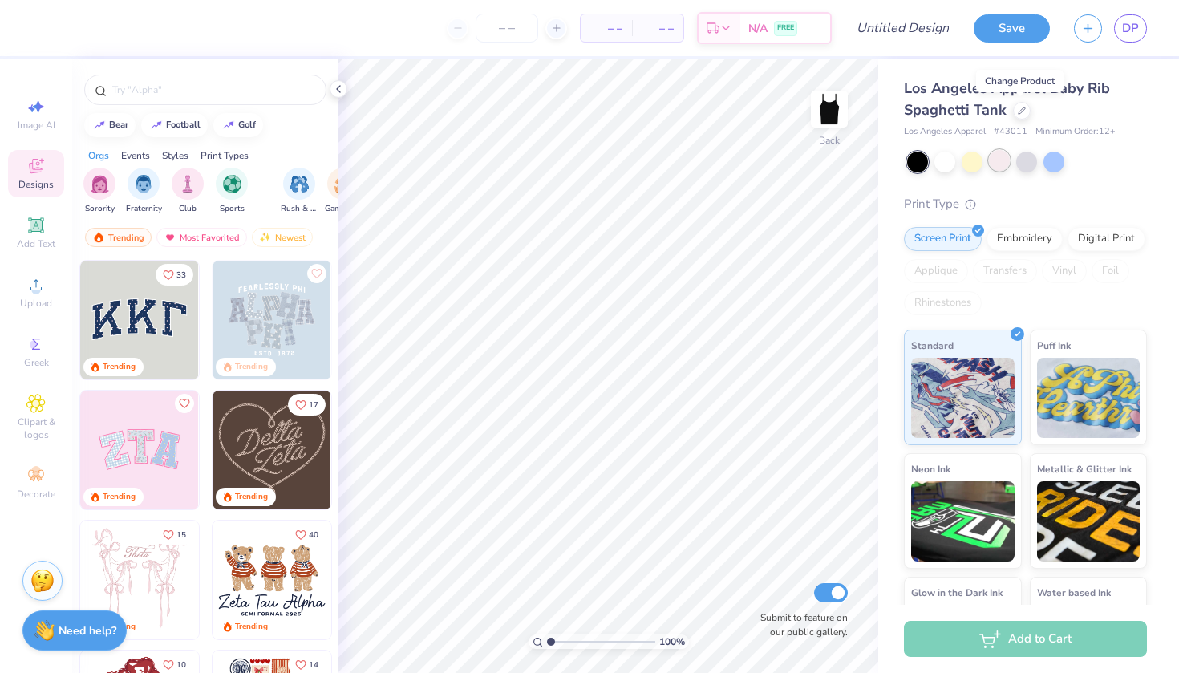
click at [1003, 162] on div at bounding box center [999, 160] width 21 height 21
click at [920, 166] on div at bounding box center [917, 162] width 21 height 21
click at [942, 159] on div at bounding box center [944, 160] width 21 height 21
click at [1021, 112] on icon at bounding box center [1022, 109] width 8 height 8
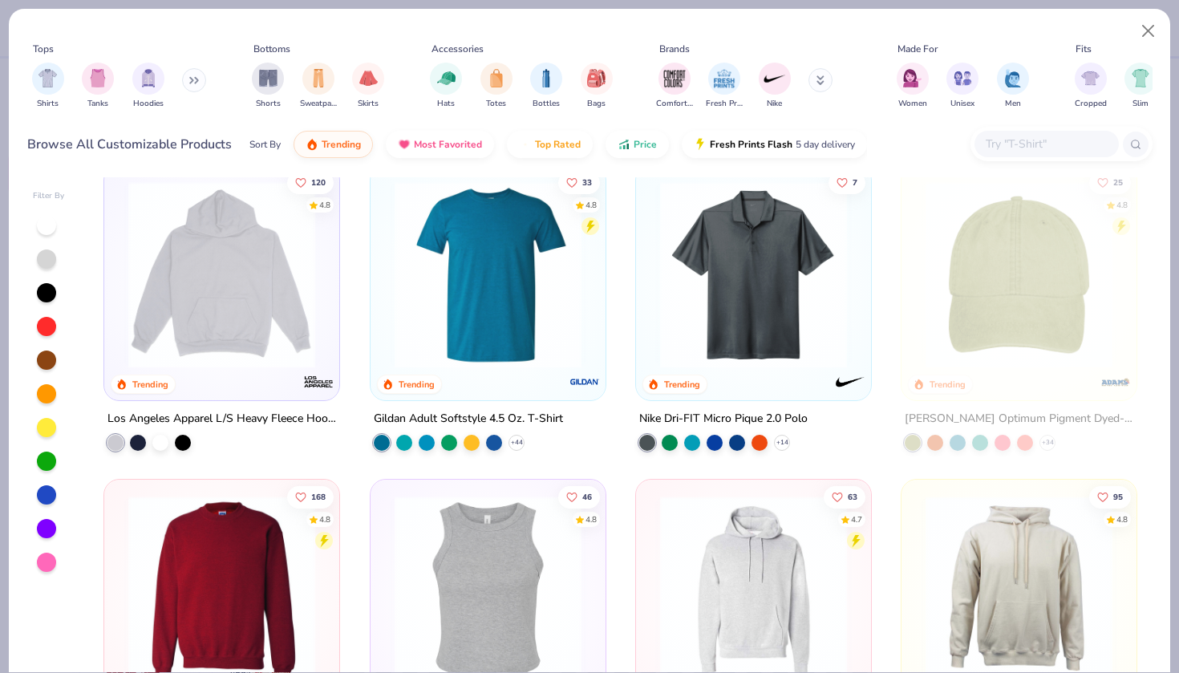
scroll to position [2215, 0]
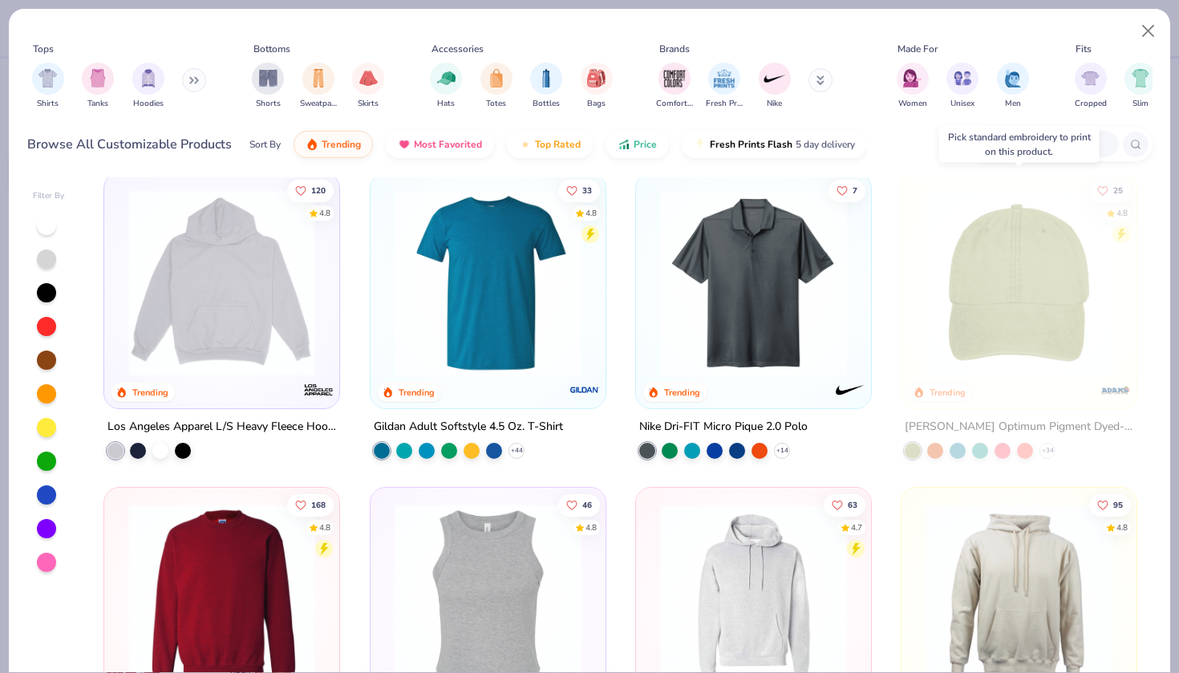
click at [1014, 335] on img at bounding box center [1019, 282] width 203 height 187
click at [1048, 328] on img at bounding box center [1019, 282] width 203 height 187
click at [821, 449] on div "Nike Dri-FIT Micro Pique 2.0 Polo + 14" at bounding box center [753, 438] width 237 height 42
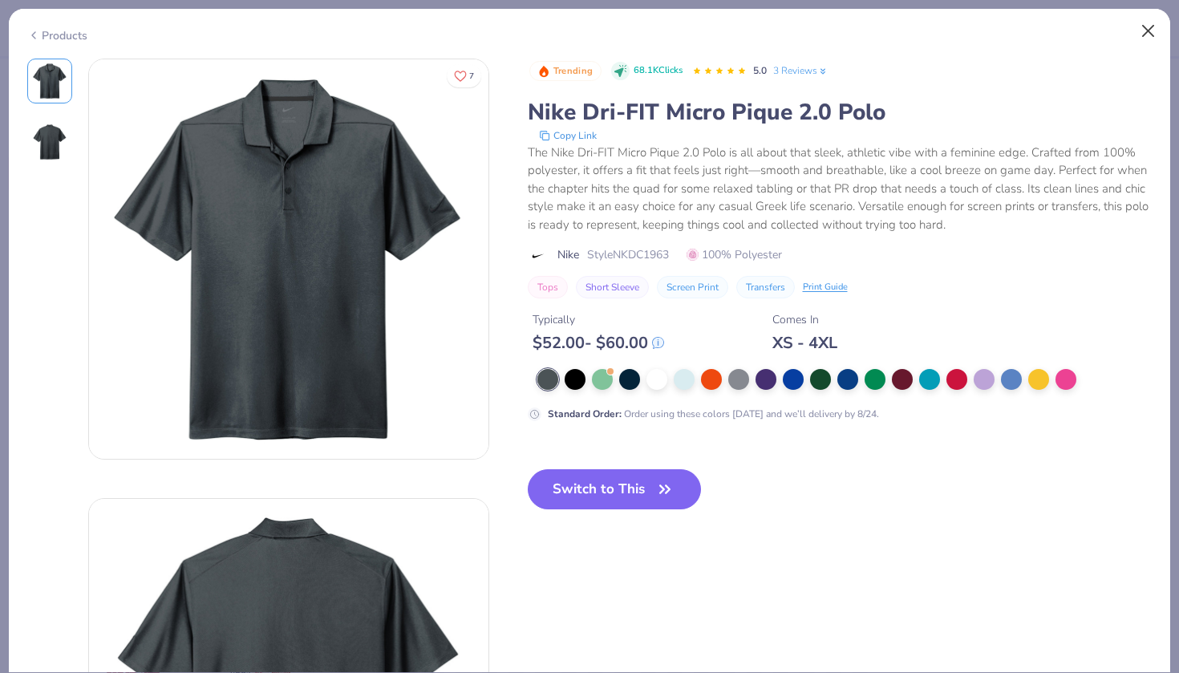
click at [1146, 32] on button "Close" at bounding box center [1148, 31] width 30 height 30
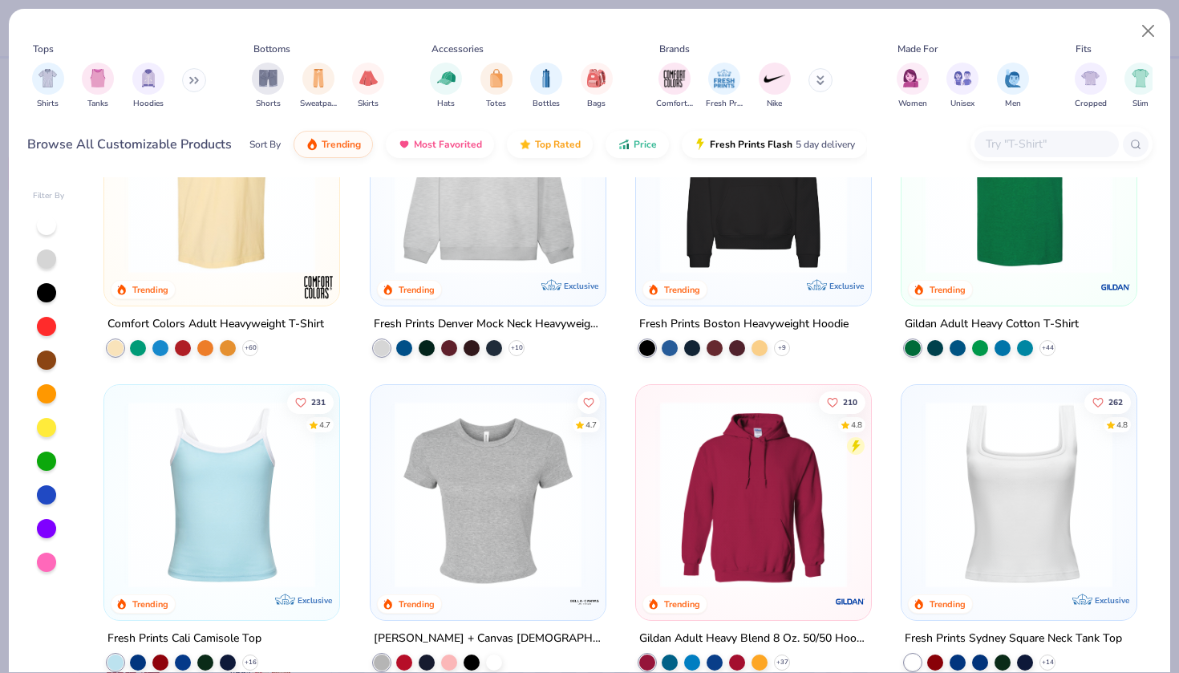
scroll to position [119, 0]
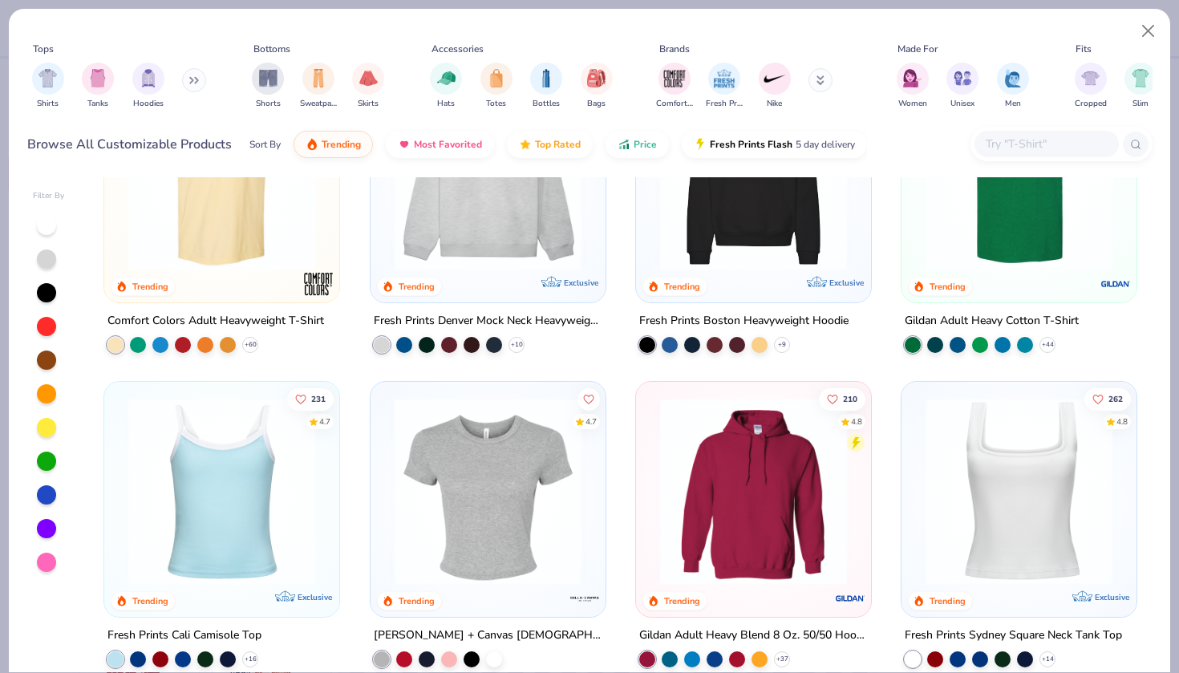
click at [243, 525] on img at bounding box center [221, 491] width 203 height 187
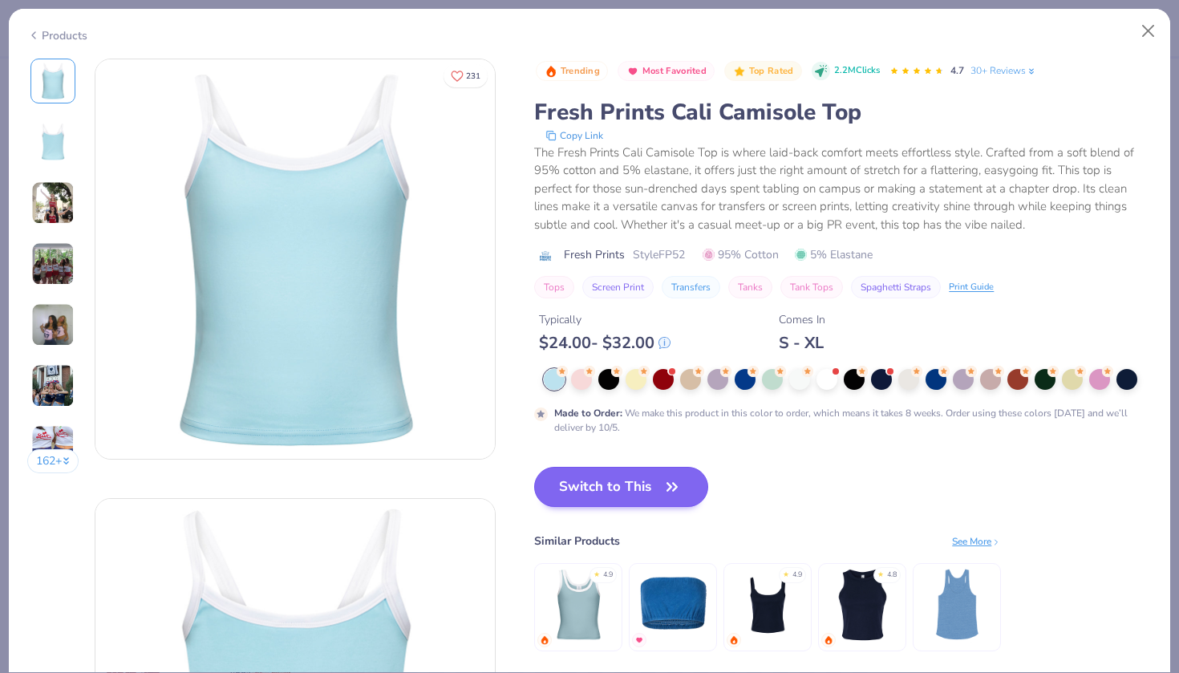
click at [653, 480] on button "Switch to This" at bounding box center [621, 487] width 174 height 40
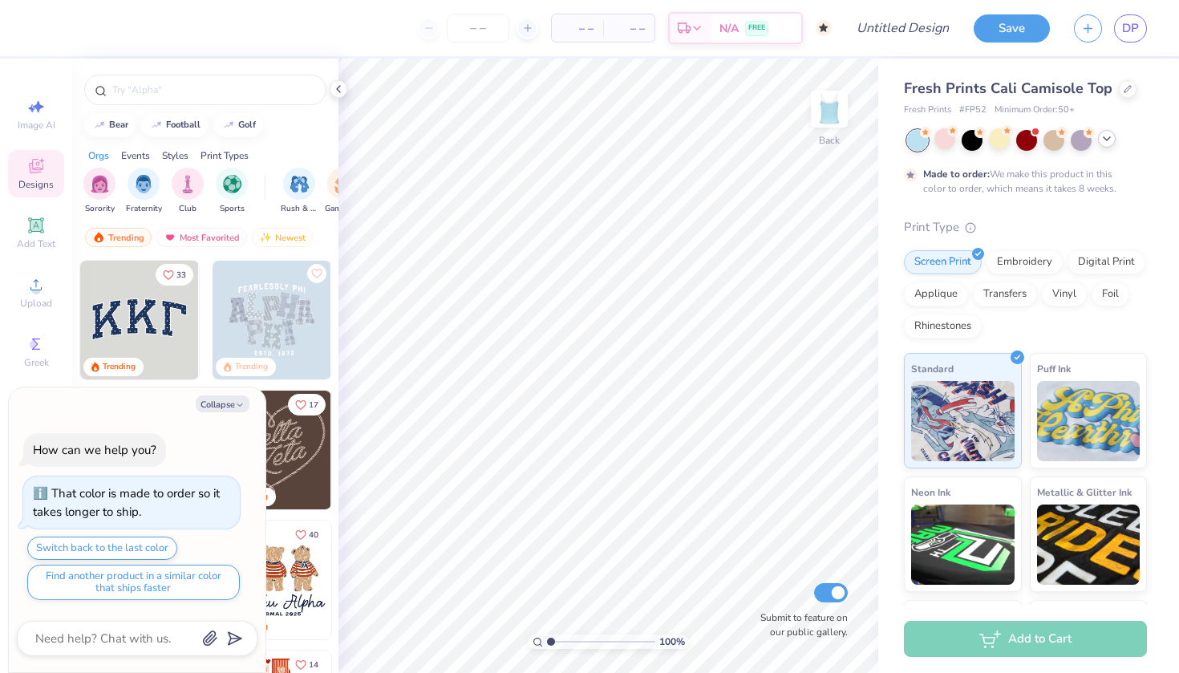
click at [1104, 145] on div at bounding box center [1107, 139] width 18 height 18
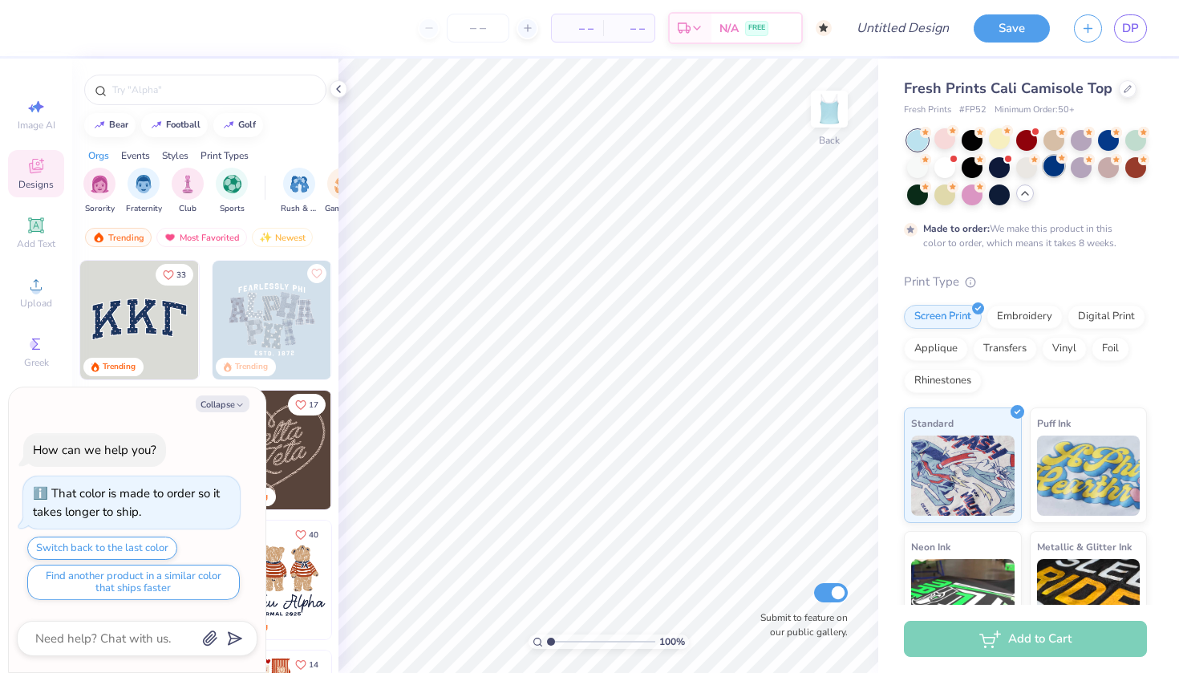
click at [1055, 166] on div at bounding box center [1054, 166] width 21 height 21
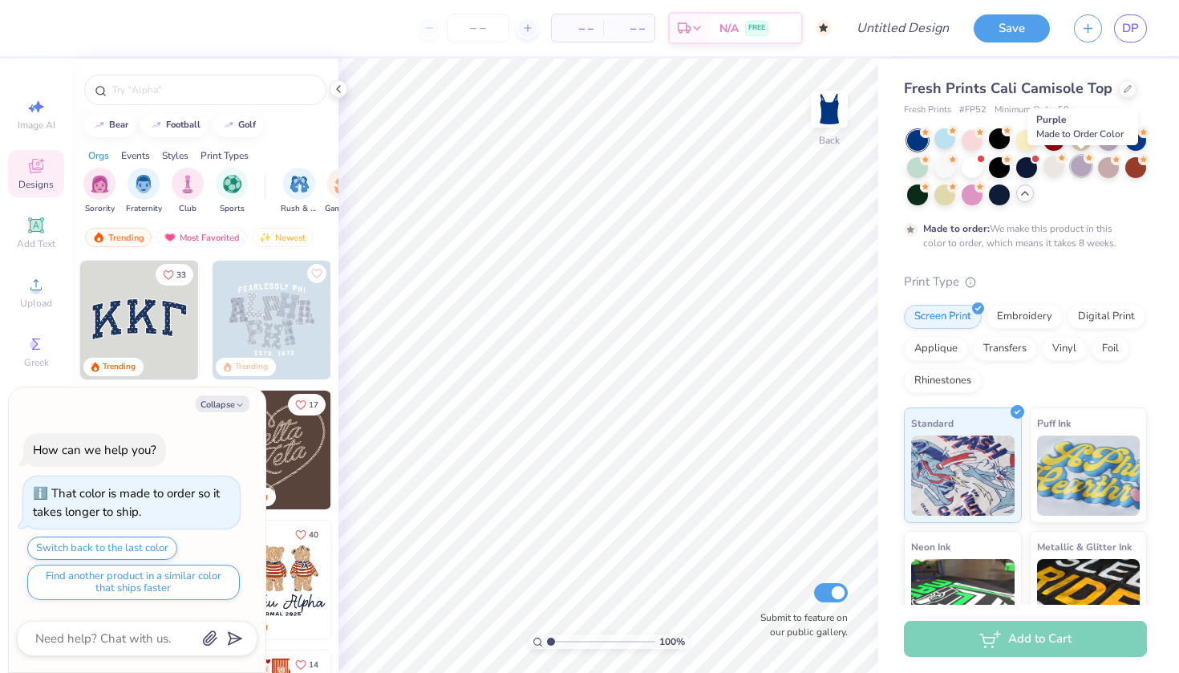
click at [1088, 168] on div at bounding box center [1081, 166] width 21 height 21
click at [982, 139] on div at bounding box center [972, 138] width 21 height 21
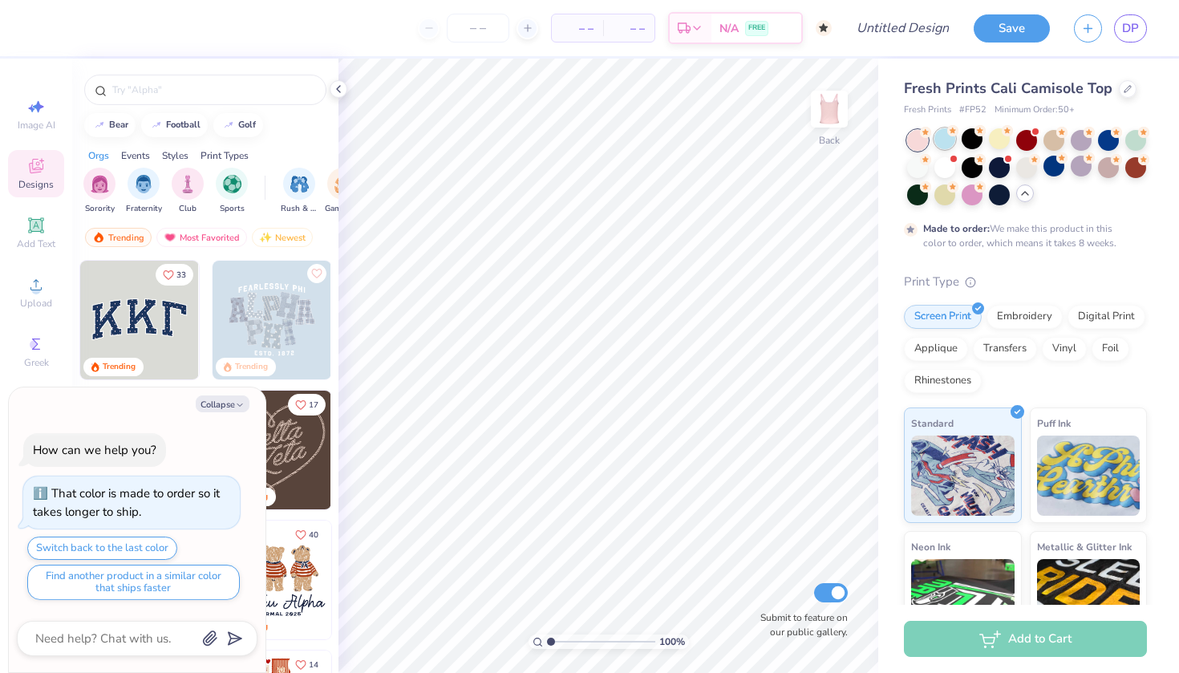
click at [940, 138] on div at bounding box center [944, 138] width 21 height 21
click at [944, 164] on div at bounding box center [944, 166] width 21 height 21
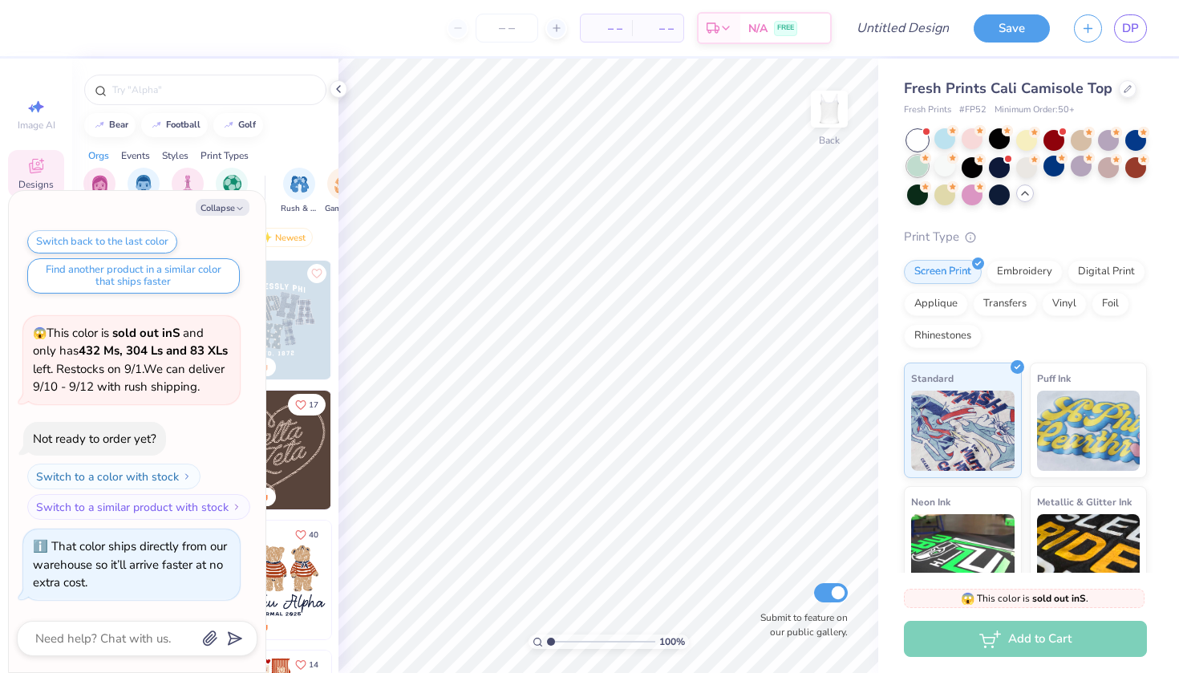
click at [924, 165] on div at bounding box center [917, 166] width 21 height 21
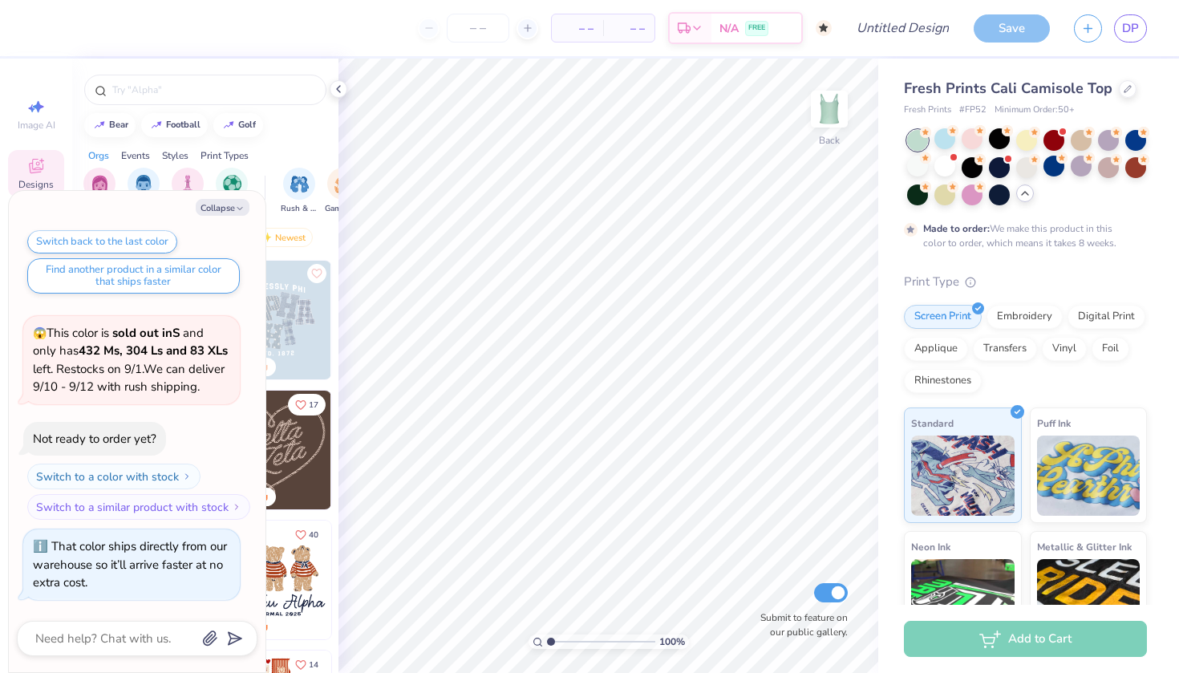
scroll to position [256, 0]
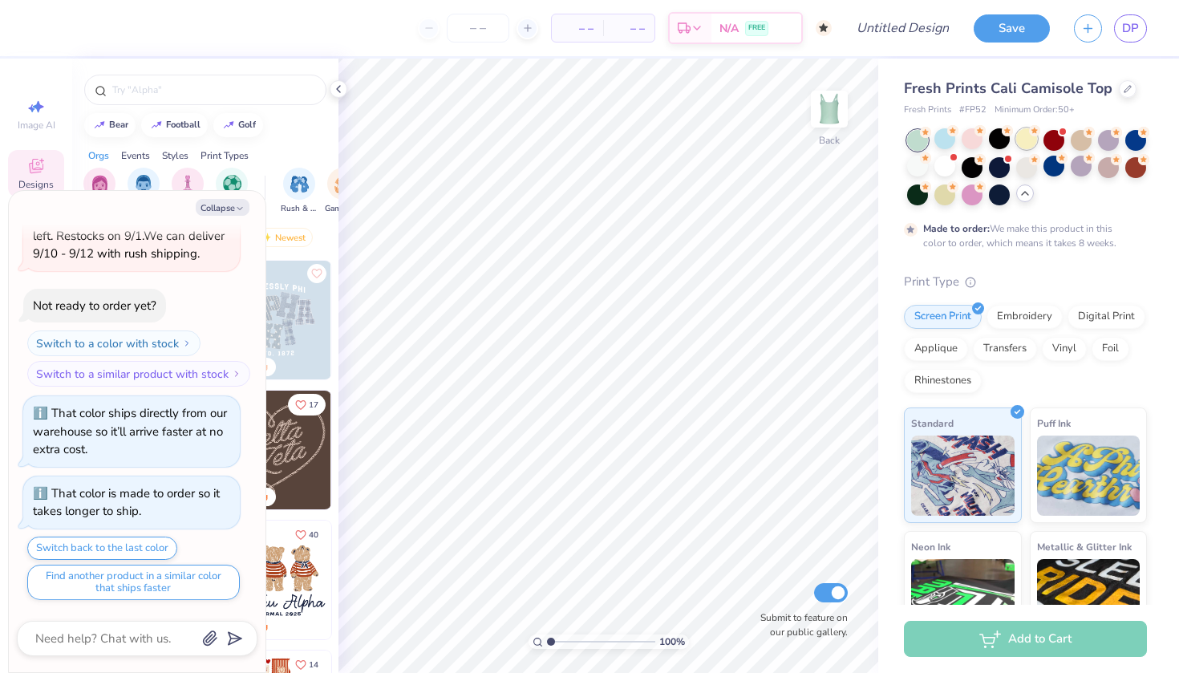
click at [1032, 141] on div at bounding box center [1026, 138] width 21 height 21
click at [1001, 142] on div at bounding box center [999, 138] width 21 height 21
click at [229, 209] on button "Collapse" at bounding box center [223, 207] width 54 height 17
type textarea "x"
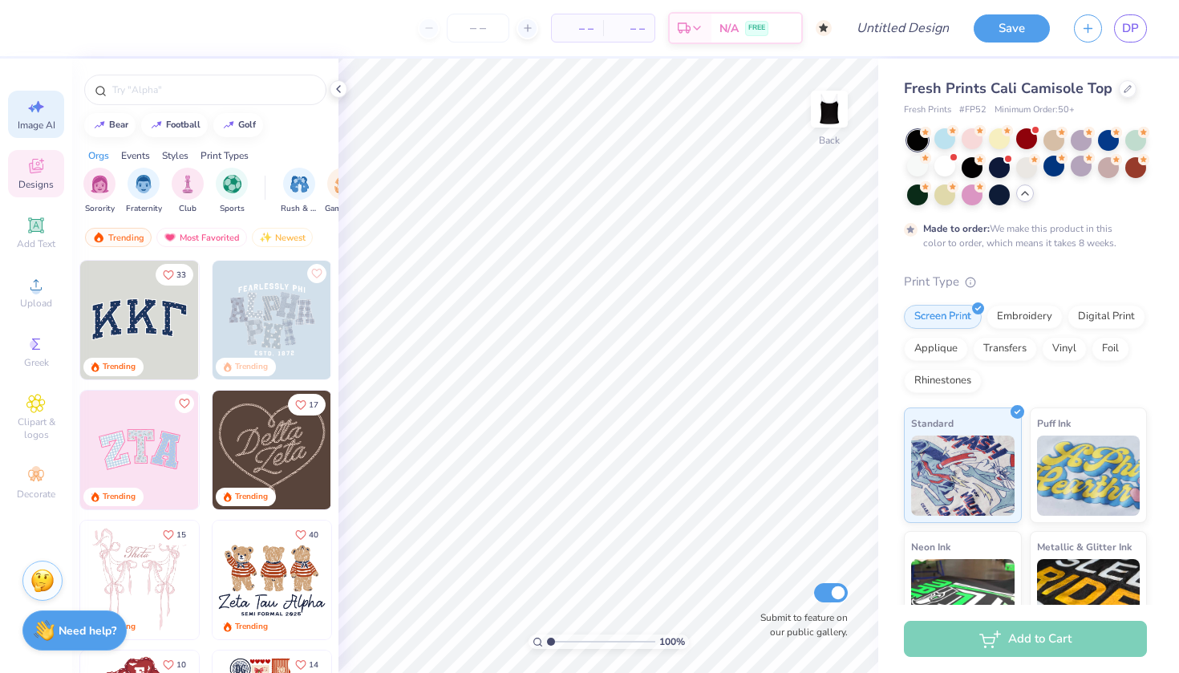
click at [37, 129] on span "Image AI" at bounding box center [37, 125] width 38 height 13
select select "4"
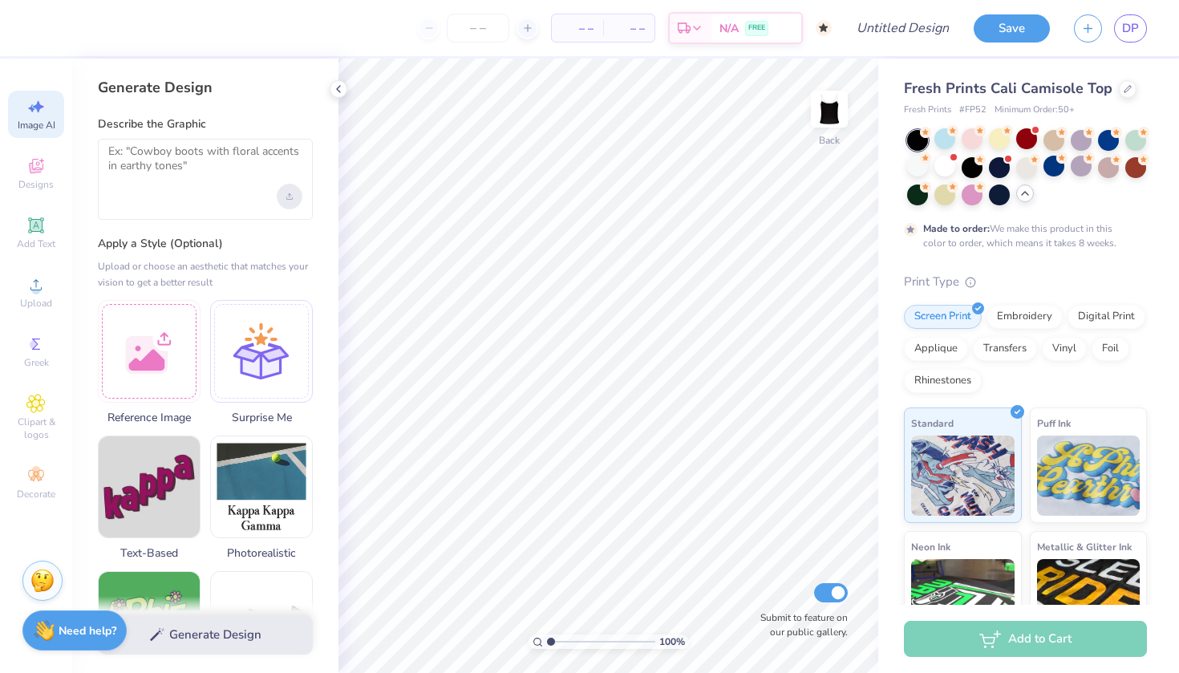
click at [291, 194] on icon "Upload image" at bounding box center [289, 194] width 3 height 2
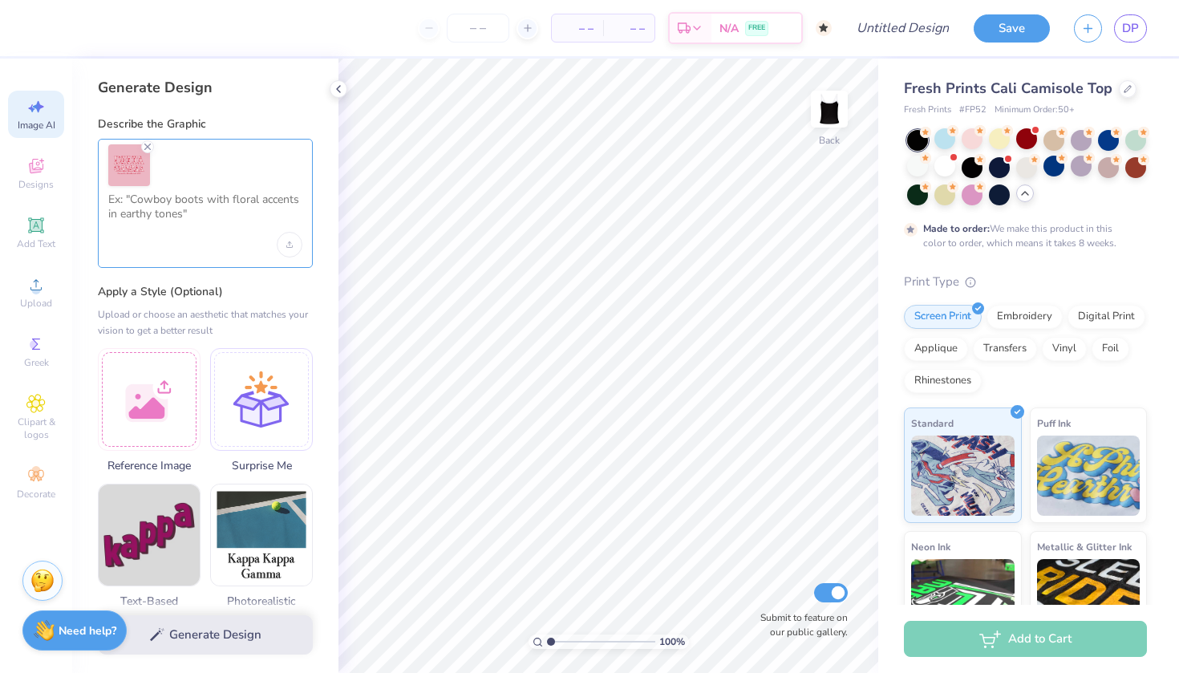
click at [213, 209] on textarea at bounding box center [205, 213] width 194 height 40
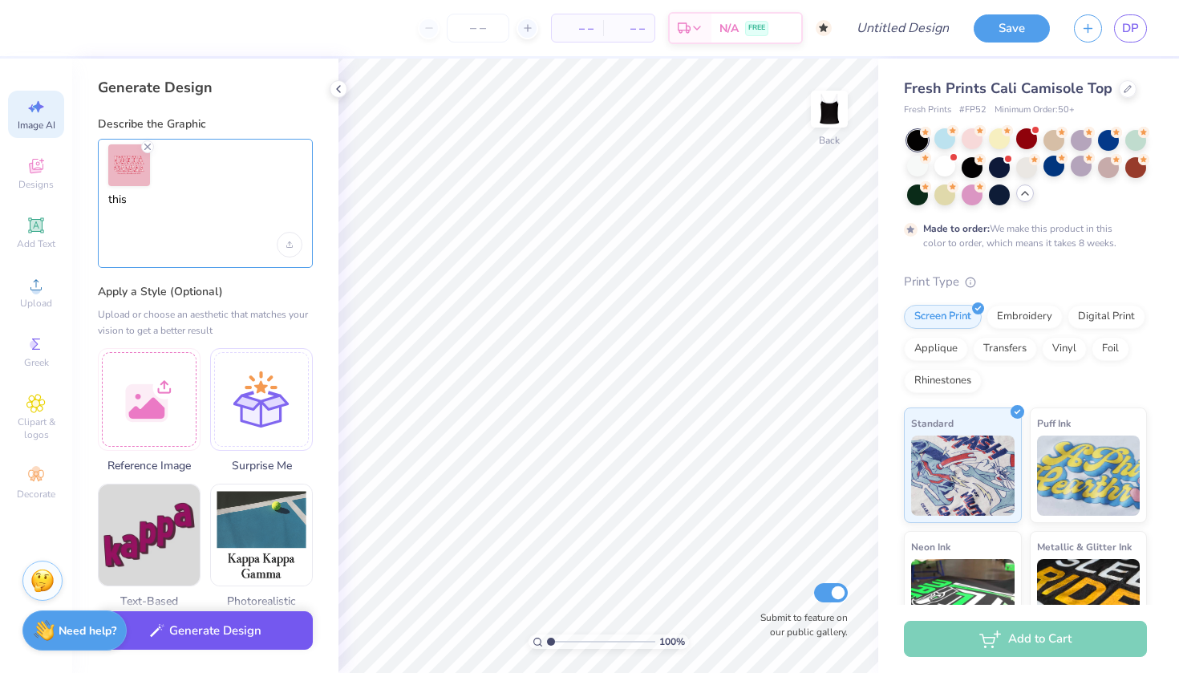
type textarea "this"
click at [280, 649] on button "Generate Design" at bounding box center [205, 630] width 215 height 39
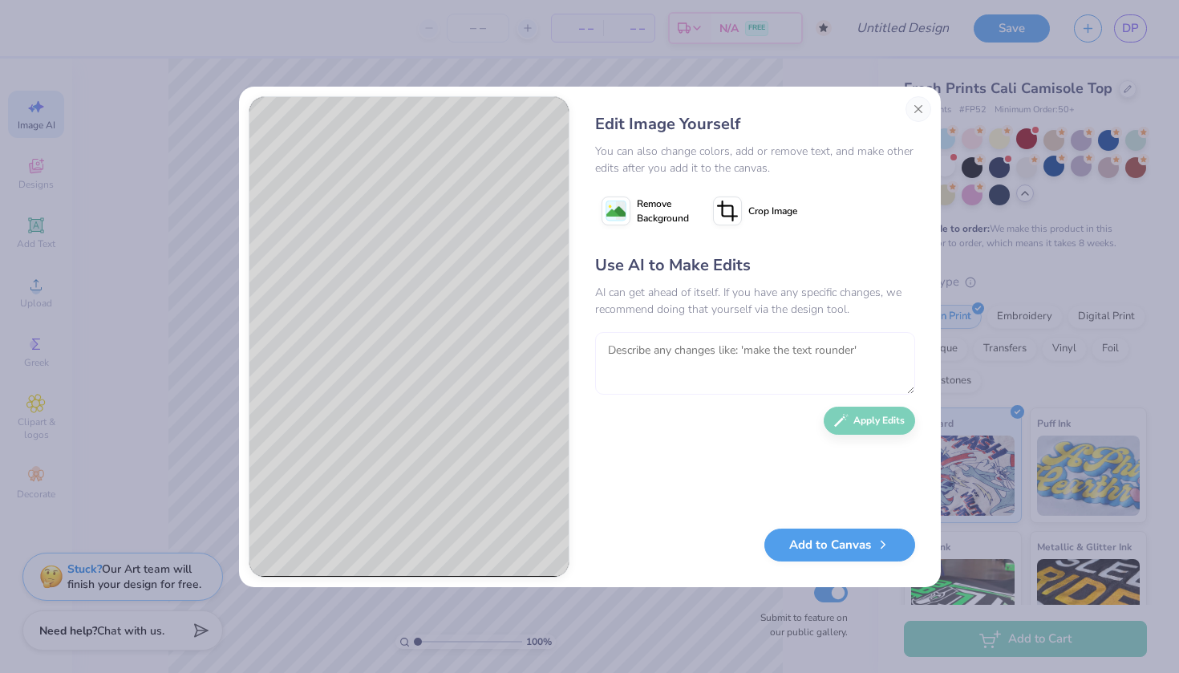
click at [711, 350] on textarea at bounding box center [755, 363] width 320 height 63
type textarea "remove where it says parents weekend 2025"
click at [878, 415] on button "Apply Edits" at bounding box center [869, 417] width 91 height 28
click at [839, 542] on button "Add to Canvas" at bounding box center [839, 541] width 151 height 33
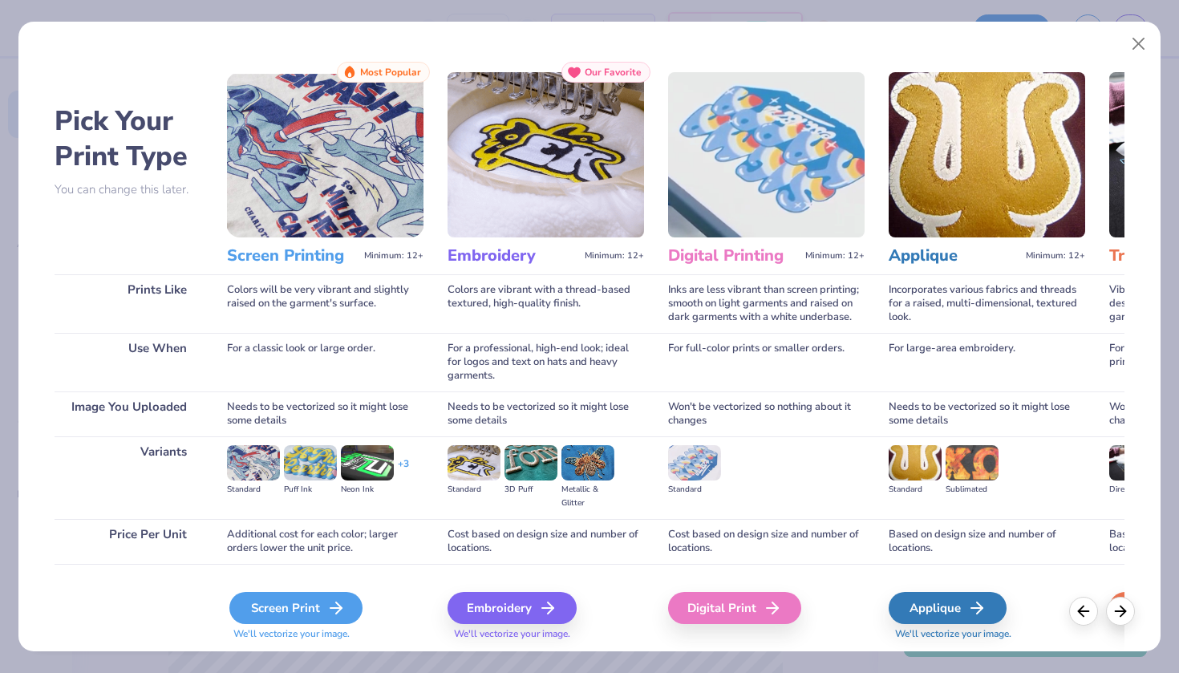
click at [322, 617] on div "Screen Print" at bounding box center [295, 608] width 133 height 32
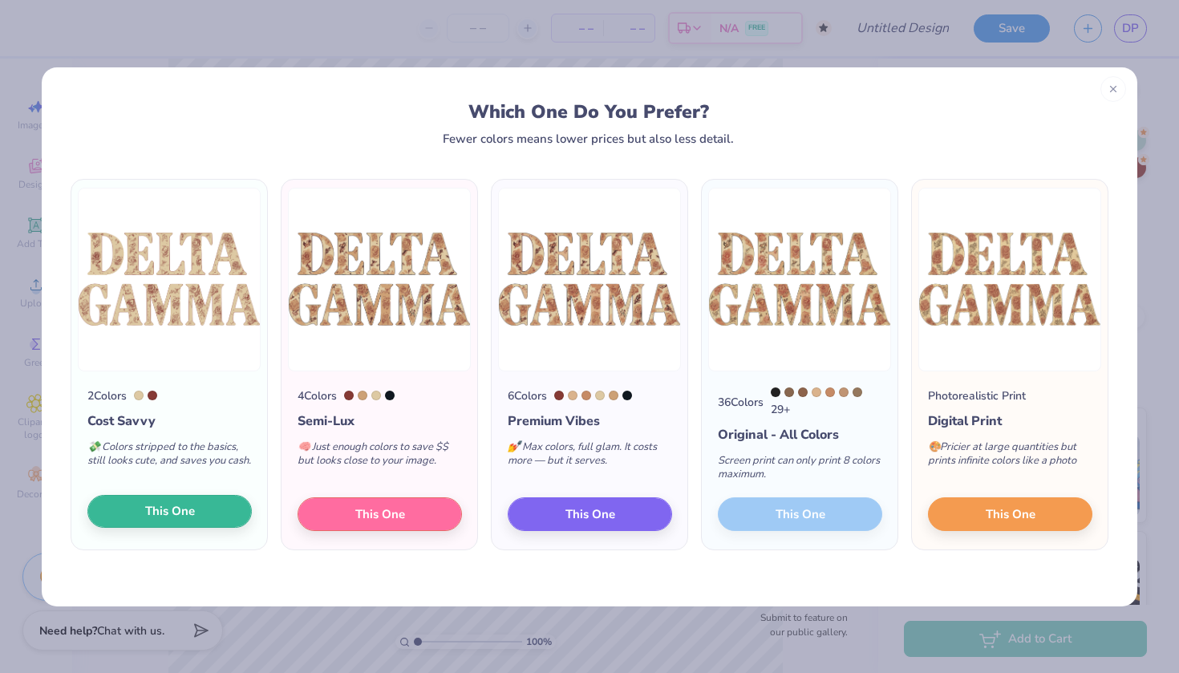
click at [192, 521] on span "This One" at bounding box center [170, 511] width 50 height 18
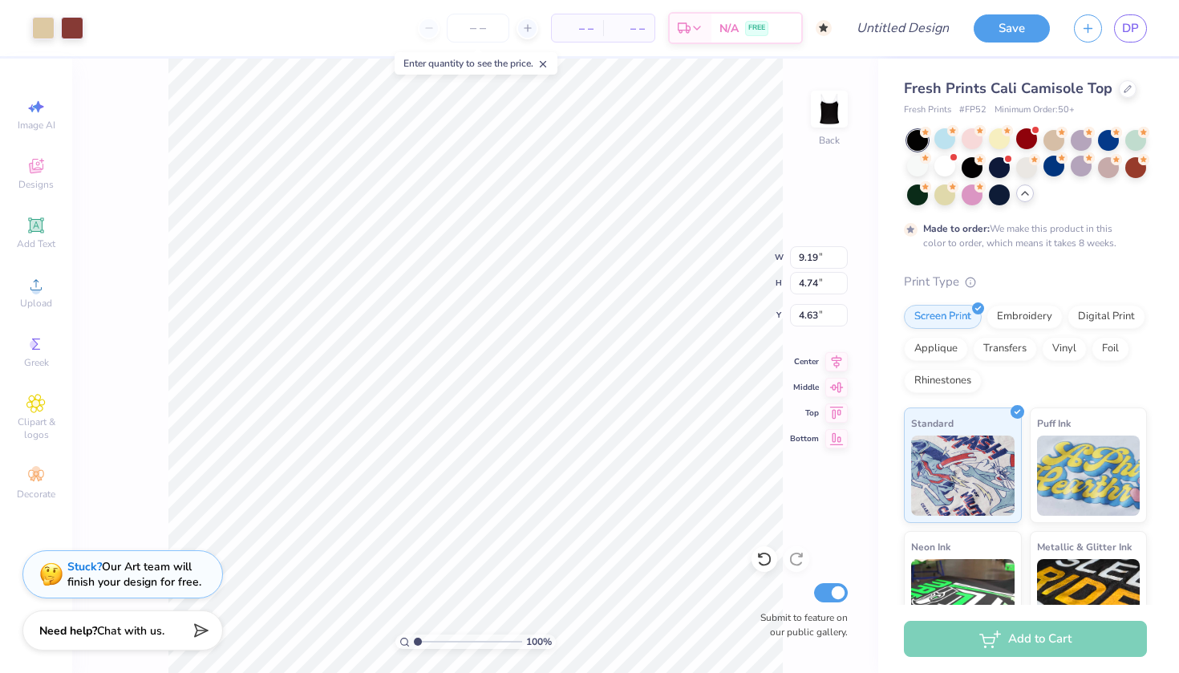
type input "7.72"
type input "3.98"
type input "3.45"
click at [46, 36] on div at bounding box center [43, 26] width 22 height 22
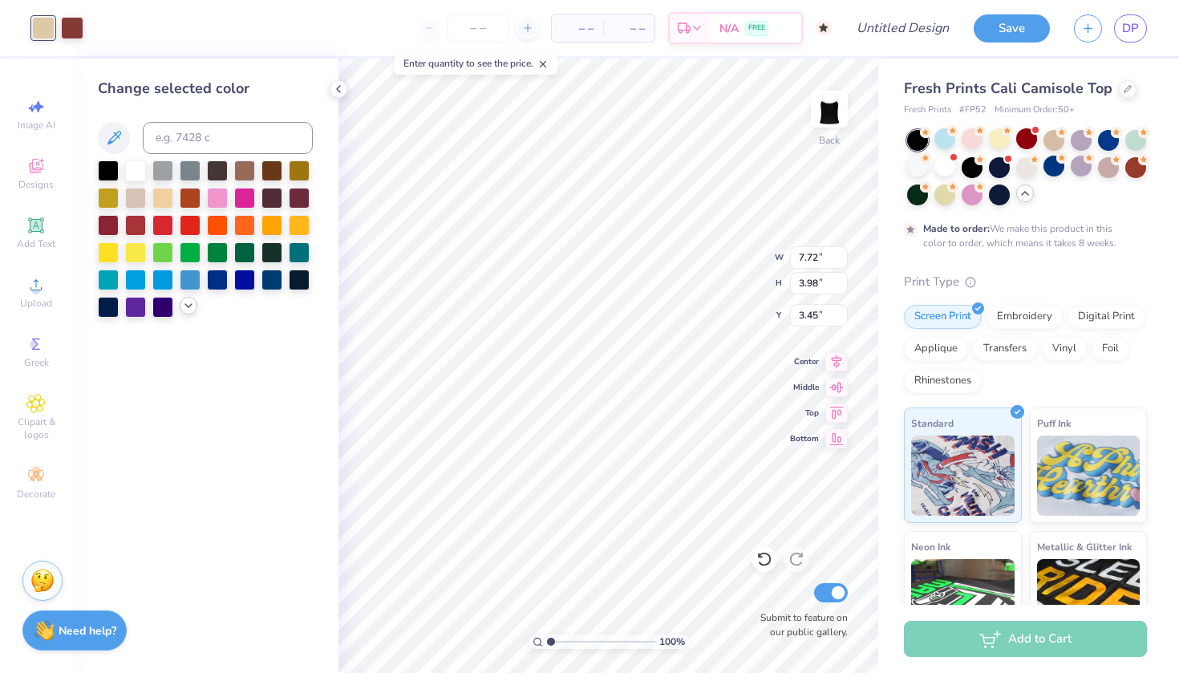
click at [190, 306] on icon at bounding box center [188, 305] width 13 height 13
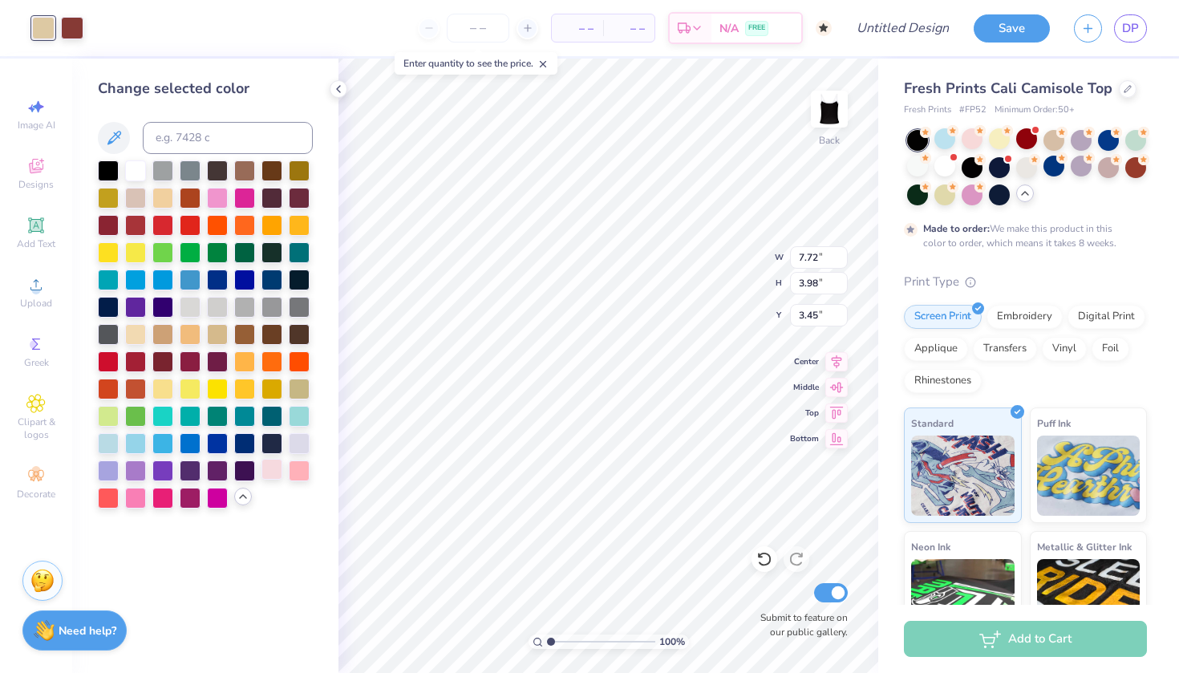
click at [268, 477] on div at bounding box center [271, 469] width 21 height 21
click at [78, 34] on div at bounding box center [72, 26] width 22 height 22
click at [275, 278] on div at bounding box center [271, 278] width 21 height 21
click at [138, 169] on div at bounding box center [135, 169] width 21 height 21
click at [93, 170] on div "Change selected color" at bounding box center [205, 366] width 266 height 614
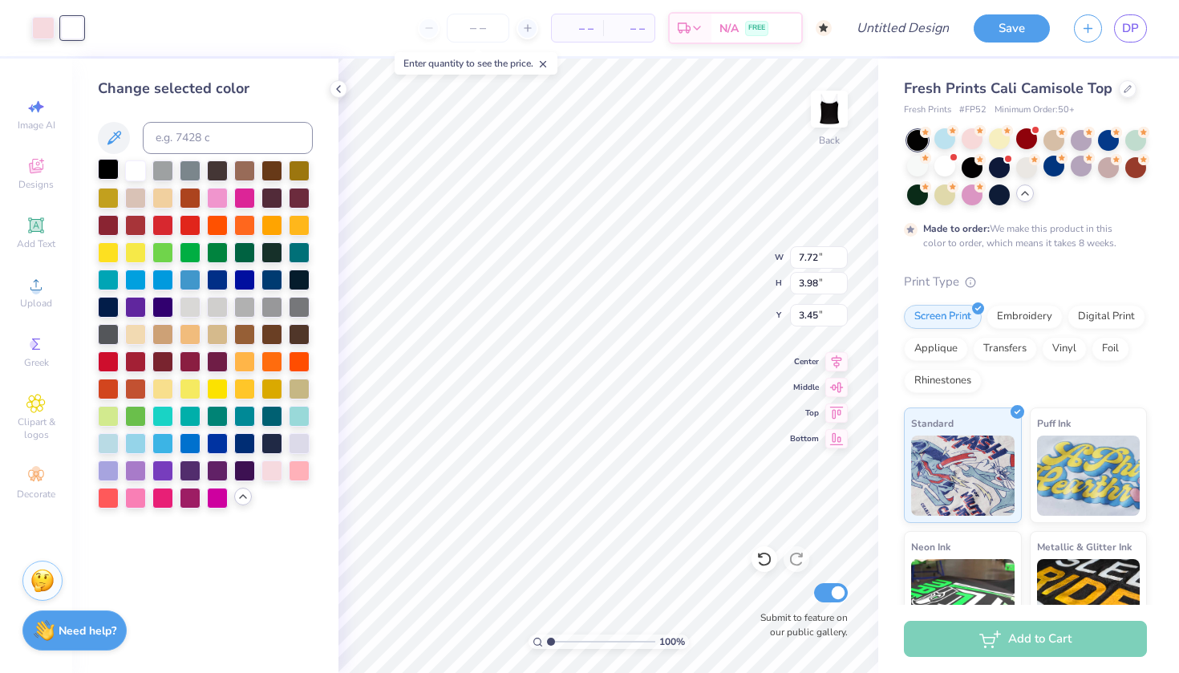
click at [104, 170] on div at bounding box center [108, 169] width 21 height 21
click at [51, 32] on div at bounding box center [43, 26] width 22 height 22
click at [140, 174] on div at bounding box center [135, 169] width 21 height 21
click at [71, 22] on div at bounding box center [72, 26] width 22 height 22
click at [270, 464] on div at bounding box center [271, 469] width 21 height 21
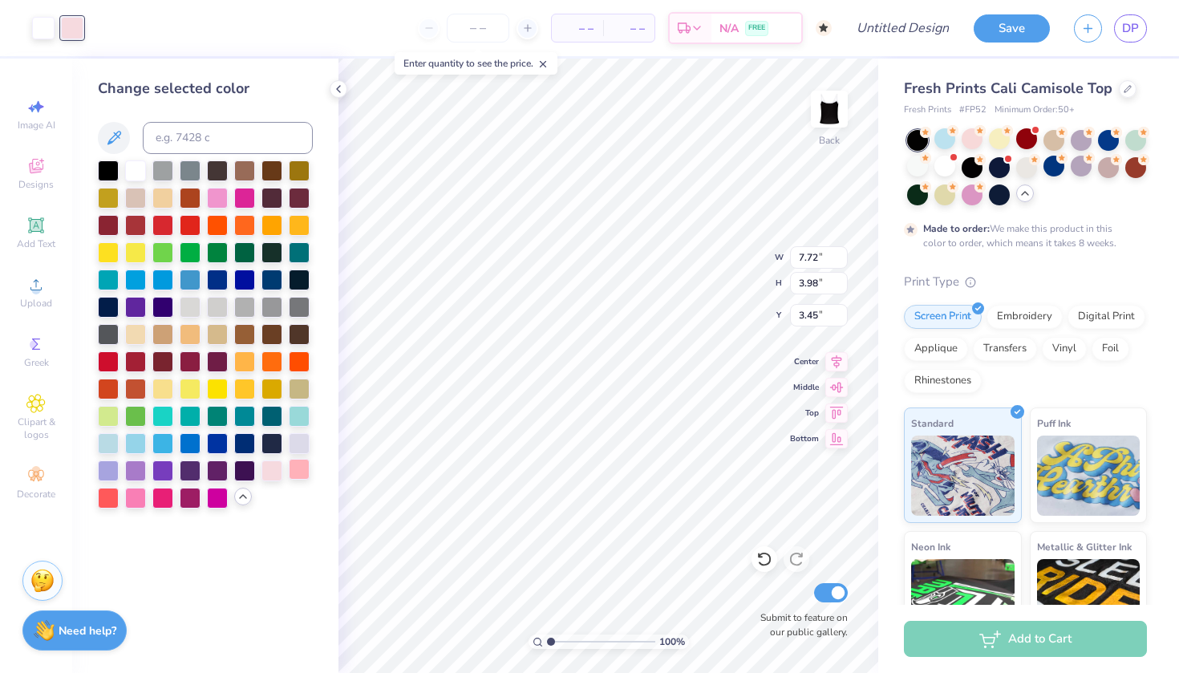
click at [303, 474] on div at bounding box center [299, 469] width 21 height 21
click at [247, 282] on div at bounding box center [244, 278] width 21 height 21
click at [265, 284] on div at bounding box center [271, 278] width 21 height 21
click at [1024, 28] on button "Save" at bounding box center [1012, 26] width 76 height 28
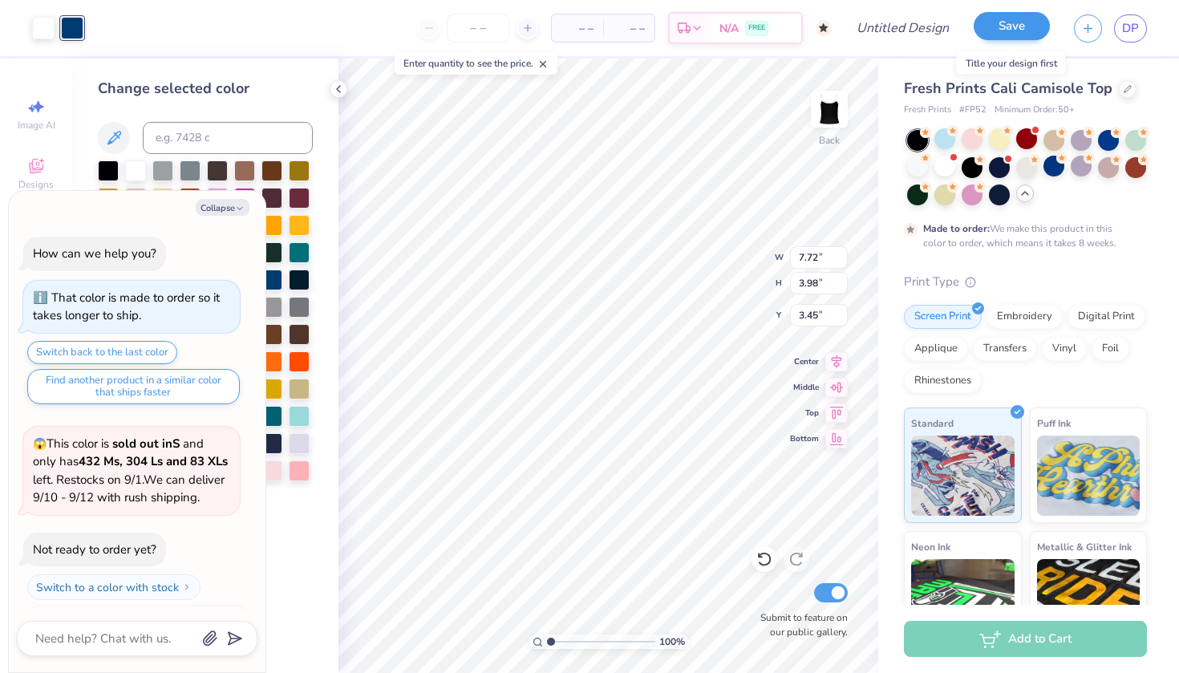
scroll to position [299, 0]
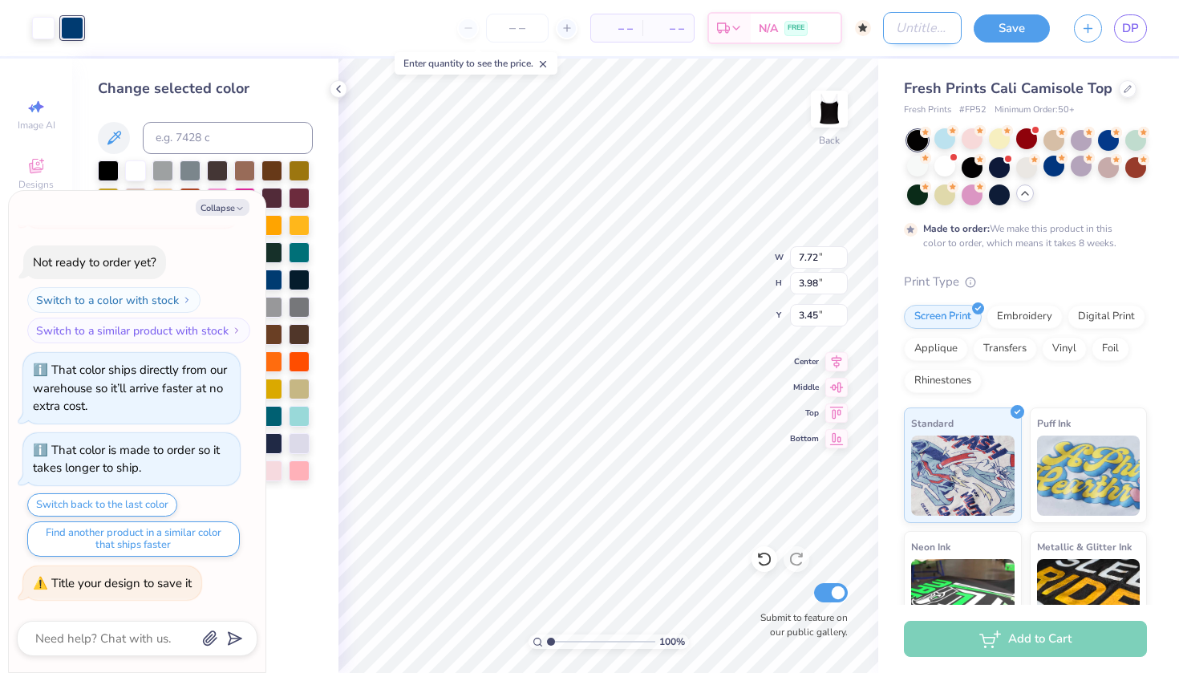
type textarea "x"
click at [939, 39] on input "Design Title" at bounding box center [922, 28] width 79 height 32
type input "f"
type textarea "x"
type input "fl"
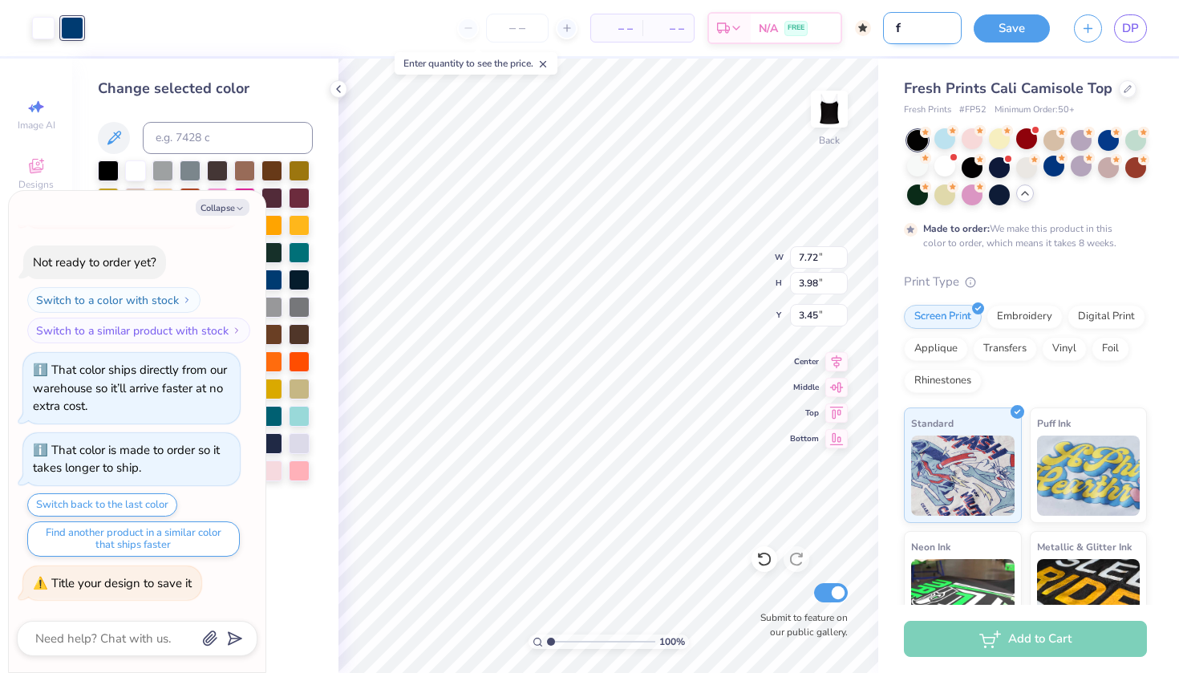
type textarea "x"
type input "flo"
type textarea "x"
type input "[PERSON_NAME]"
type textarea "x"
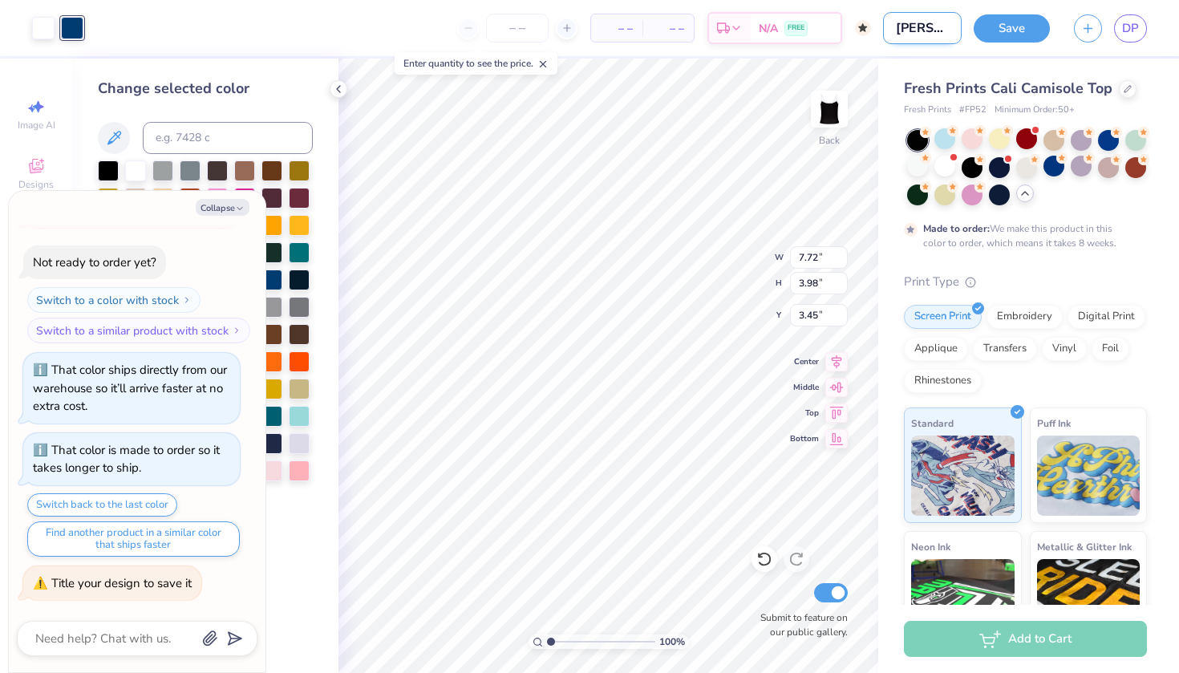
type input "flora"
type textarea "x"
type input "floral"
type textarea "x"
type input "floral"
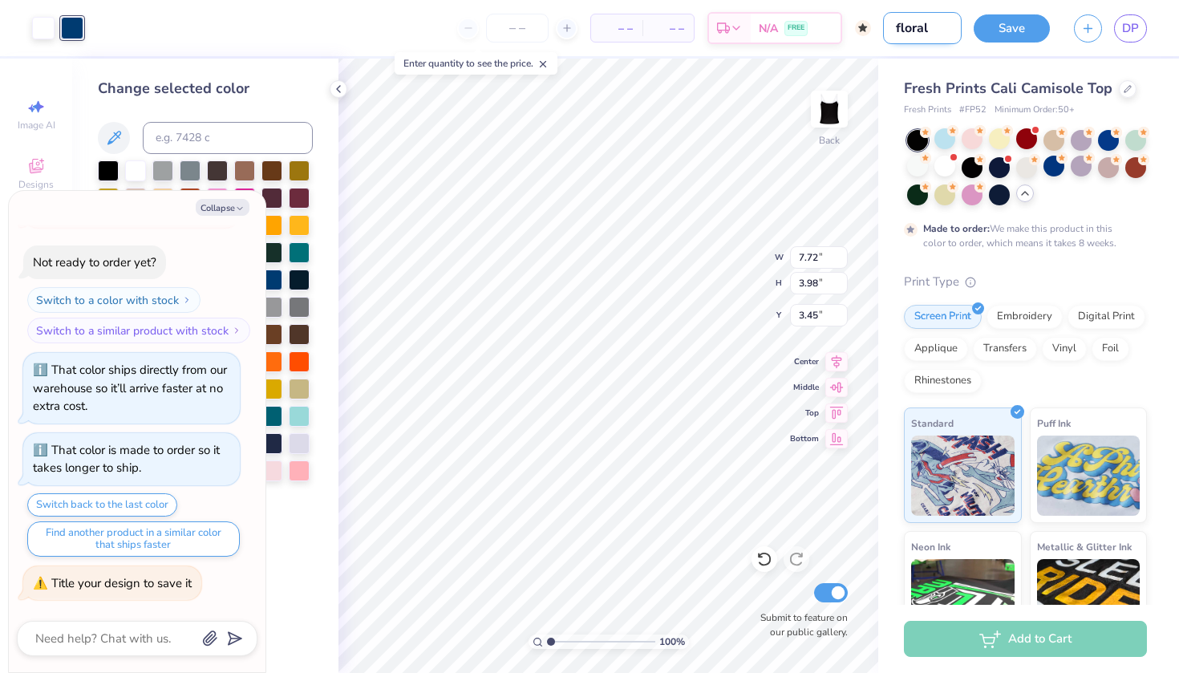
type textarea "x"
type input "floral t"
type textarea "x"
type input "floral ta"
type textarea "x"
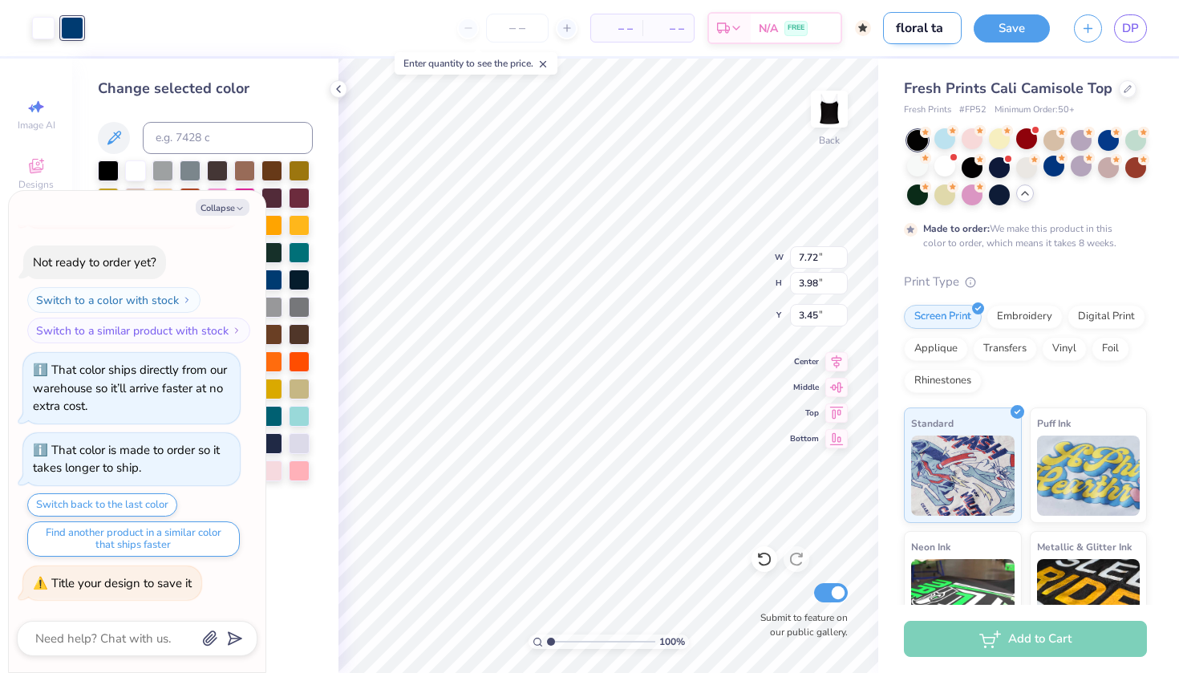
type input "floral tan"
type textarea "x"
type input "floral tank"
type textarea "x"
type input "floral tank"
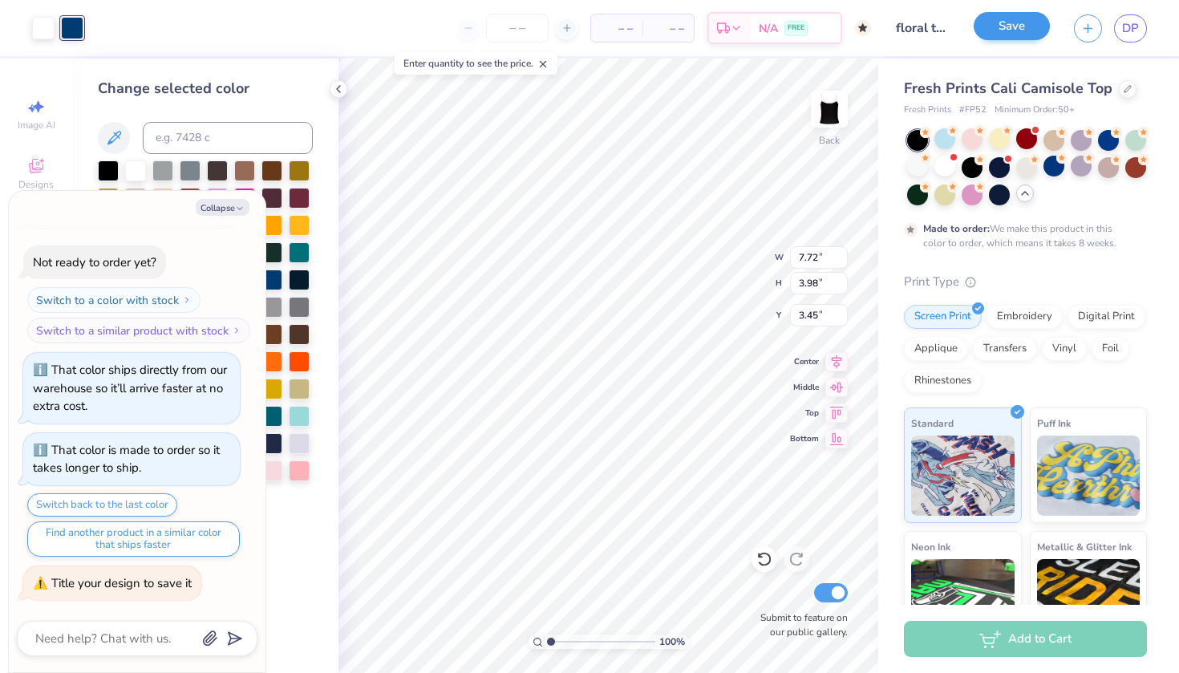
click at [1024, 22] on button "Save" at bounding box center [1012, 26] width 76 height 28
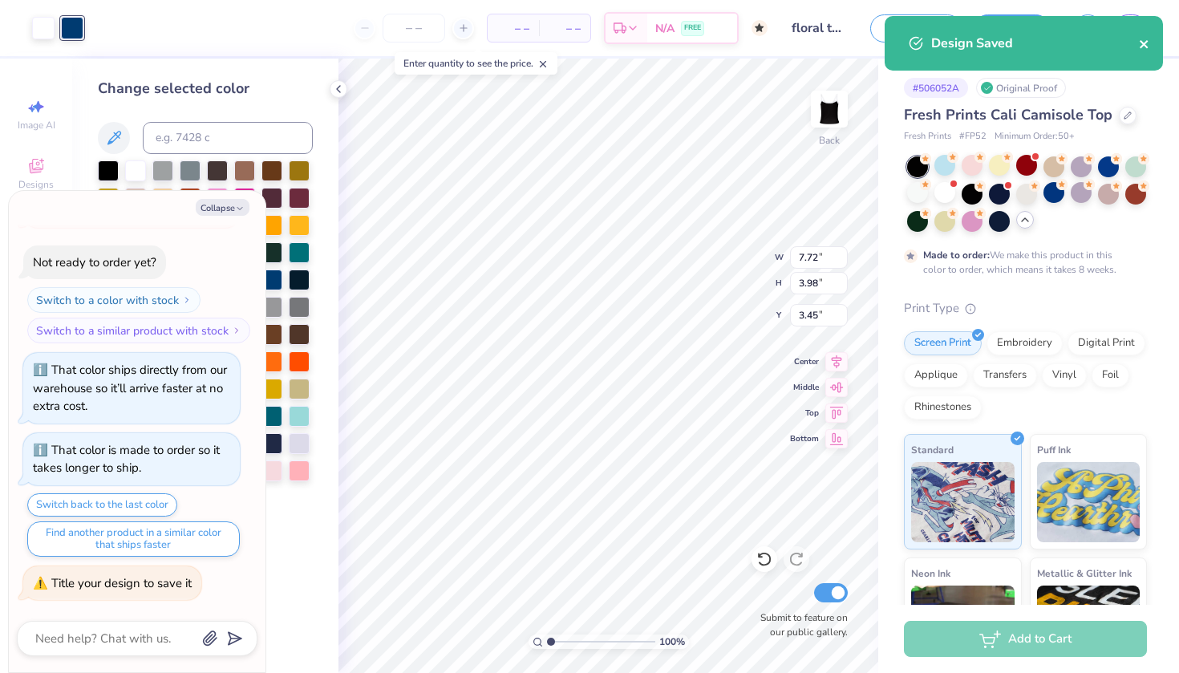
click at [1139, 42] on icon "close" at bounding box center [1144, 44] width 11 height 13
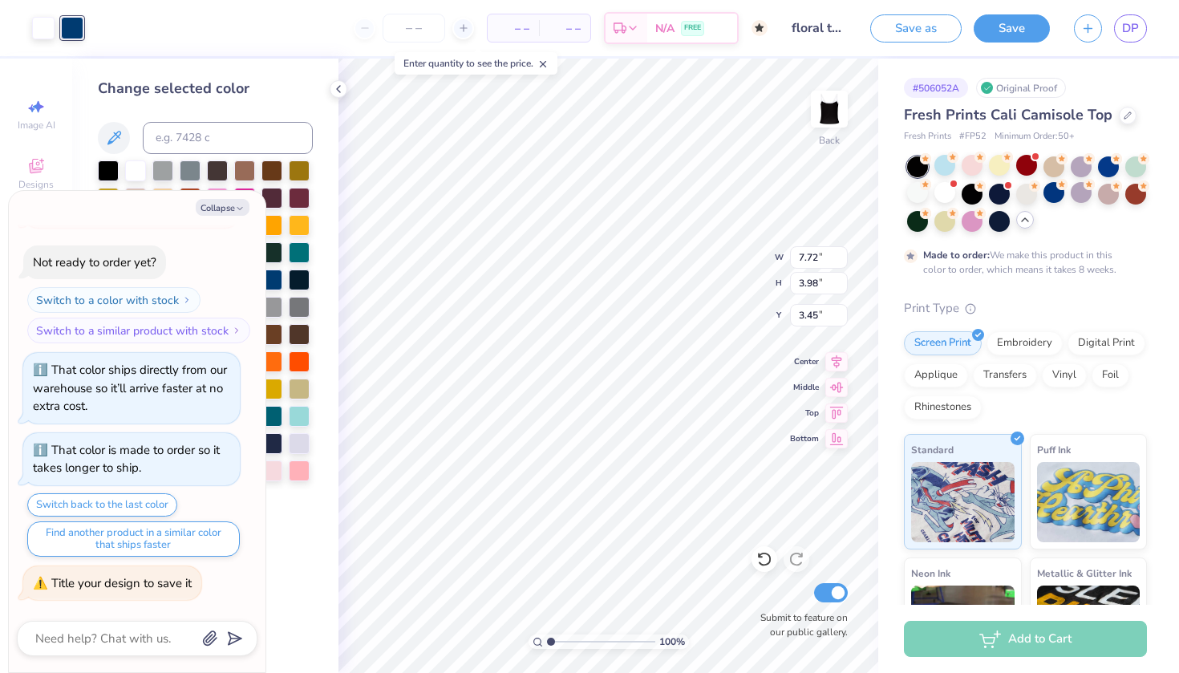
click at [1132, 22] on div "Design Saved" at bounding box center [1024, 49] width 285 height 73
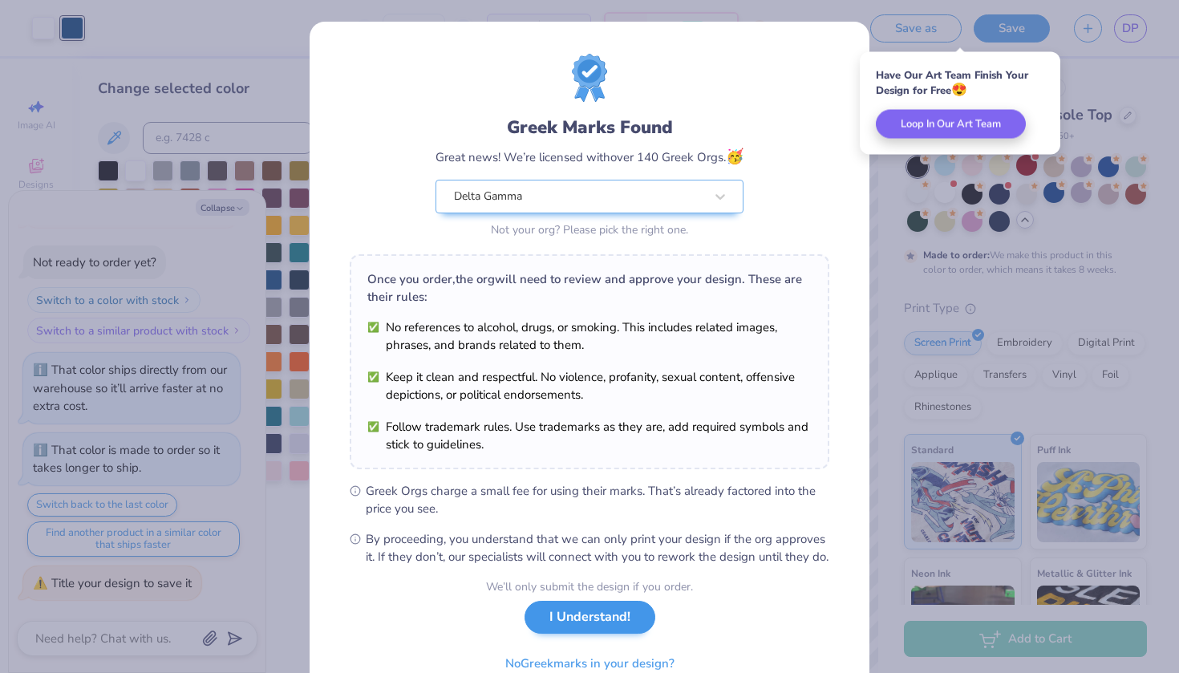
click at [602, 634] on button "I Understand!" at bounding box center [590, 617] width 131 height 33
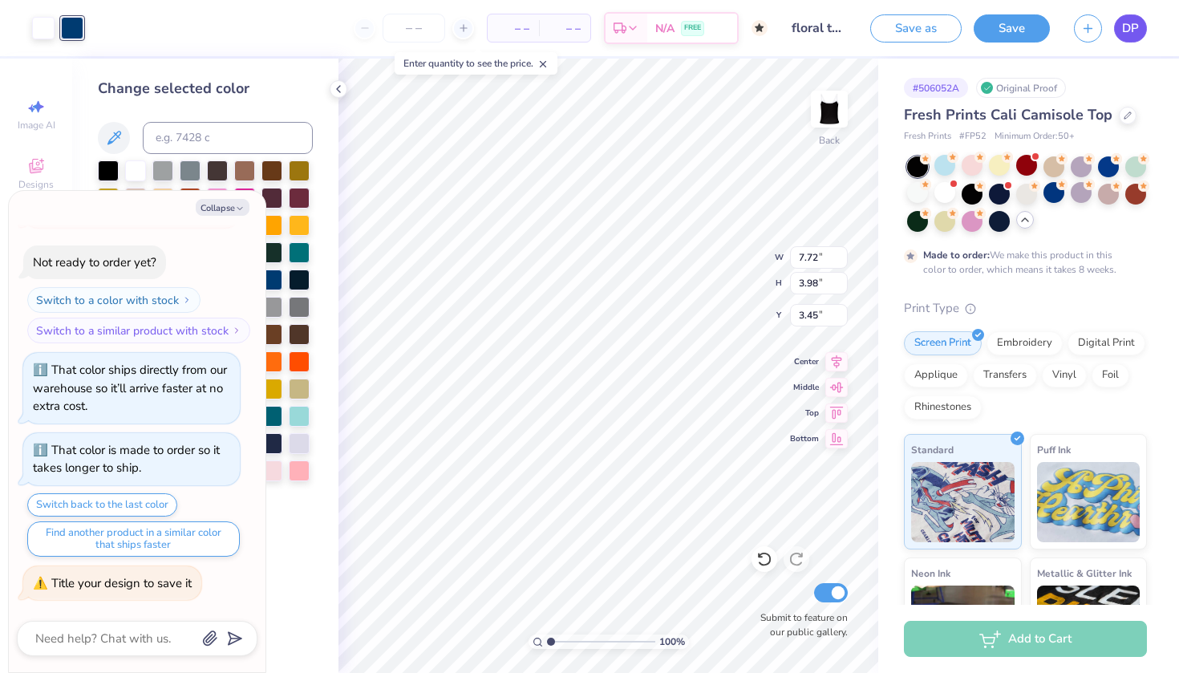
click at [1131, 27] on span "DP" at bounding box center [1130, 28] width 17 height 18
type textarea "x"
